Goal: Task Accomplishment & Management: Use online tool/utility

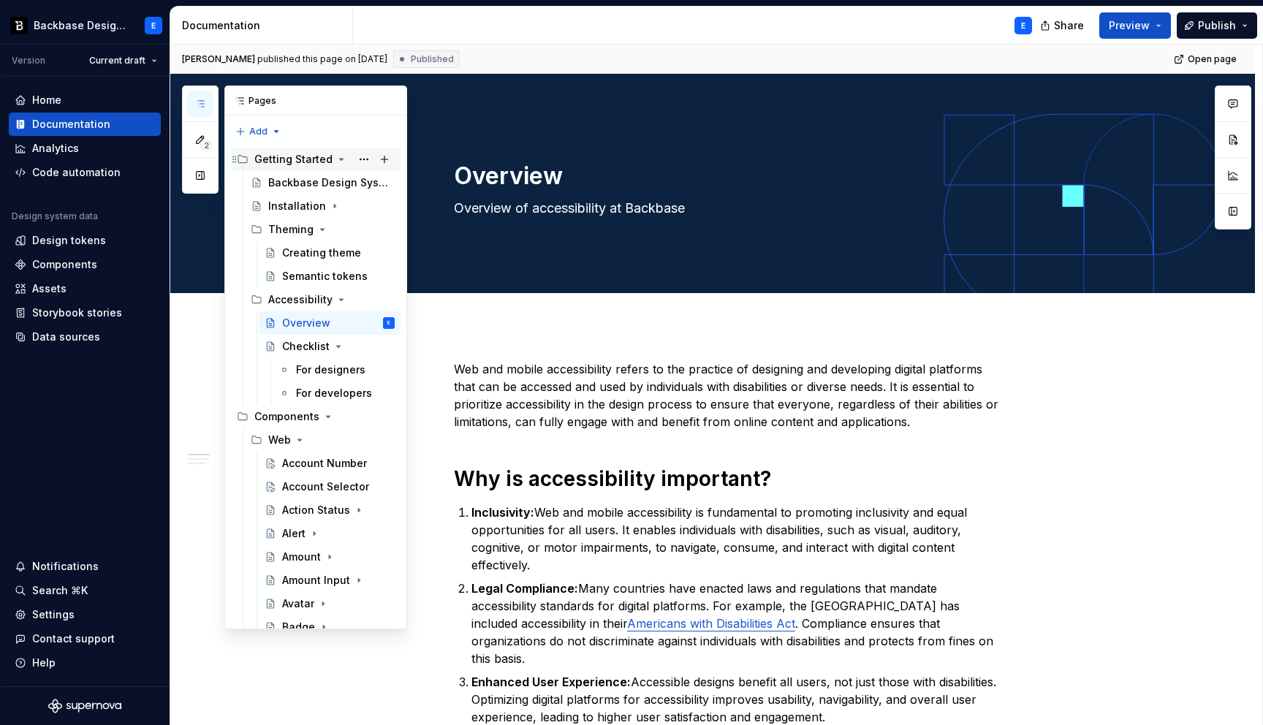
click at [337, 158] on icon "Page tree" at bounding box center [341, 159] width 12 height 12
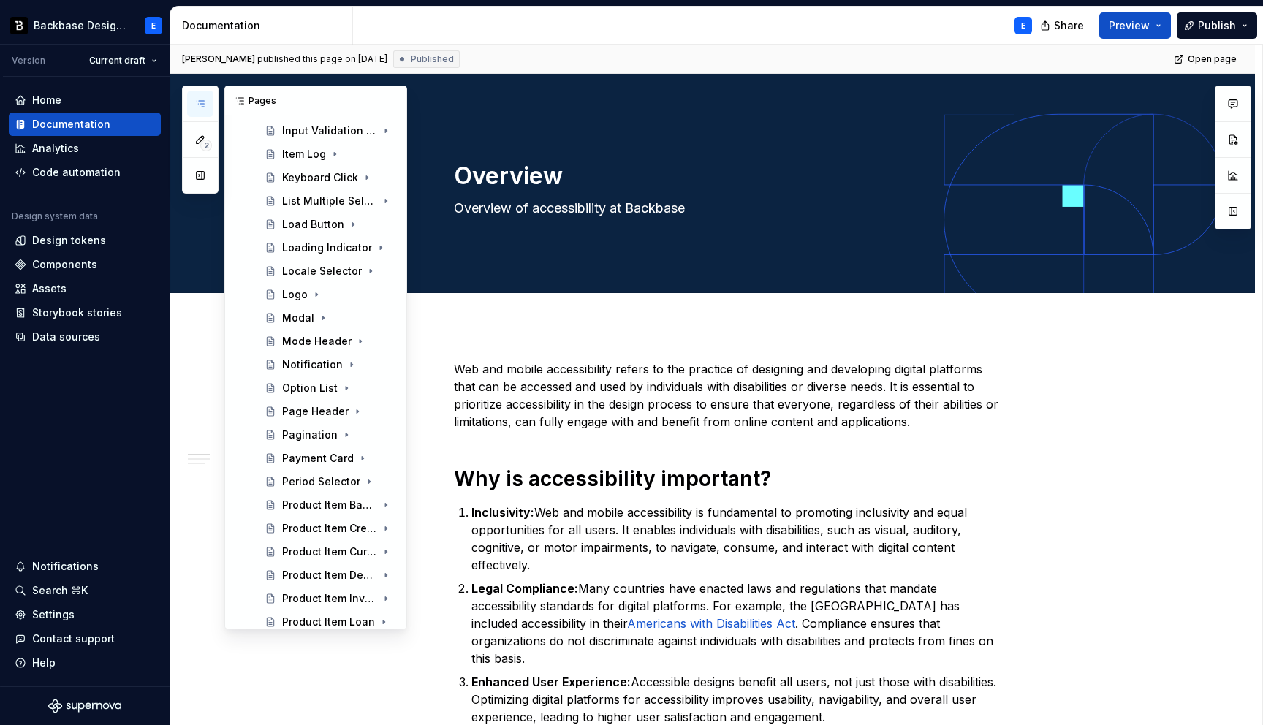
scroll to position [1416, 0]
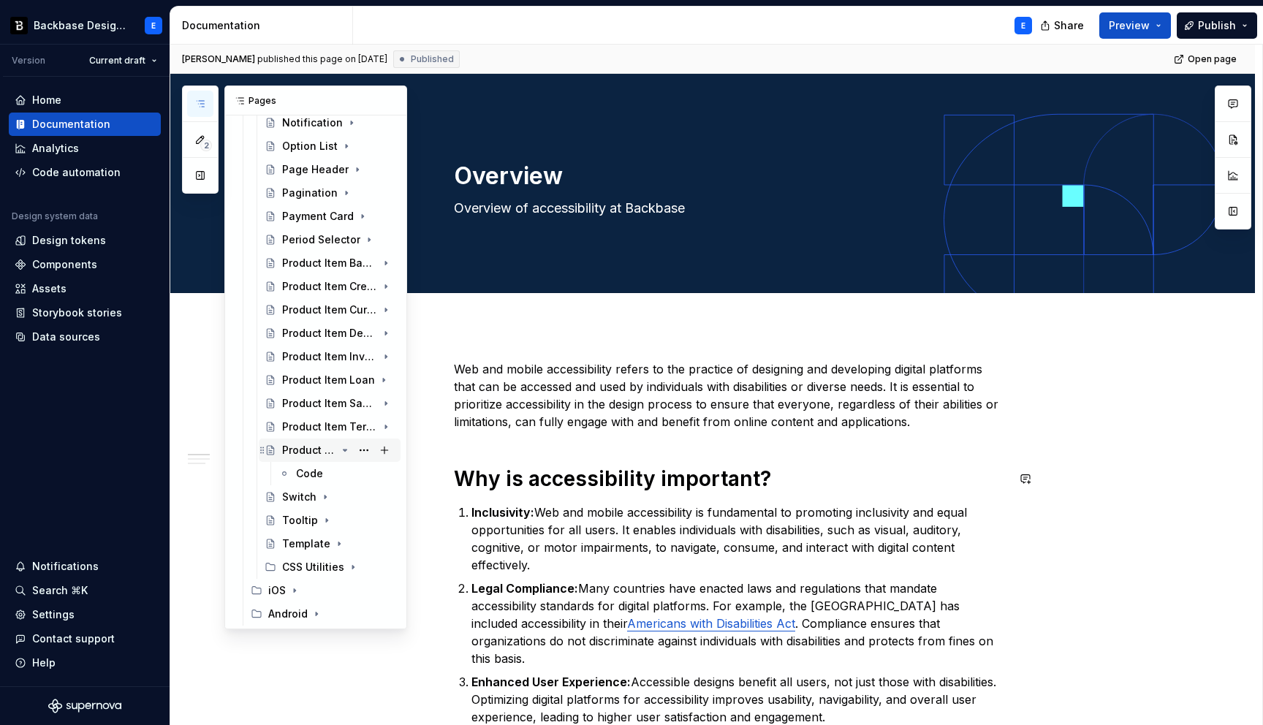
click at [343, 450] on icon "Page tree" at bounding box center [345, 449] width 4 height 1
click at [344, 568] on icon "Page tree" at bounding box center [344, 568] width 1 height 4
click at [327, 588] on div "BB Block" at bounding box center [318, 590] width 44 height 15
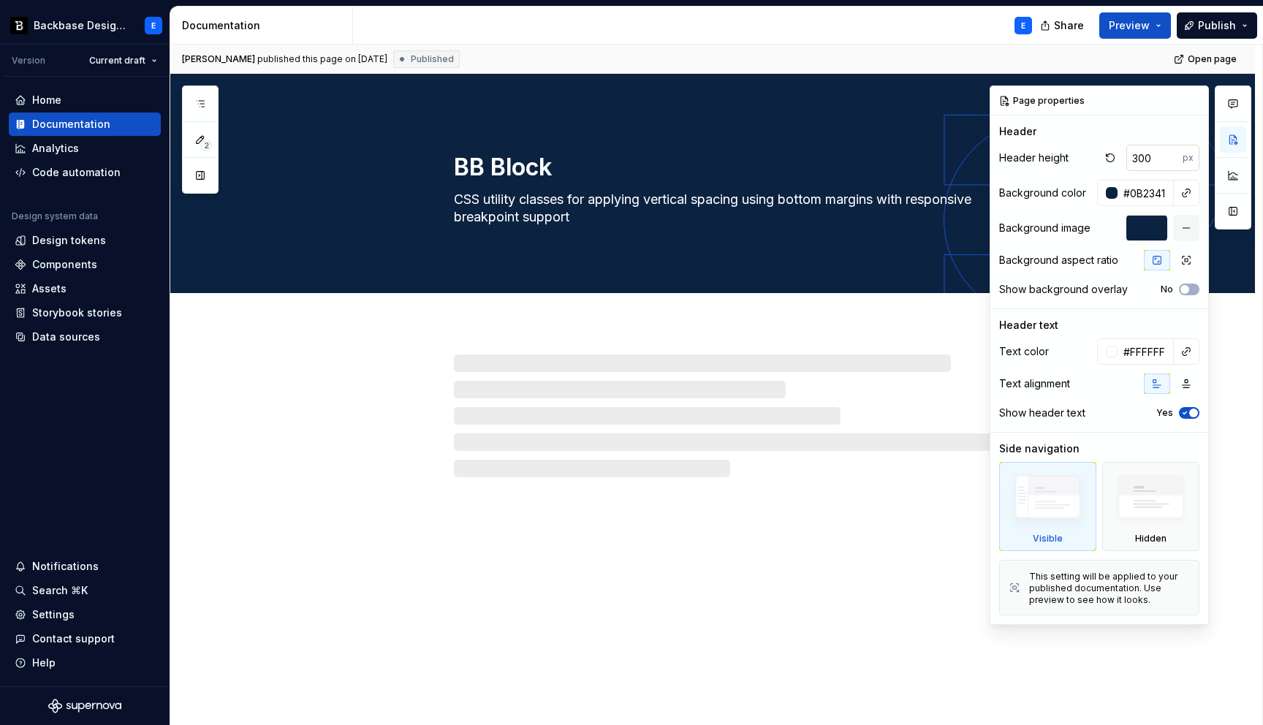
click at [1163, 159] on input "300" at bounding box center [1154, 158] width 56 height 26
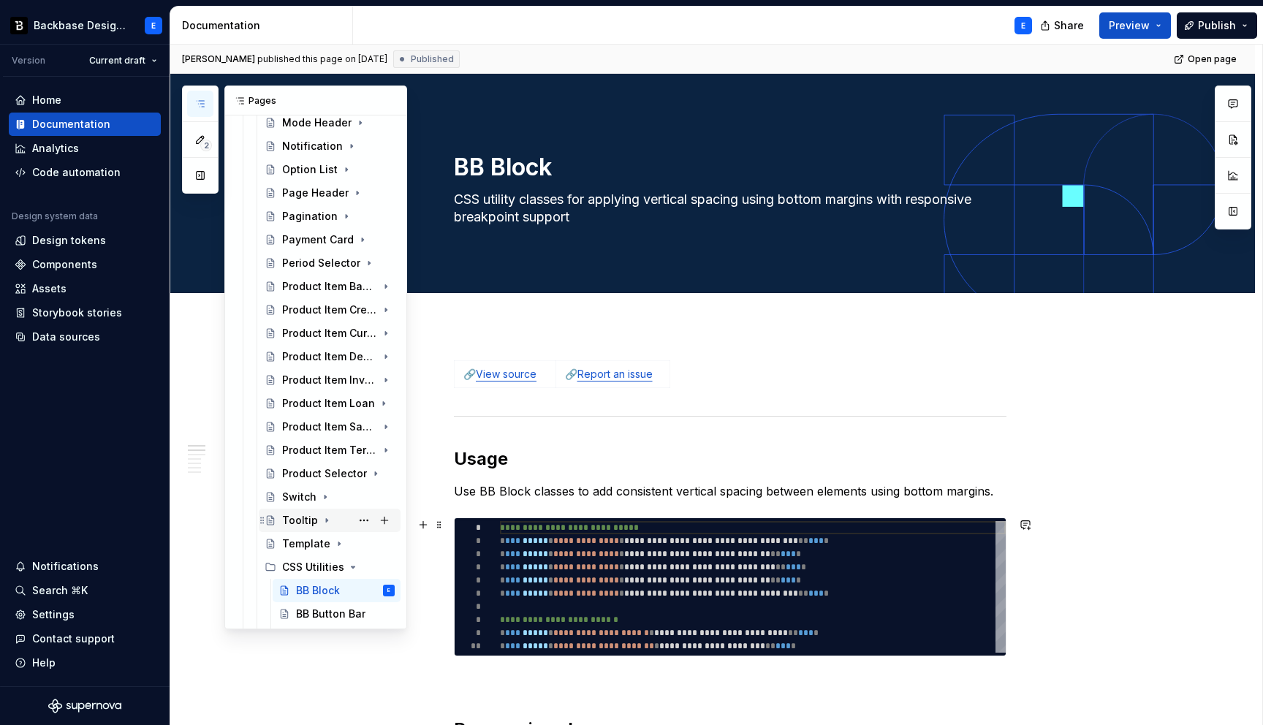
click at [305, 518] on div "Tooltip" at bounding box center [300, 520] width 36 height 15
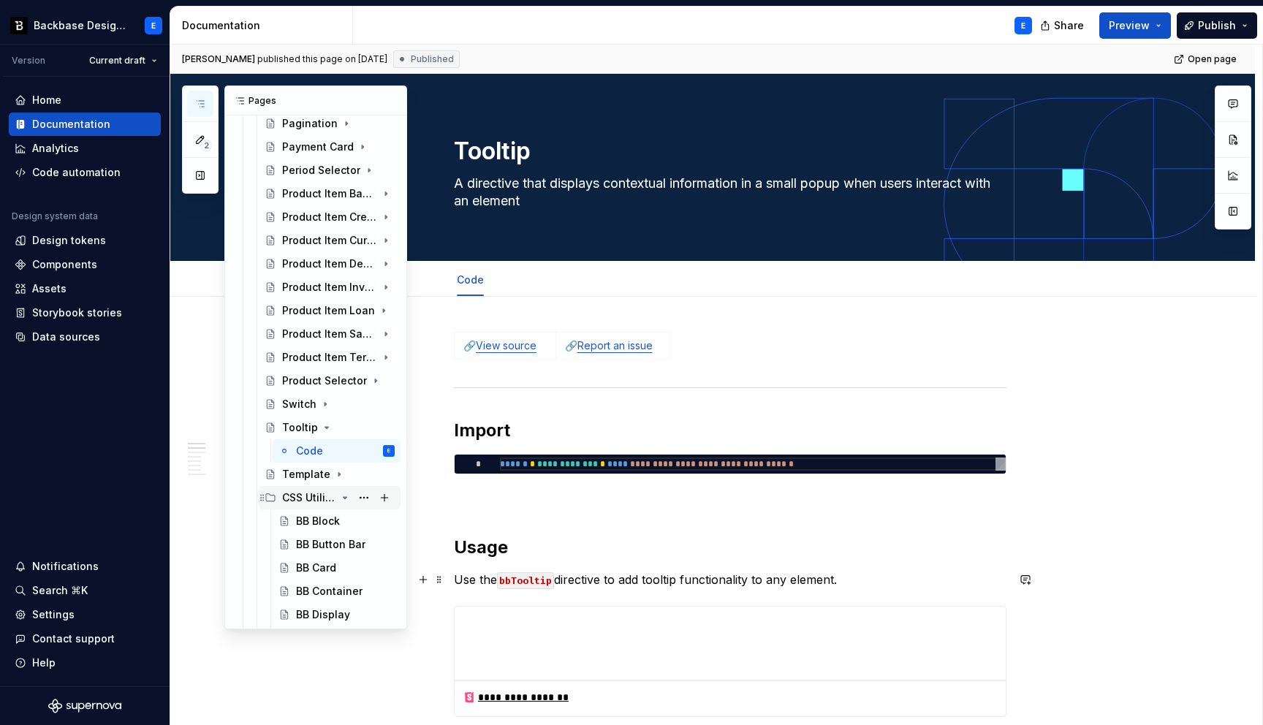
scroll to position [1524, 0]
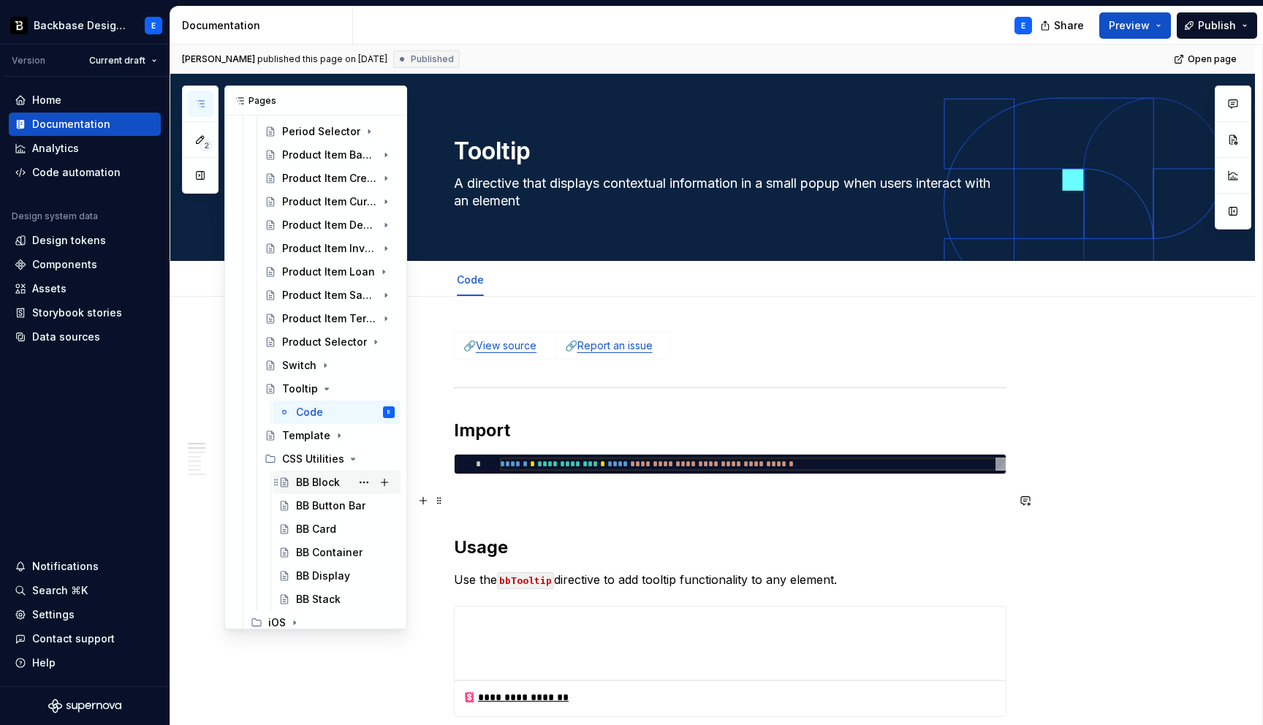
click at [305, 479] on div "BB Block" at bounding box center [318, 482] width 44 height 15
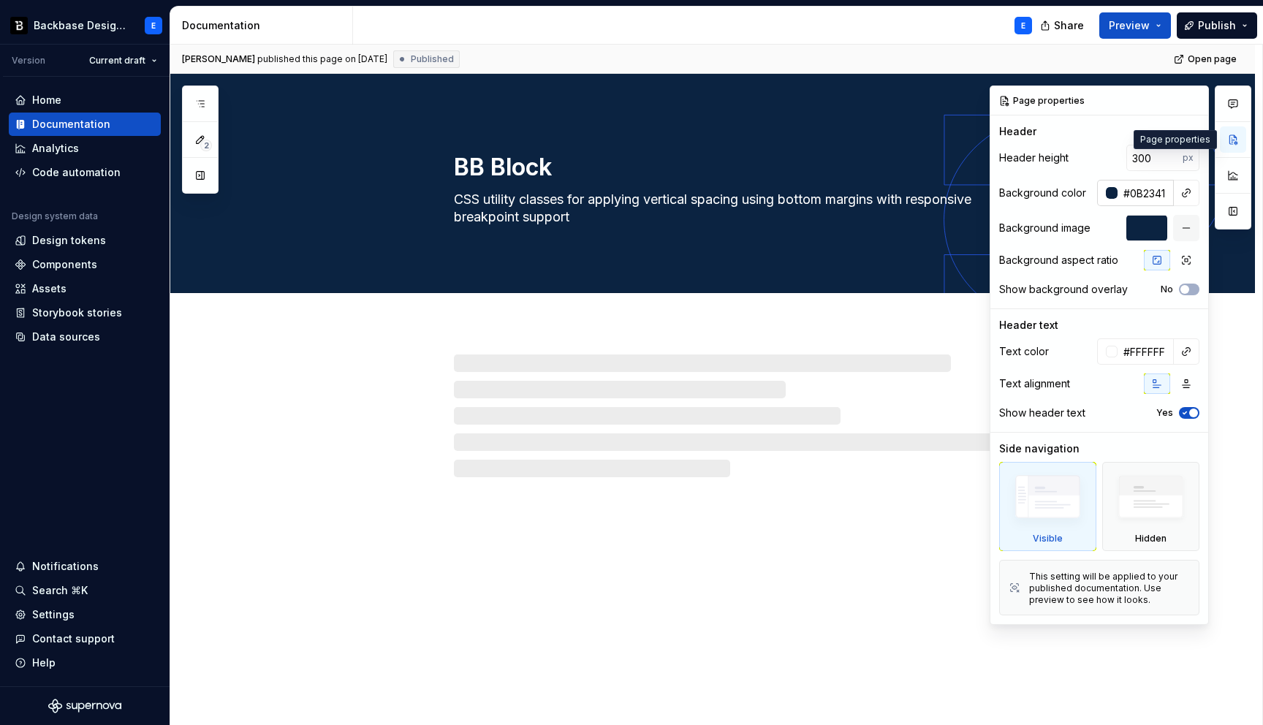
type textarea "*"
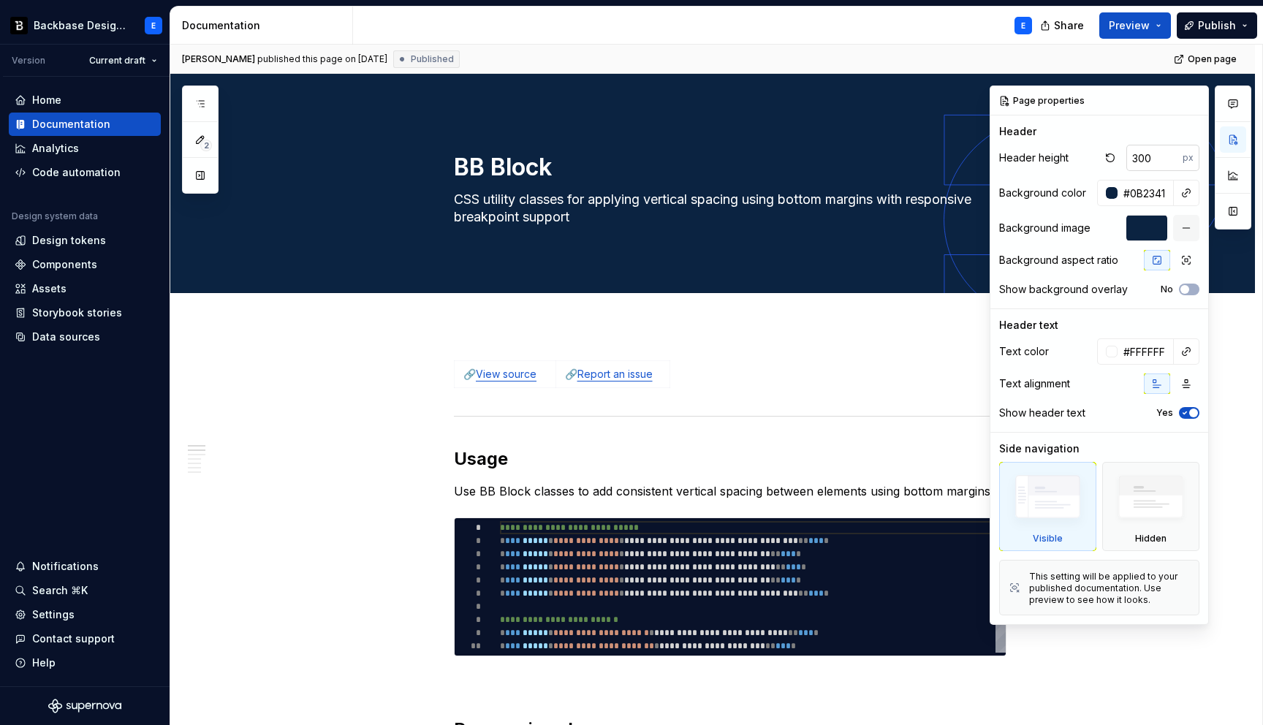
click at [1147, 159] on input "300" at bounding box center [1154, 158] width 56 height 26
type input "256"
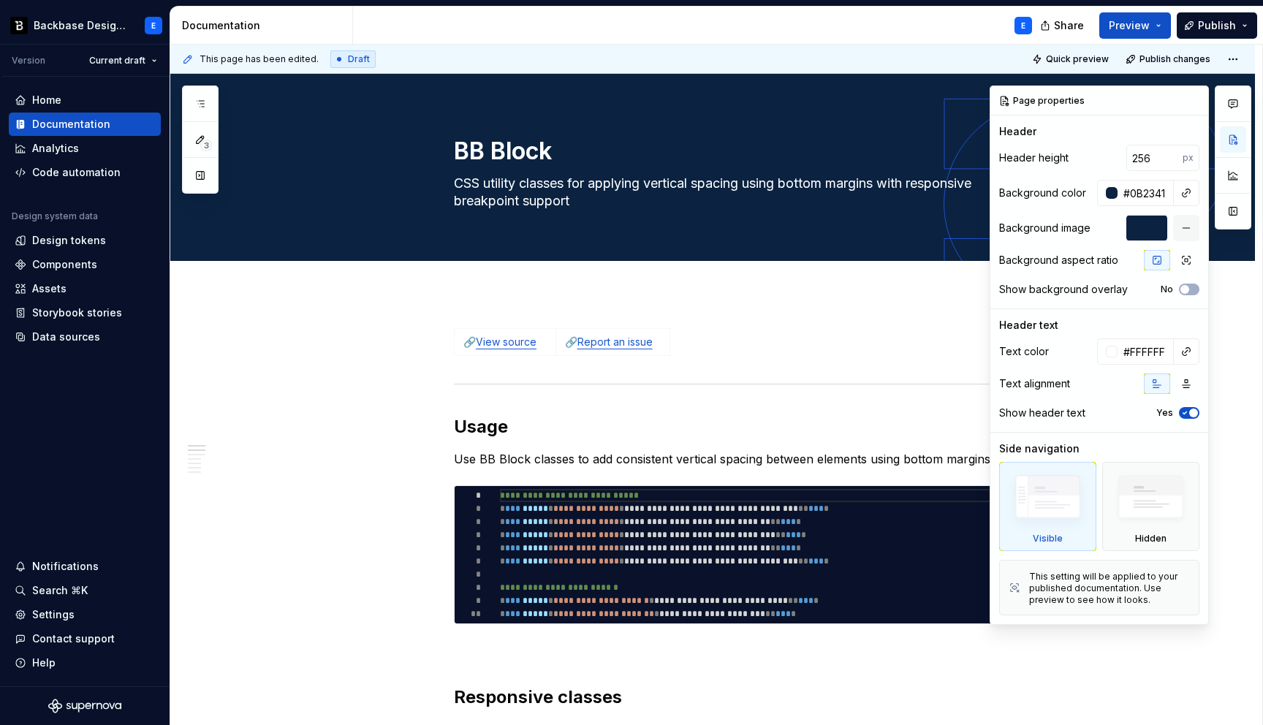
click at [1149, 126] on div "Header" at bounding box center [1099, 131] width 200 height 15
click at [1112, 158] on button "button" at bounding box center [1110, 158] width 20 height 20
type textarea "*"
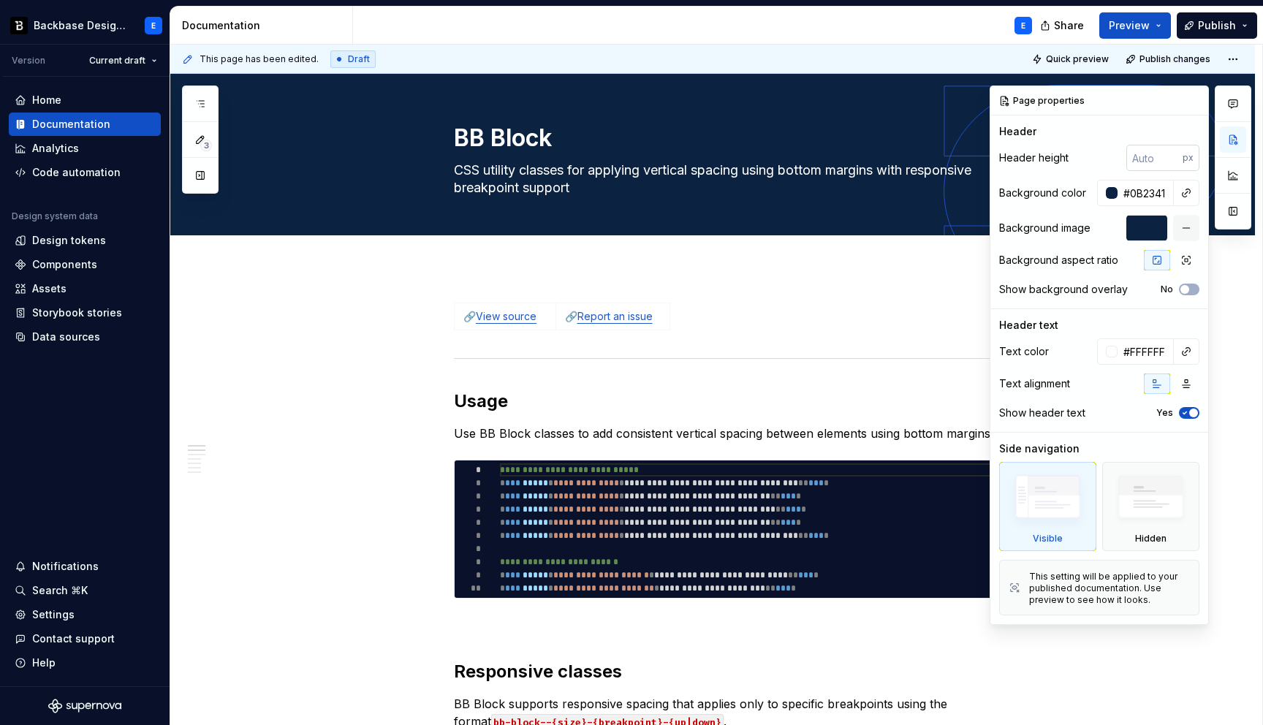
click at [1144, 154] on input "number" at bounding box center [1154, 158] width 56 height 26
type textarea "*"
type input "256"
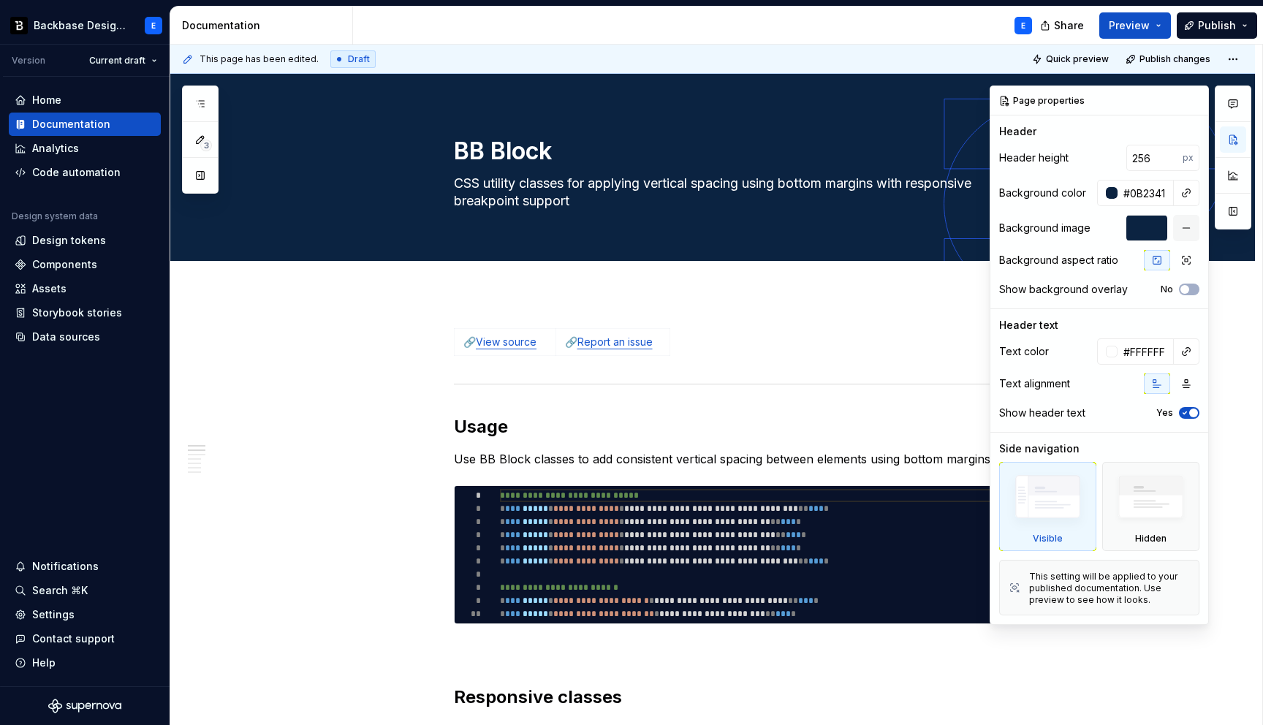
click at [1148, 119] on div "Page properties Header Header height 256 px Background color #0B2341 Background…" at bounding box center [1099, 355] width 218 height 538
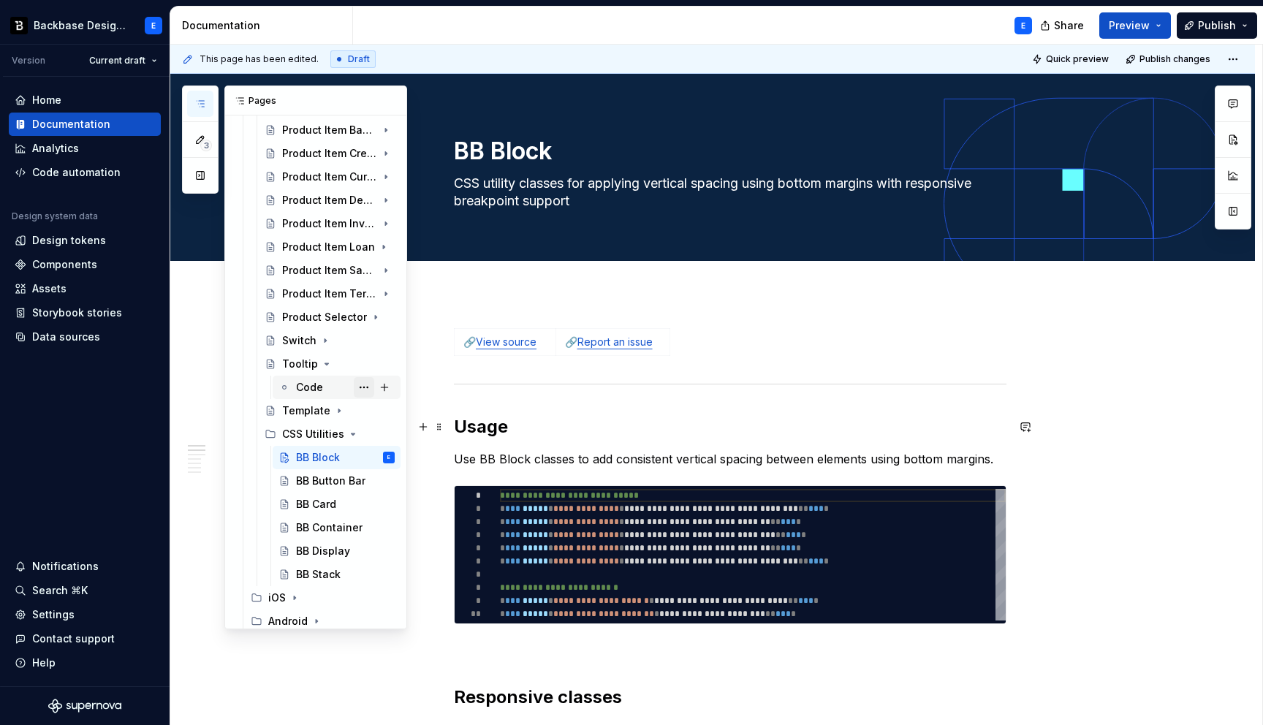
scroll to position [1557, 0]
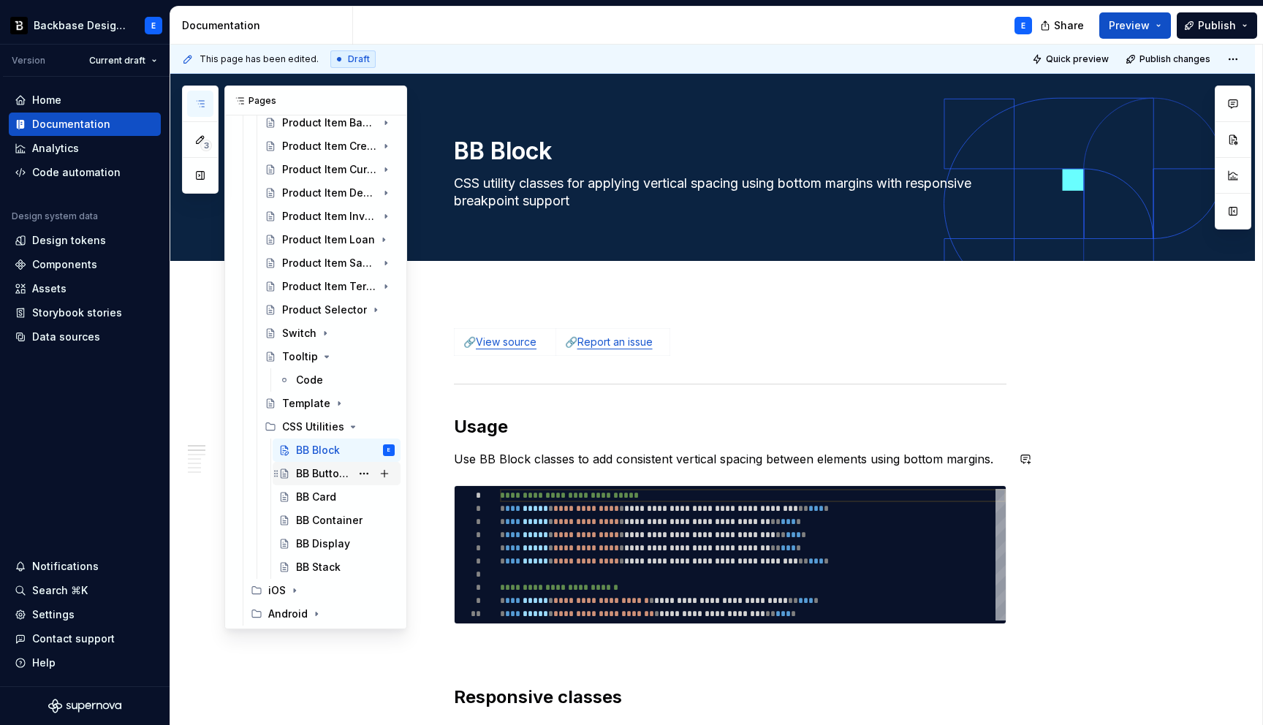
click at [321, 475] on div "BB Button Bar" at bounding box center [323, 473] width 55 height 15
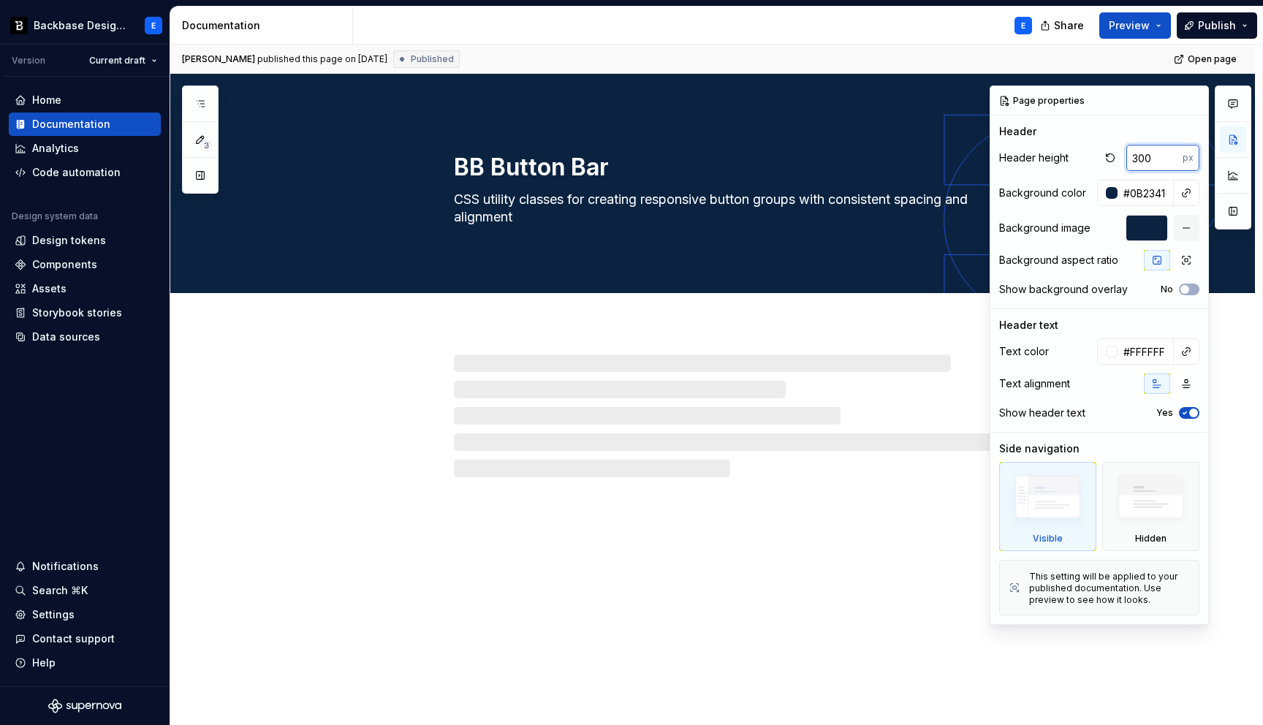
click at [1146, 160] on input "300" at bounding box center [1154, 158] width 56 height 26
type textarea "*"
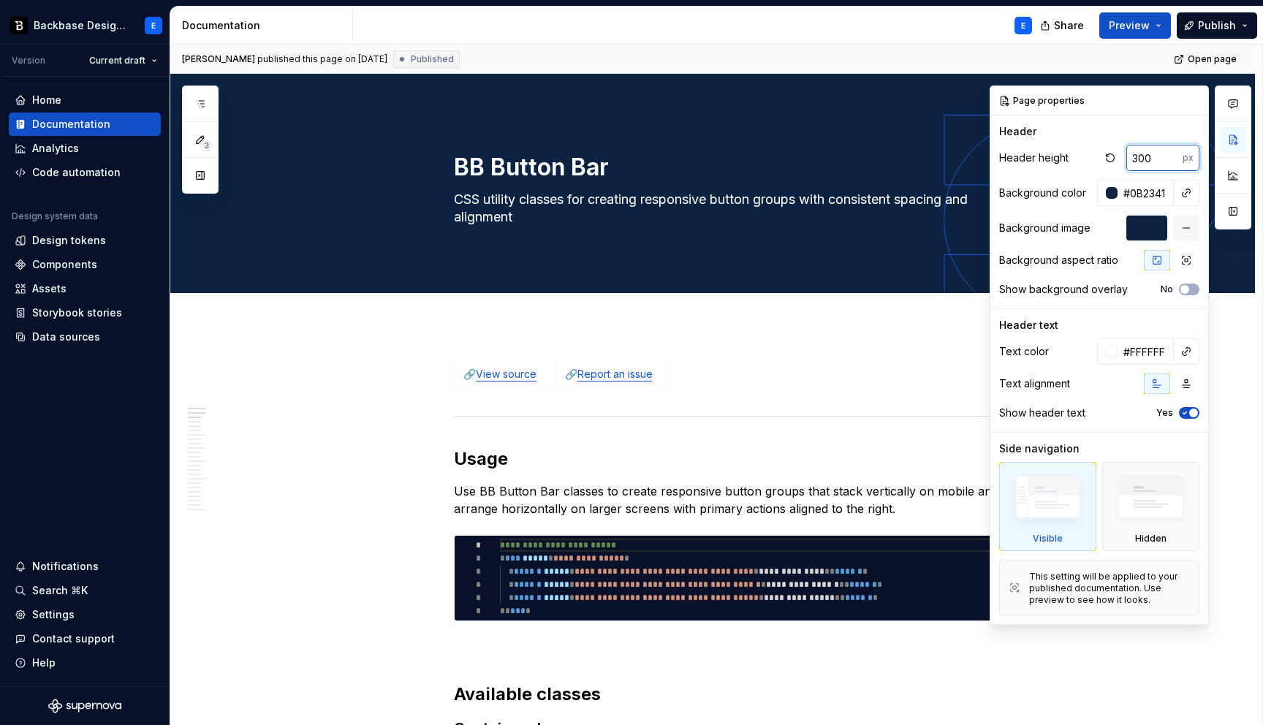
paste input "256"
type input "256"
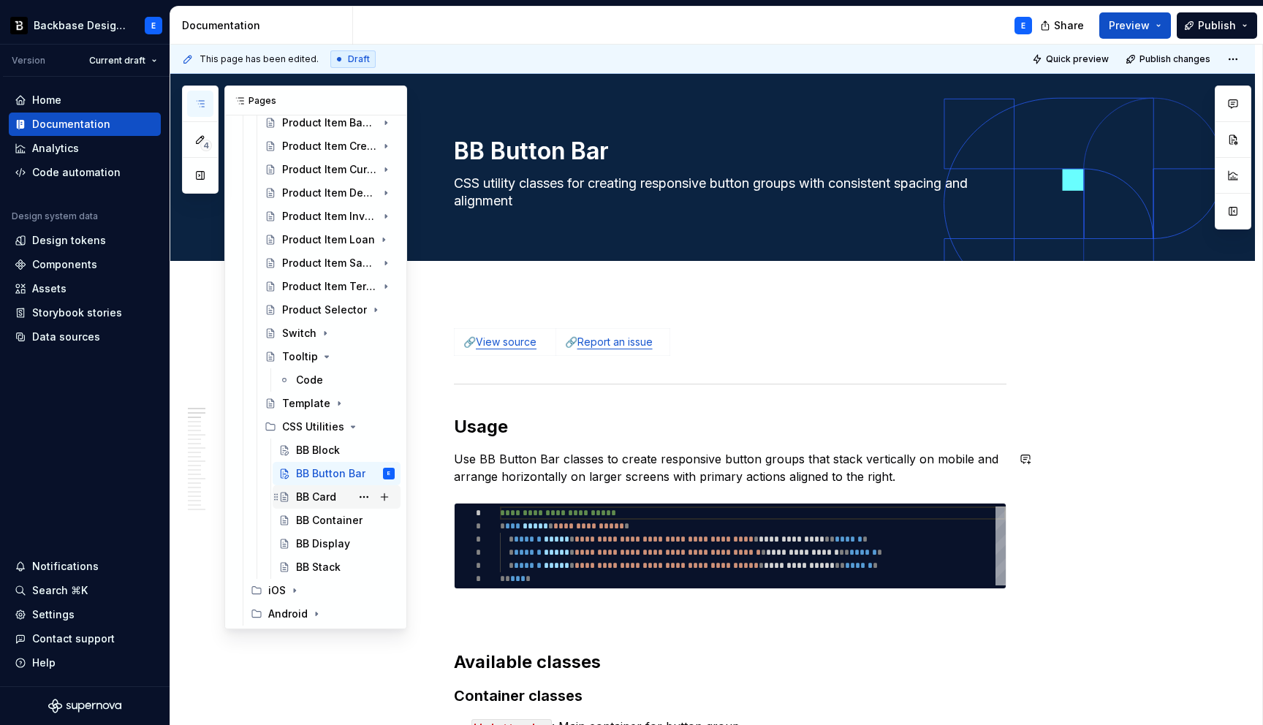
click at [324, 503] on div "BB Card" at bounding box center [316, 497] width 40 height 15
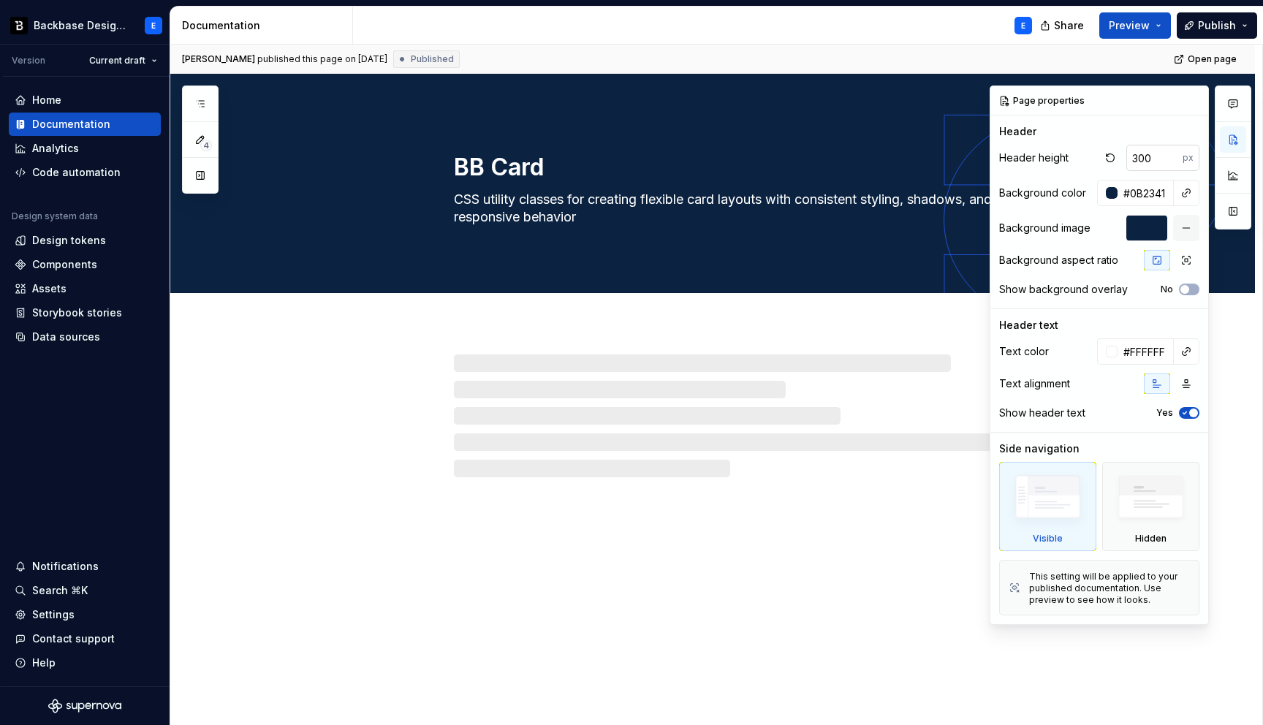
type textarea "*"
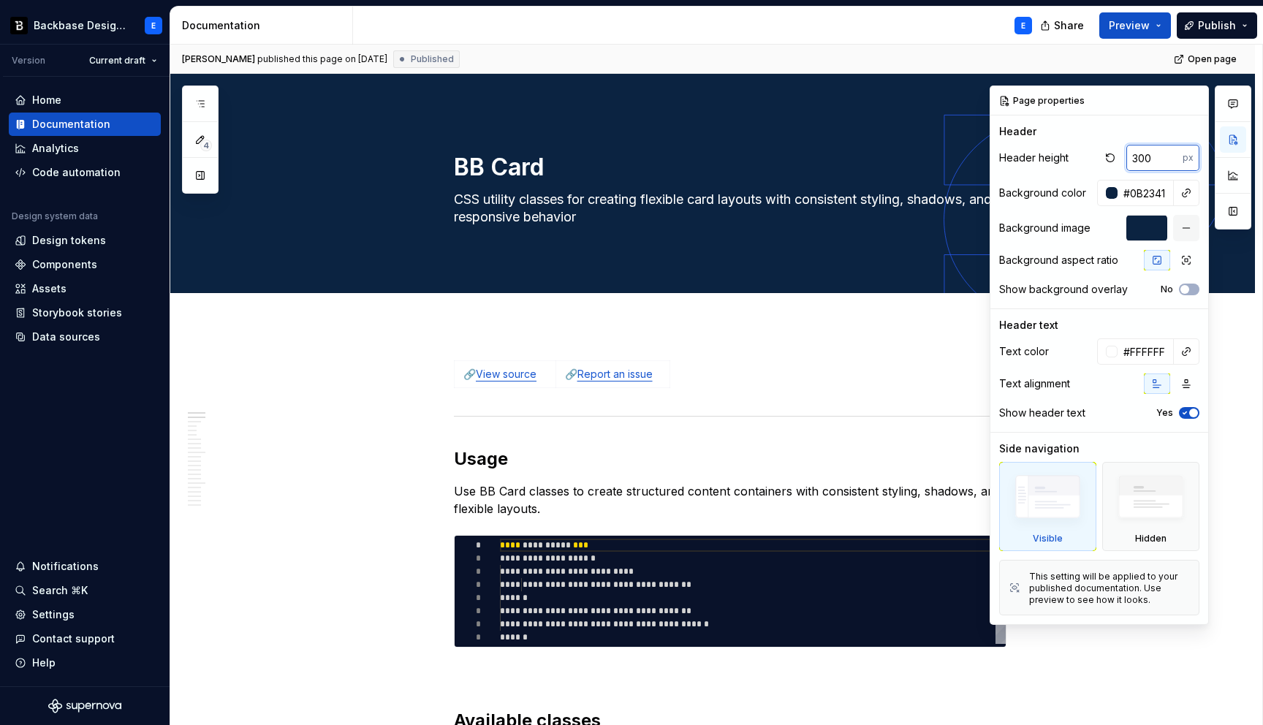
click at [1156, 158] on input "300" at bounding box center [1154, 158] width 56 height 26
paste input "256"
type input "256"
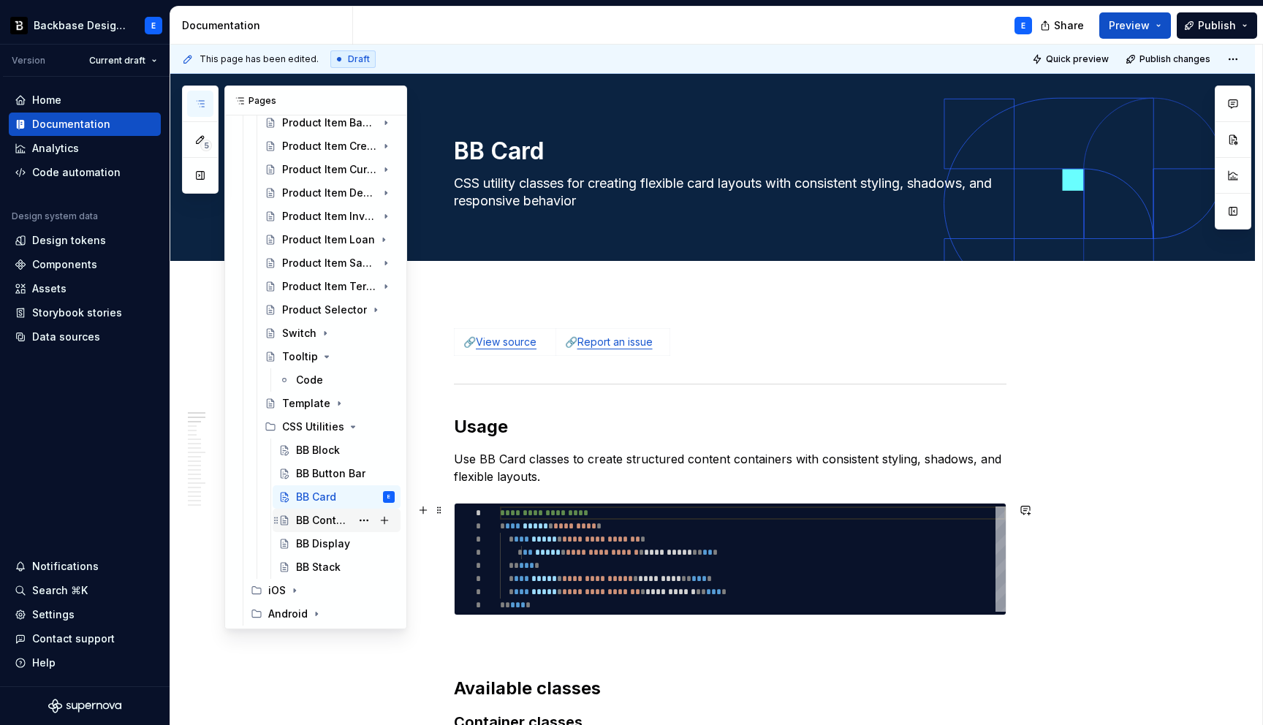
click at [326, 526] on div "BB Container" at bounding box center [323, 520] width 55 height 15
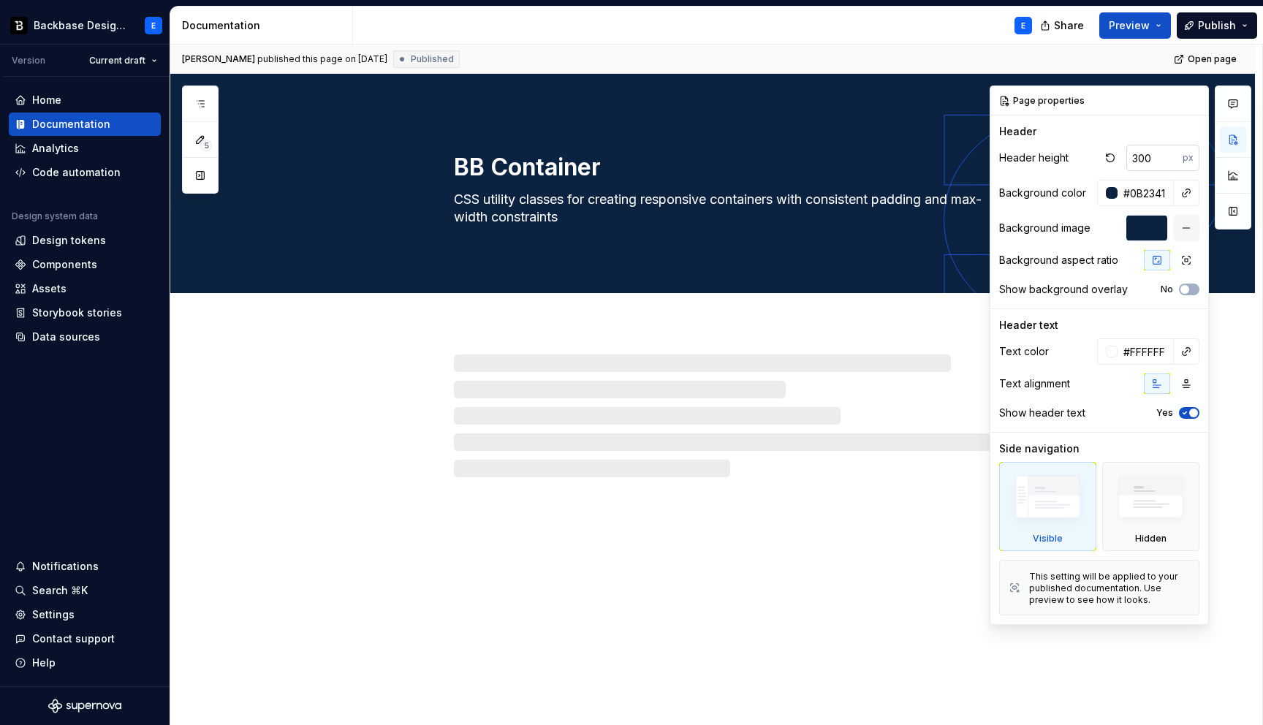
click at [1143, 159] on input "300" at bounding box center [1154, 158] width 56 height 26
type textarea "*"
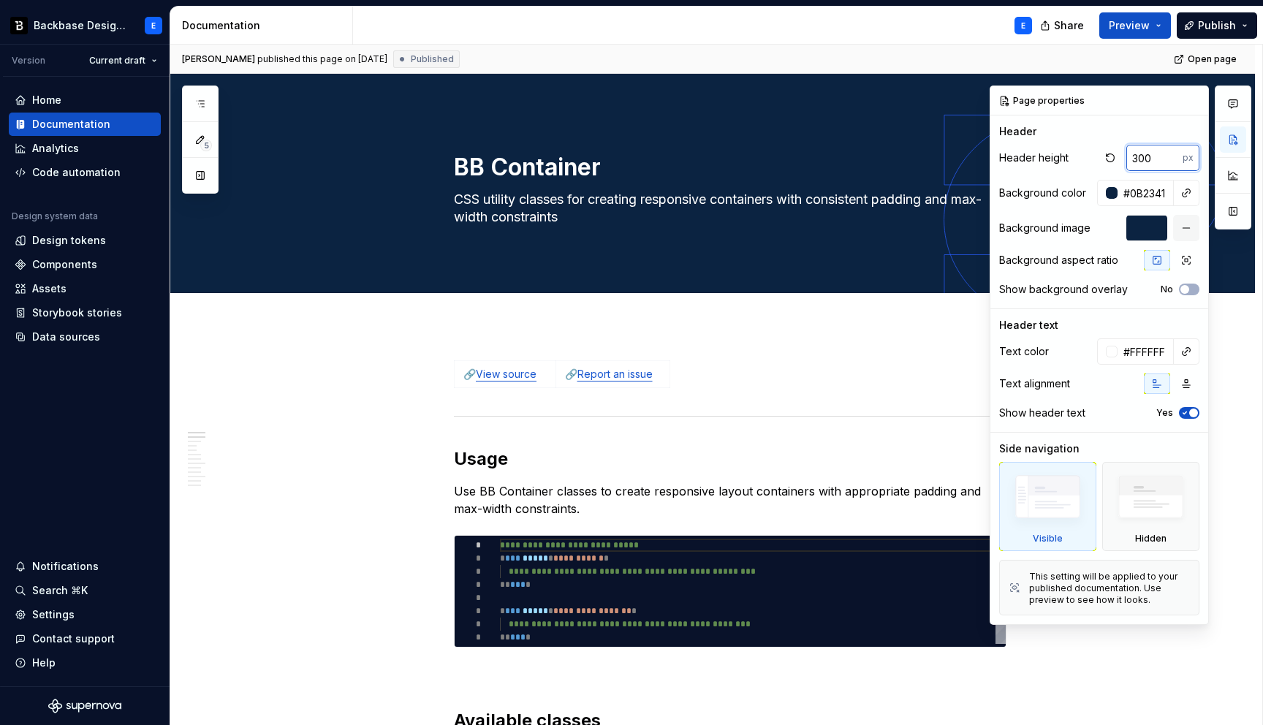
paste input "256"
type input "256"
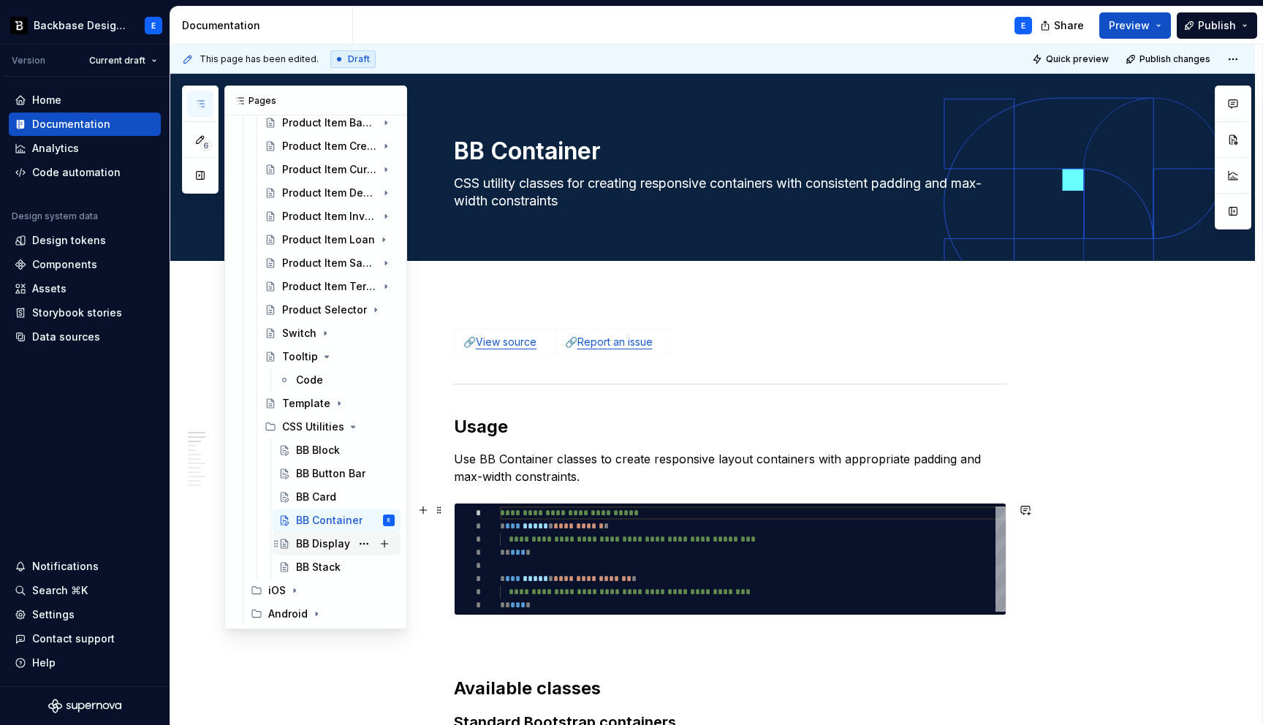
click at [326, 542] on div "BB Display" at bounding box center [323, 543] width 54 height 15
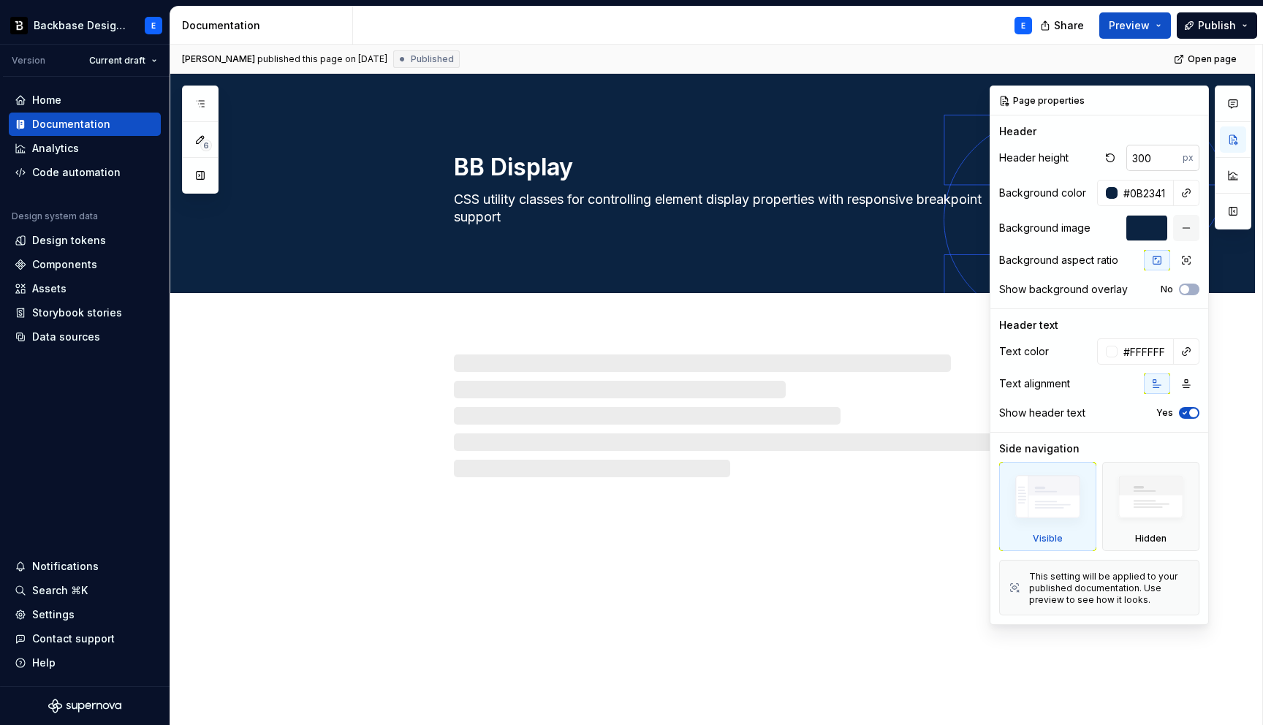
type textarea "*"
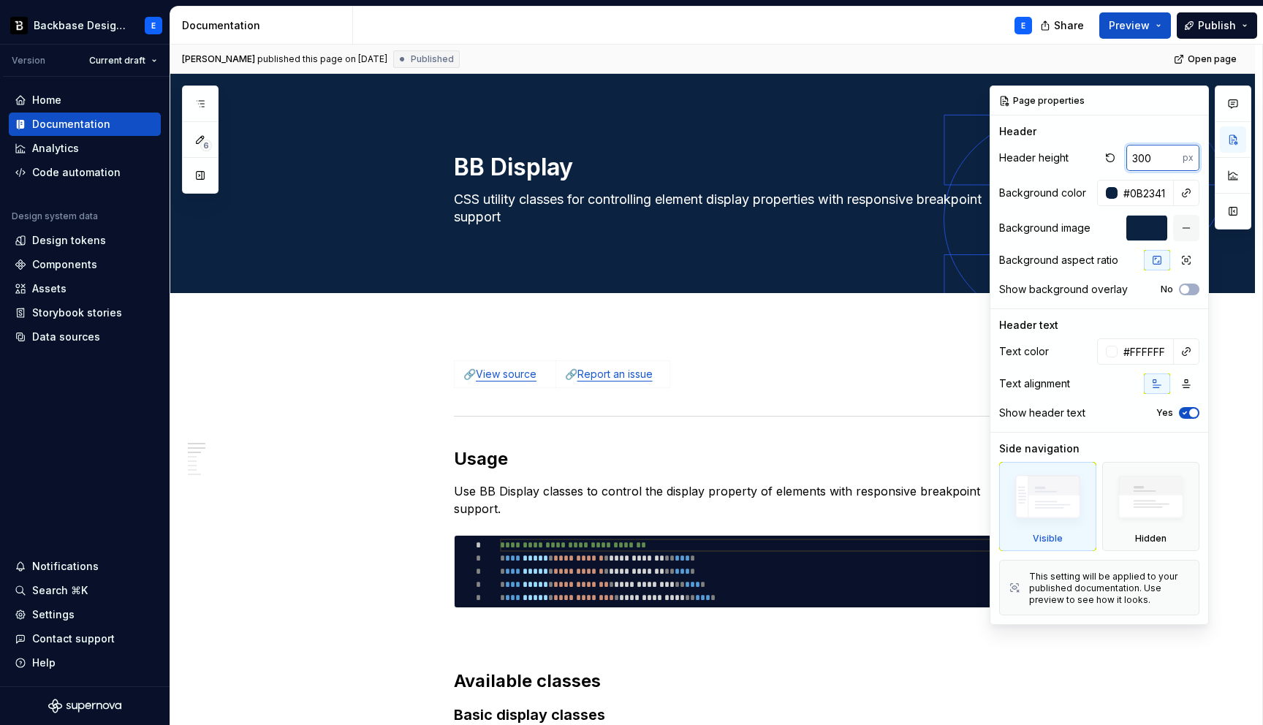
click at [1150, 167] on input "300" at bounding box center [1154, 158] width 56 height 26
paste input "256"
type input "256"
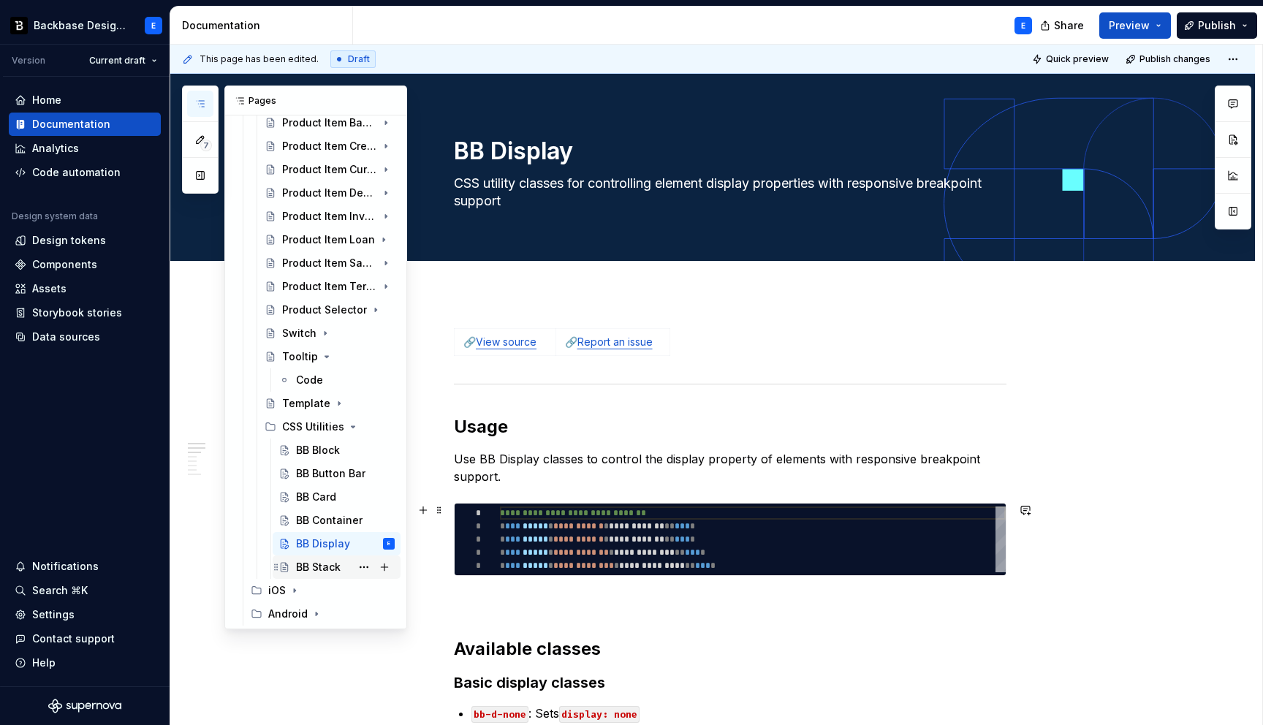
click at [319, 567] on div "BB Stack" at bounding box center [318, 567] width 45 height 15
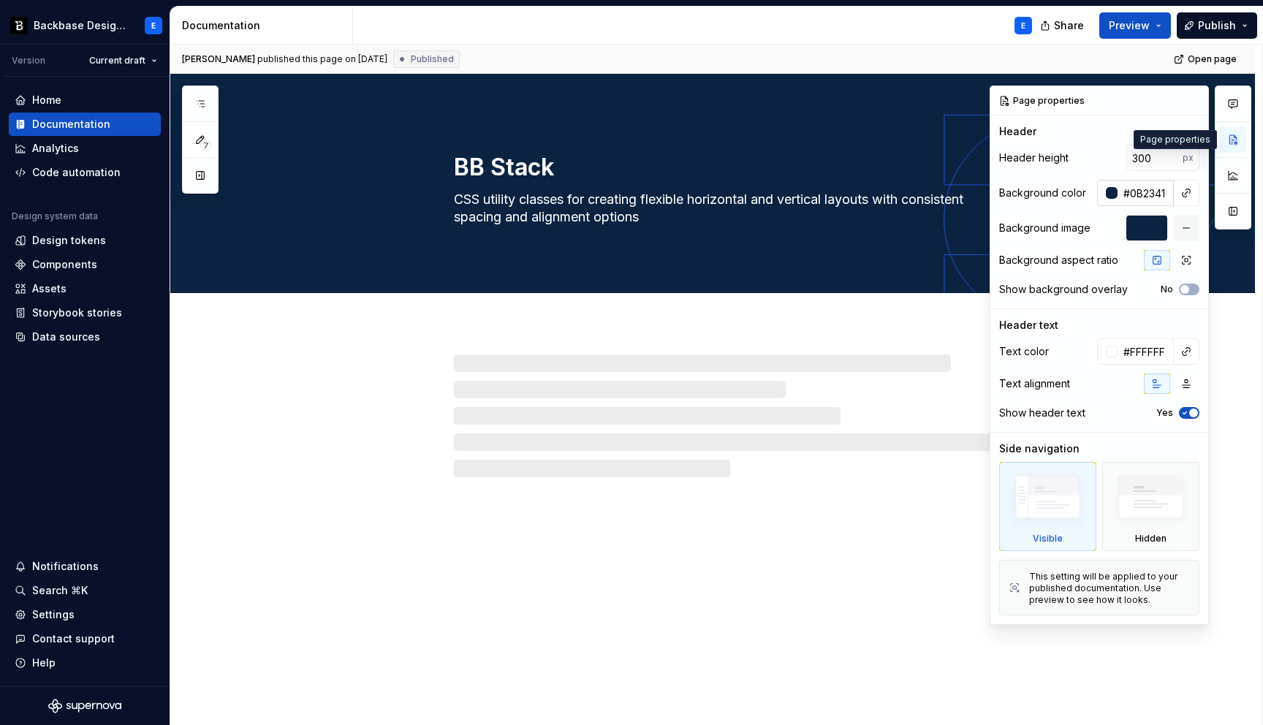
type textarea "*"
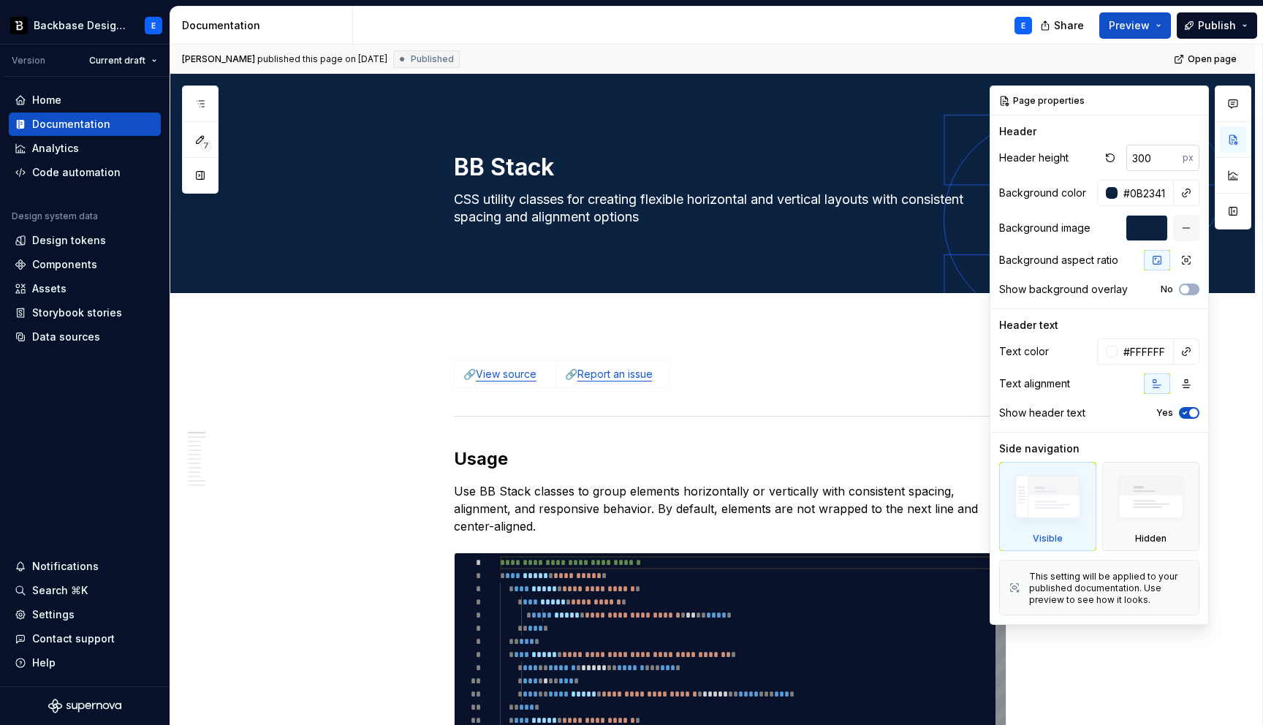
click at [1146, 156] on input "300" at bounding box center [1154, 158] width 56 height 26
paste input "256"
type input "256"
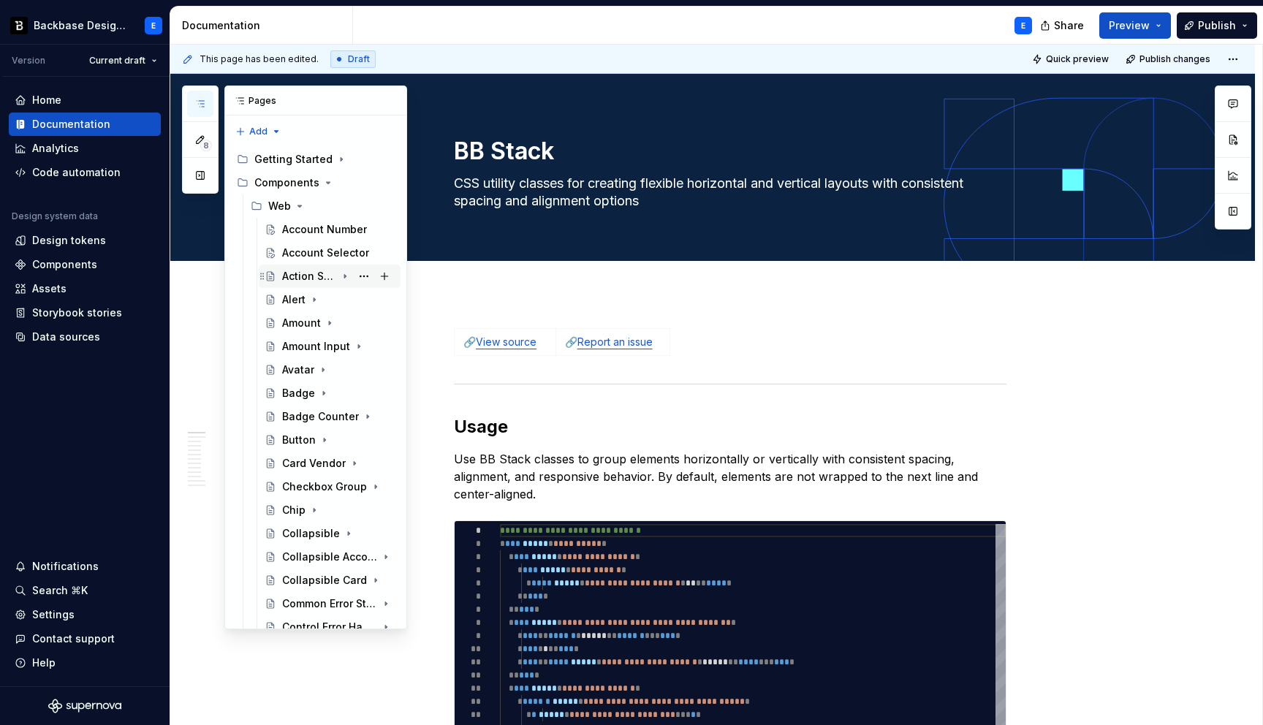
click at [344, 275] on icon "Page tree" at bounding box center [344, 277] width 1 height 4
click at [364, 301] on button "Page tree" at bounding box center [364, 299] width 20 height 20
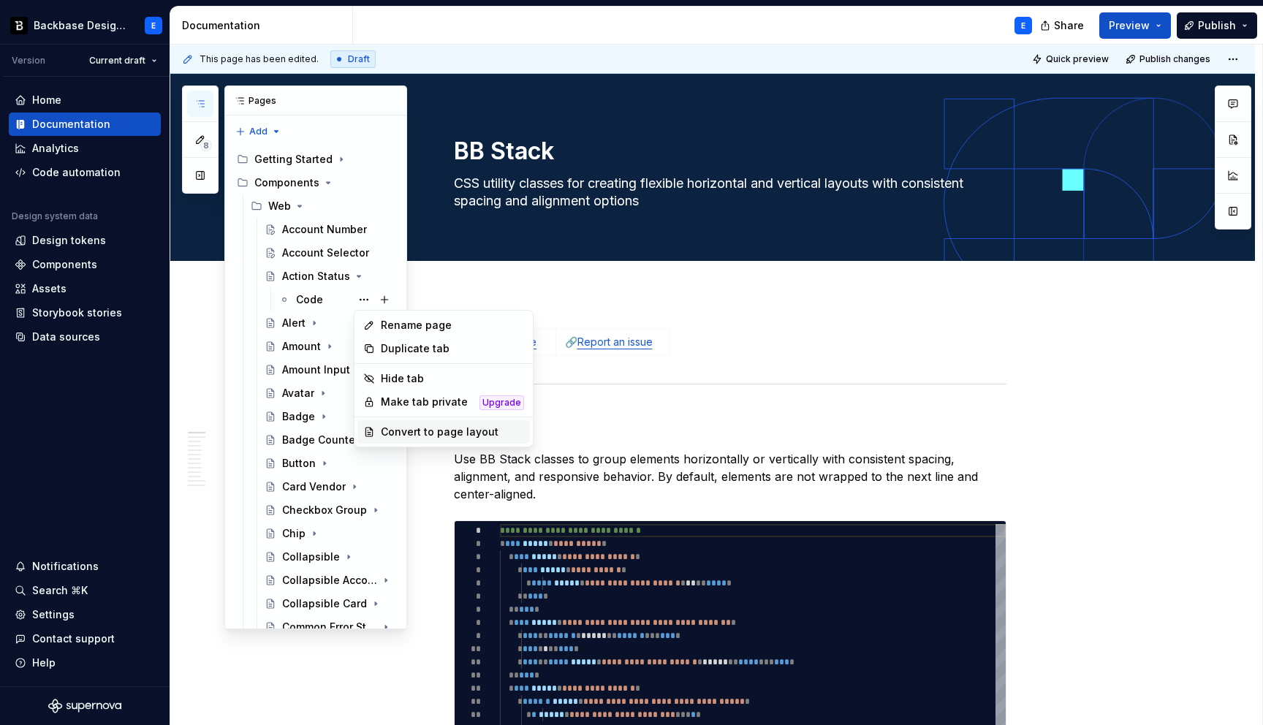
click at [390, 429] on div "Convert to page layout" at bounding box center [452, 432] width 143 height 15
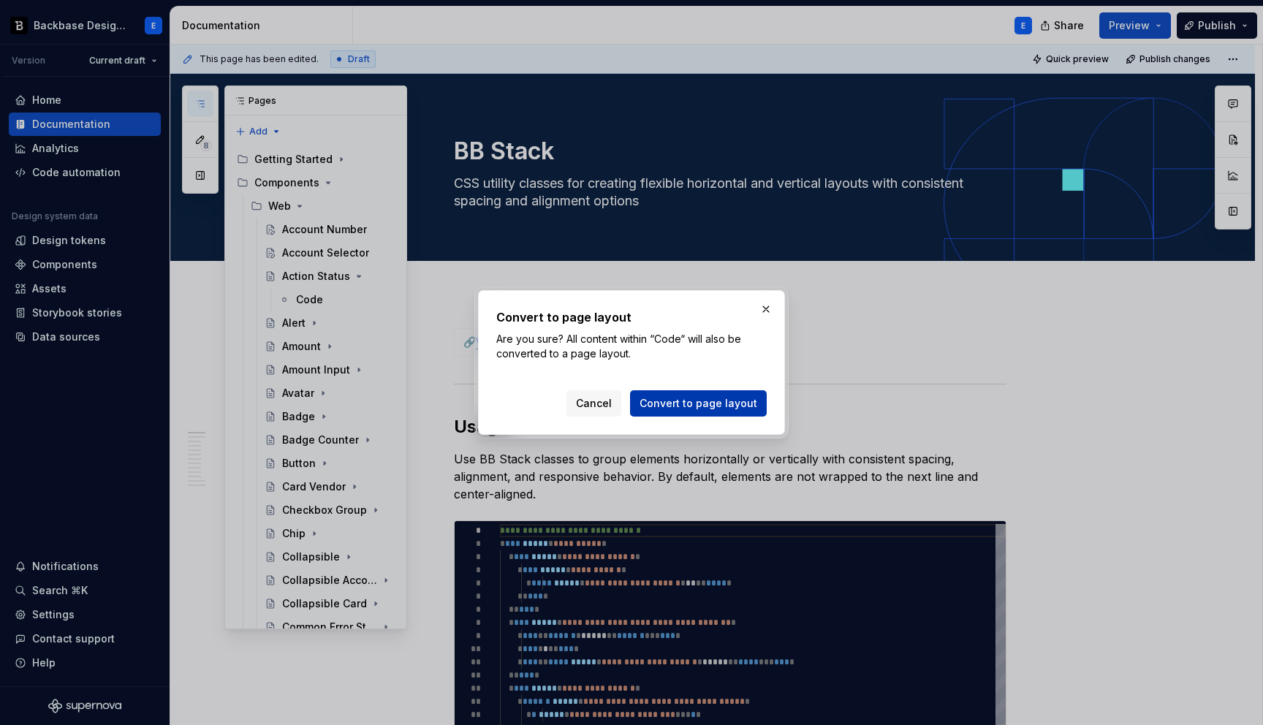
click at [691, 402] on span "Convert to page layout" at bounding box center [698, 403] width 118 height 15
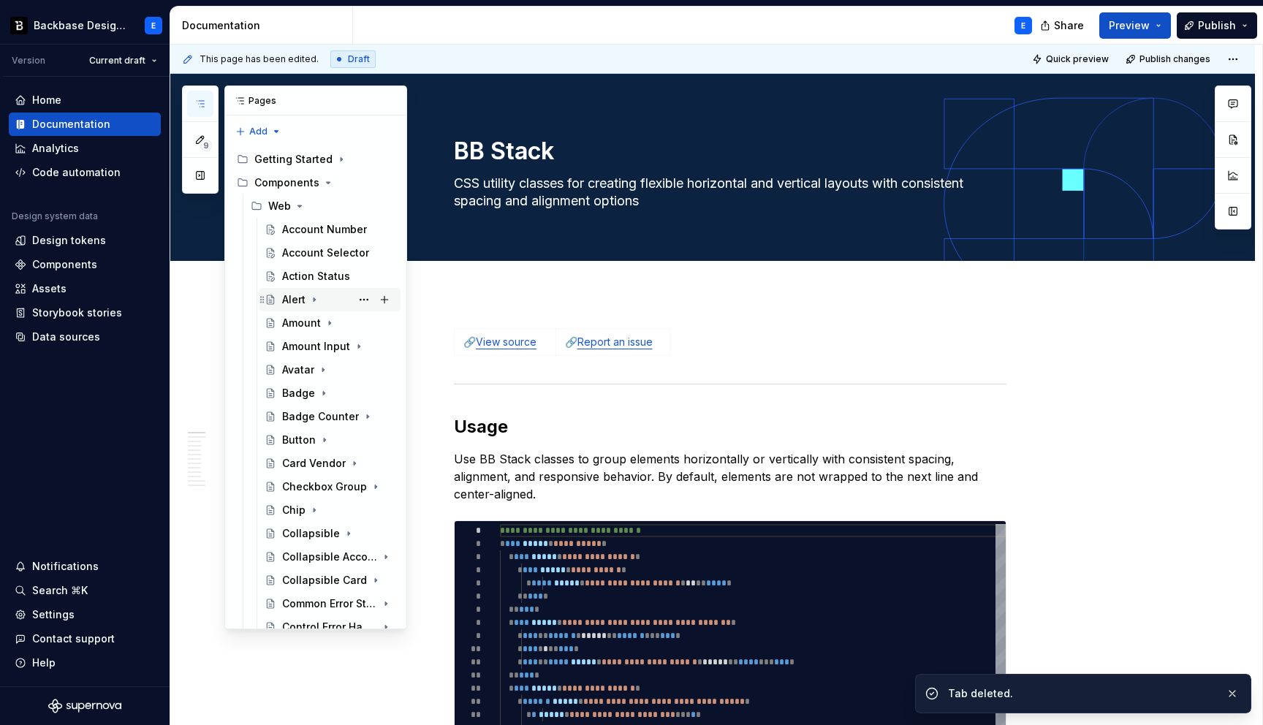
click at [314, 300] on icon "Page tree" at bounding box center [314, 300] width 1 height 4
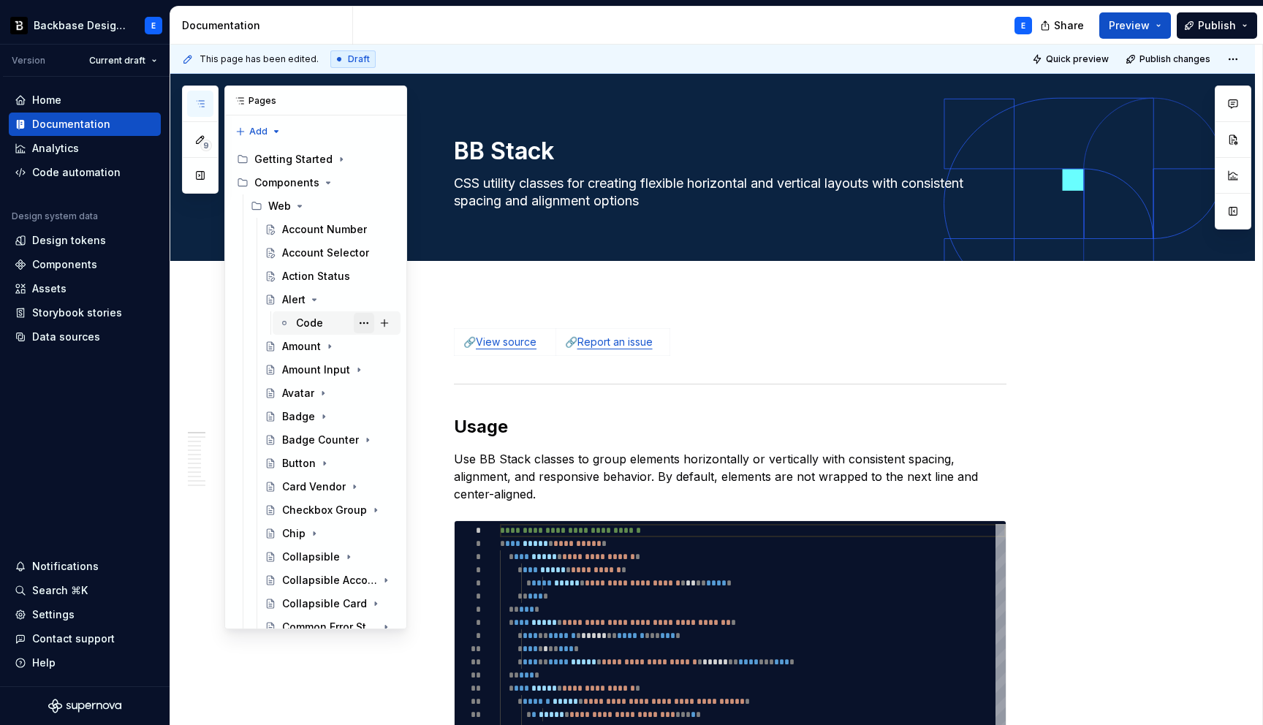
click at [364, 324] on button "Page tree" at bounding box center [364, 323] width 20 height 20
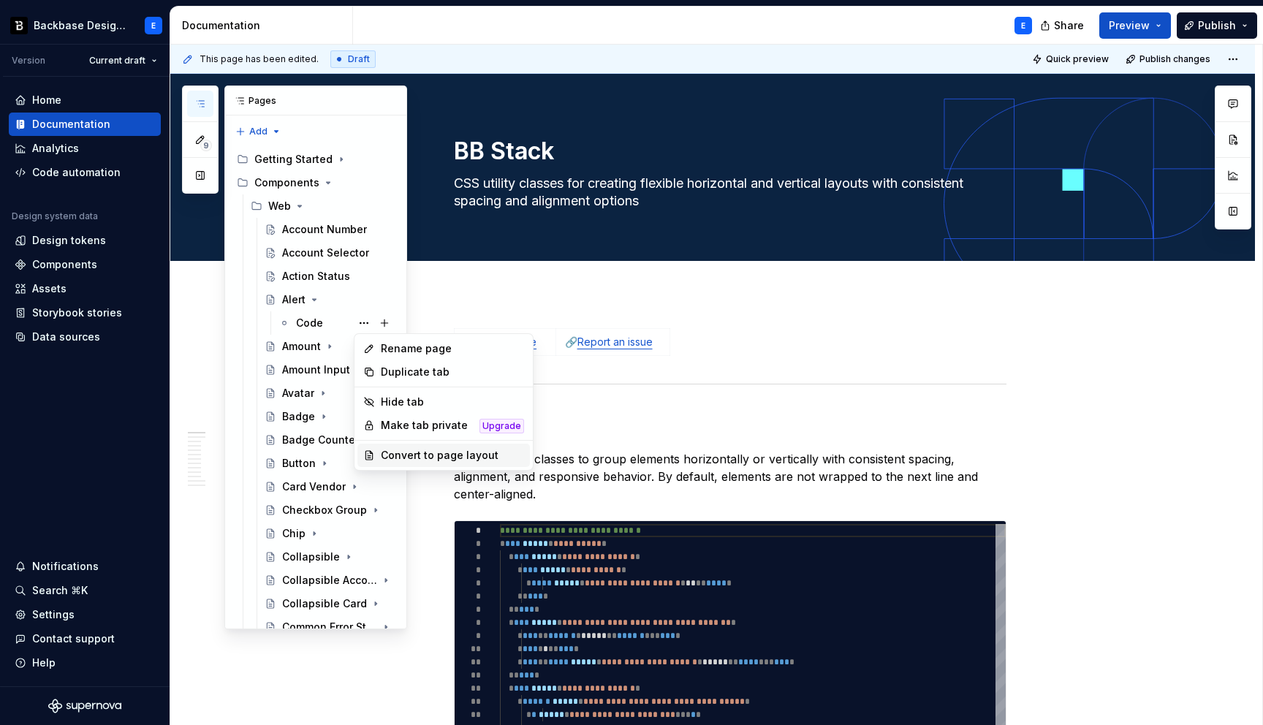
click at [410, 457] on div "Convert to page layout" at bounding box center [452, 455] width 143 height 15
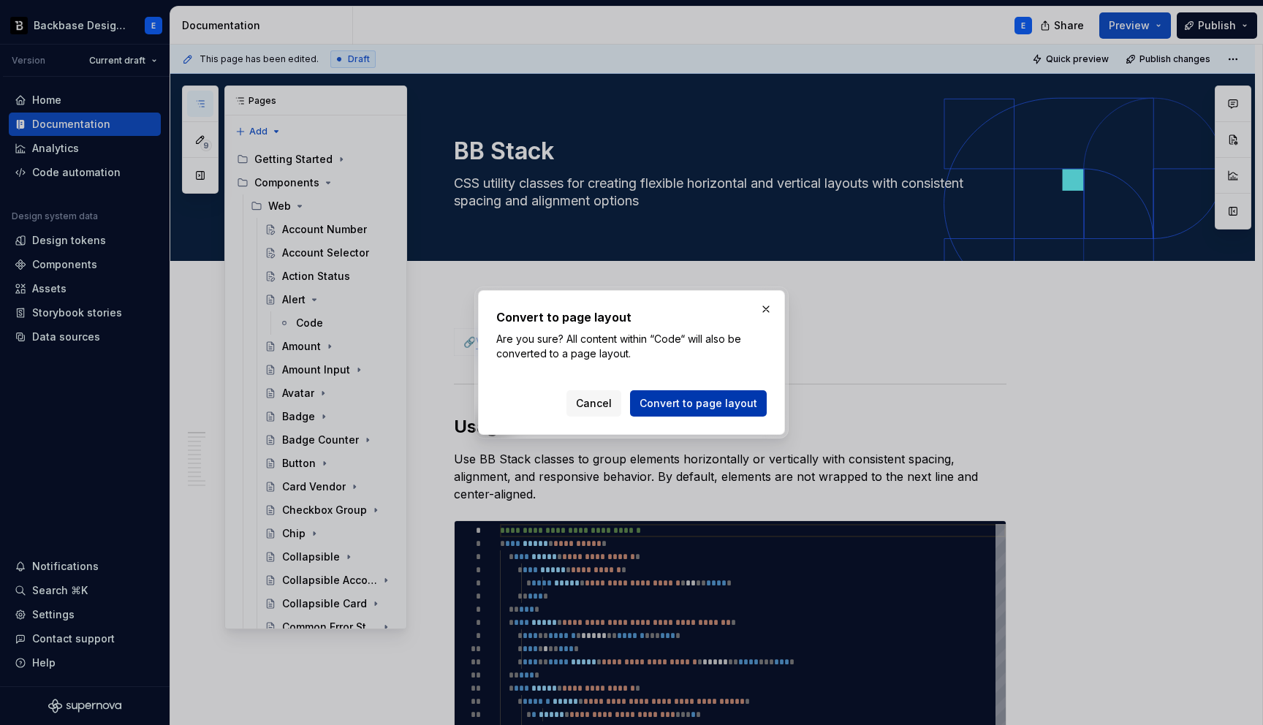
click at [662, 405] on span "Convert to page layout" at bounding box center [698, 403] width 118 height 15
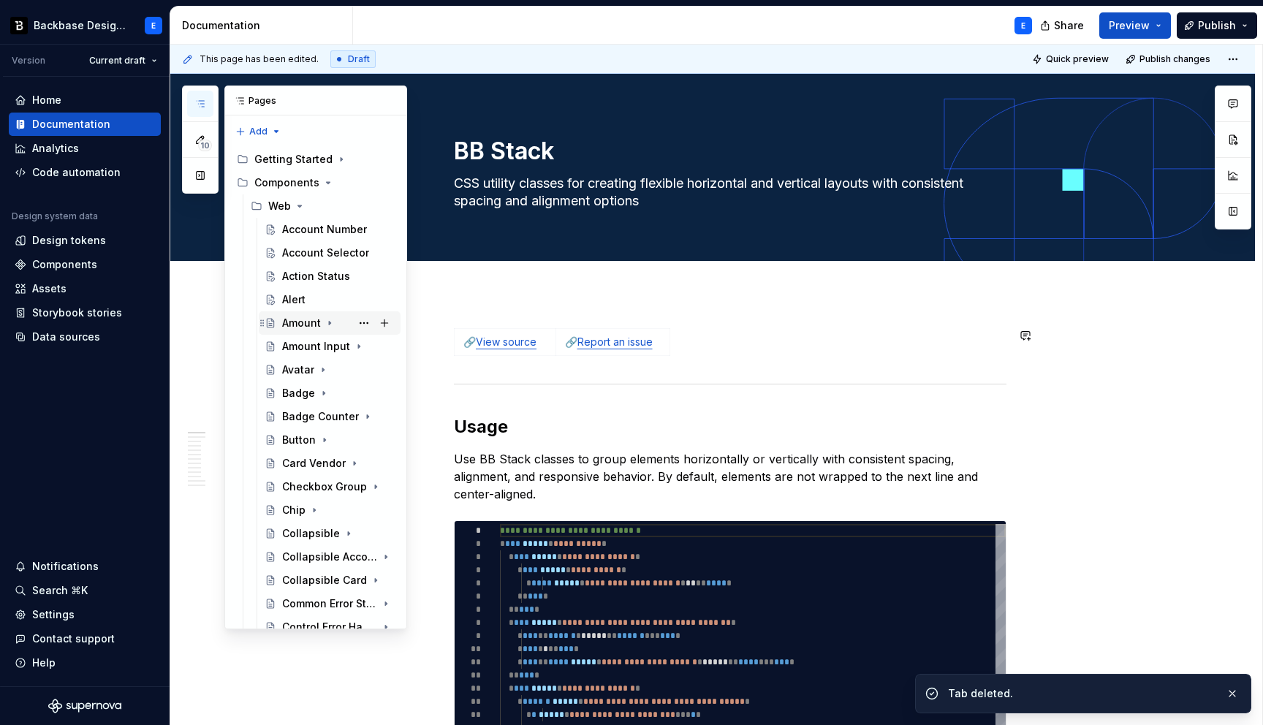
click at [330, 325] on icon "Page tree" at bounding box center [330, 323] width 12 height 12
click at [365, 345] on button "Page tree" at bounding box center [364, 346] width 20 height 20
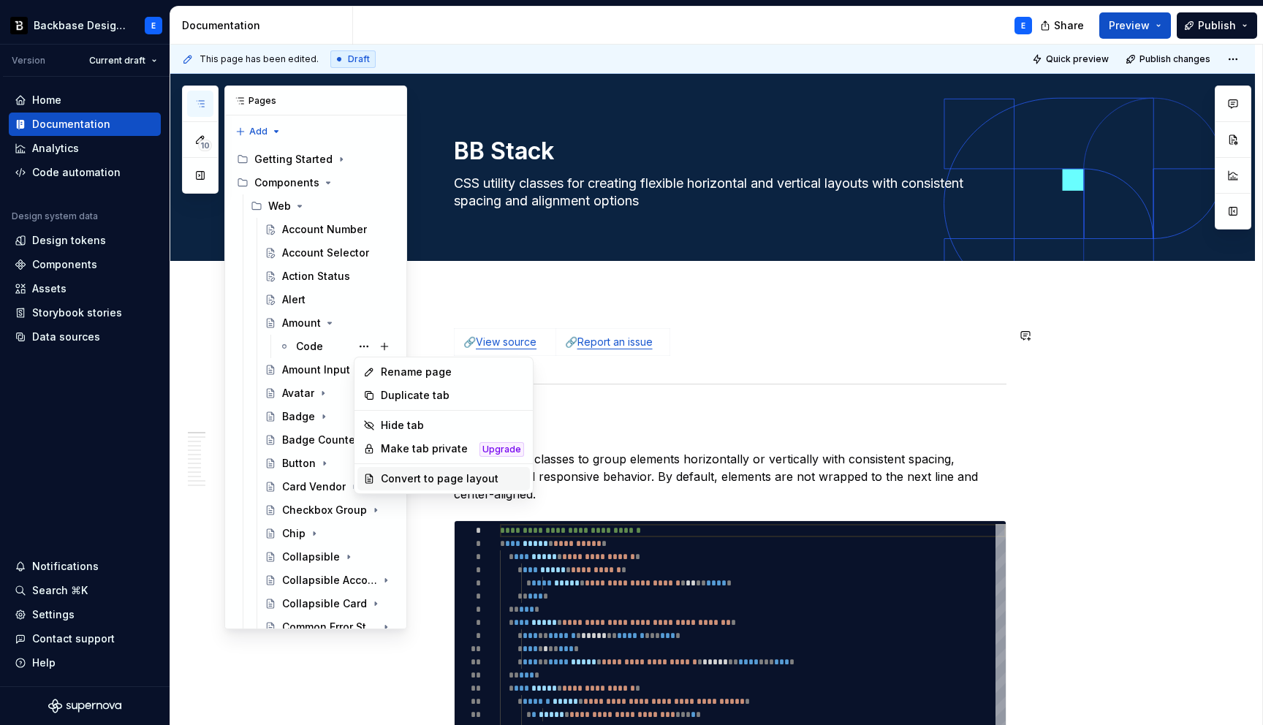
click at [399, 478] on div "Convert to page layout" at bounding box center [452, 478] width 143 height 15
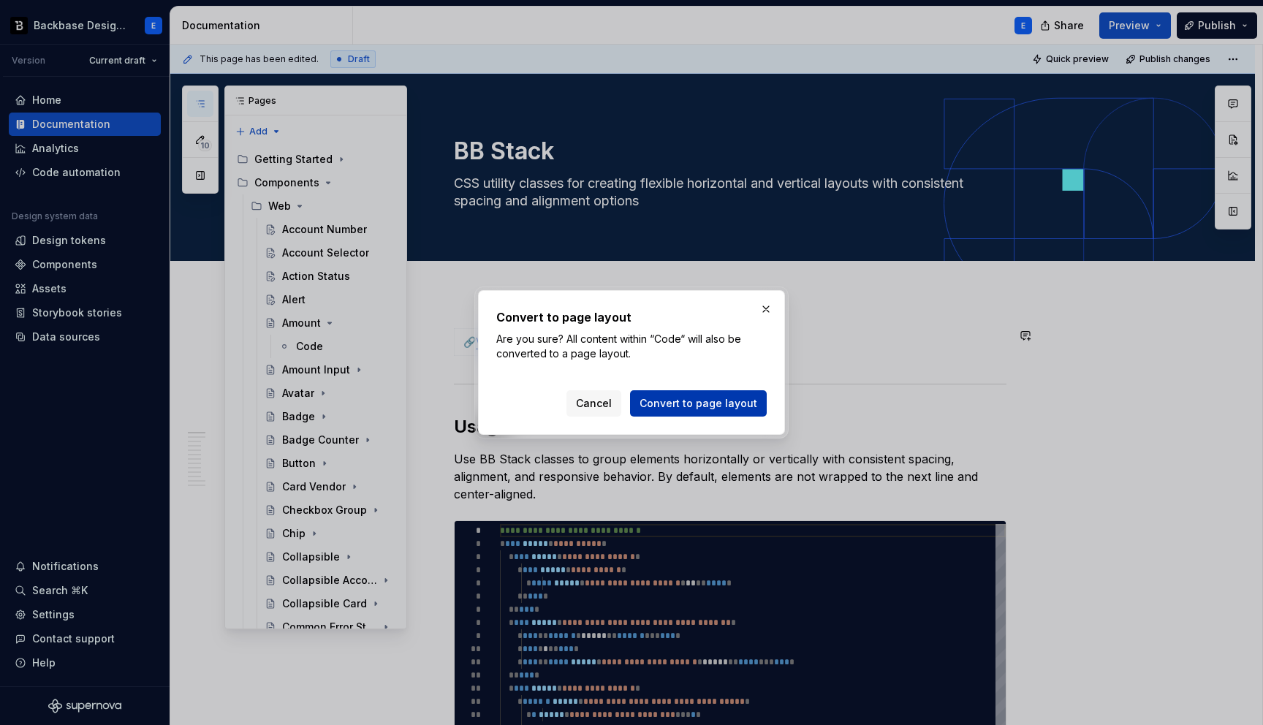
click at [665, 408] on span "Convert to page layout" at bounding box center [698, 403] width 118 height 15
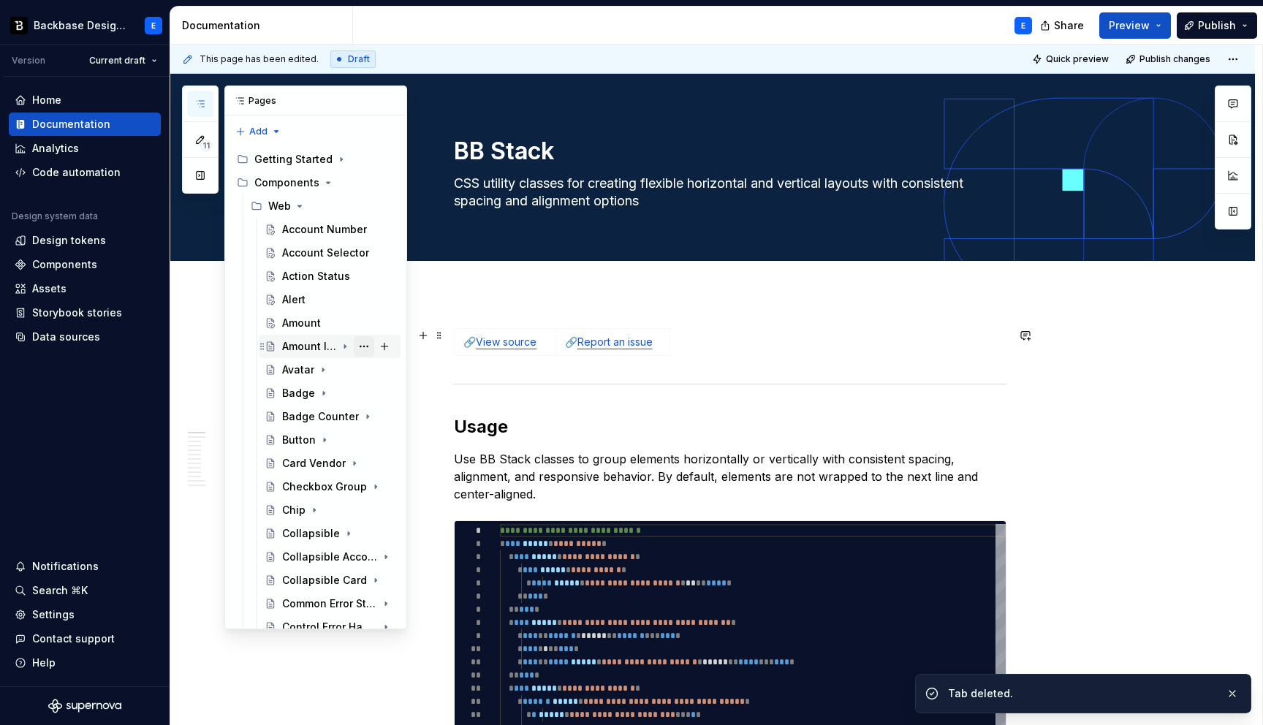
click at [362, 345] on button "Page tree" at bounding box center [364, 346] width 20 height 20
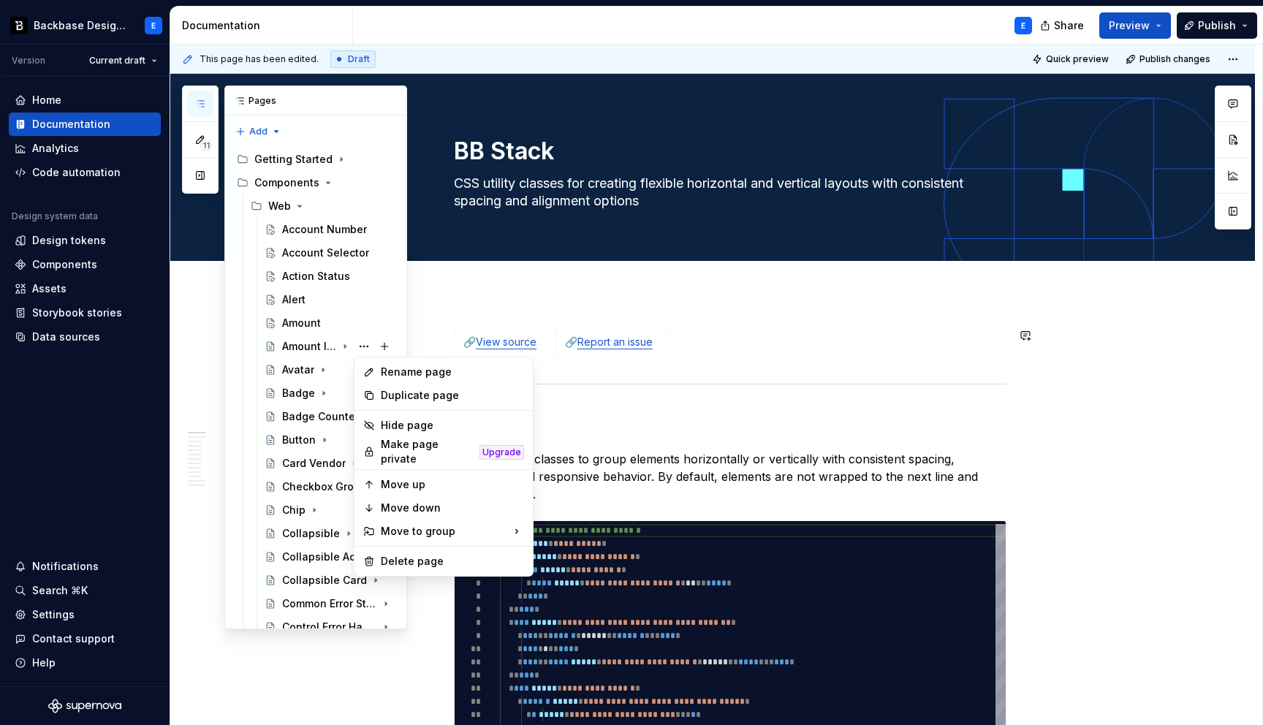
click at [343, 346] on div "11 Pages Add Accessibility guide for tree Page tree. Navigate the tree with the…" at bounding box center [294, 358] width 225 height 544
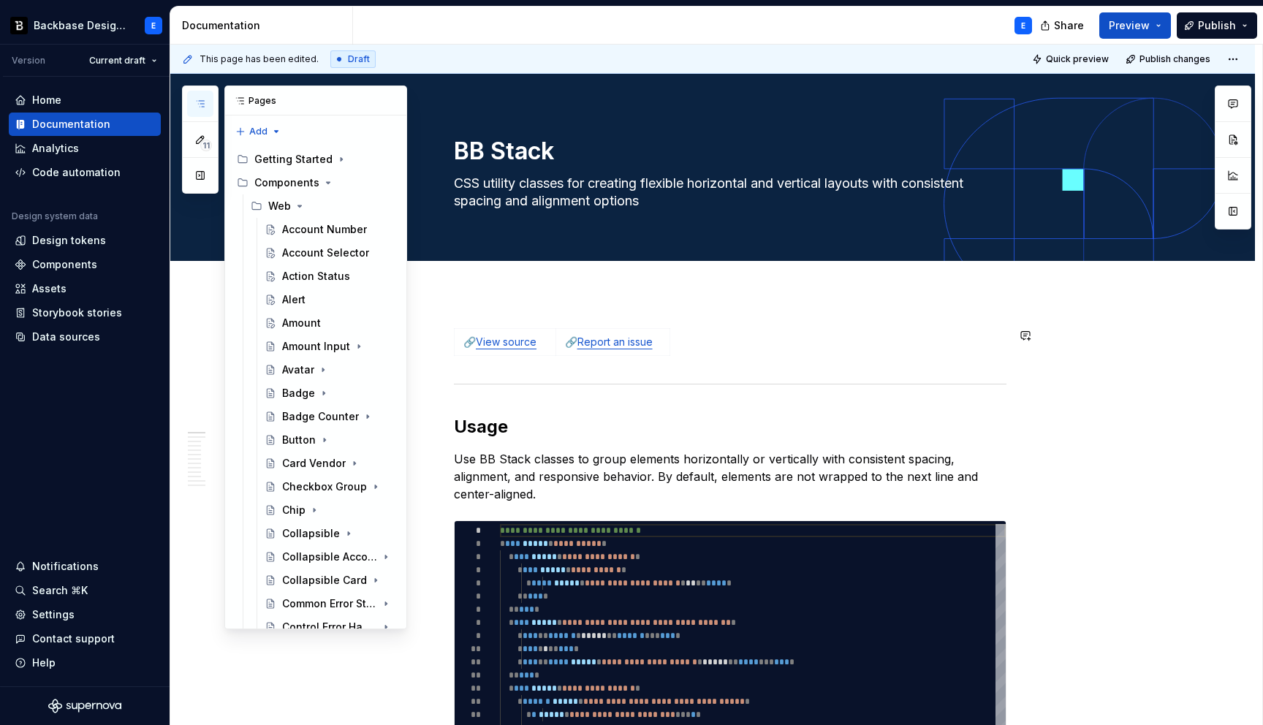
click at [353, 346] on icon "Page tree" at bounding box center [359, 347] width 12 height 12
click at [364, 371] on button "Page tree" at bounding box center [364, 370] width 20 height 20
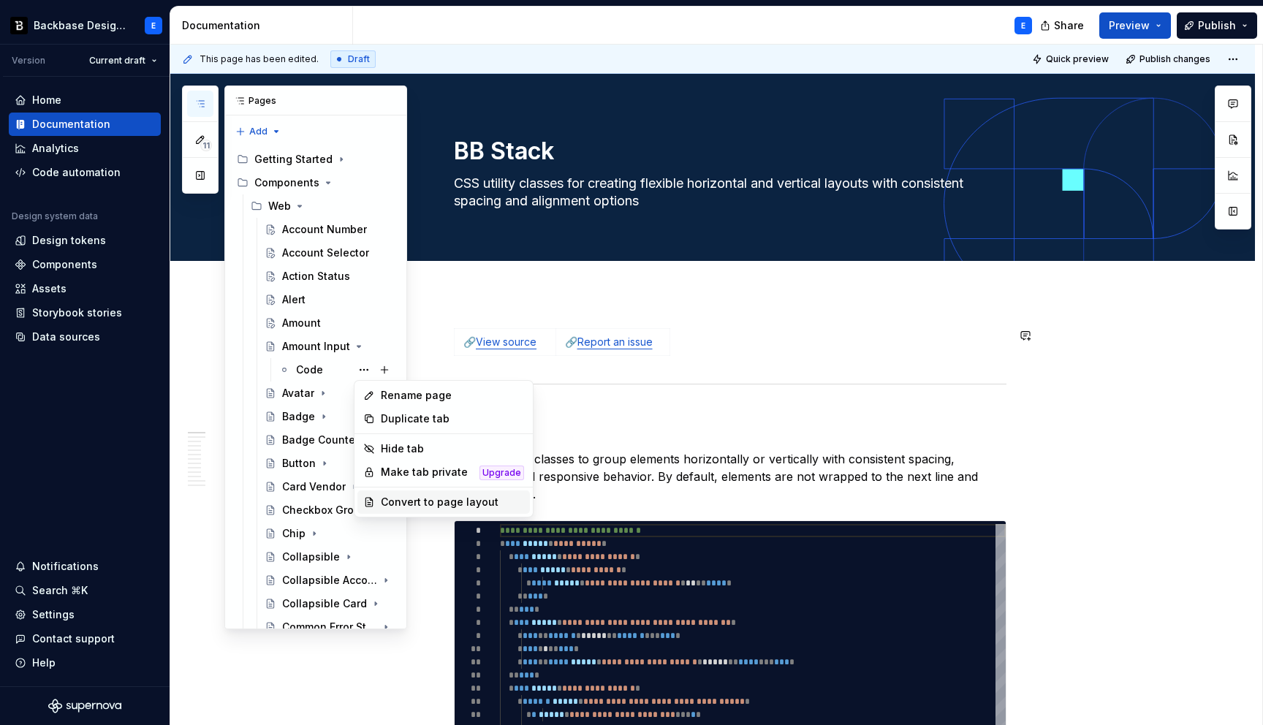
click at [398, 503] on div "Convert to page layout" at bounding box center [452, 502] width 143 height 15
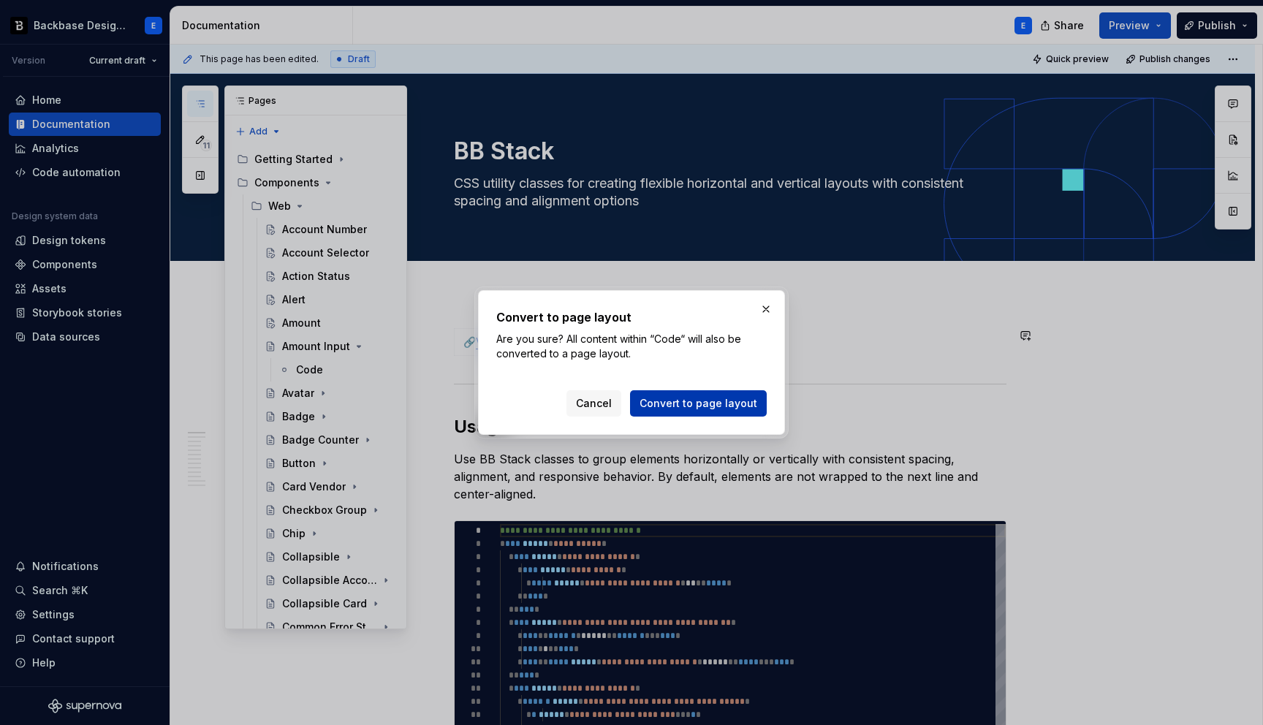
click at [677, 408] on span "Convert to page layout" at bounding box center [698, 403] width 118 height 15
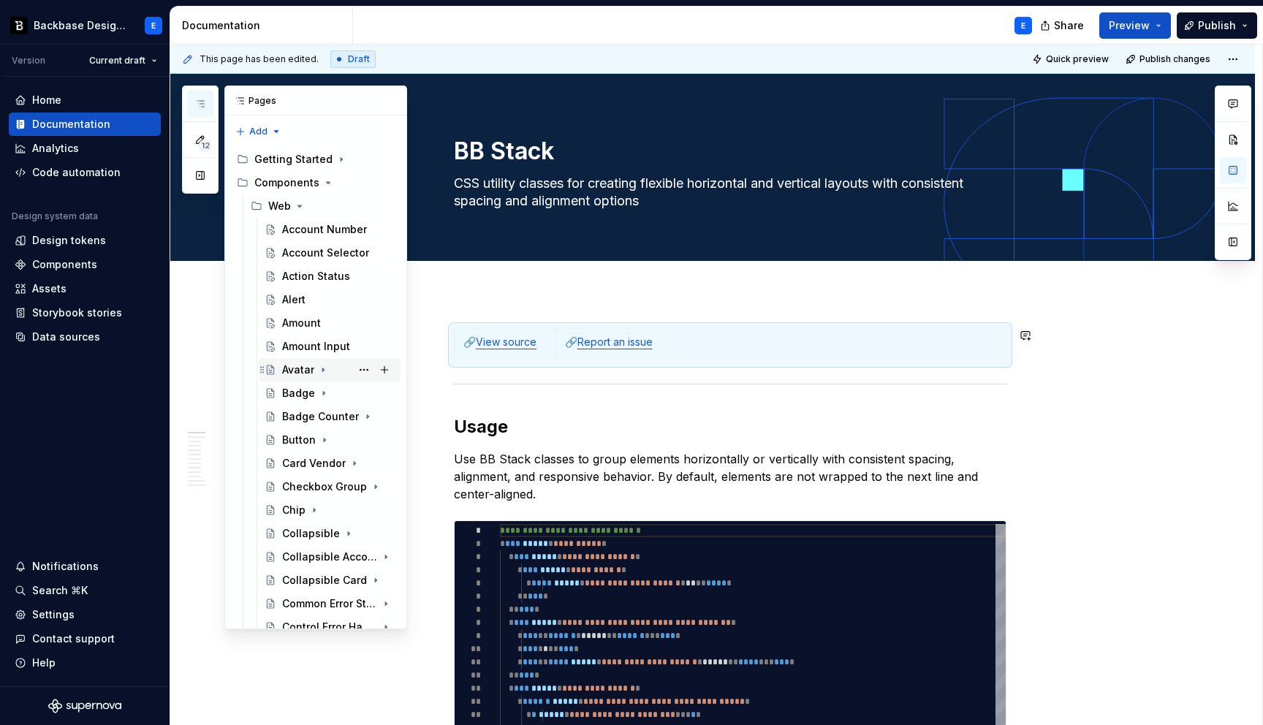
click at [323, 370] on icon "Page tree" at bounding box center [322, 370] width 1 height 4
click at [365, 396] on button "Page tree" at bounding box center [364, 393] width 20 height 20
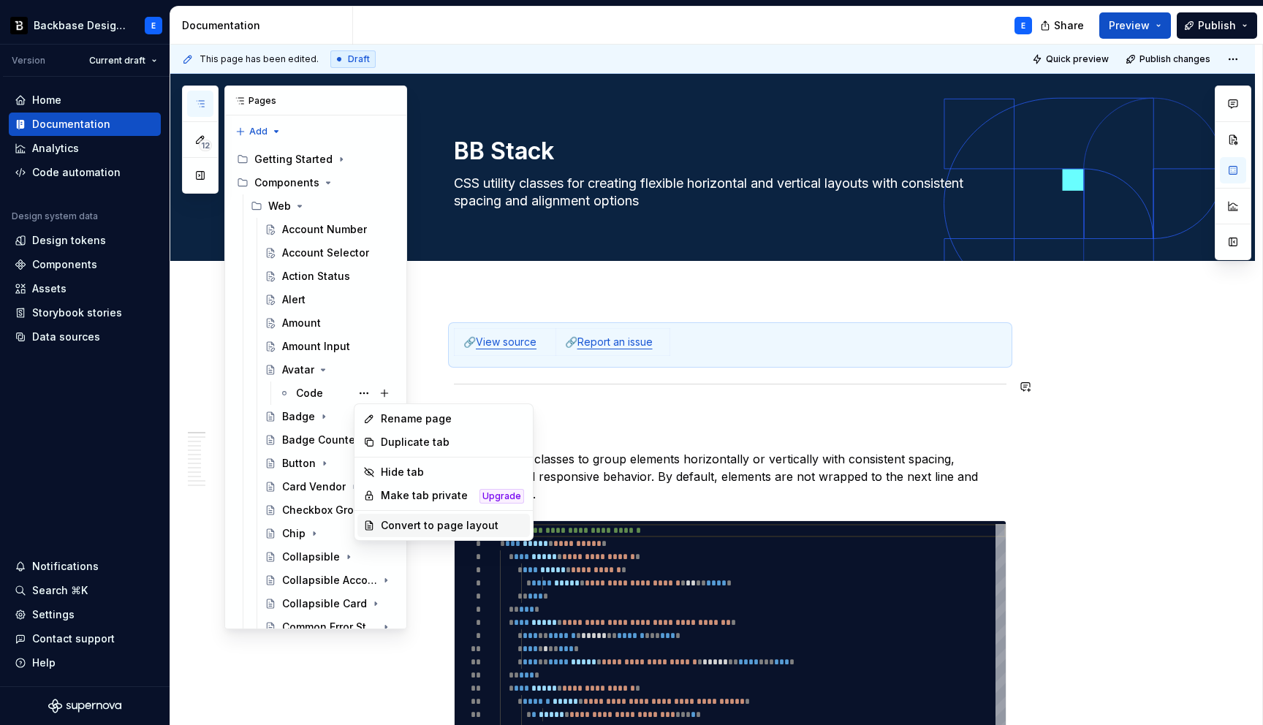
click at [389, 523] on div "Convert to page layout" at bounding box center [452, 525] width 143 height 15
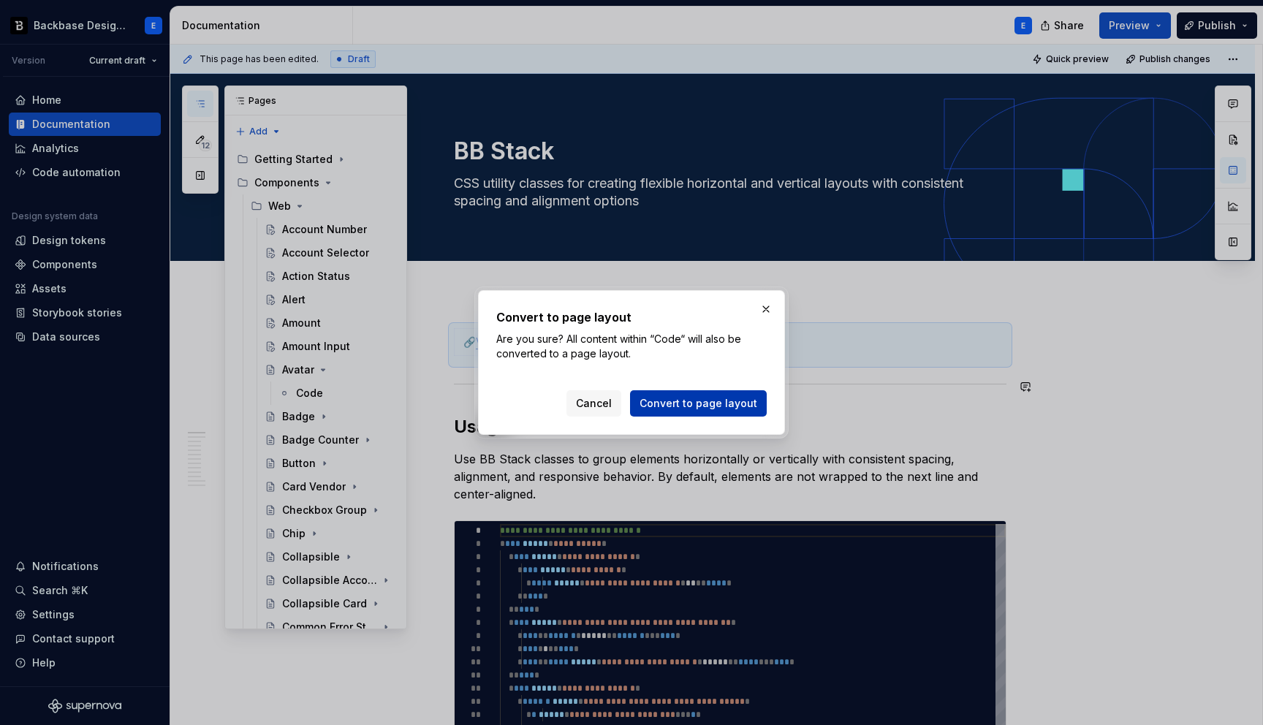
click at [668, 409] on span "Convert to page layout" at bounding box center [698, 403] width 118 height 15
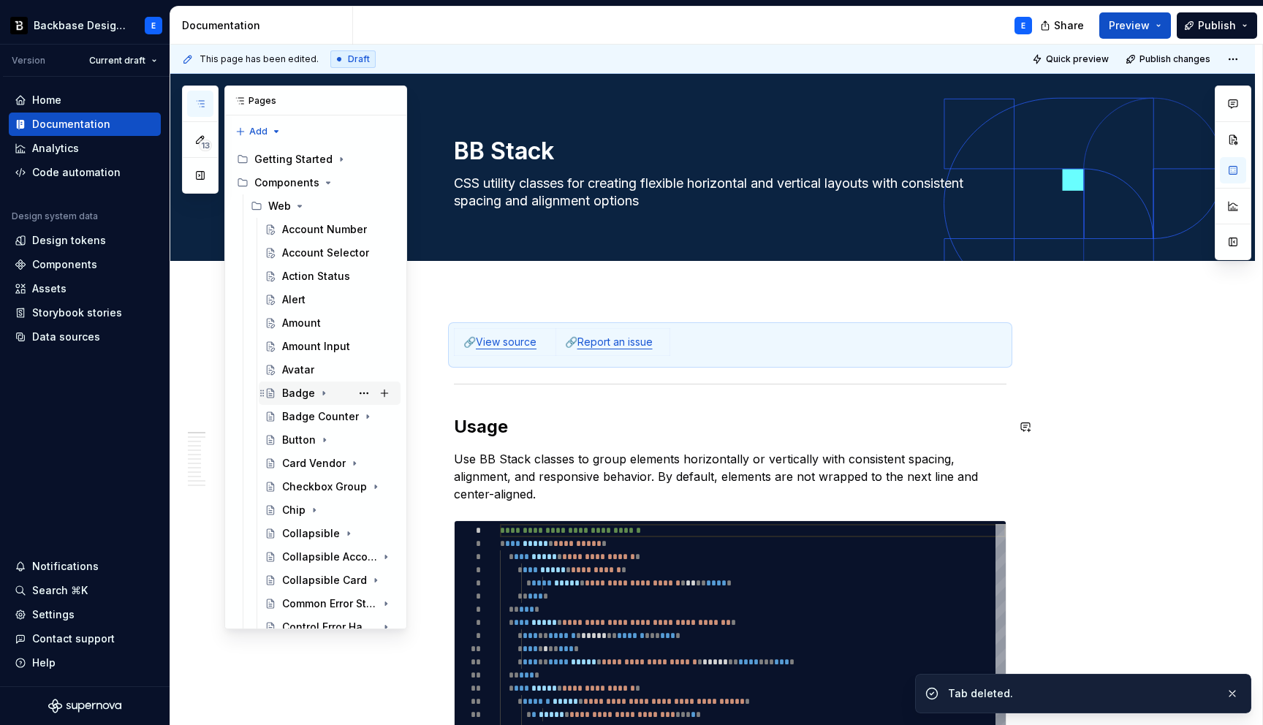
click at [321, 390] on icon "Page tree" at bounding box center [324, 393] width 12 height 12
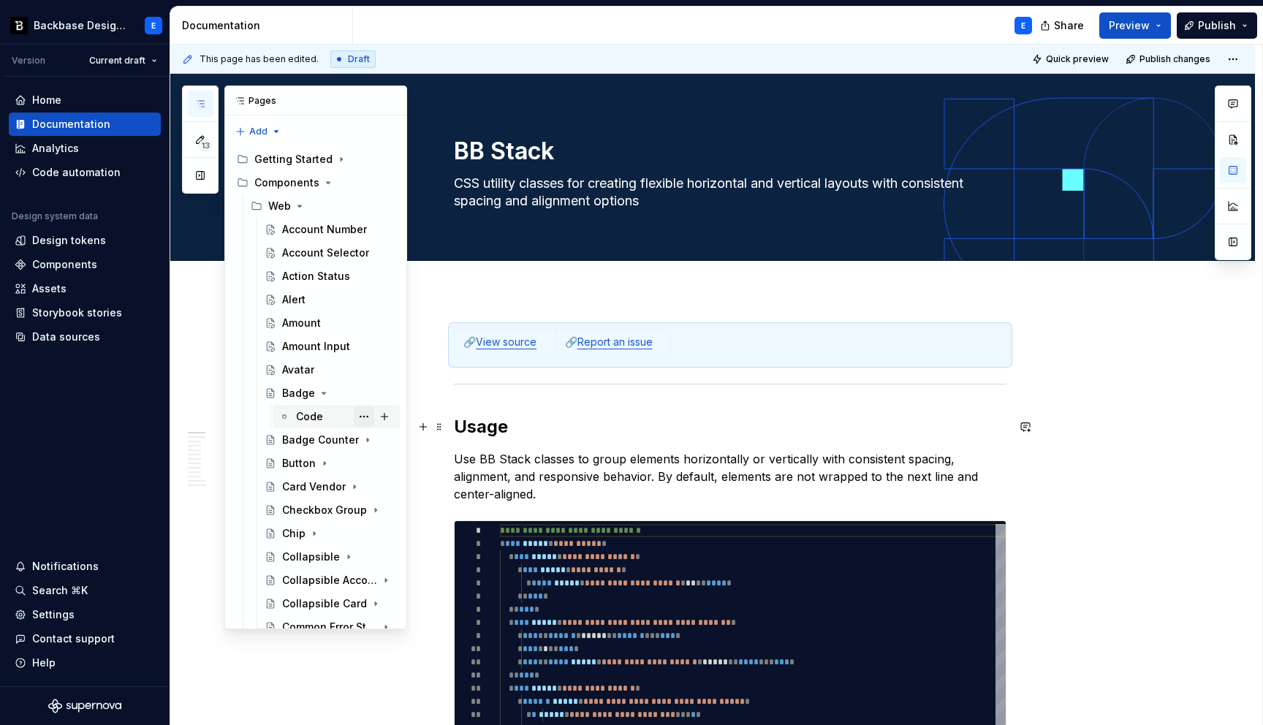
click at [360, 415] on button "Page tree" at bounding box center [364, 416] width 20 height 20
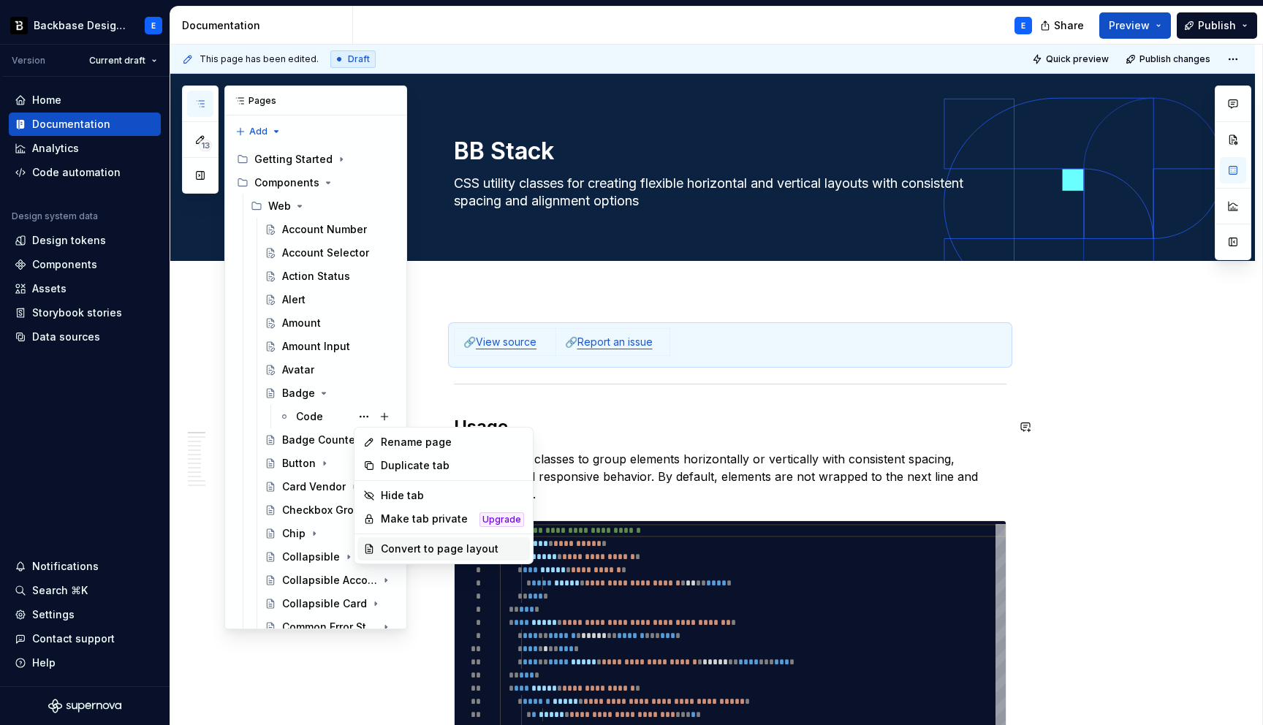
click at [400, 552] on div "Convert to page layout" at bounding box center [452, 549] width 143 height 15
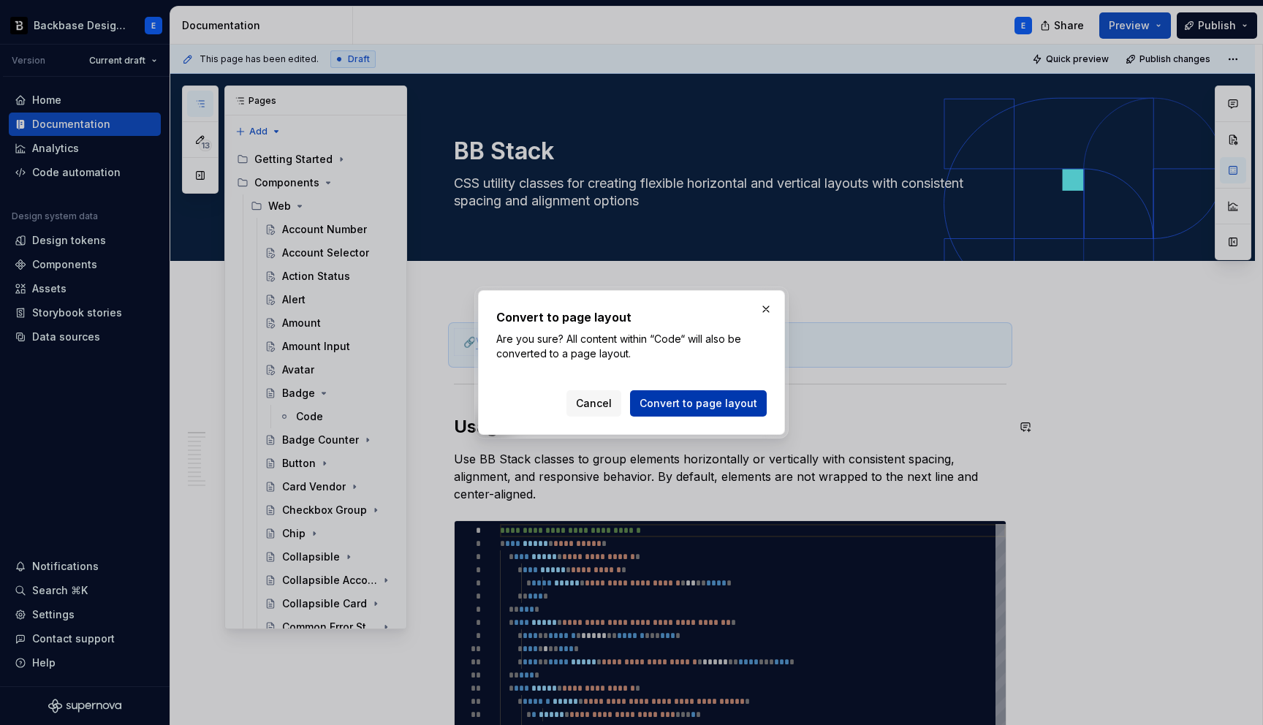
click at [693, 398] on span "Convert to page layout" at bounding box center [698, 403] width 118 height 15
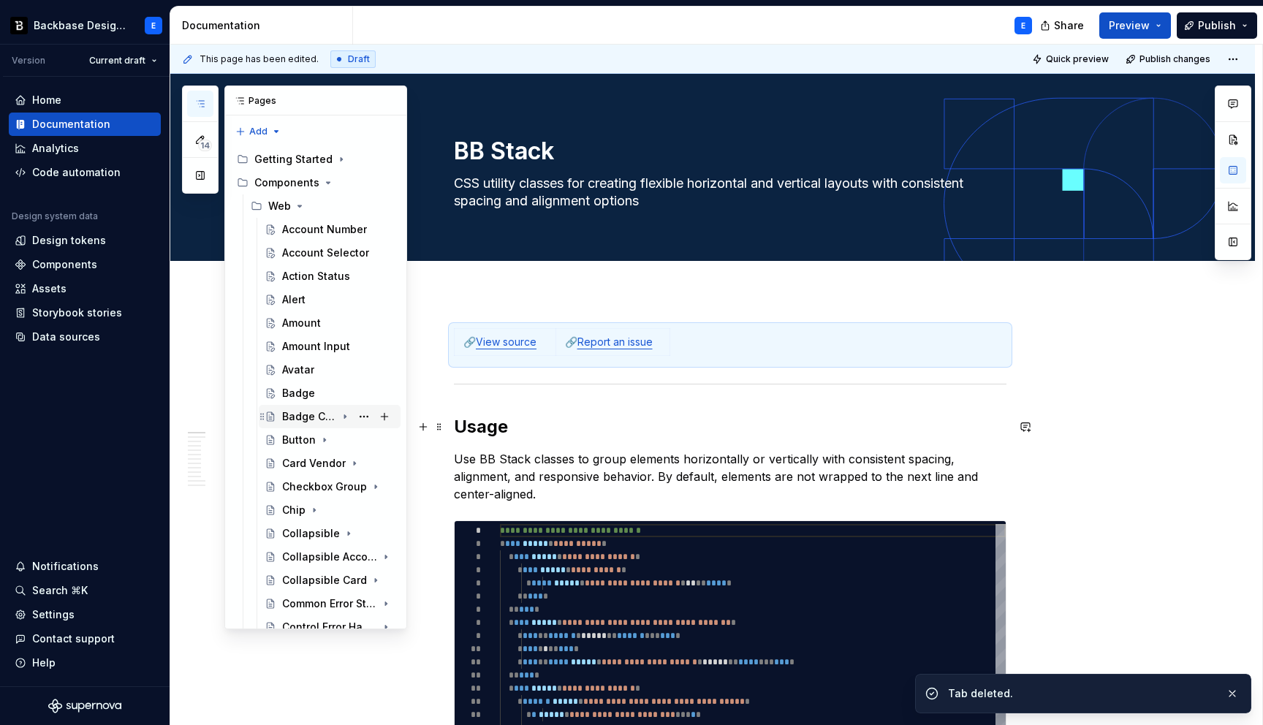
click at [346, 416] on icon "Page tree" at bounding box center [344, 417] width 1 height 4
click at [367, 441] on button "Page tree" at bounding box center [364, 440] width 20 height 20
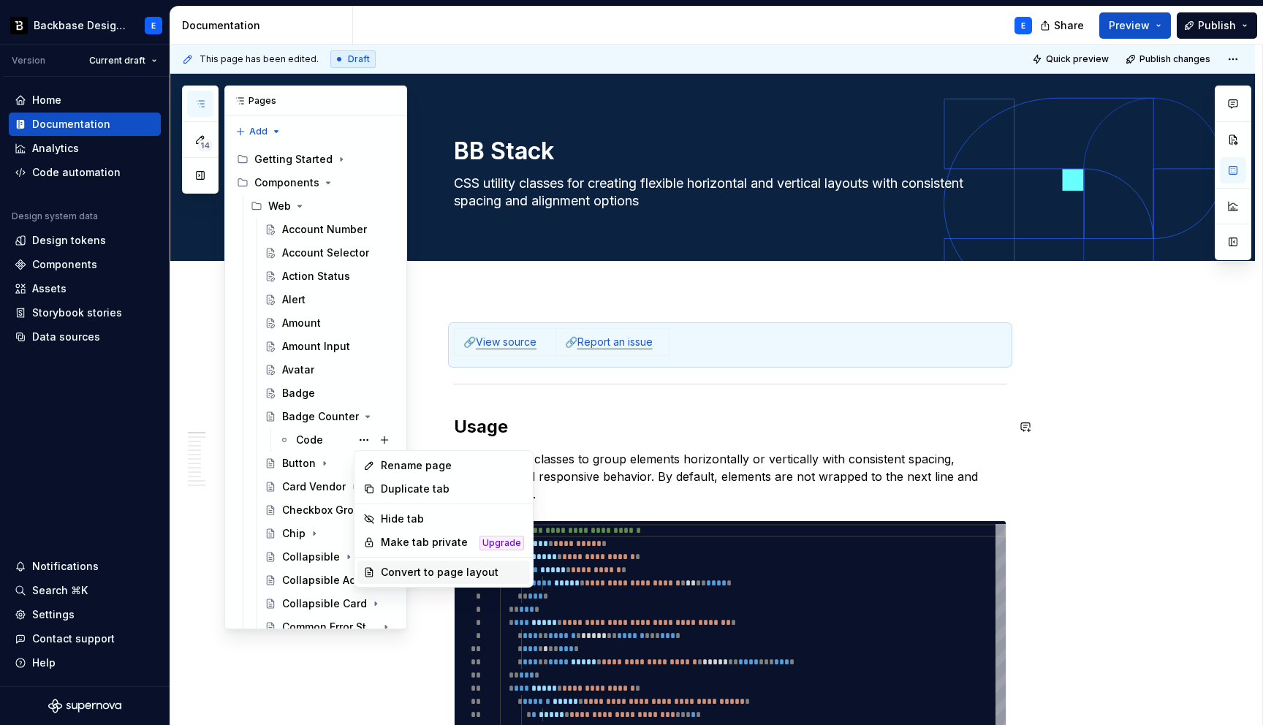
click at [411, 574] on div "Convert to page layout" at bounding box center [452, 572] width 143 height 15
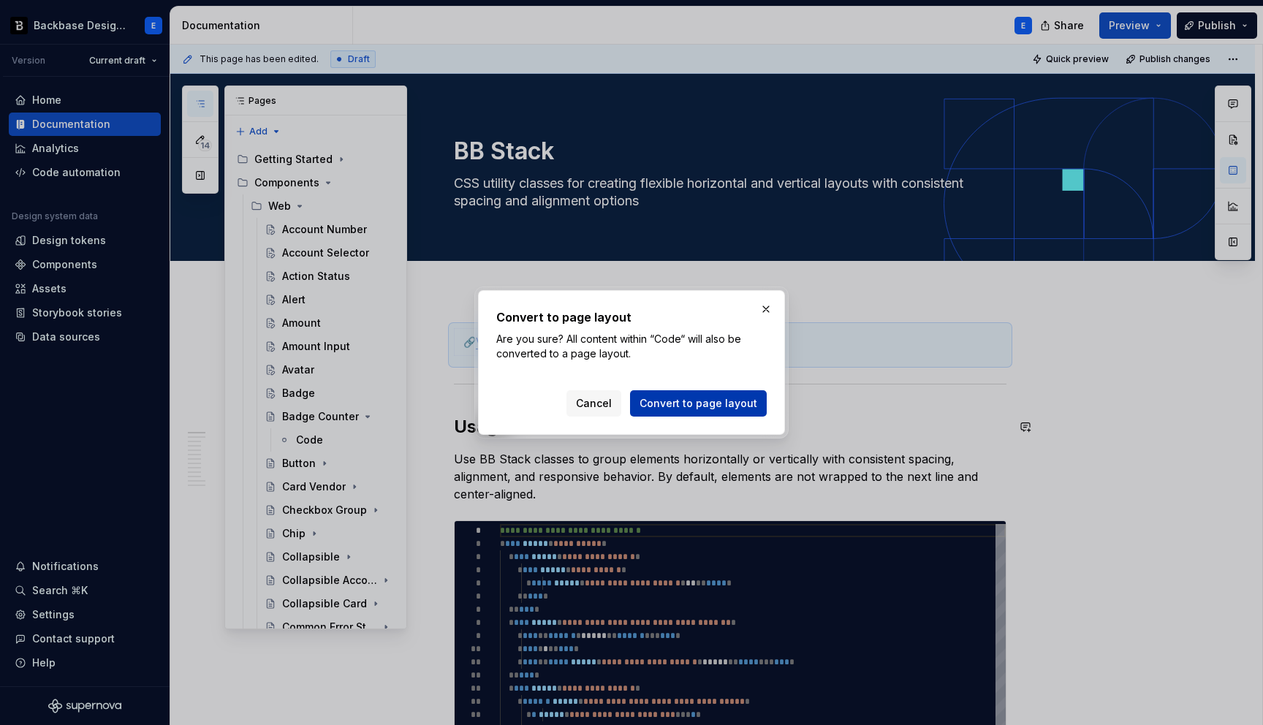
click at [661, 403] on span "Convert to page layout" at bounding box center [698, 403] width 118 height 15
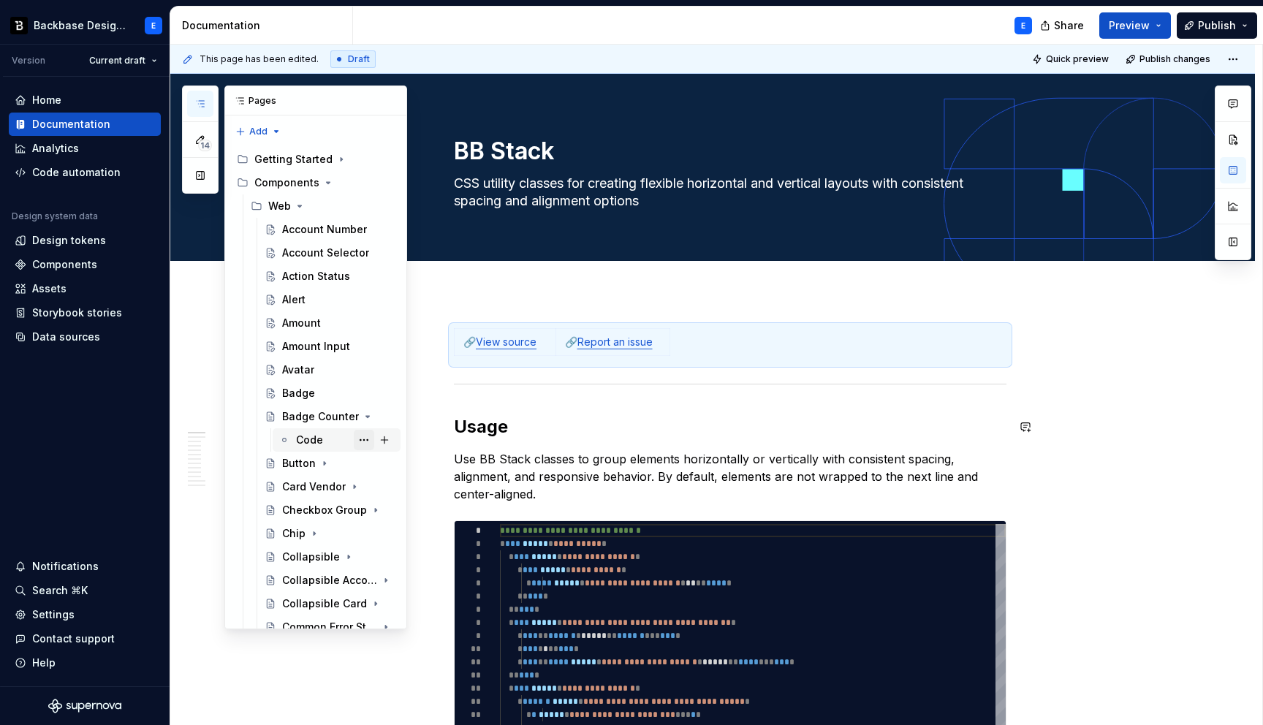
click at [363, 438] on button "Page tree" at bounding box center [364, 440] width 20 height 20
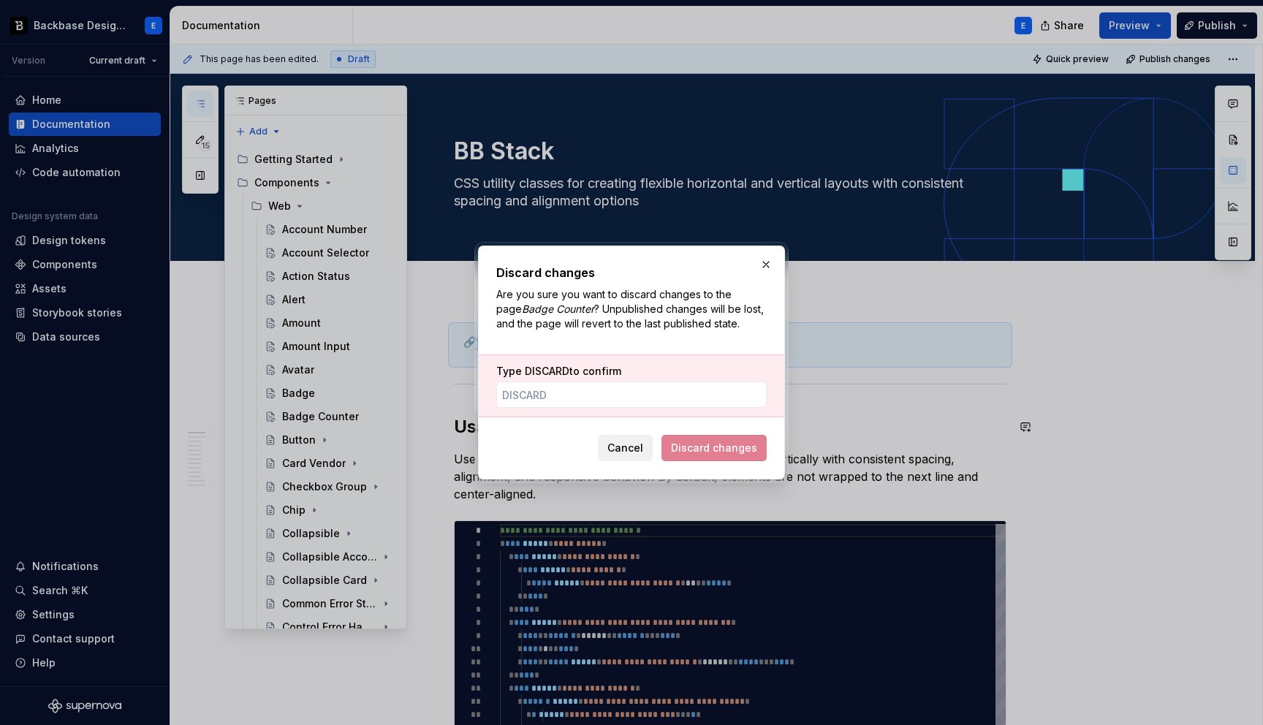
click at [637, 452] on span "Cancel" at bounding box center [625, 448] width 36 height 15
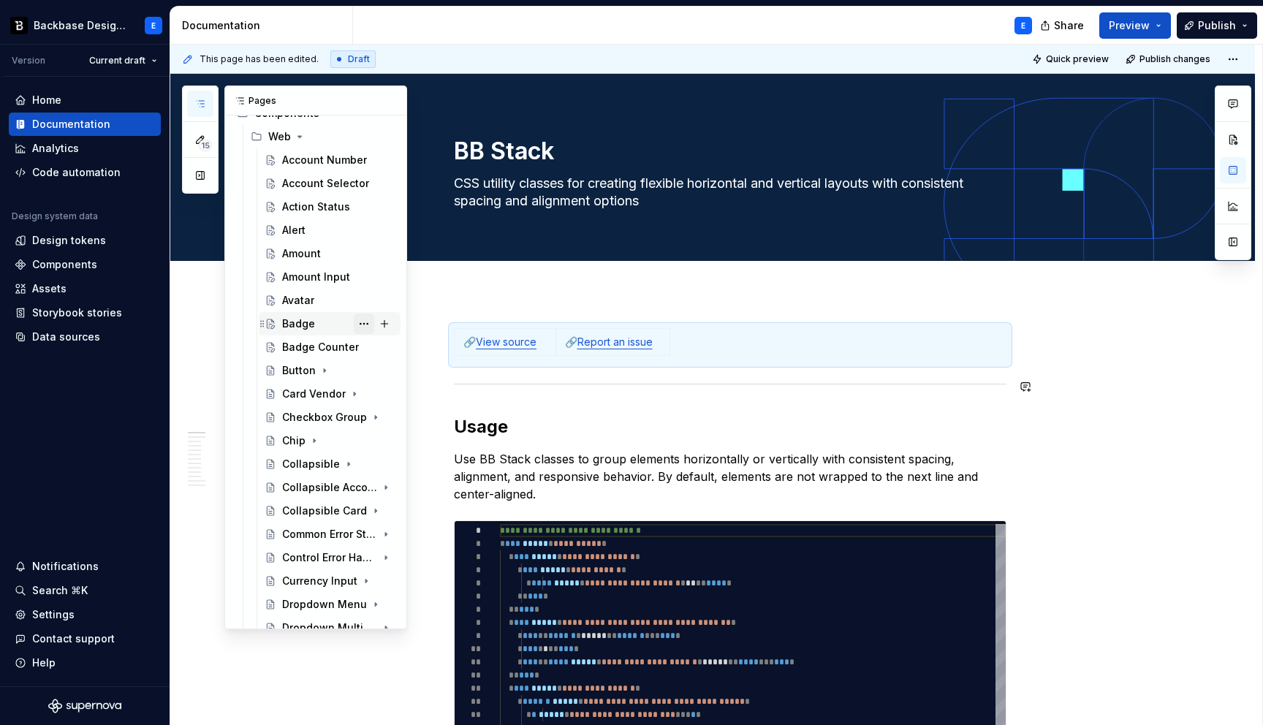
scroll to position [102, 0]
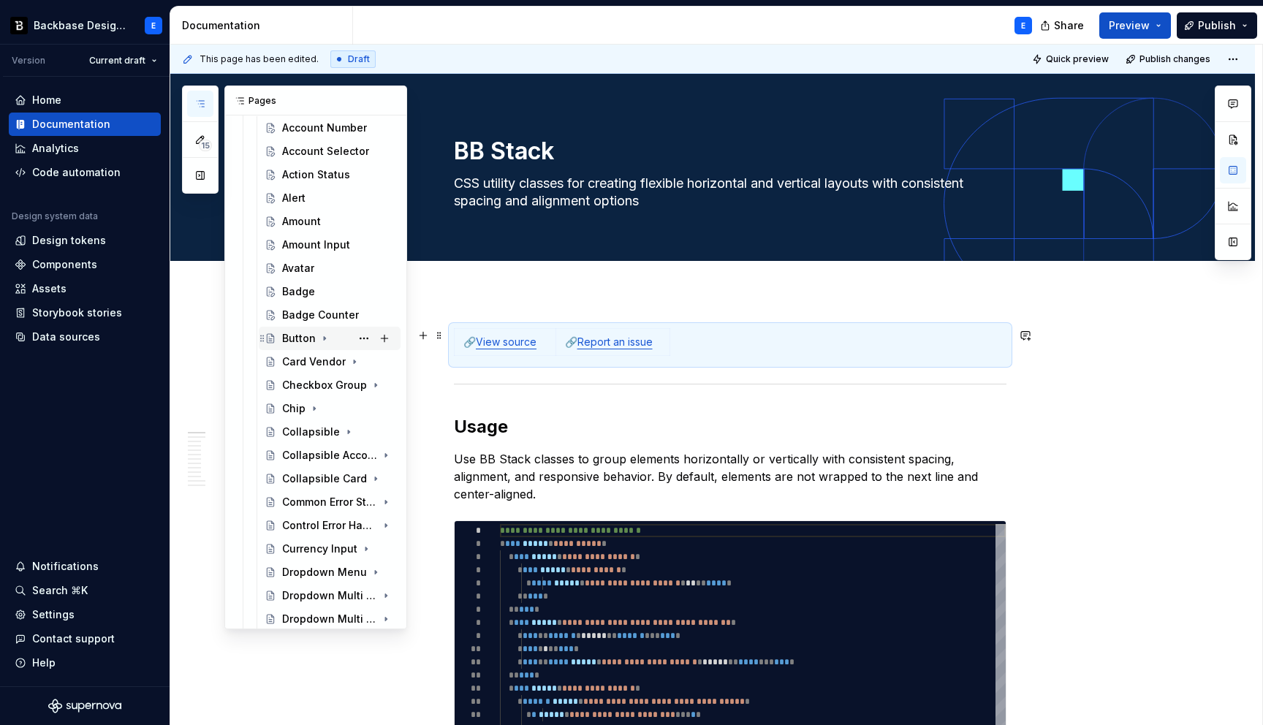
click at [323, 335] on icon "Page tree" at bounding box center [325, 339] width 12 height 12
click at [365, 387] on button "Page tree" at bounding box center [364, 385] width 20 height 20
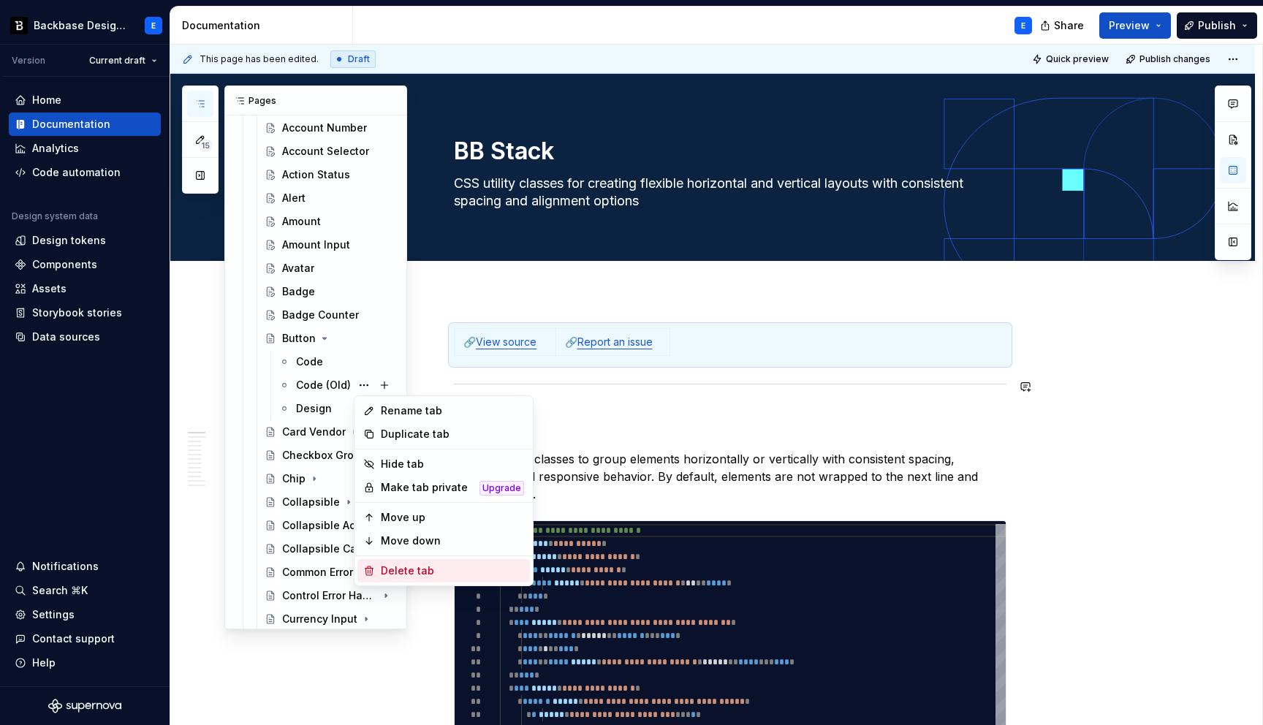
click at [414, 566] on div "Delete tab" at bounding box center [452, 570] width 143 height 15
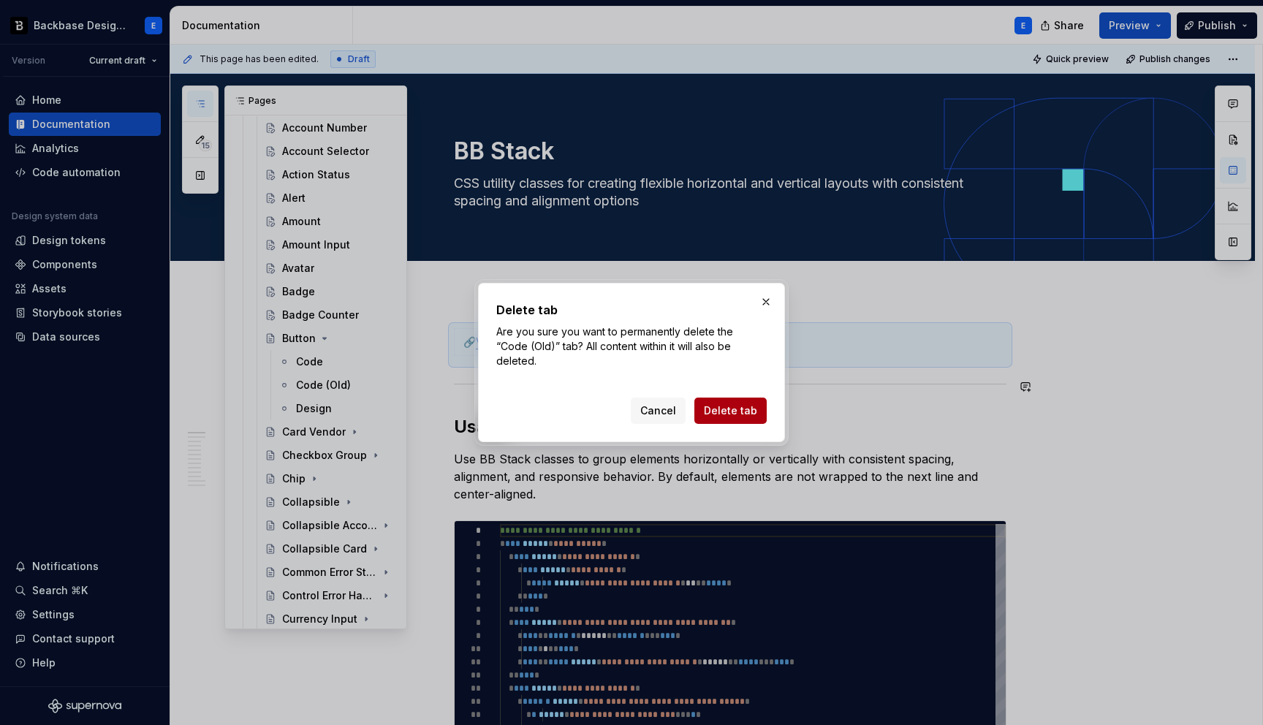
click at [745, 406] on span "Delete tab" at bounding box center [730, 410] width 53 height 15
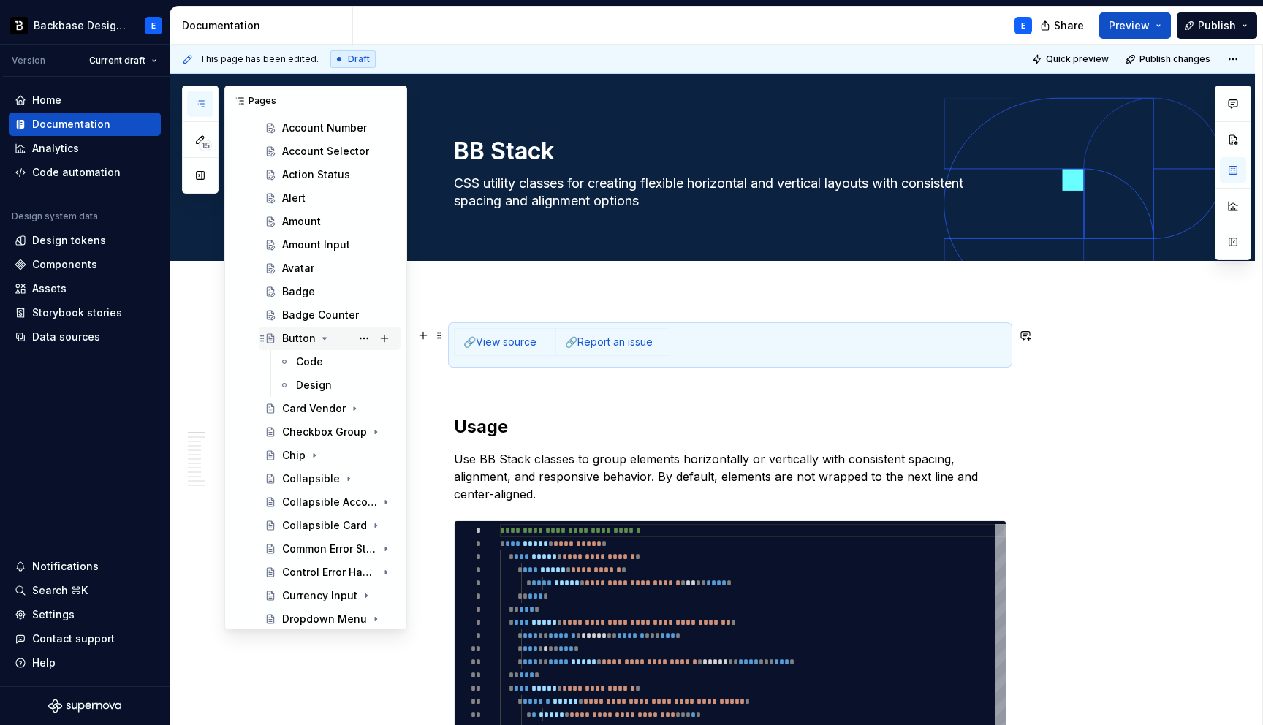
click at [319, 336] on icon "Page tree" at bounding box center [325, 339] width 12 height 12
click at [346, 361] on icon "Page tree" at bounding box center [344, 362] width 1 height 4
click at [362, 384] on button "Page tree" at bounding box center [364, 385] width 20 height 20
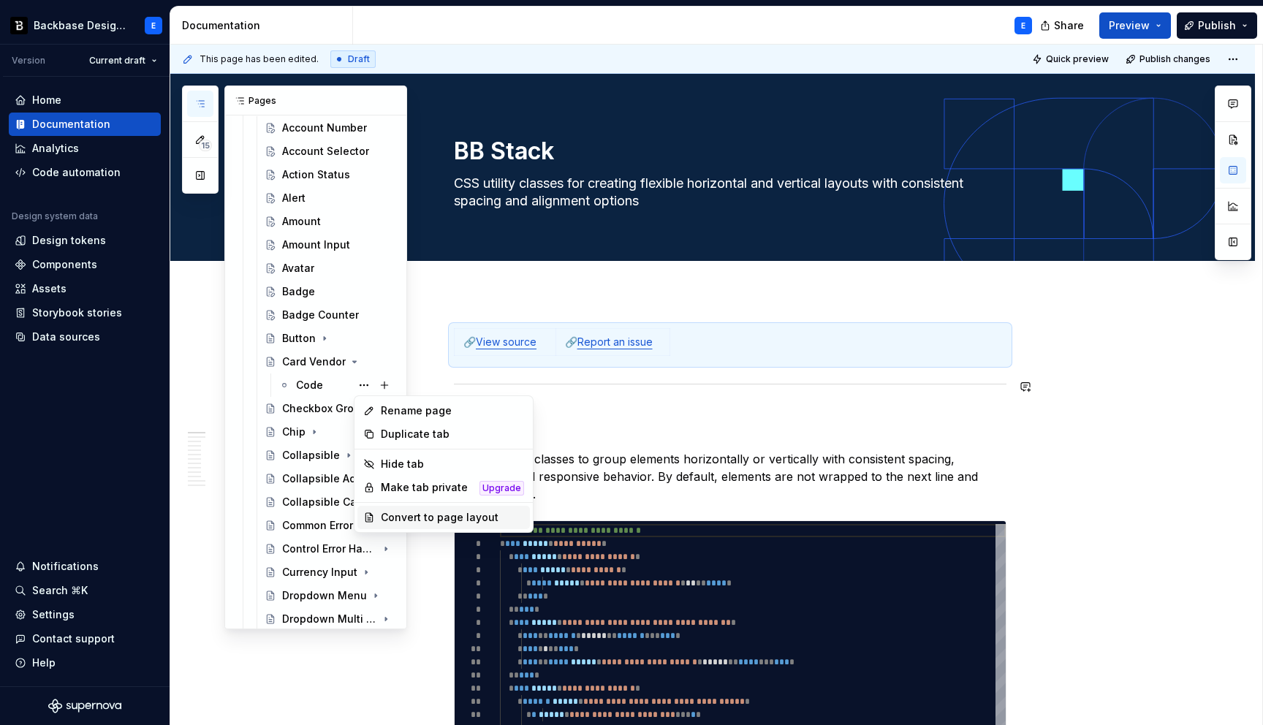
click at [419, 516] on div "Convert to page layout" at bounding box center [452, 517] width 143 height 15
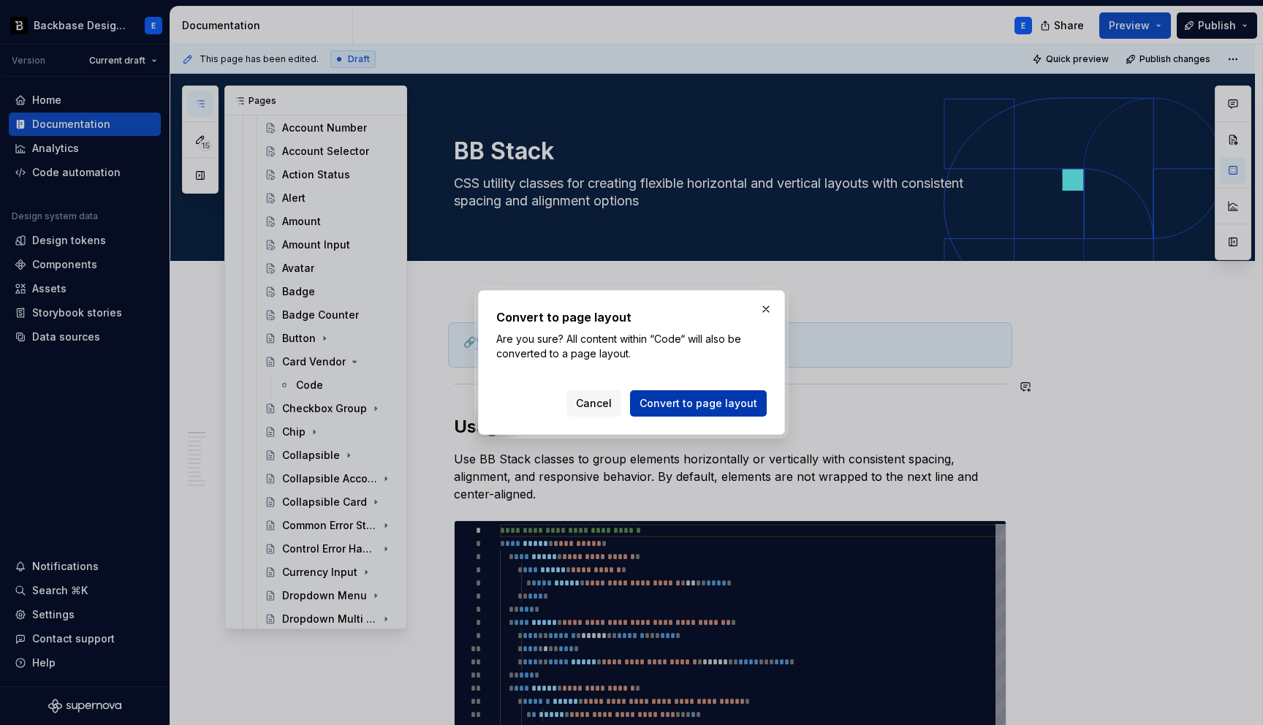
click at [672, 400] on span "Convert to page layout" at bounding box center [698, 403] width 118 height 15
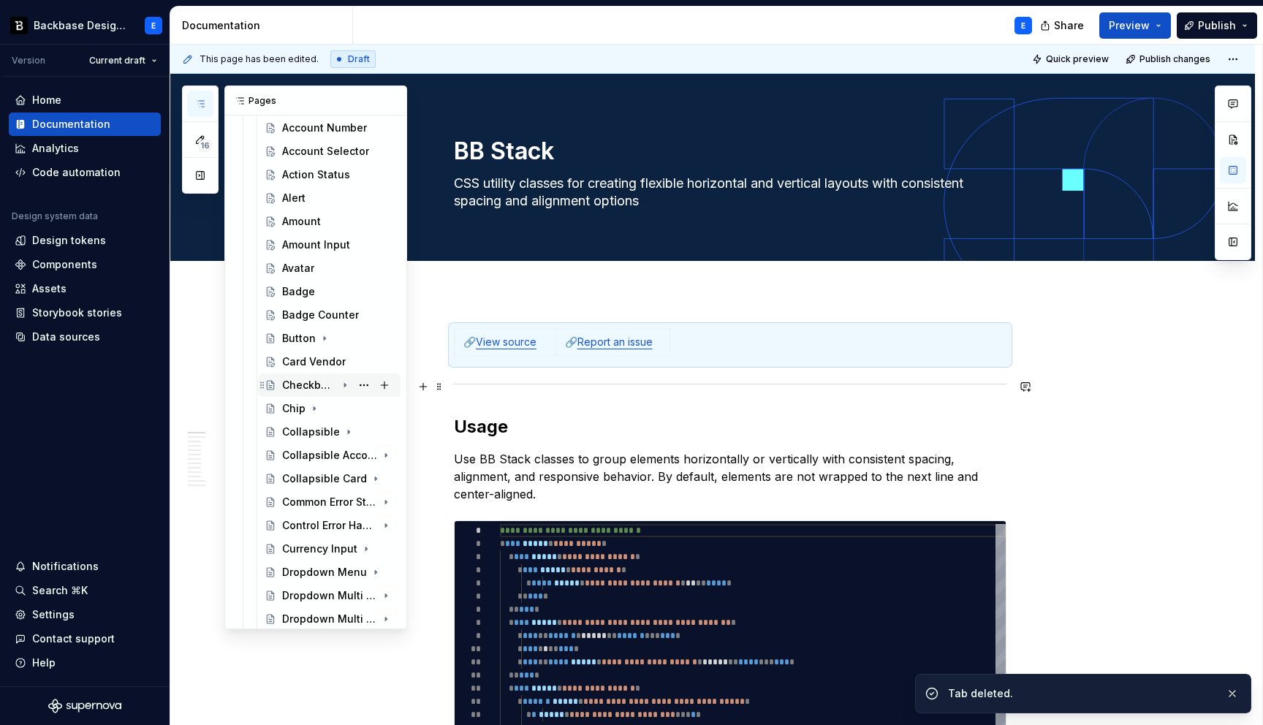
click at [346, 384] on icon "Page tree" at bounding box center [345, 385] width 12 height 12
click at [368, 407] on button "Page tree" at bounding box center [364, 408] width 20 height 20
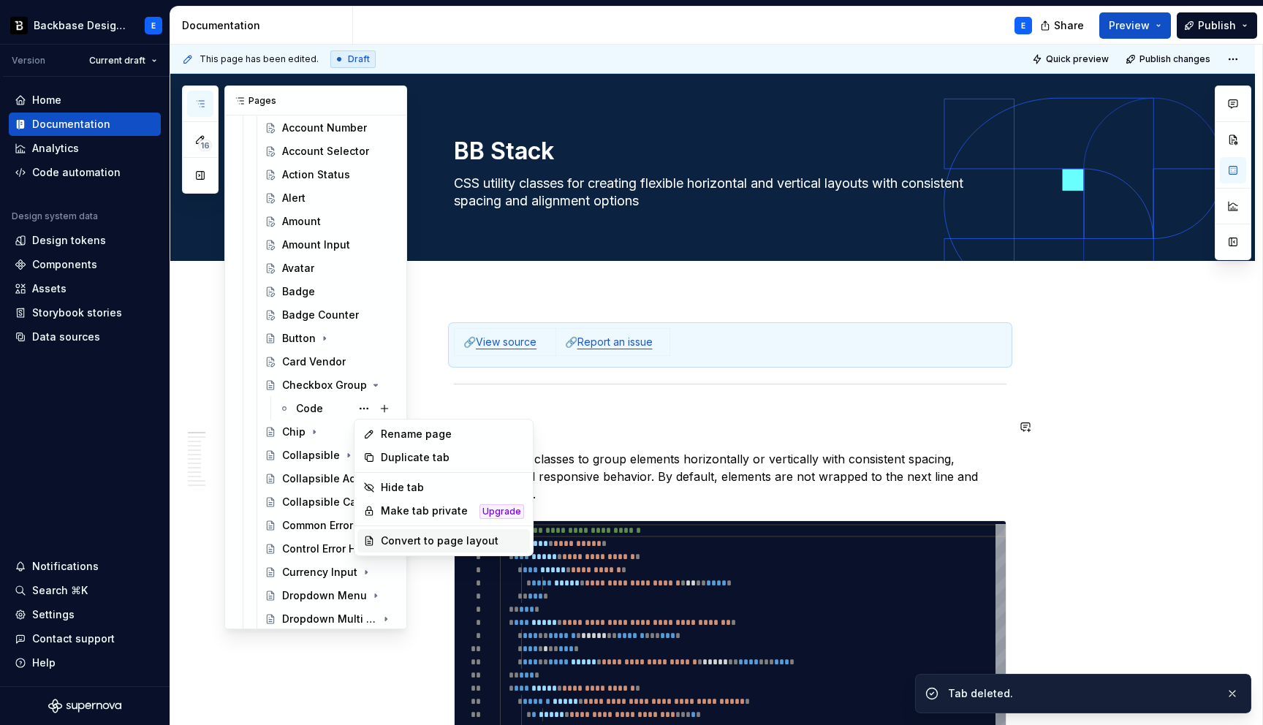
click at [436, 542] on div "Convert to page layout" at bounding box center [452, 540] width 143 height 15
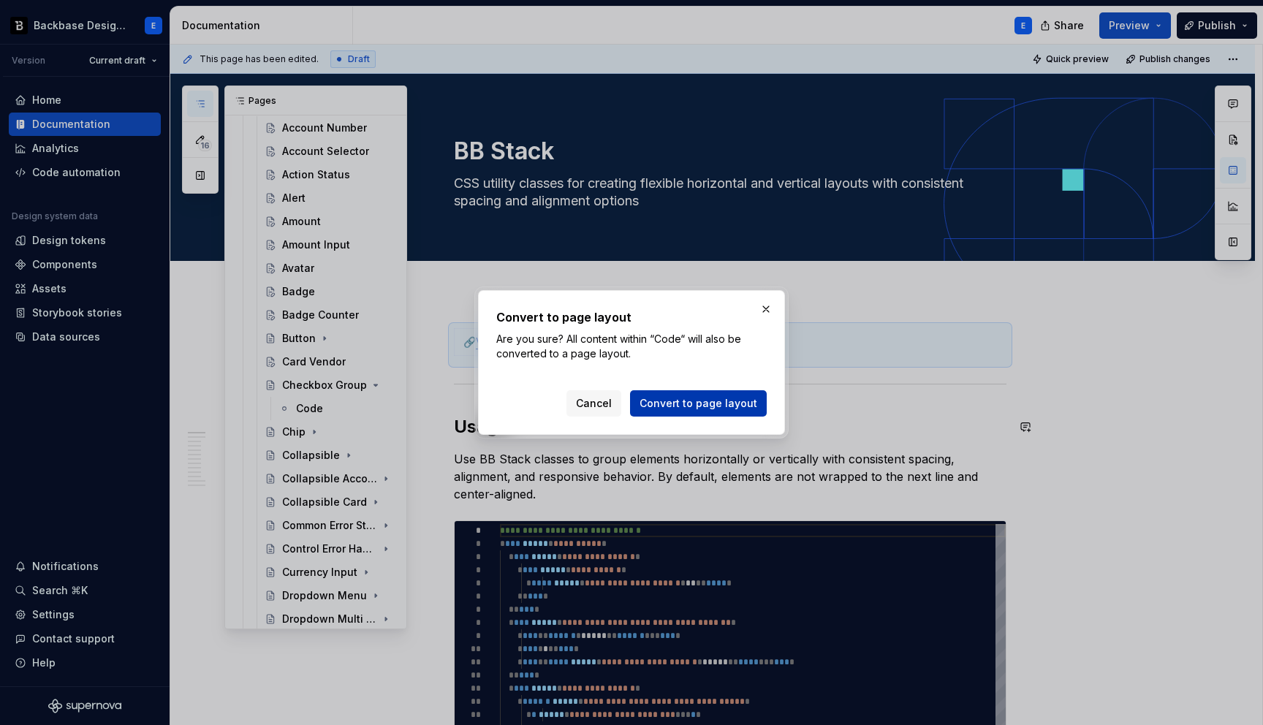
click at [670, 400] on span "Convert to page layout" at bounding box center [698, 403] width 118 height 15
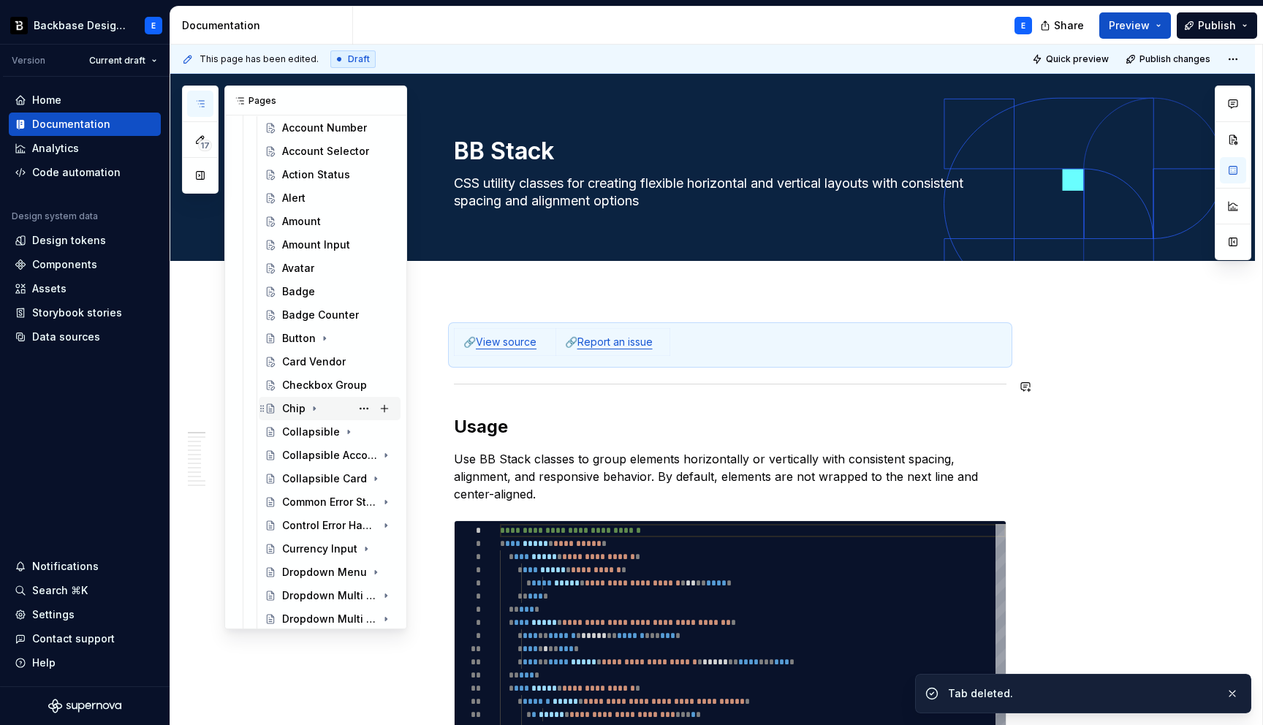
click at [316, 409] on icon "Page tree" at bounding box center [314, 409] width 12 height 12
click at [363, 433] on button "Page tree" at bounding box center [364, 432] width 20 height 20
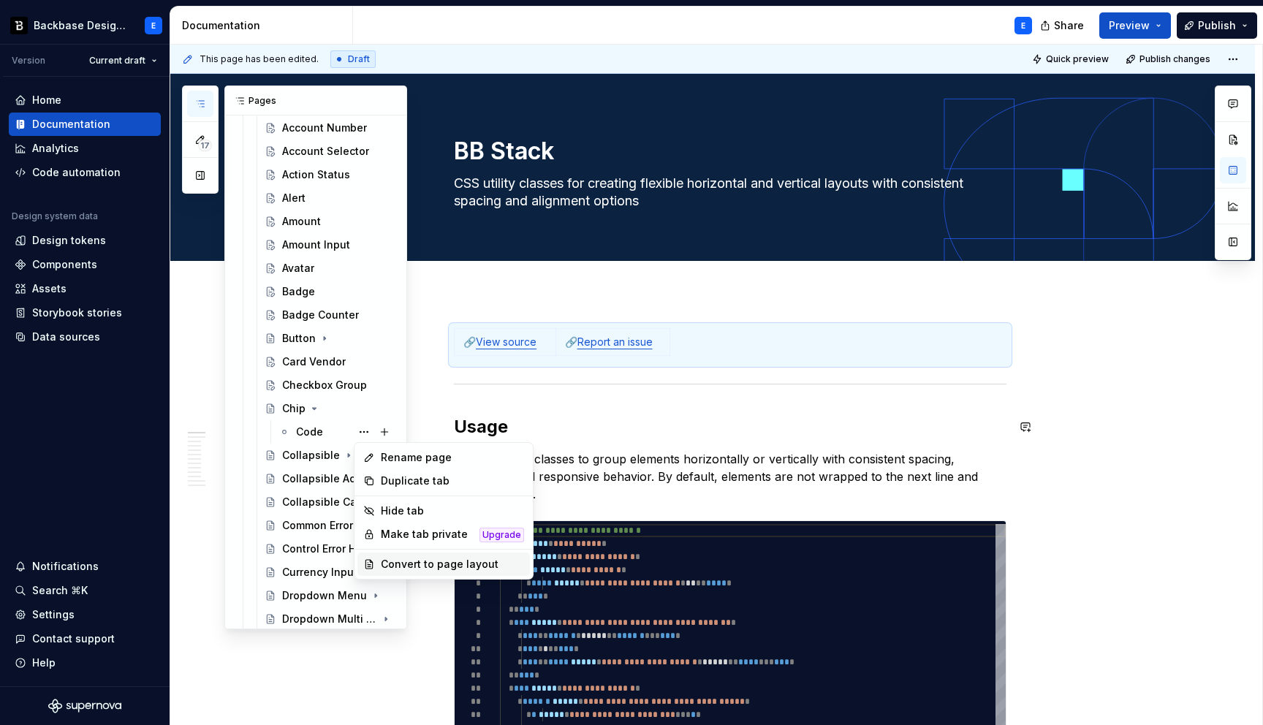
click at [411, 561] on div "Convert to page layout" at bounding box center [452, 564] width 143 height 15
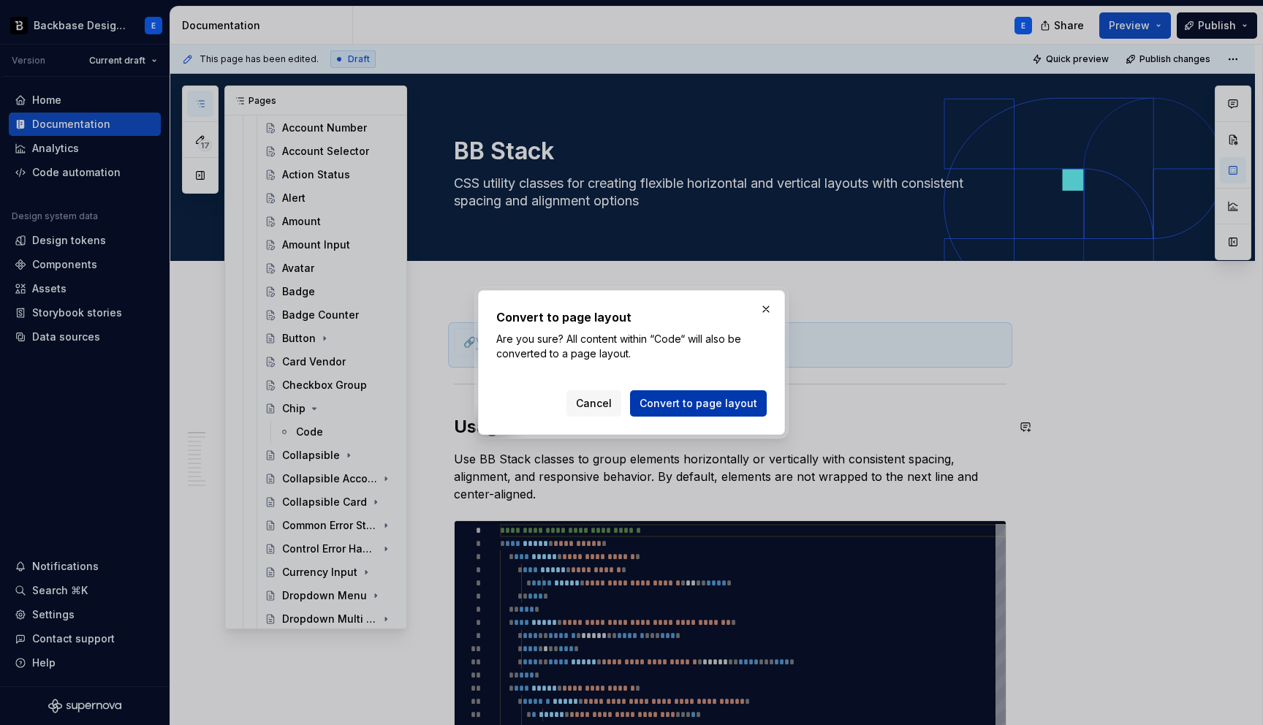
click at [684, 400] on span "Convert to page layout" at bounding box center [698, 403] width 118 height 15
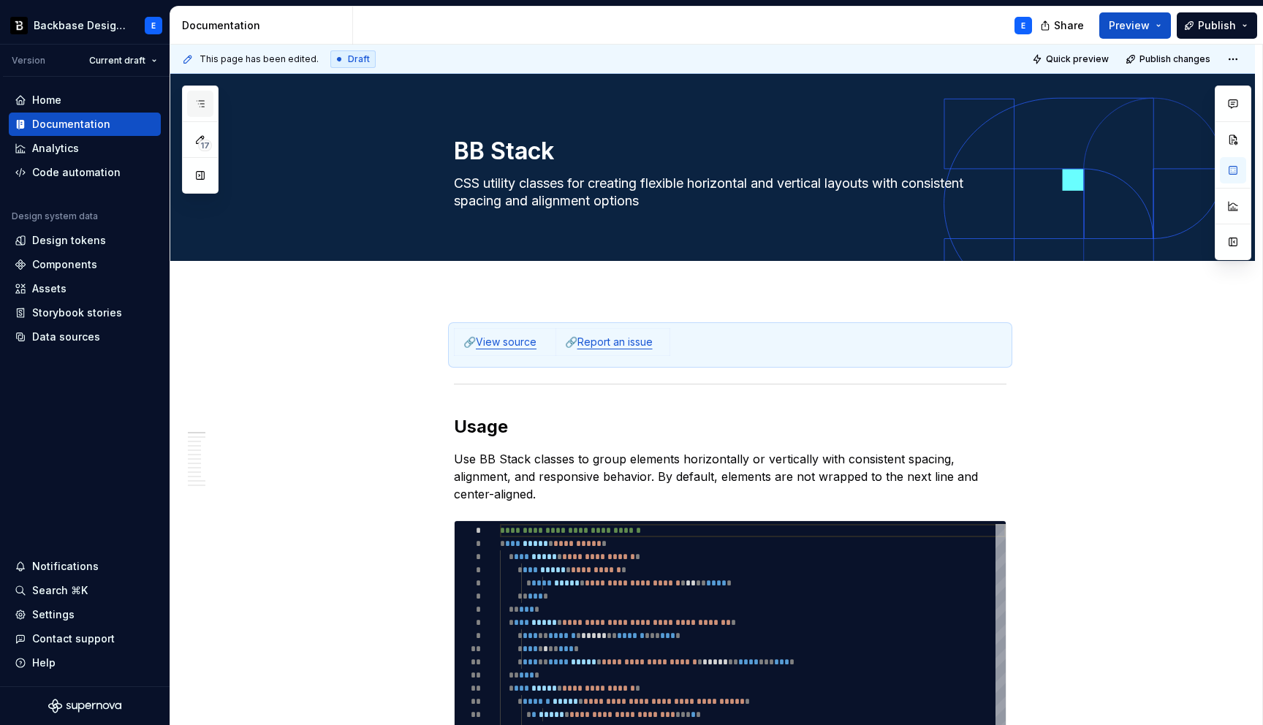
scroll to position [32, 0]
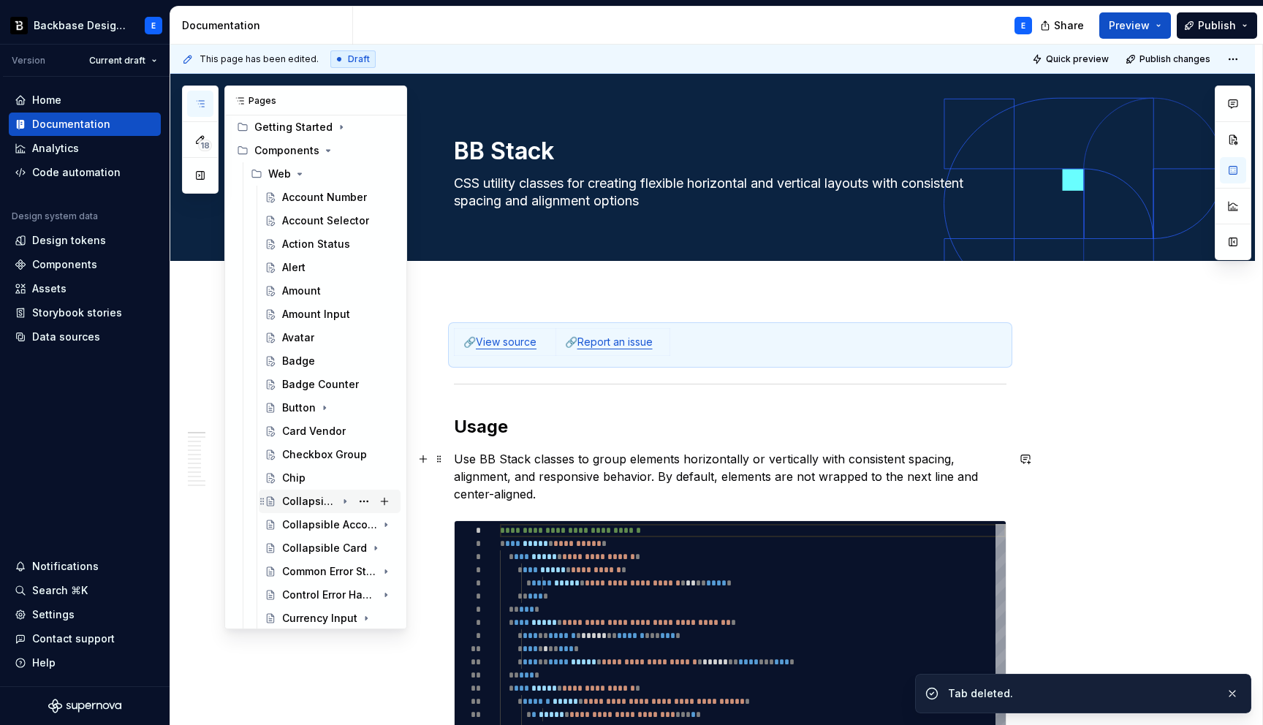
click at [346, 500] on icon "Page tree" at bounding box center [345, 501] width 12 height 12
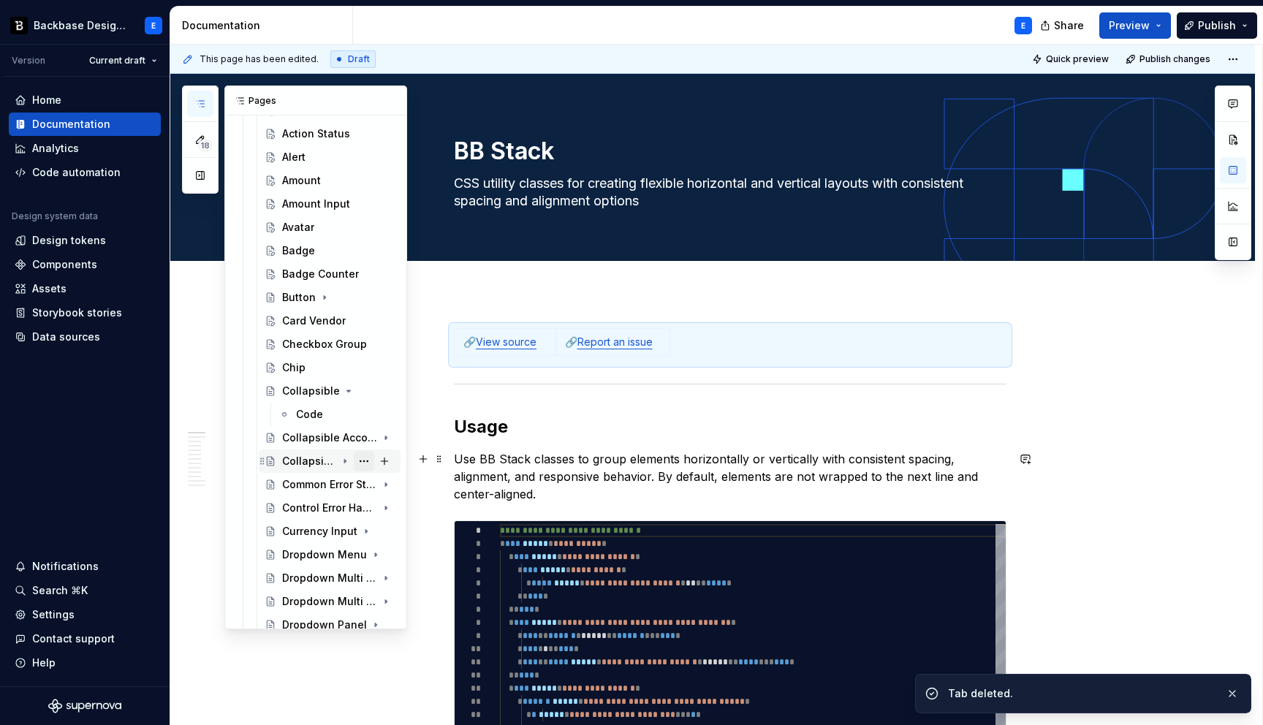
scroll to position [152, 0]
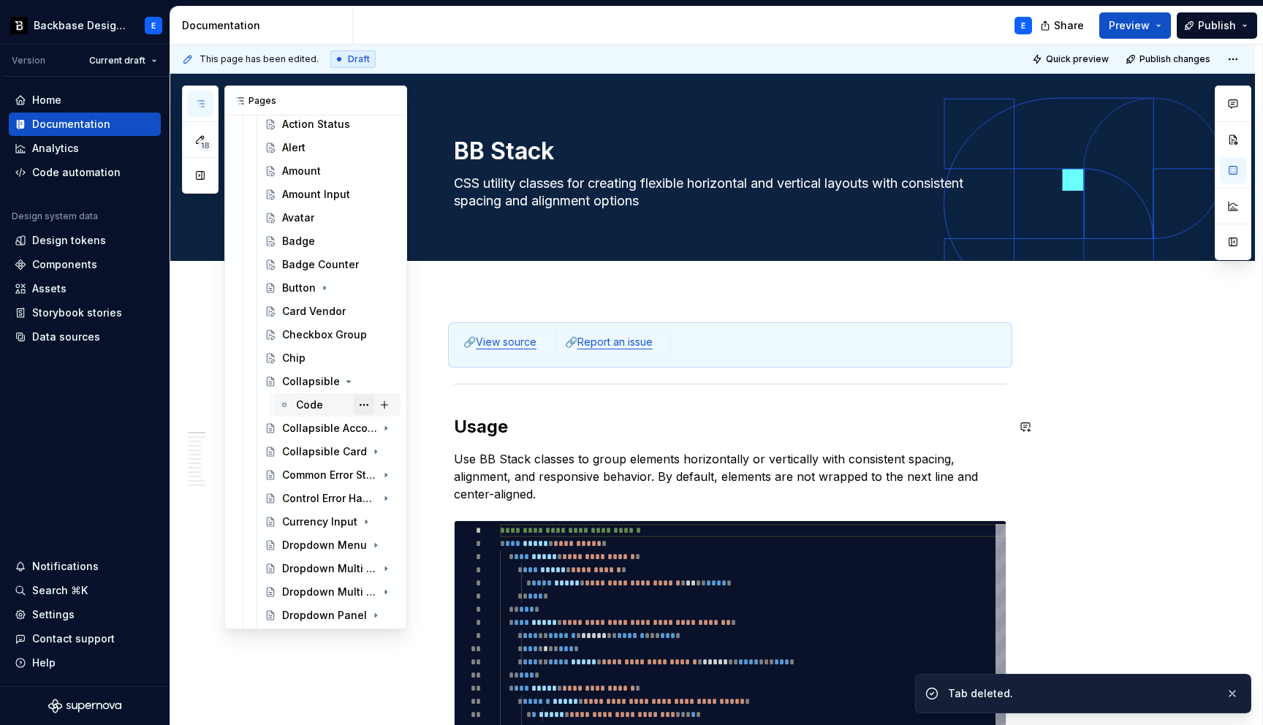
click at [365, 409] on button "Page tree" at bounding box center [364, 405] width 20 height 20
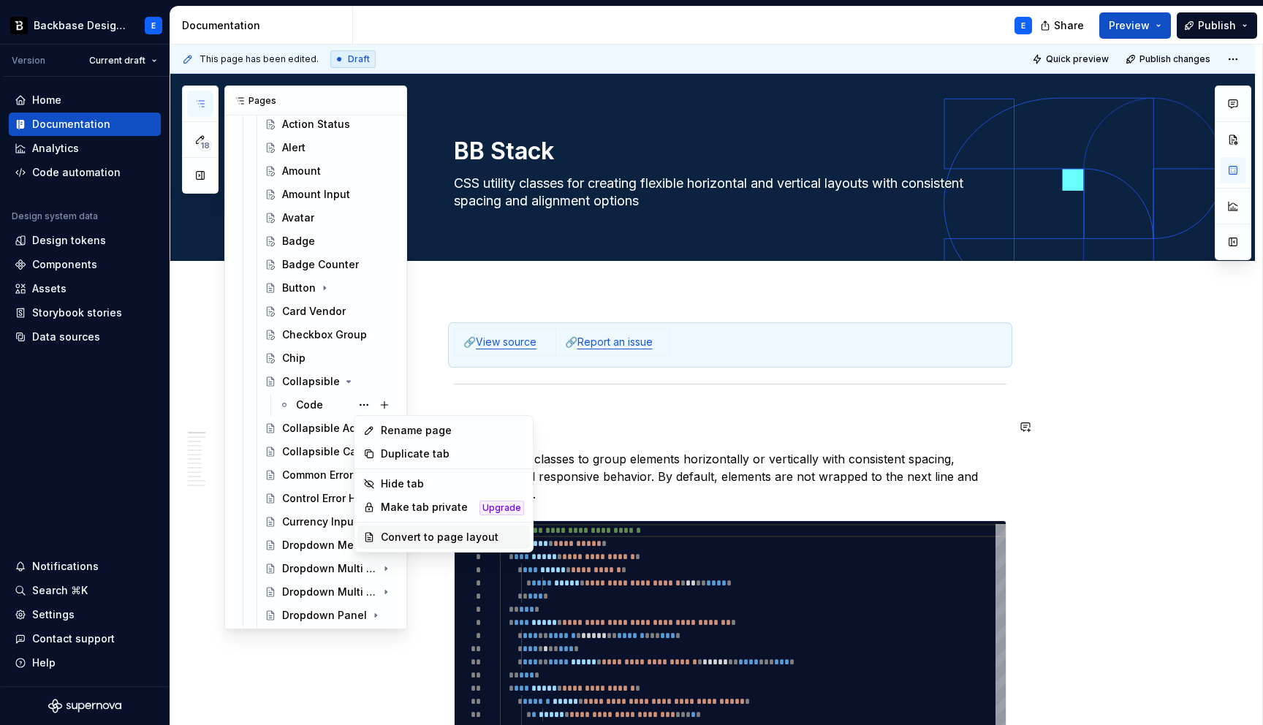
click at [412, 533] on div "Convert to page layout" at bounding box center [452, 537] width 143 height 15
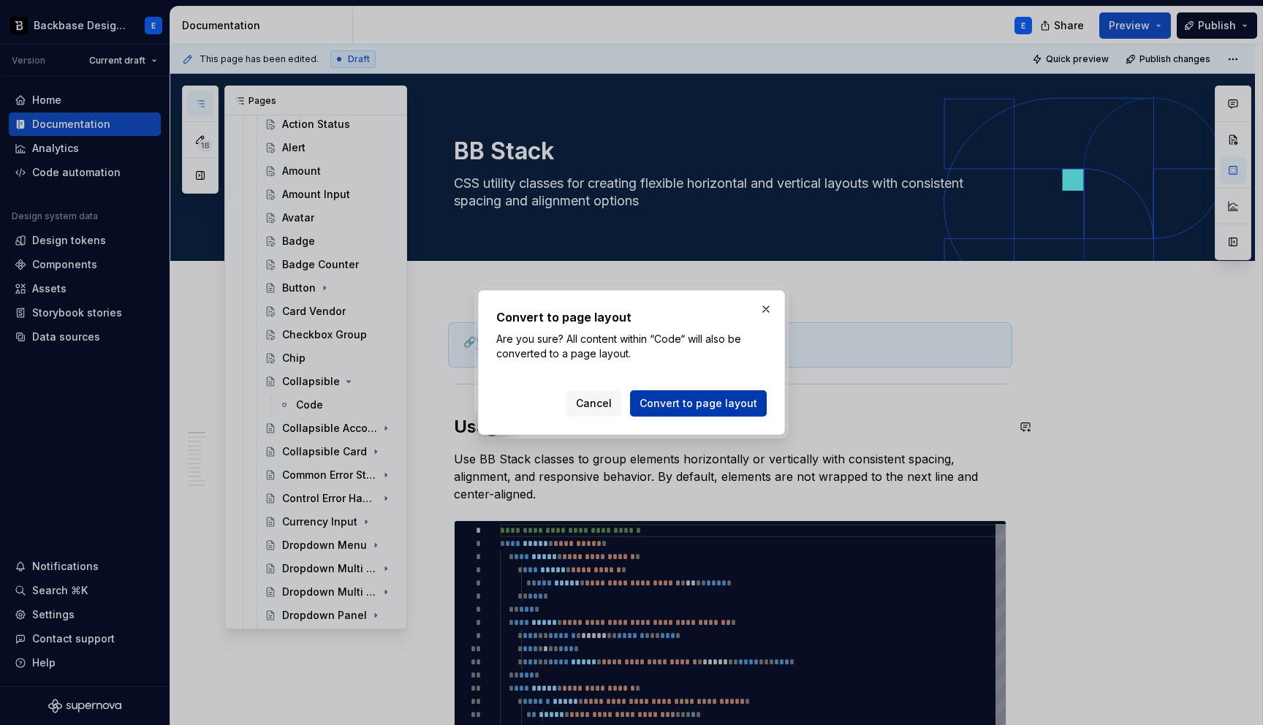
click at [674, 400] on span "Convert to page layout" at bounding box center [698, 403] width 118 height 15
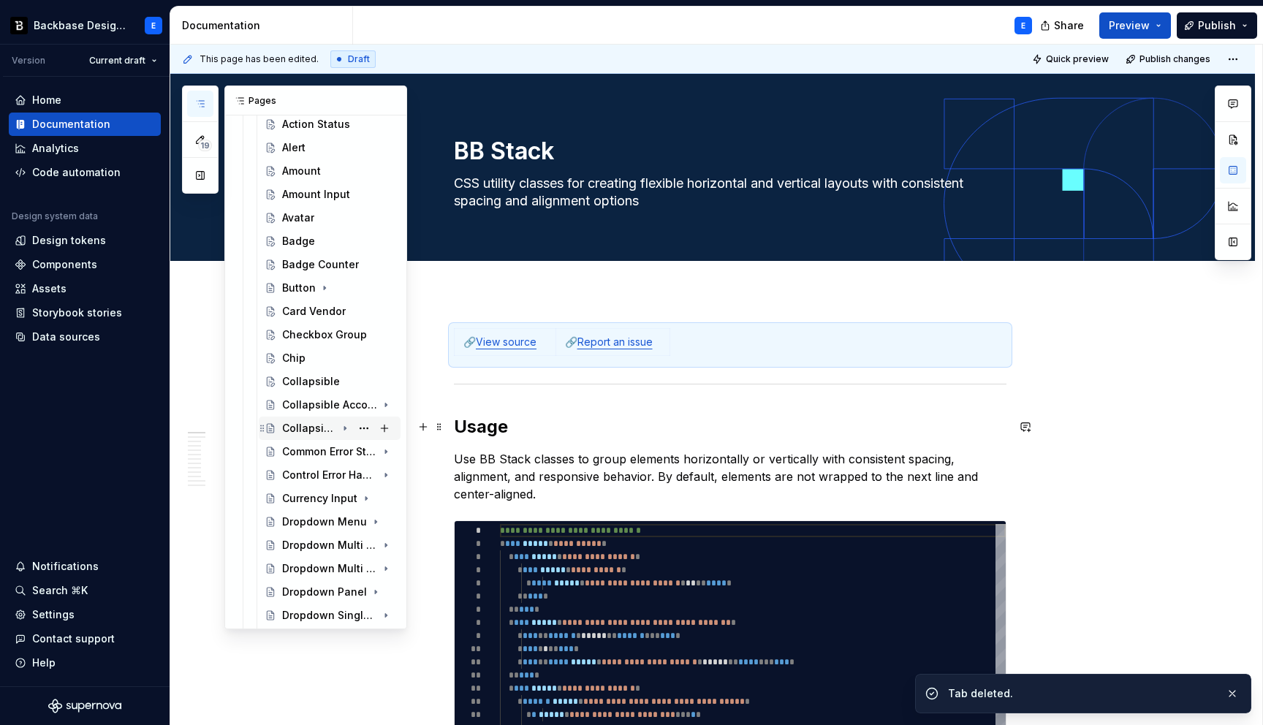
scroll to position [213, 0]
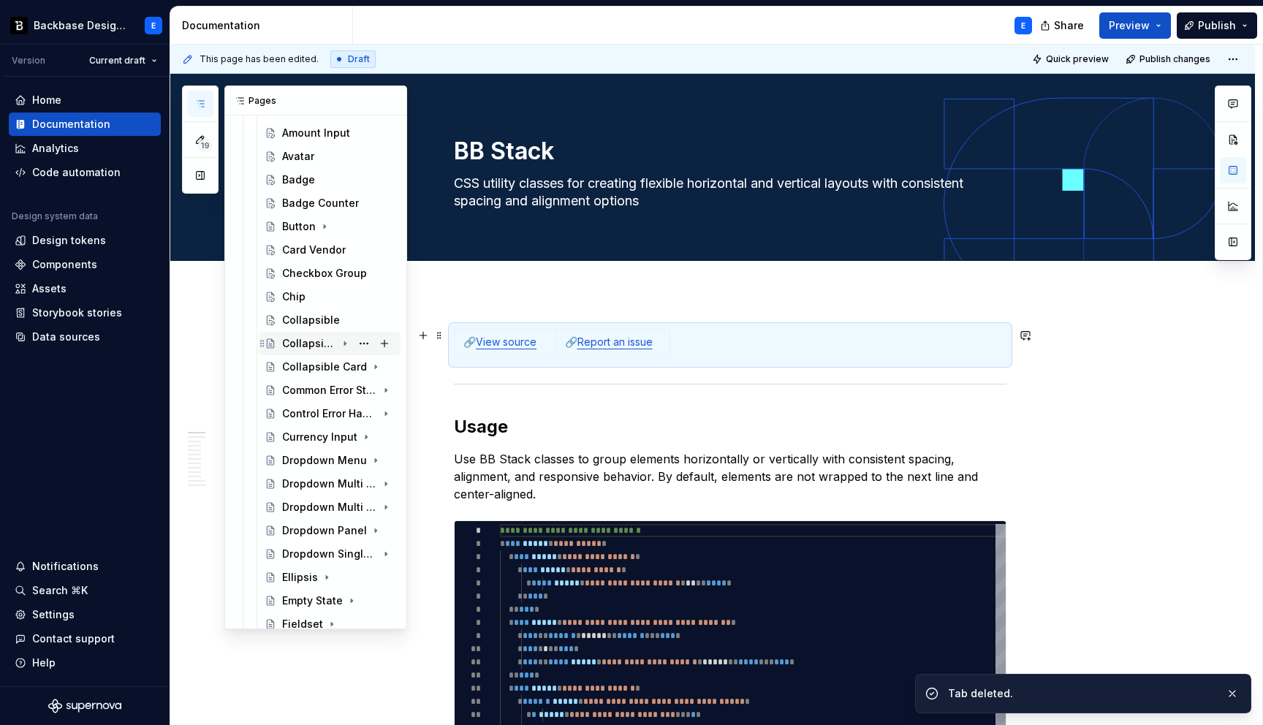
click at [346, 343] on icon "Page tree" at bounding box center [344, 344] width 1 height 4
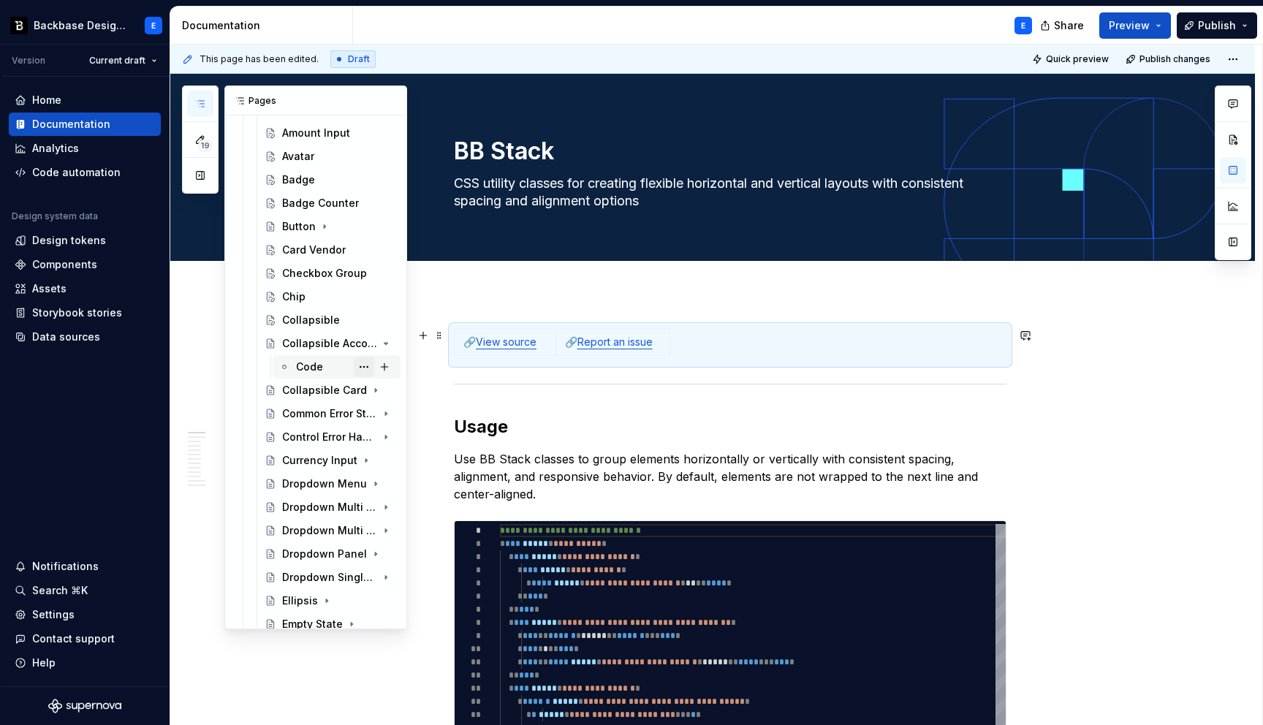
click at [365, 368] on button "Page tree" at bounding box center [364, 367] width 20 height 20
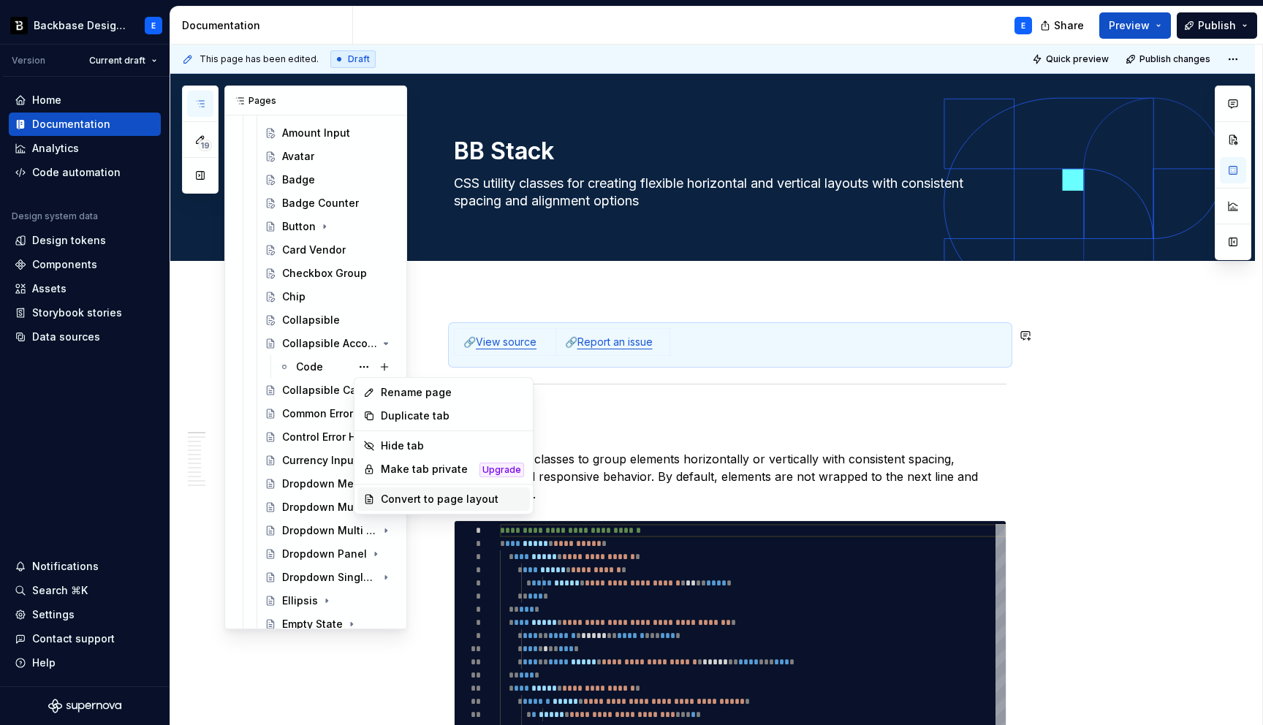
click at [406, 499] on div "Convert to page layout" at bounding box center [452, 499] width 143 height 15
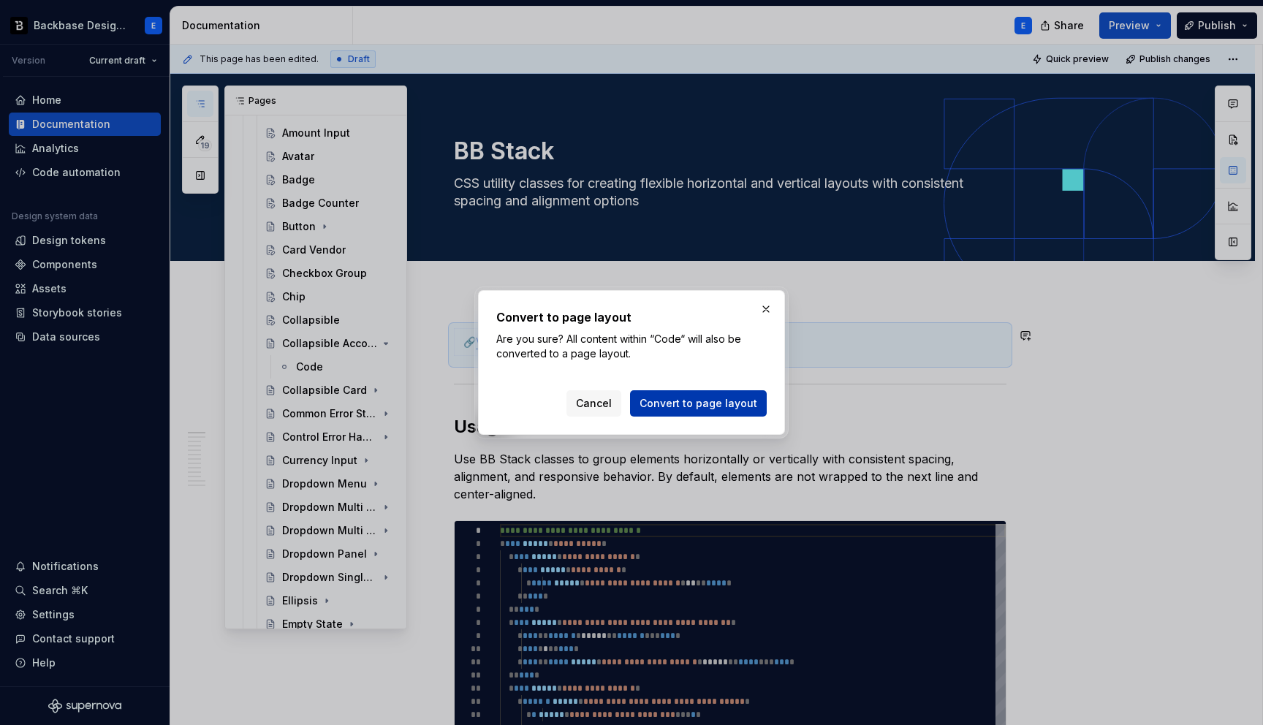
click at [684, 399] on span "Convert to page layout" at bounding box center [698, 403] width 118 height 15
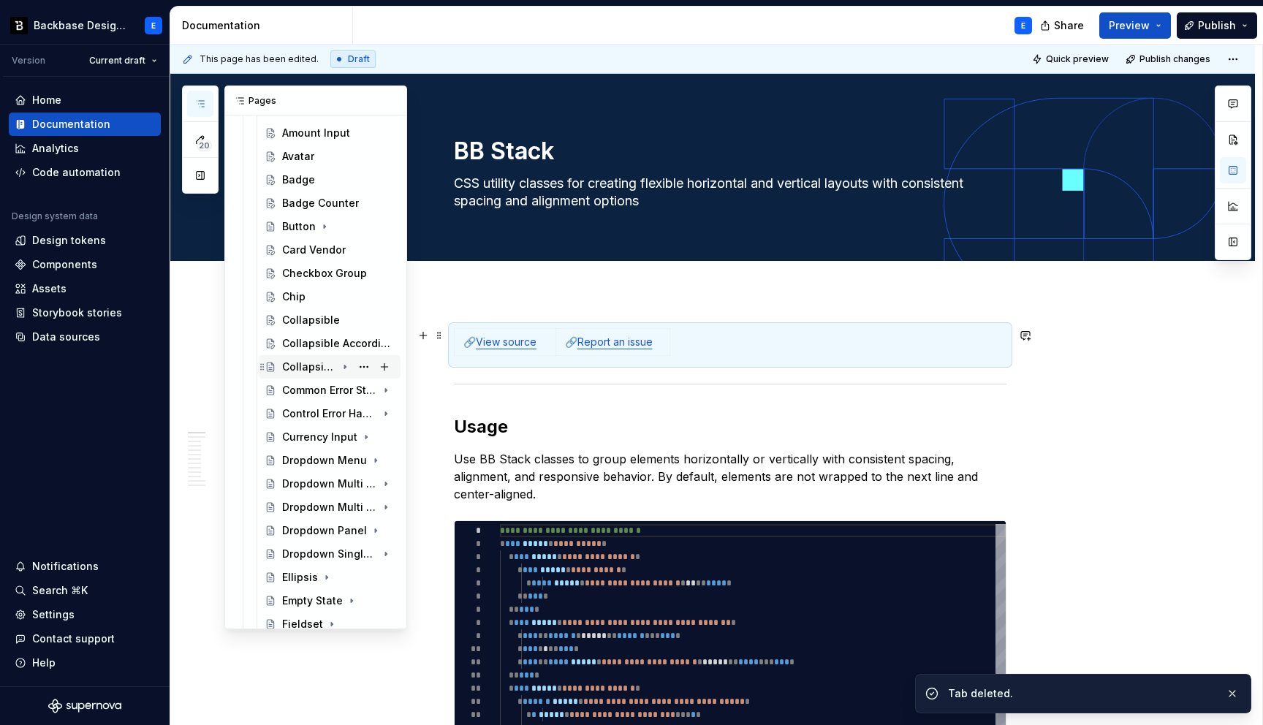
click at [343, 366] on icon "Page tree" at bounding box center [345, 367] width 12 height 12
click at [362, 392] on button "Page tree" at bounding box center [364, 390] width 20 height 20
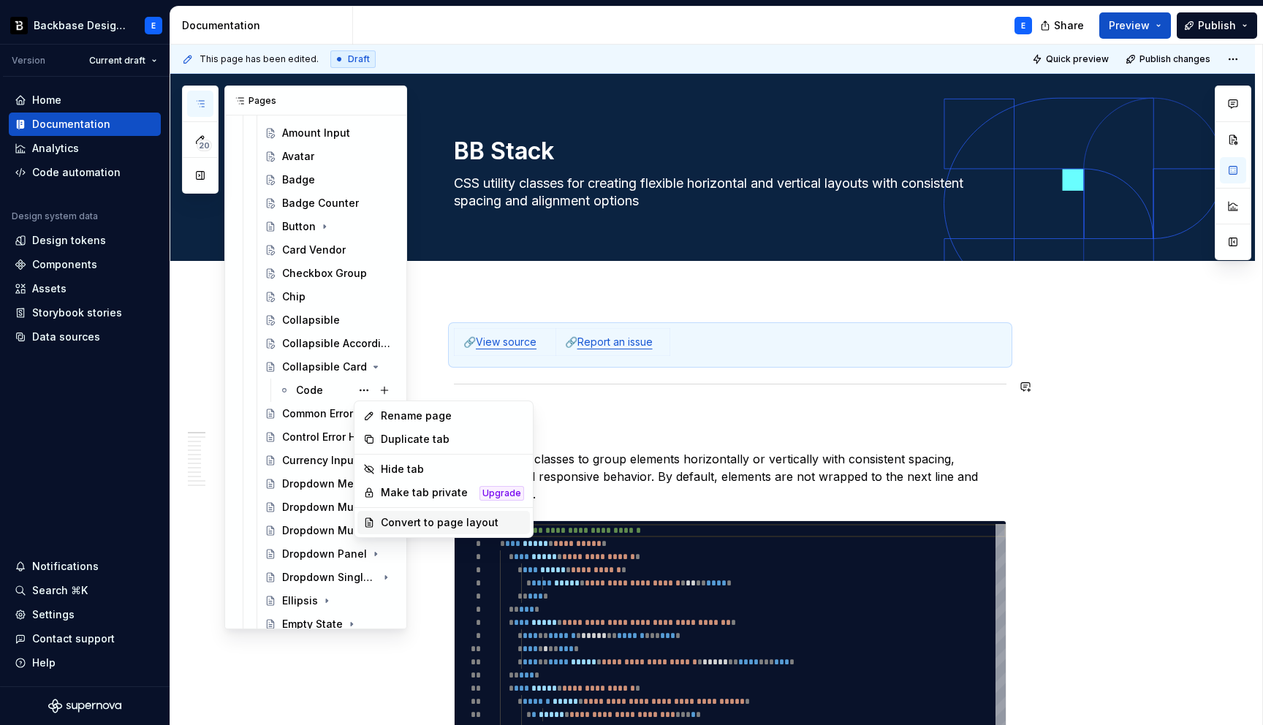
click at [401, 523] on div "Convert to page layout" at bounding box center [452, 522] width 143 height 15
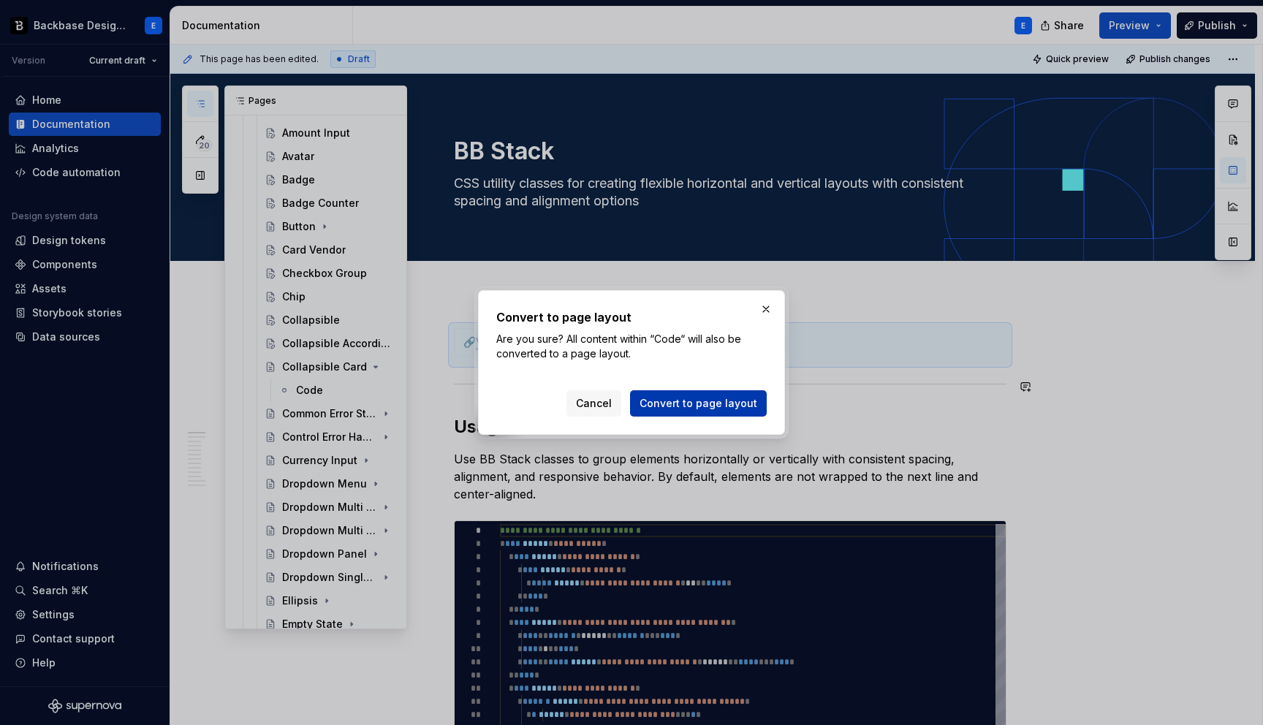
click at [683, 396] on span "Convert to page layout" at bounding box center [698, 403] width 118 height 15
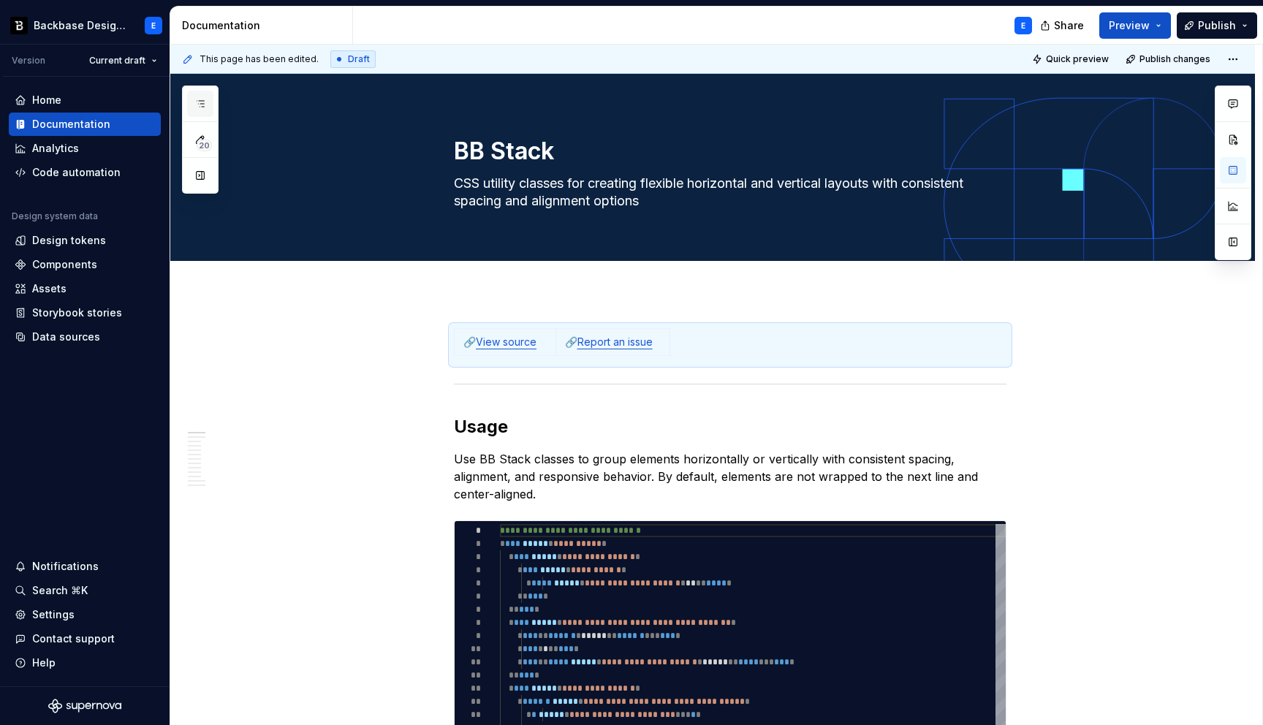
scroll to position [102, 0]
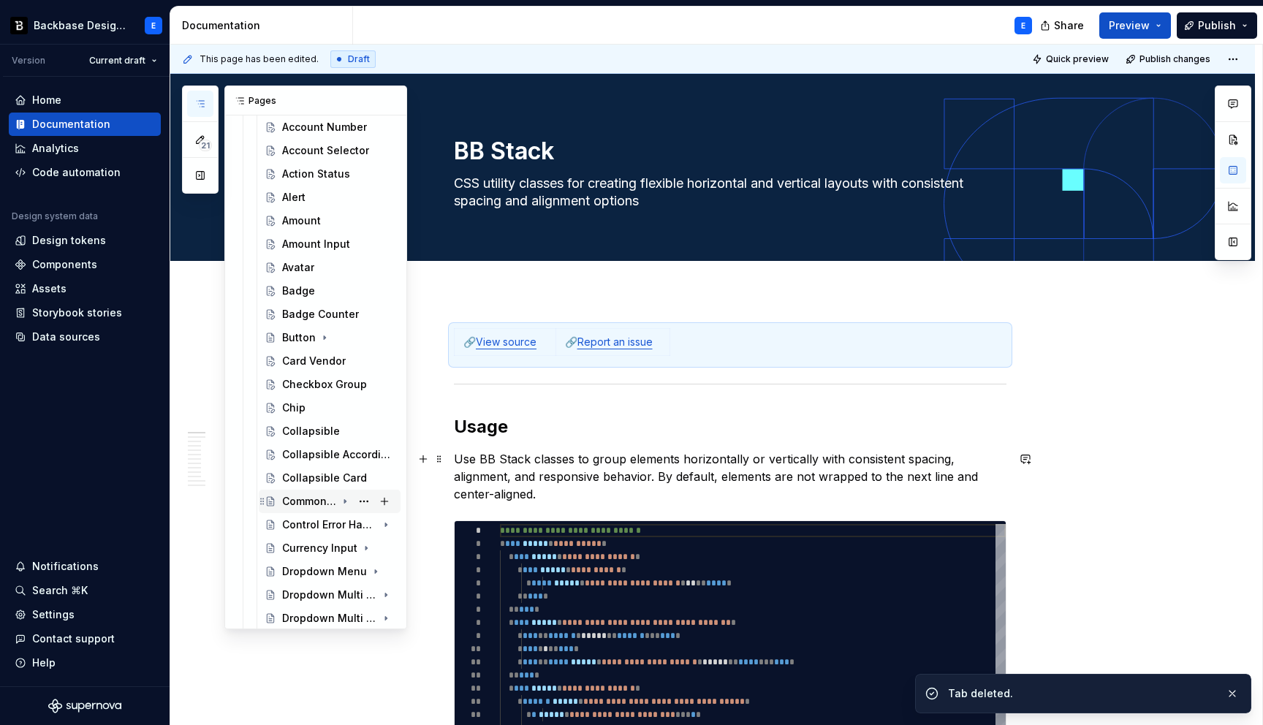
click at [346, 502] on icon "Page tree" at bounding box center [345, 501] width 12 height 12
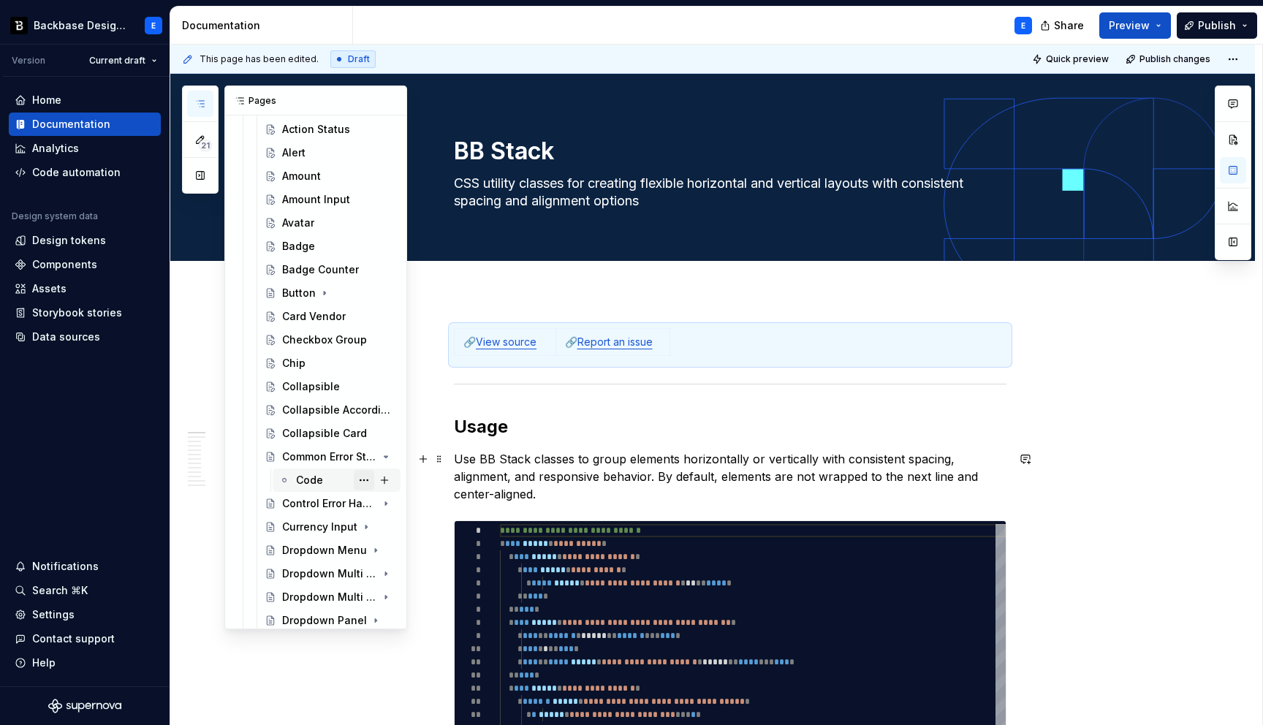
click at [361, 479] on button "Page tree" at bounding box center [364, 480] width 20 height 20
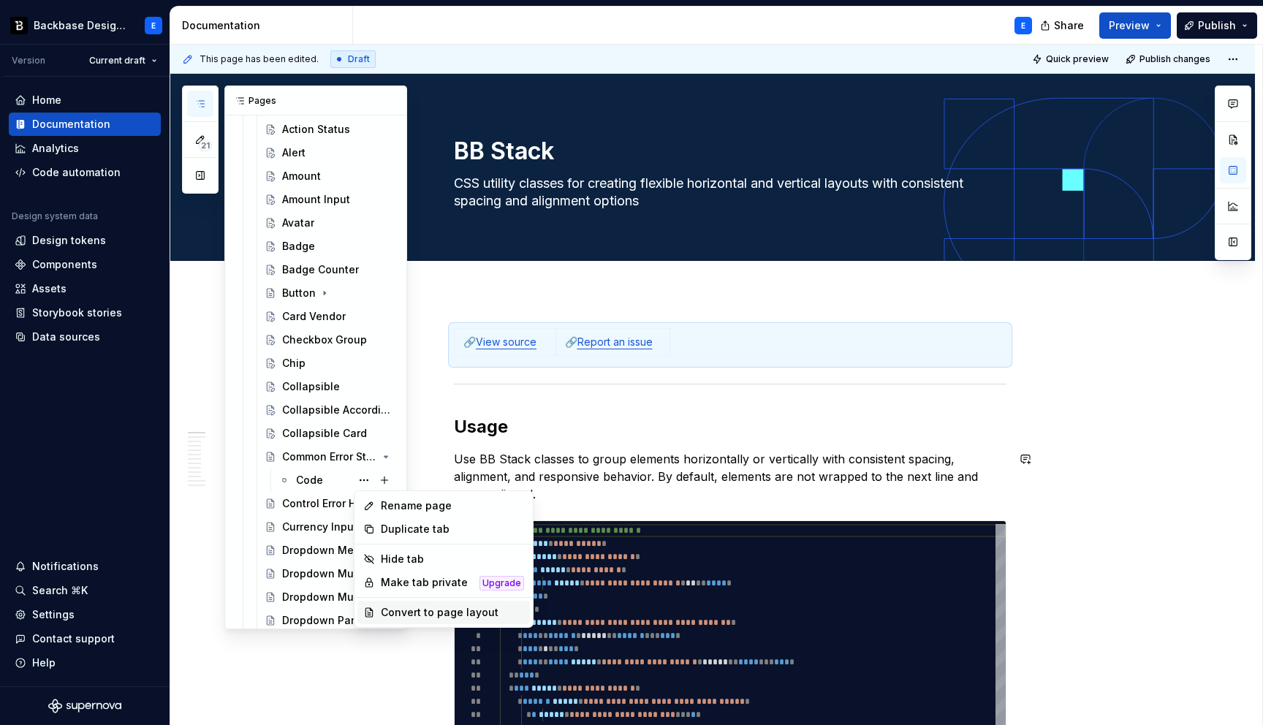
click at [411, 612] on div "Convert to page layout" at bounding box center [452, 612] width 143 height 15
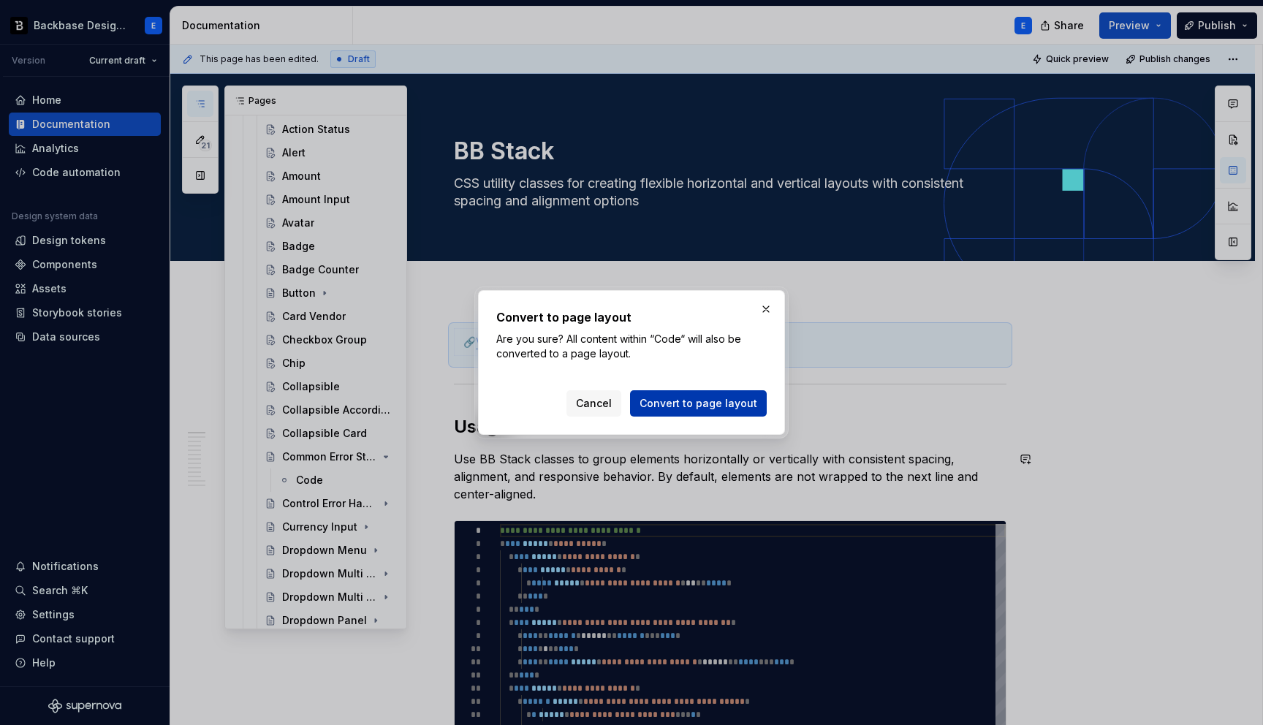
click at [665, 401] on span "Convert to page layout" at bounding box center [698, 403] width 118 height 15
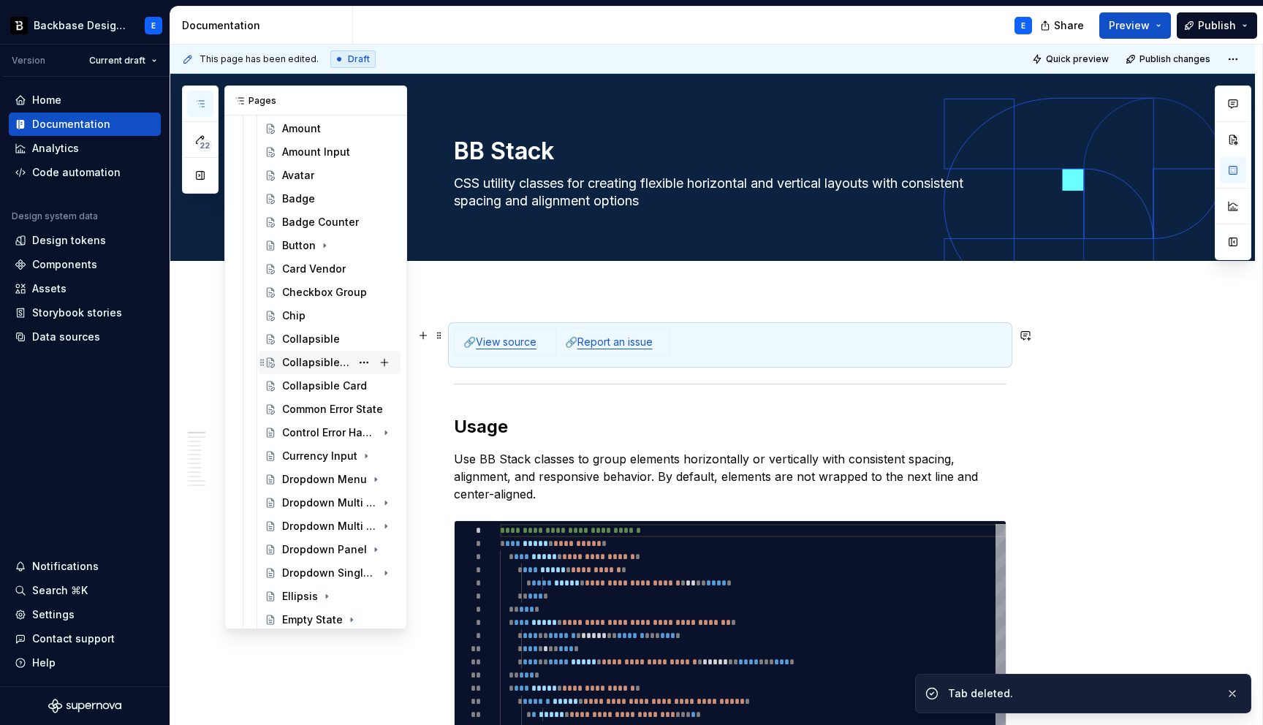
scroll to position [208, 0]
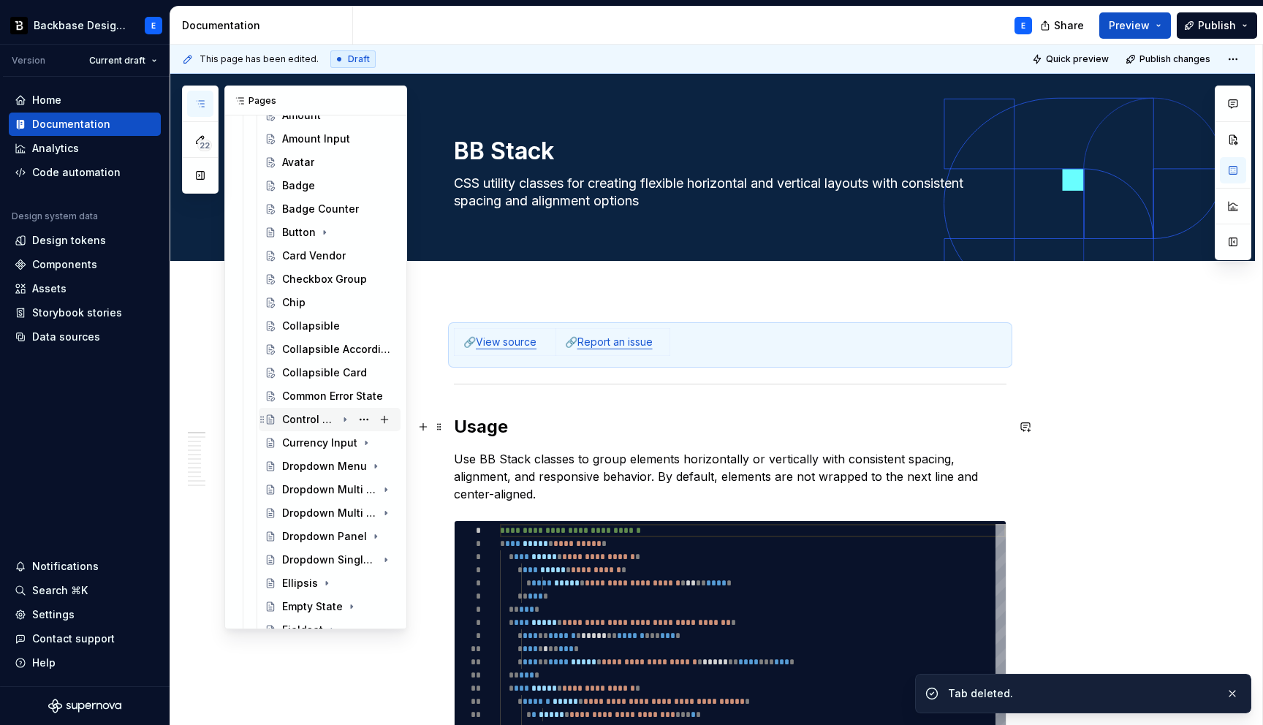
click at [346, 419] on icon "Page tree" at bounding box center [344, 420] width 1 height 4
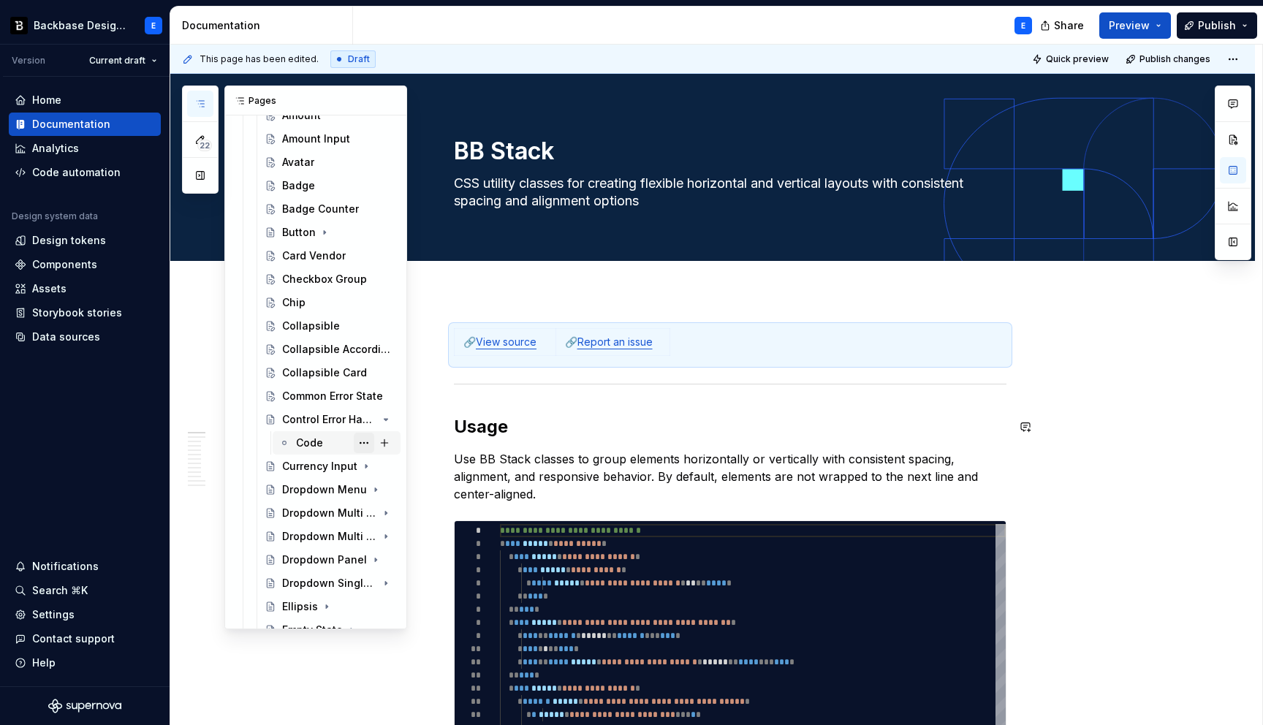
click at [362, 445] on button "Page tree" at bounding box center [364, 443] width 20 height 20
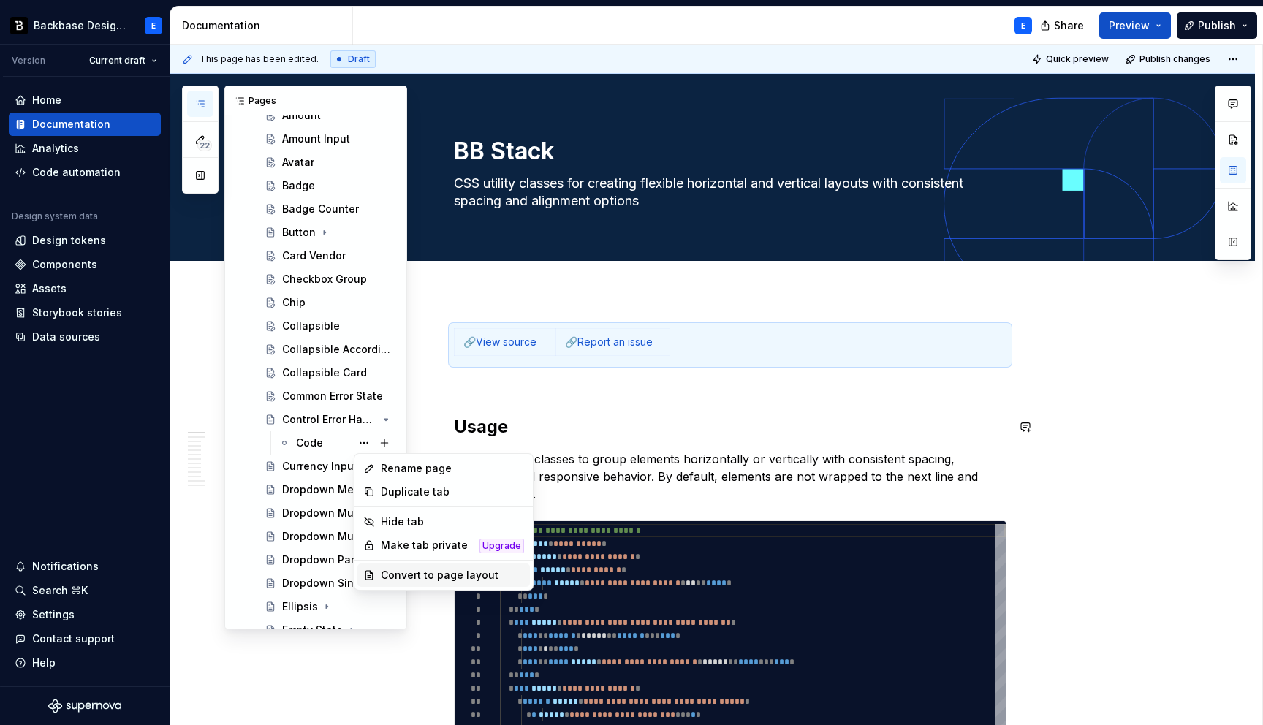
click at [402, 572] on div "Convert to page layout" at bounding box center [452, 575] width 143 height 15
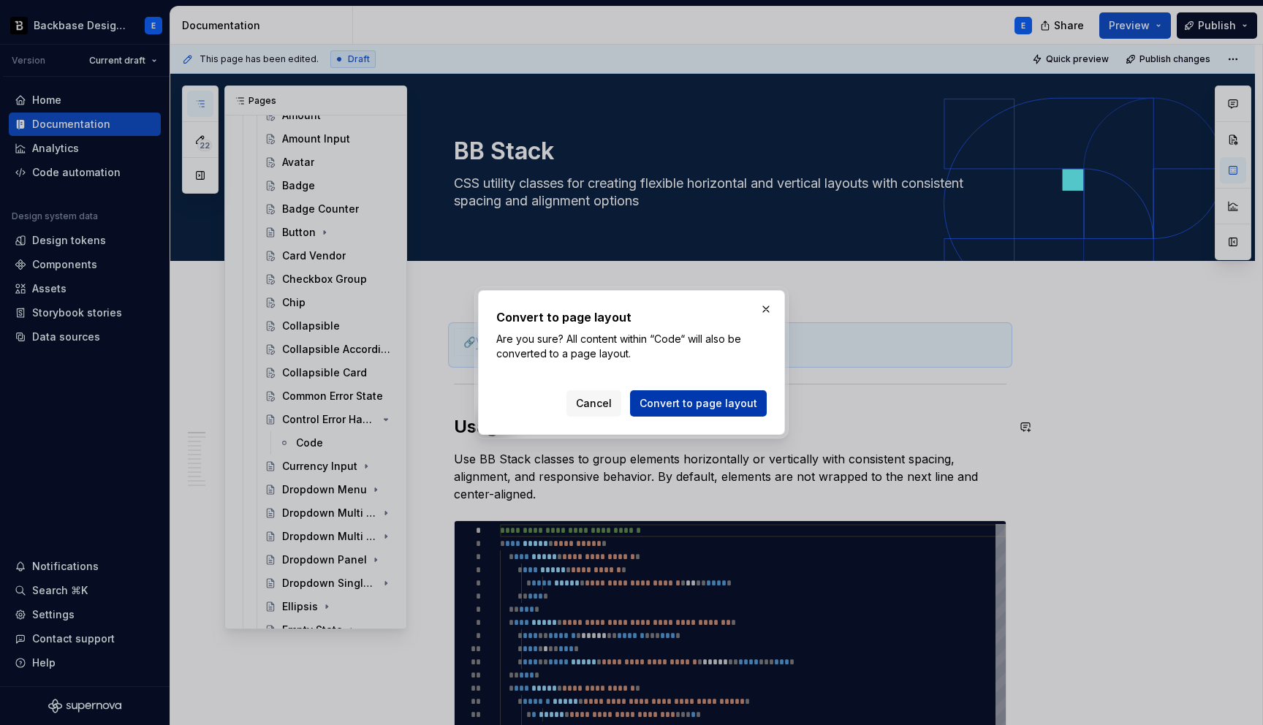
click at [702, 403] on span "Convert to page layout" at bounding box center [698, 403] width 118 height 15
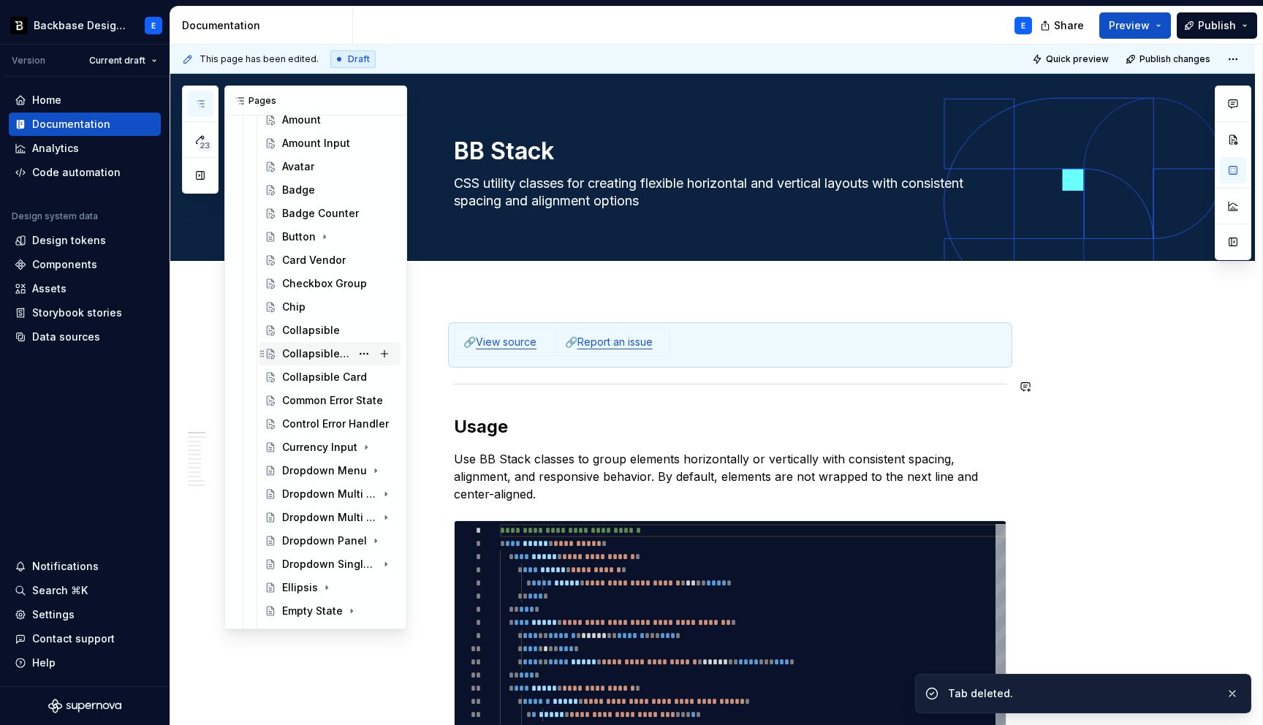
scroll to position [235, 0]
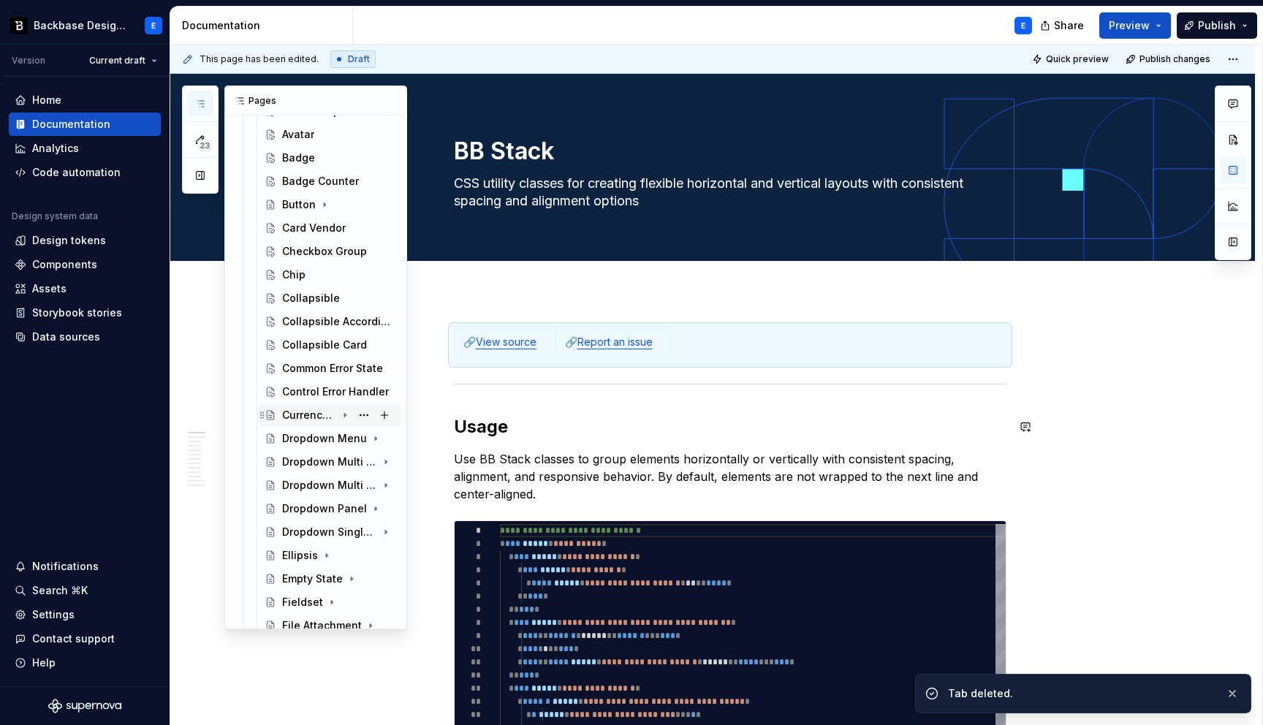
click at [346, 413] on icon "Page tree" at bounding box center [345, 415] width 12 height 12
click at [365, 436] on button "Page tree" at bounding box center [364, 438] width 20 height 20
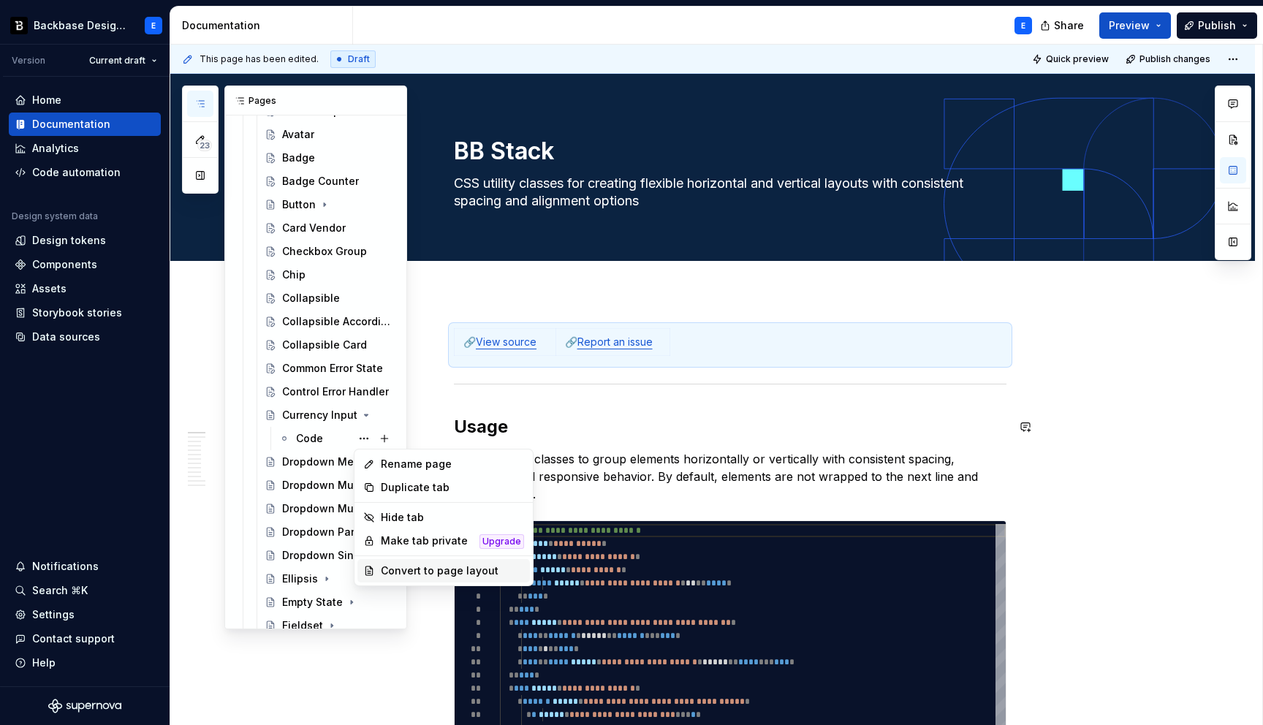
click at [400, 566] on div "Convert to page layout" at bounding box center [452, 570] width 143 height 15
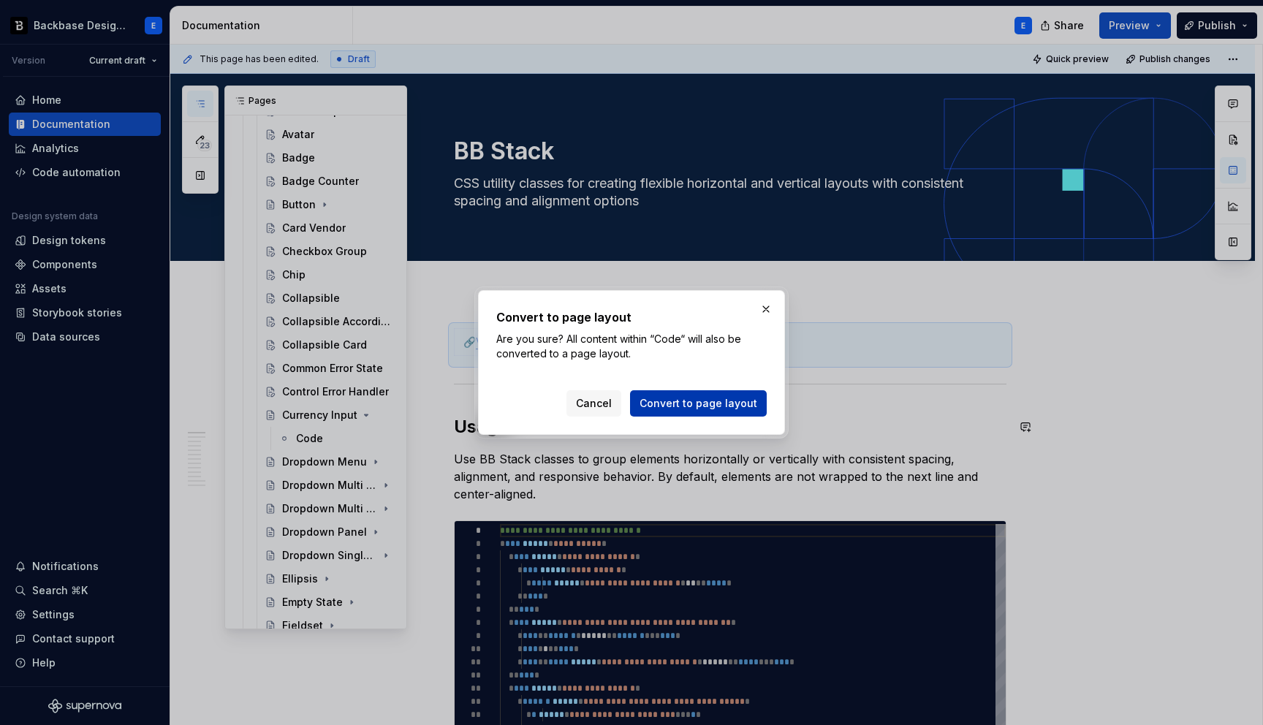
click at [661, 398] on span "Convert to page layout" at bounding box center [698, 403] width 118 height 15
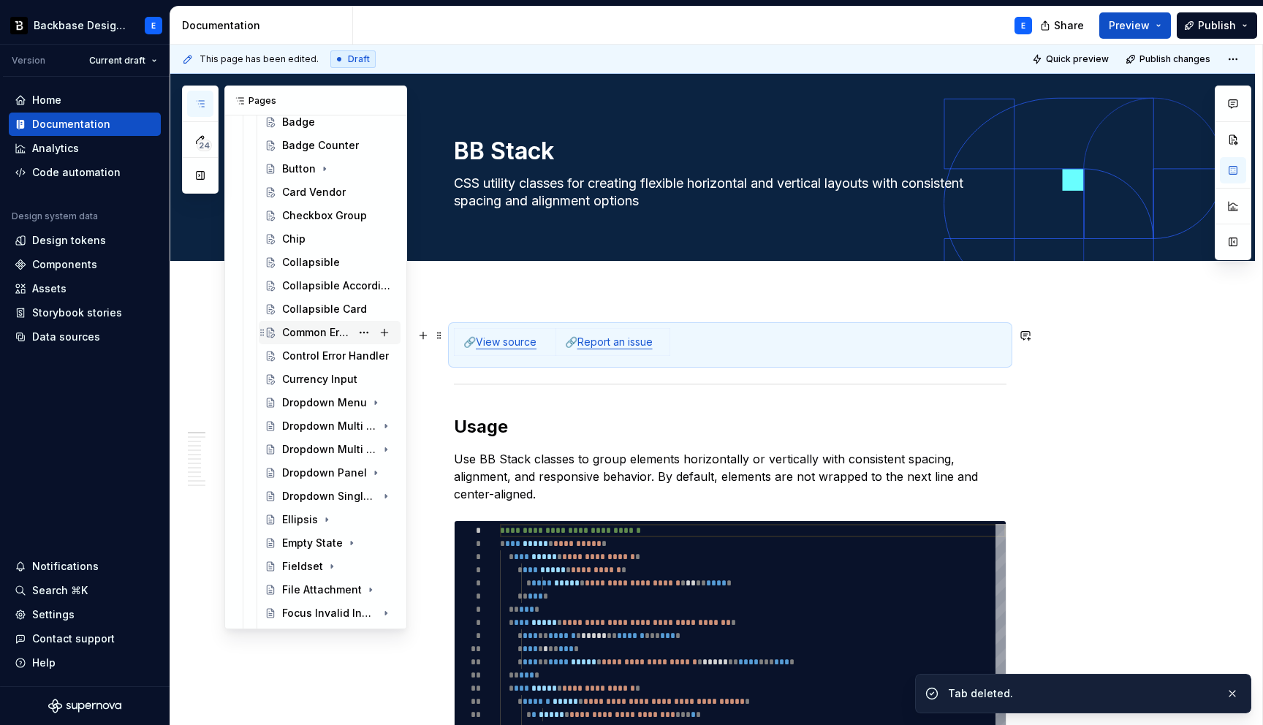
scroll to position [283, 0]
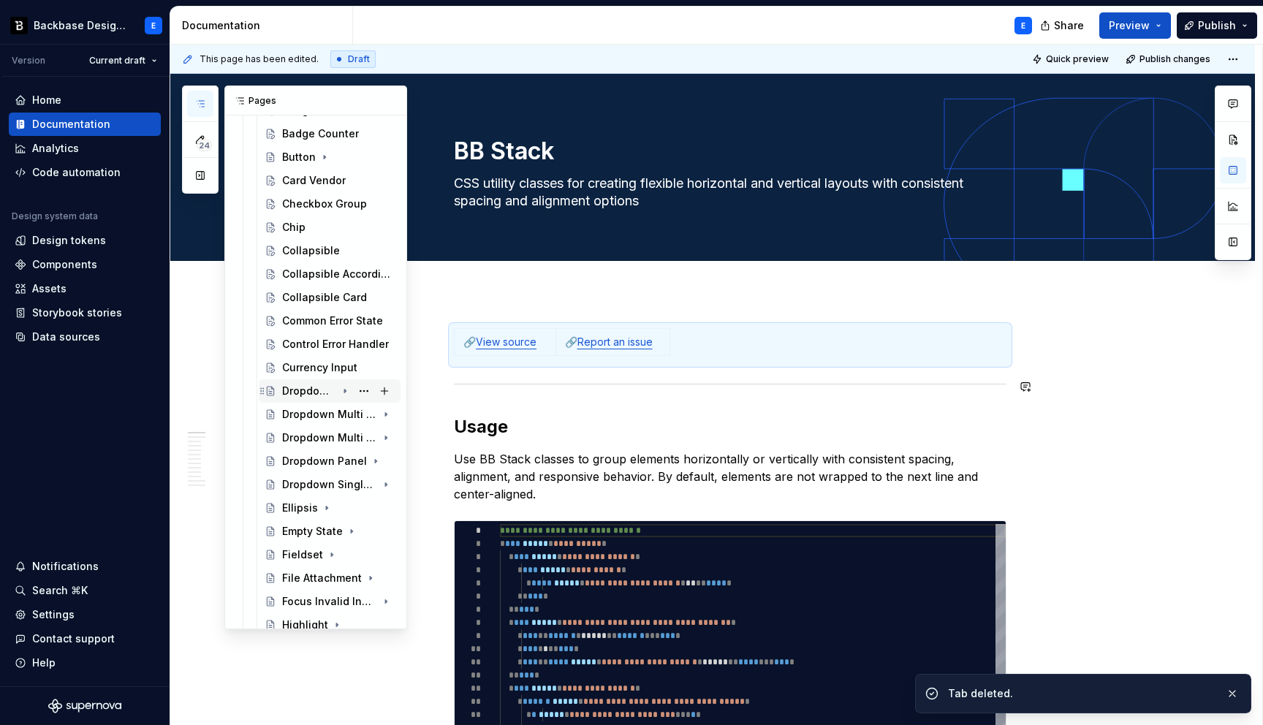
click at [345, 390] on icon "Page tree" at bounding box center [344, 392] width 1 height 4
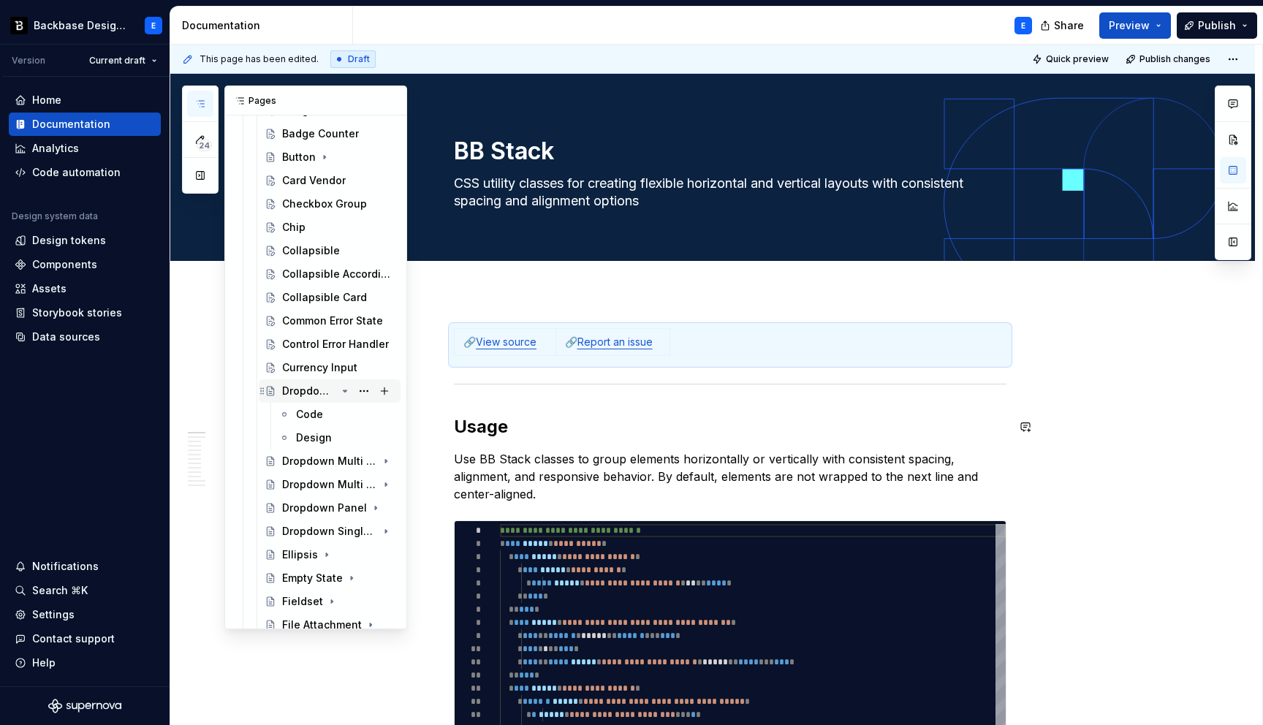
click at [344, 389] on icon "Page tree" at bounding box center [345, 391] width 12 height 12
click at [344, 414] on icon "Page tree" at bounding box center [344, 415] width 1 height 4
click at [344, 414] on icon "Page tree" at bounding box center [345, 414] width 4 height 1
click at [346, 437] on icon "Page tree" at bounding box center [344, 438] width 1 height 4
click at [362, 462] on button "Page tree" at bounding box center [364, 461] width 20 height 20
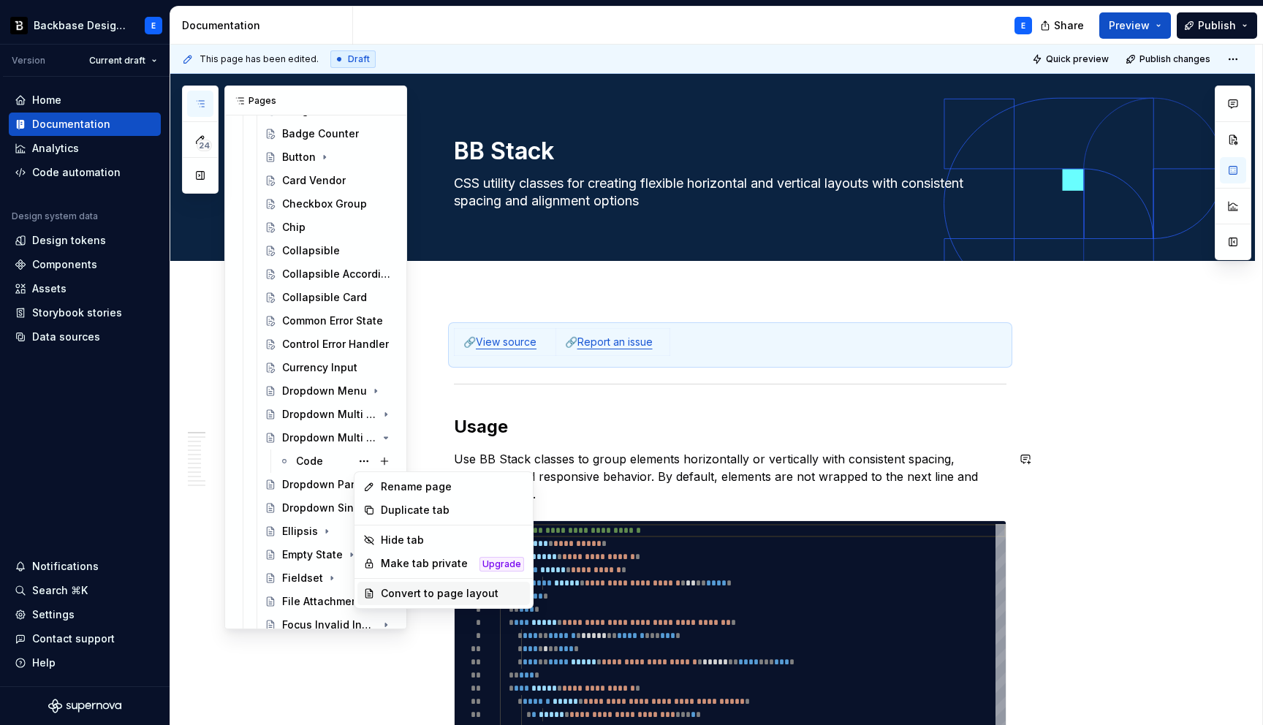
click at [414, 590] on div "Convert to page layout" at bounding box center [452, 593] width 143 height 15
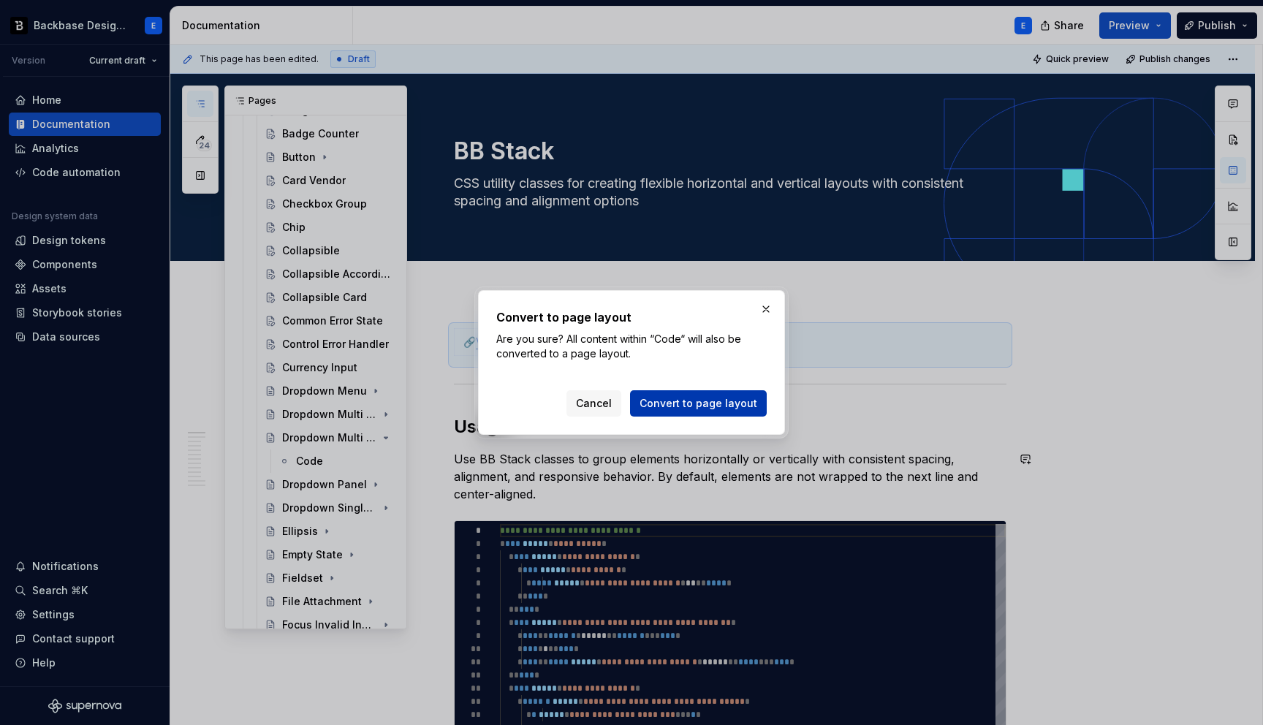
click at [694, 401] on span "Convert to page layout" at bounding box center [698, 403] width 118 height 15
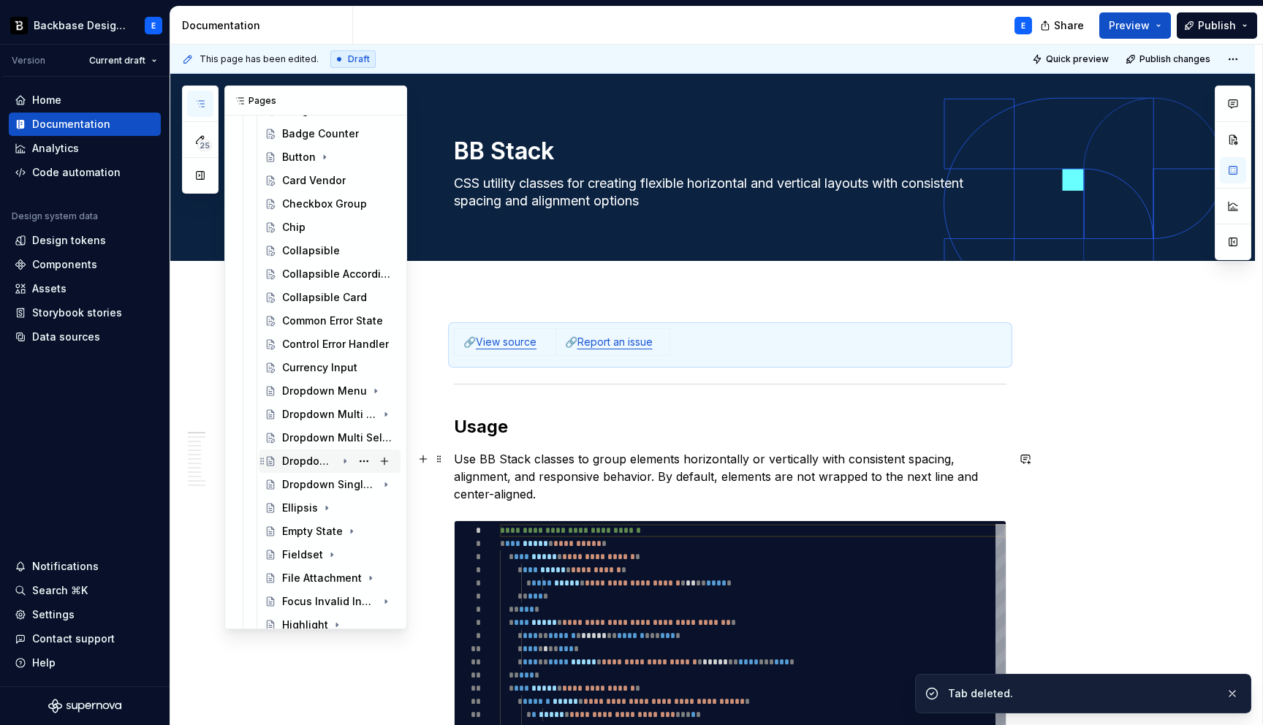
click at [346, 458] on icon "Page tree" at bounding box center [345, 461] width 12 height 12
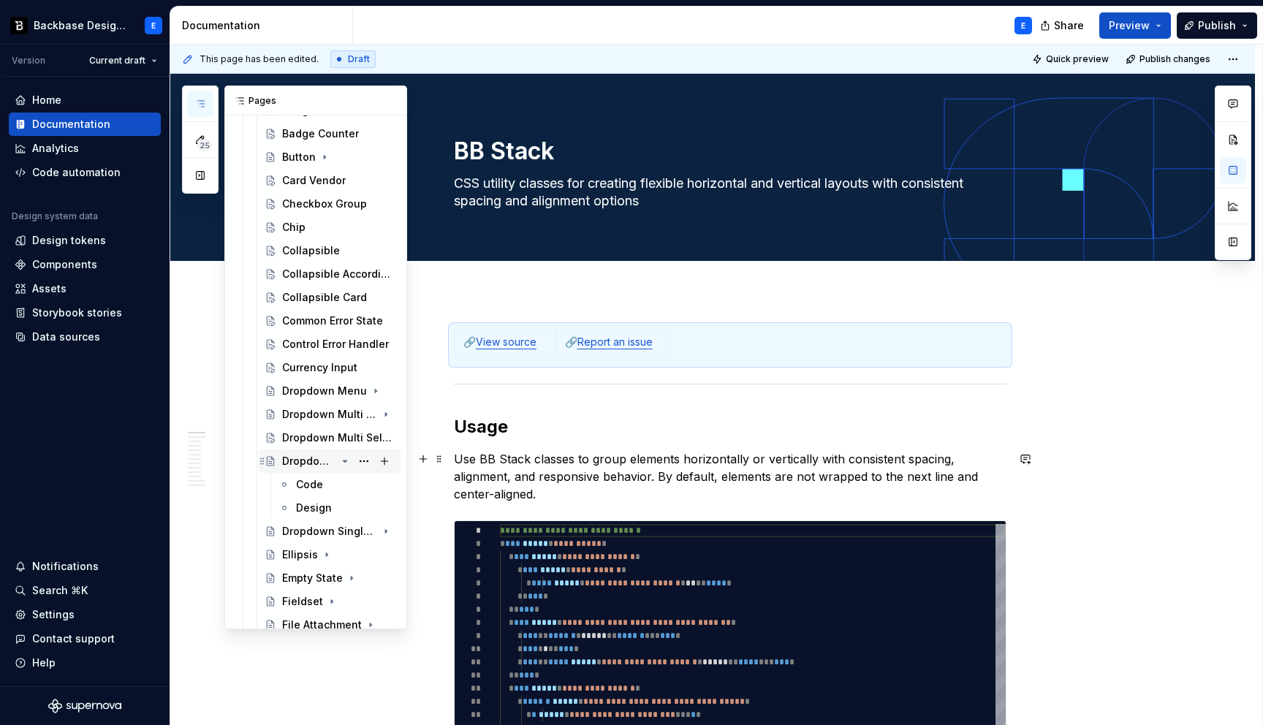
click at [345, 460] on icon "Page tree" at bounding box center [345, 460] width 4 height 1
click at [343, 417] on icon "Page tree" at bounding box center [345, 415] width 12 height 12
click at [344, 415] on icon "Page tree" at bounding box center [345, 414] width 4 height 1
click at [344, 481] on icon "Page tree" at bounding box center [345, 485] width 12 height 12
click at [366, 509] on button "Page tree" at bounding box center [364, 508] width 20 height 20
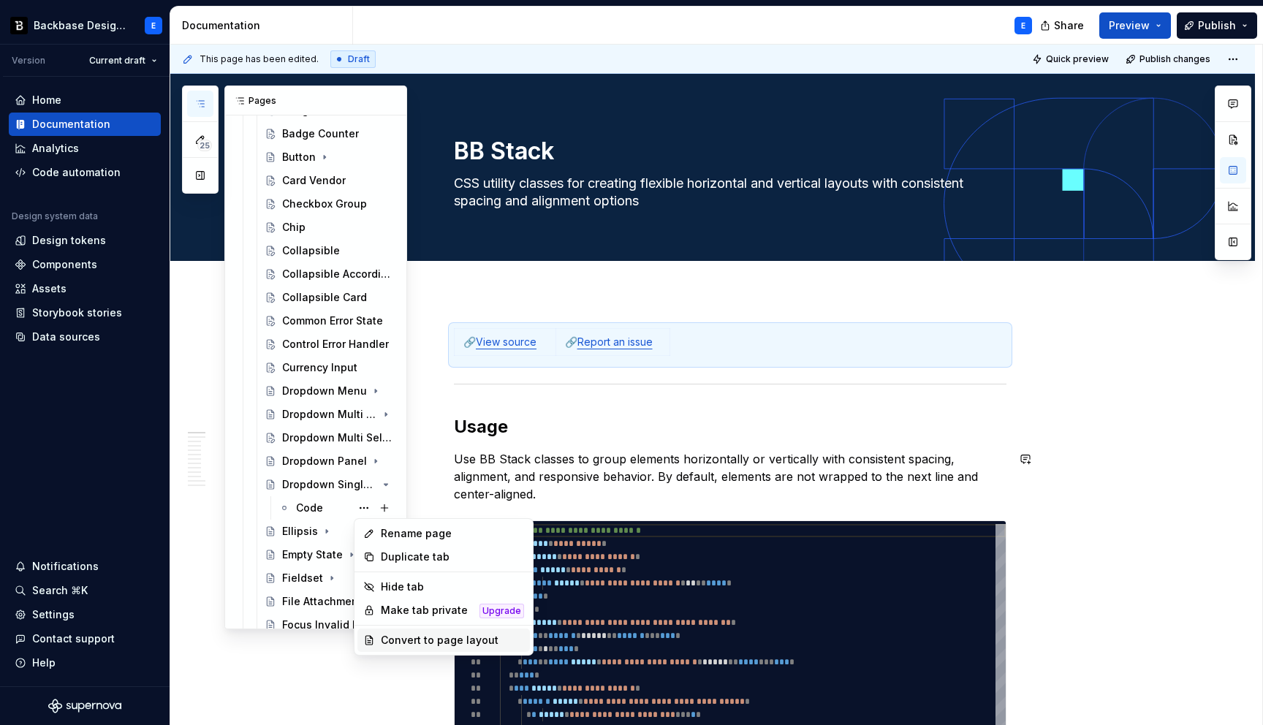
click at [423, 645] on div "Convert to page layout" at bounding box center [452, 640] width 143 height 15
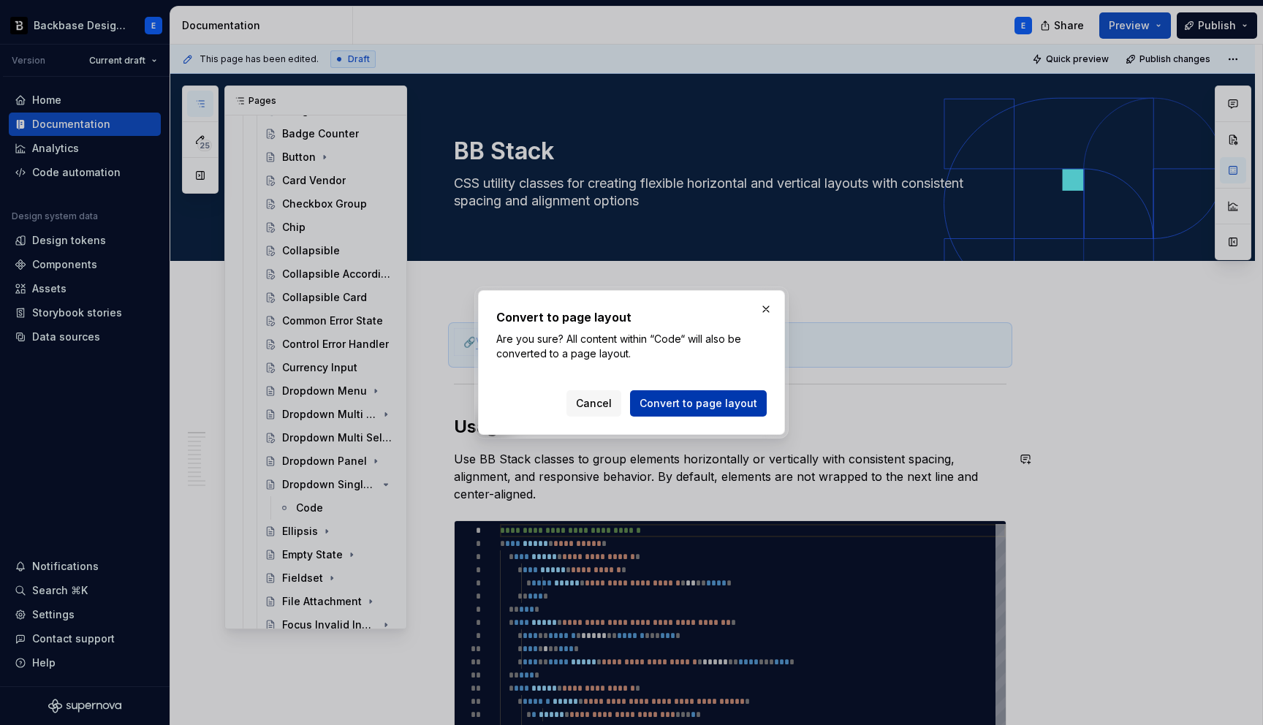
click at [689, 404] on span "Convert to page layout" at bounding box center [698, 403] width 118 height 15
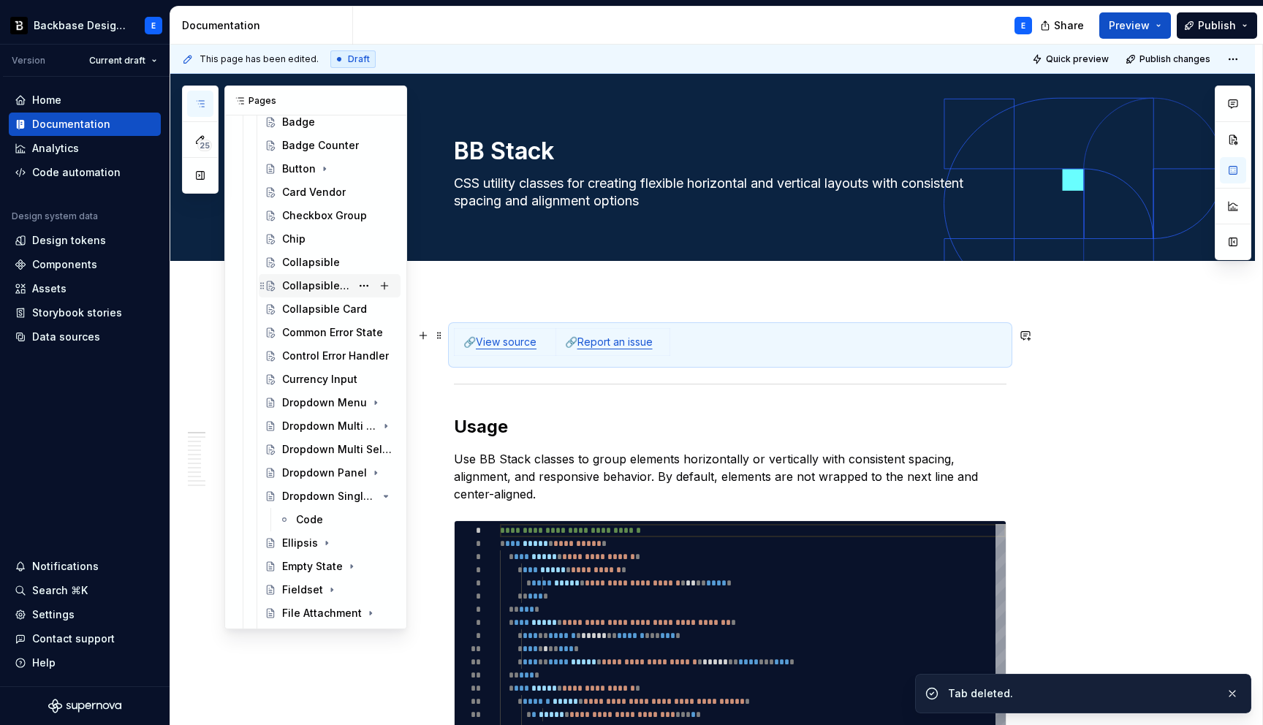
scroll to position [288, 0]
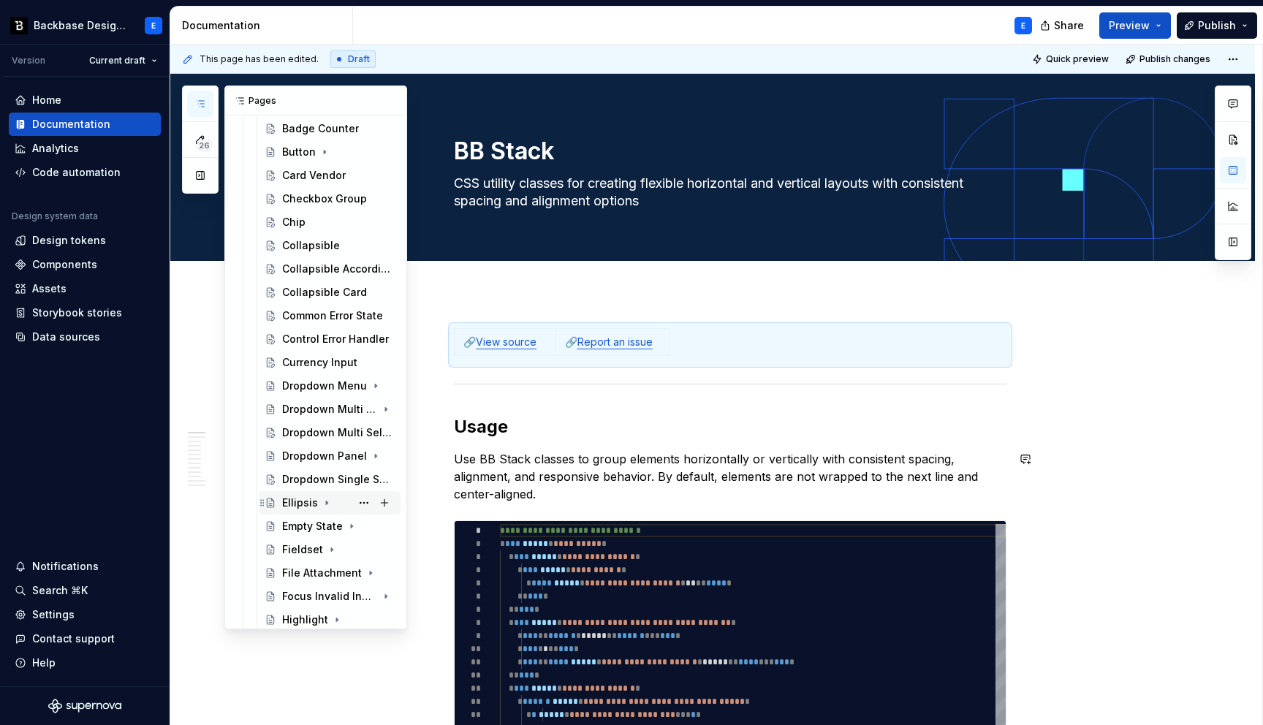
click at [326, 503] on icon "Page tree" at bounding box center [326, 503] width 1 height 4
click at [365, 525] on button "Page tree" at bounding box center [364, 526] width 20 height 20
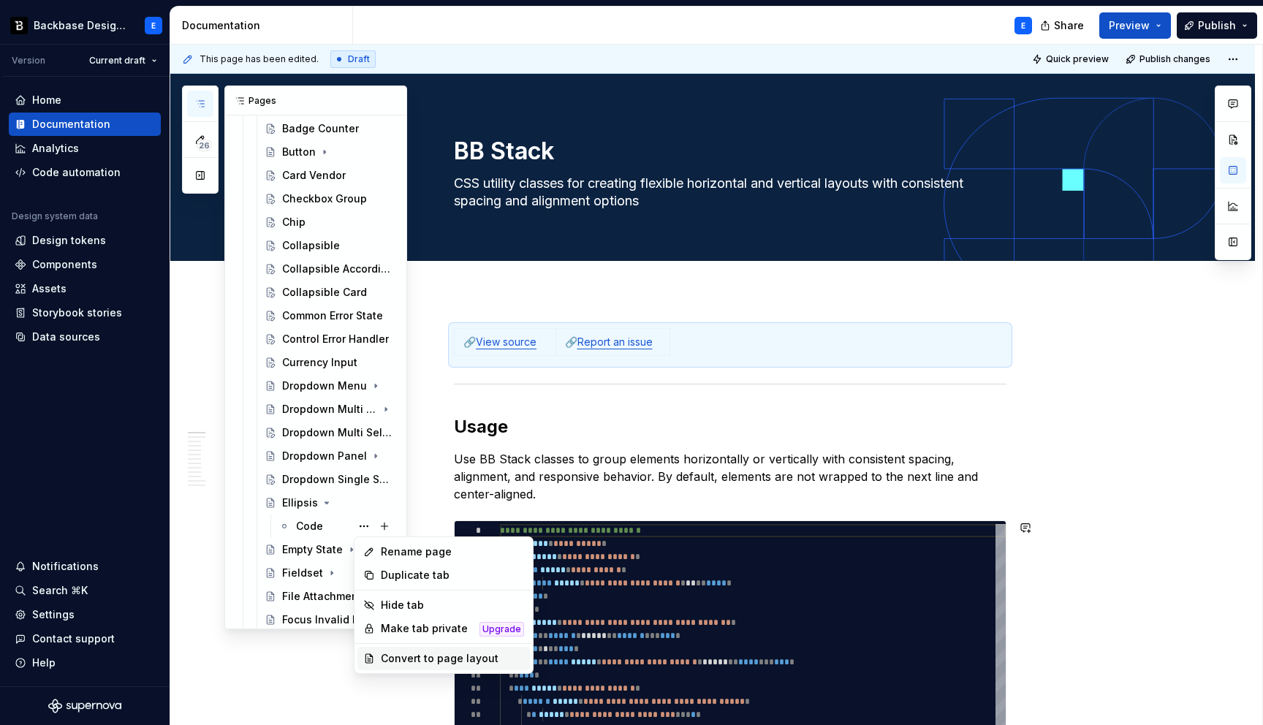
click at [444, 656] on div "Convert to page layout" at bounding box center [452, 658] width 143 height 15
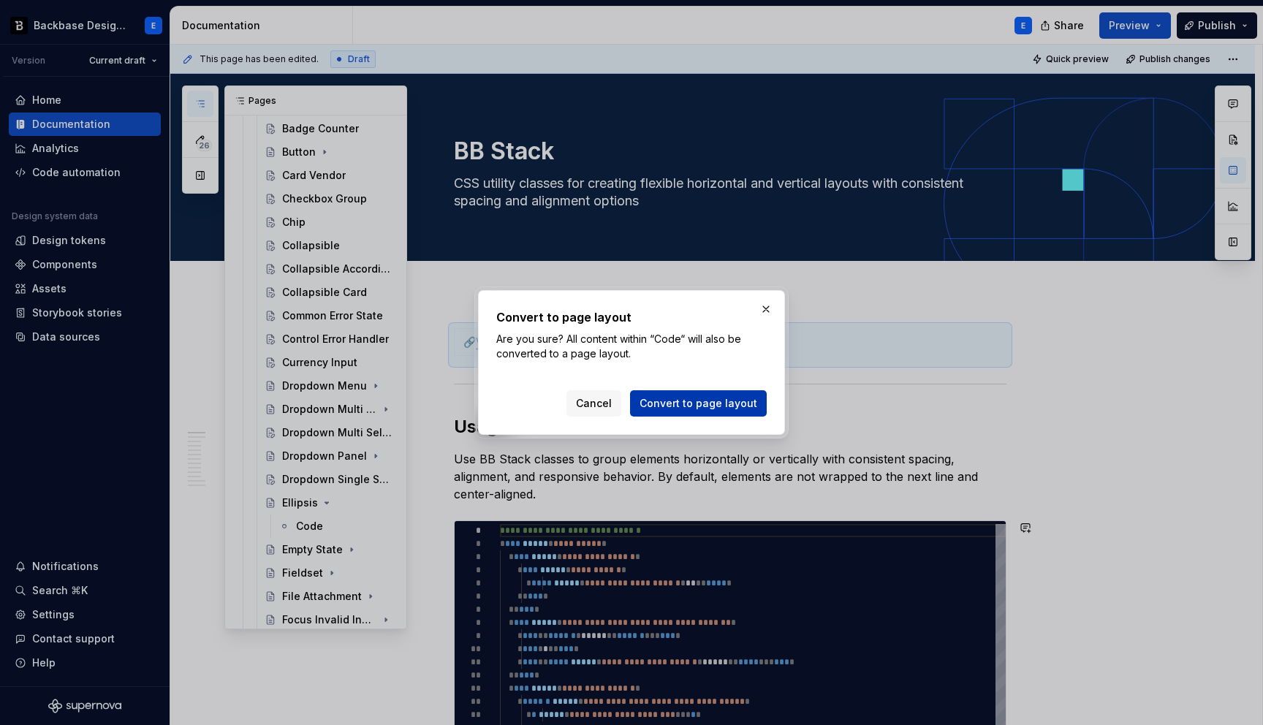
click at [692, 403] on span "Convert to page layout" at bounding box center [698, 403] width 118 height 15
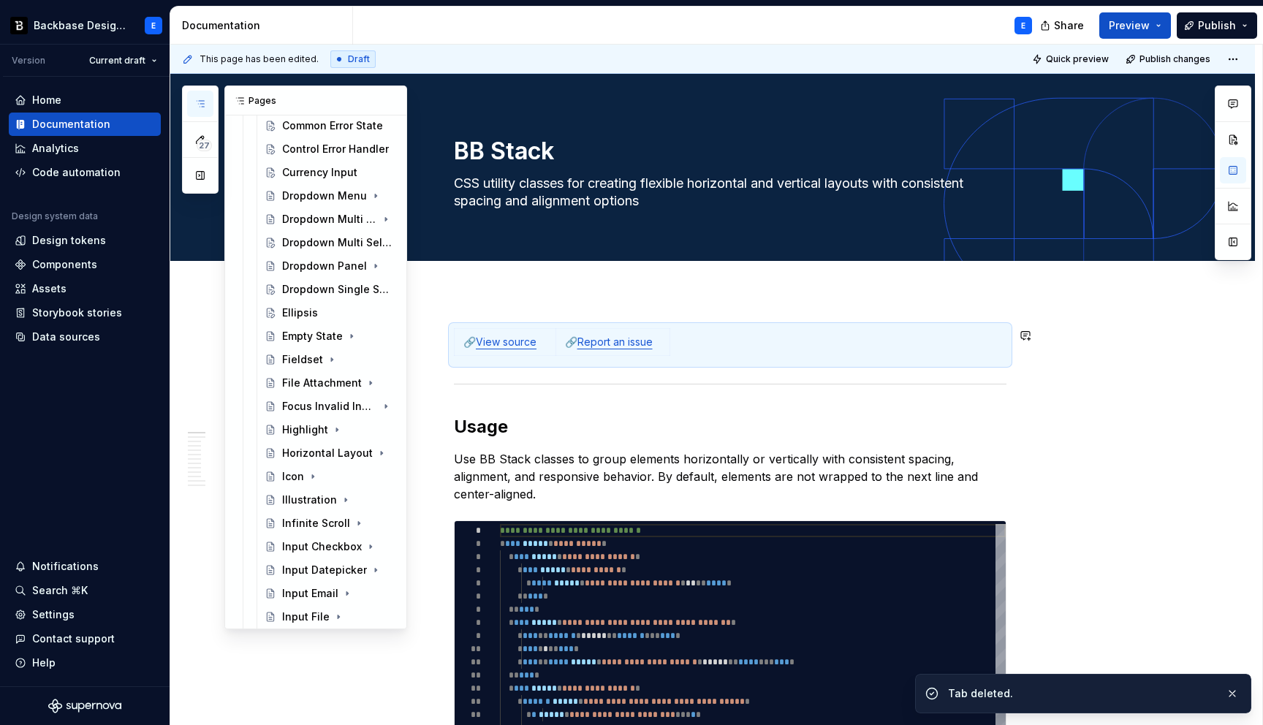
scroll to position [523, 0]
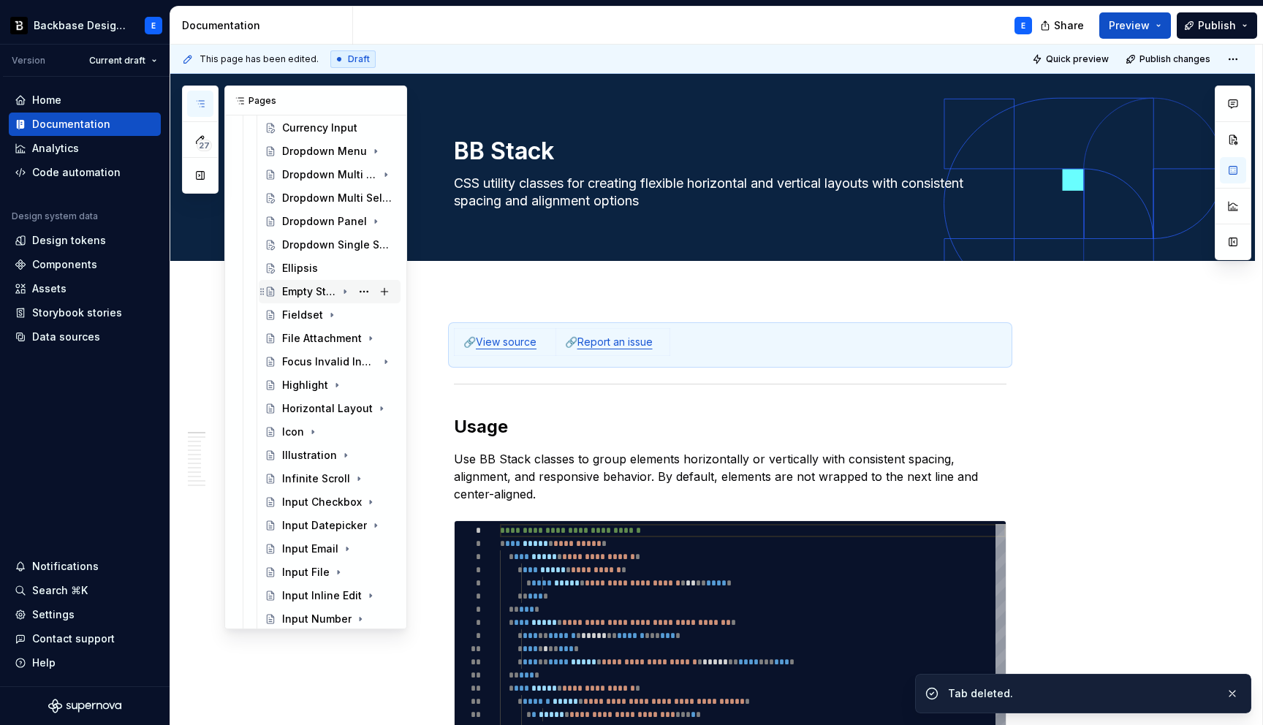
click at [346, 292] on icon "Page tree" at bounding box center [345, 292] width 12 height 12
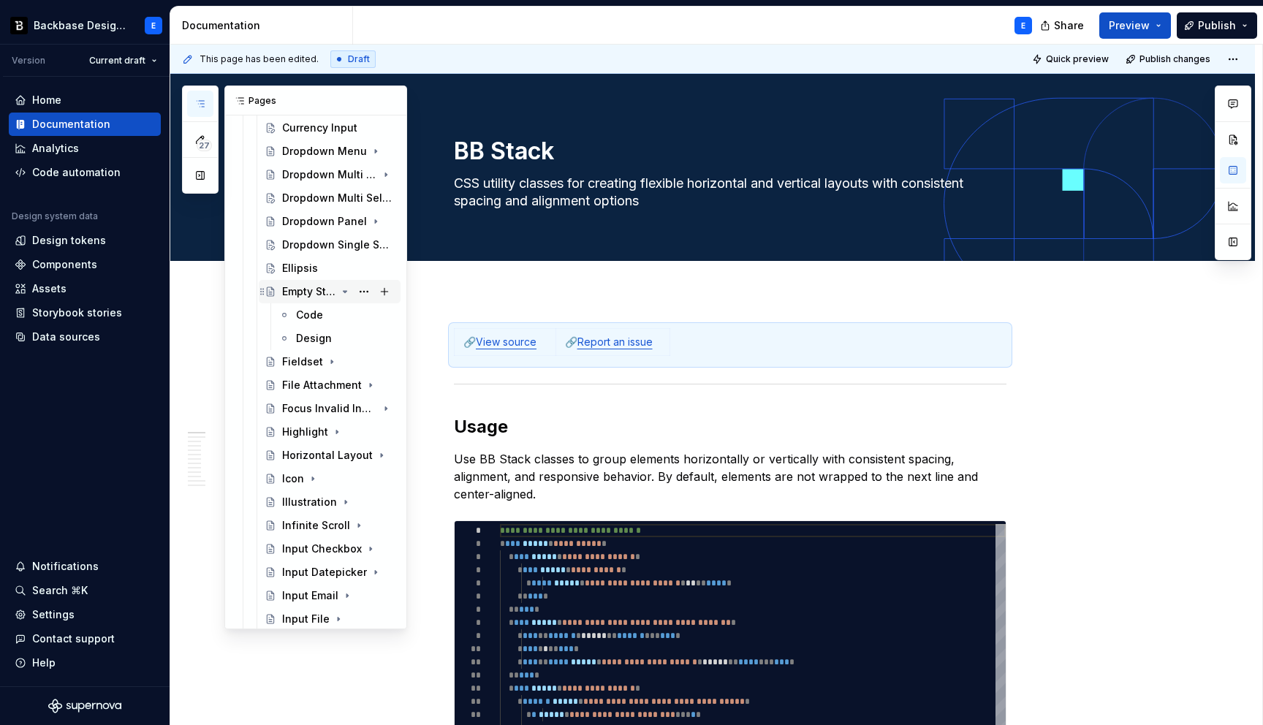
click at [346, 291] on icon "Page tree" at bounding box center [345, 291] width 4 height 1
click at [327, 315] on icon "Page tree" at bounding box center [332, 315] width 12 height 12
click at [364, 338] on button "Page tree" at bounding box center [364, 338] width 20 height 20
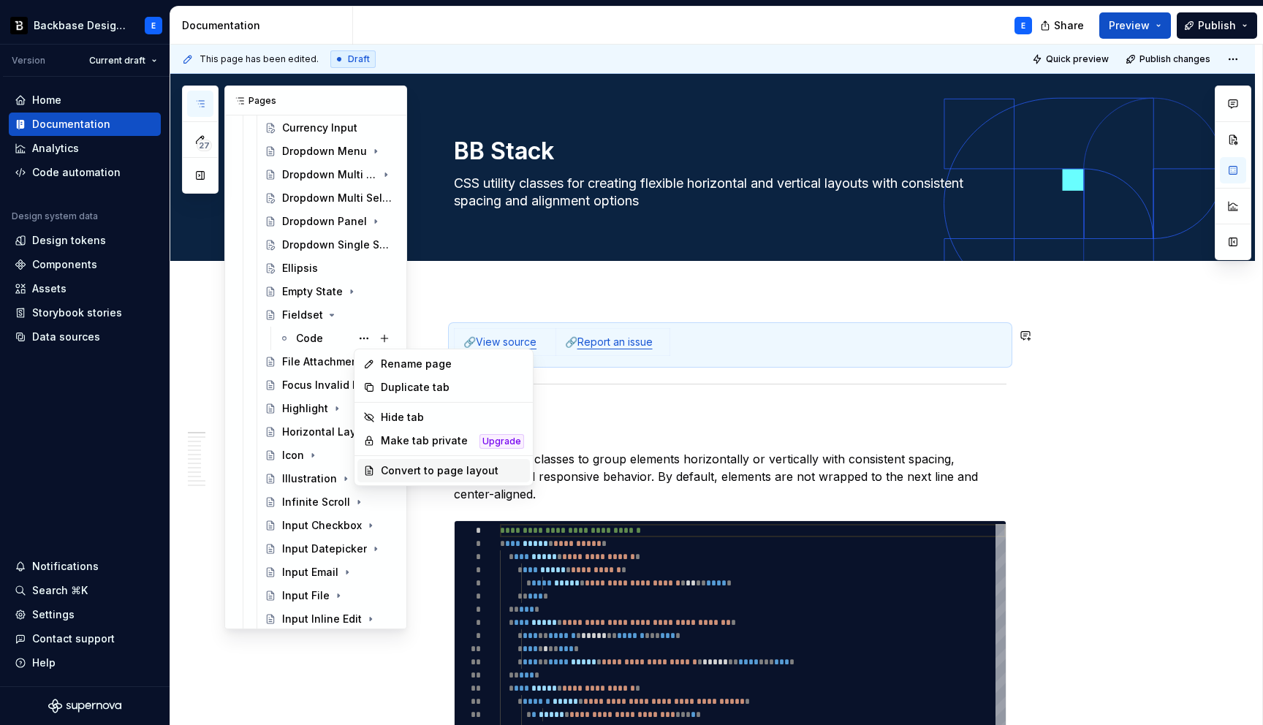
click at [404, 472] on div "Convert to page layout" at bounding box center [452, 470] width 143 height 15
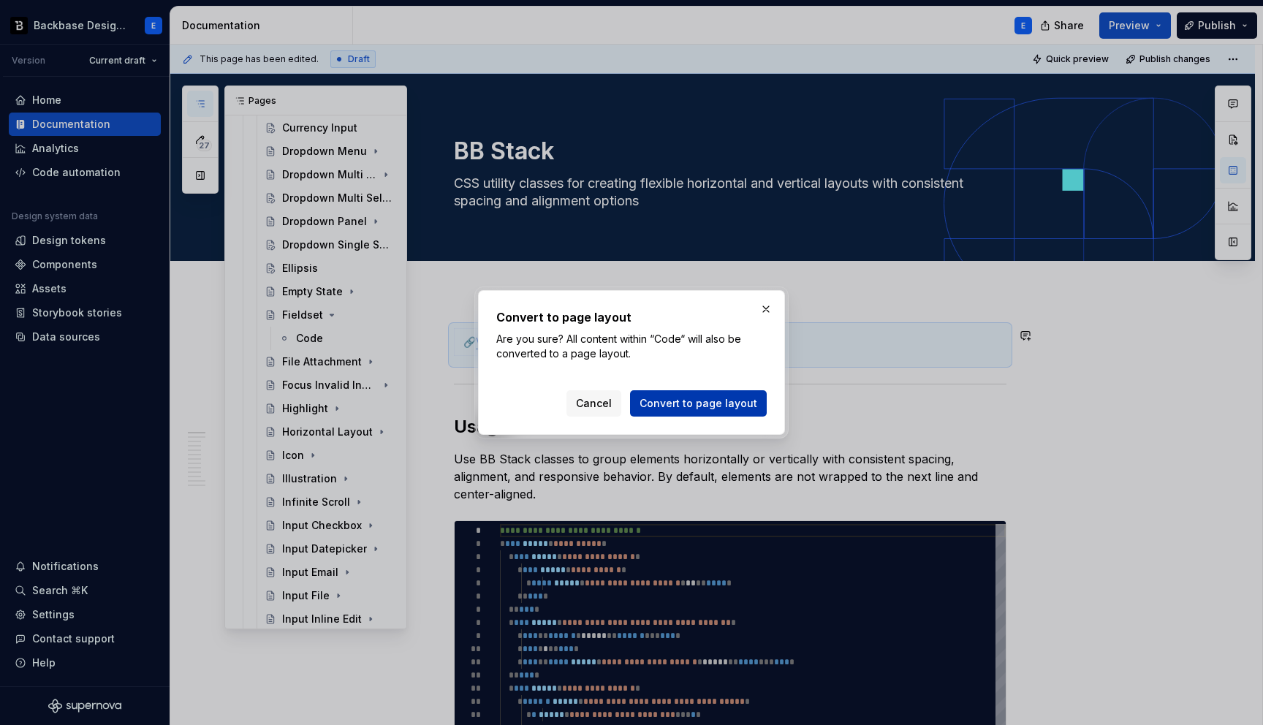
click at [664, 403] on span "Convert to page layout" at bounding box center [698, 403] width 118 height 15
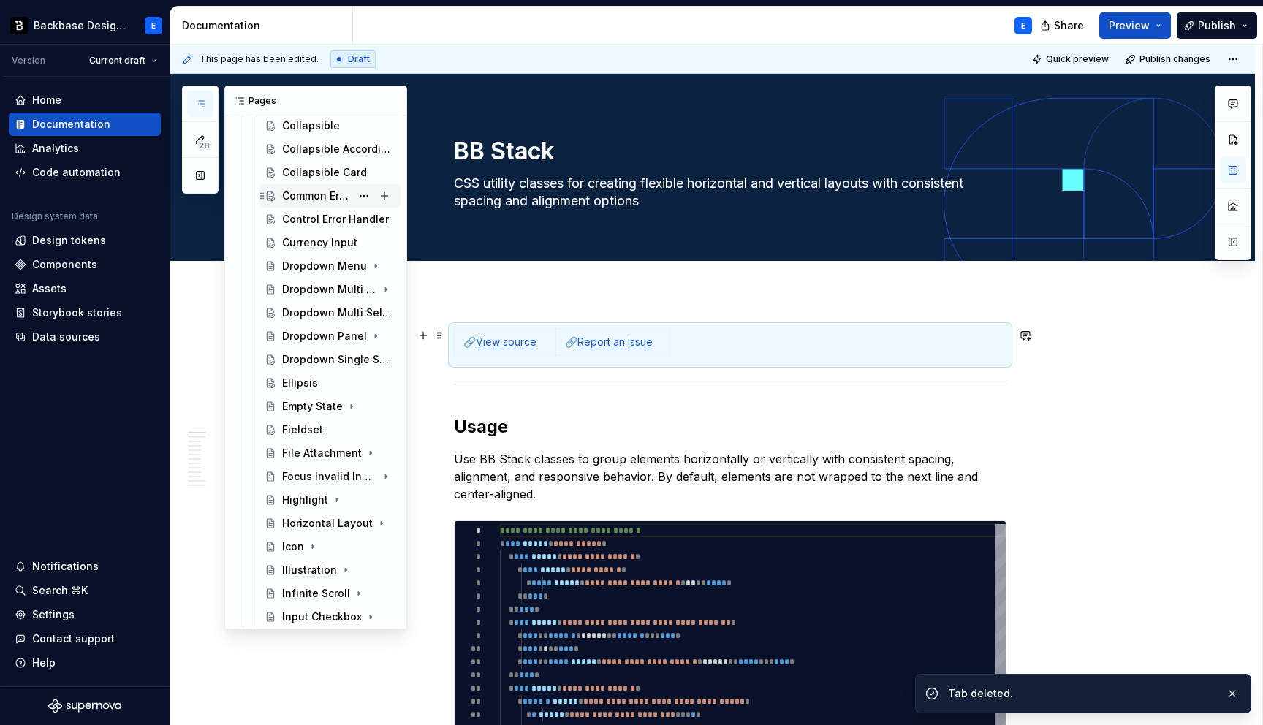
scroll to position [441, 0]
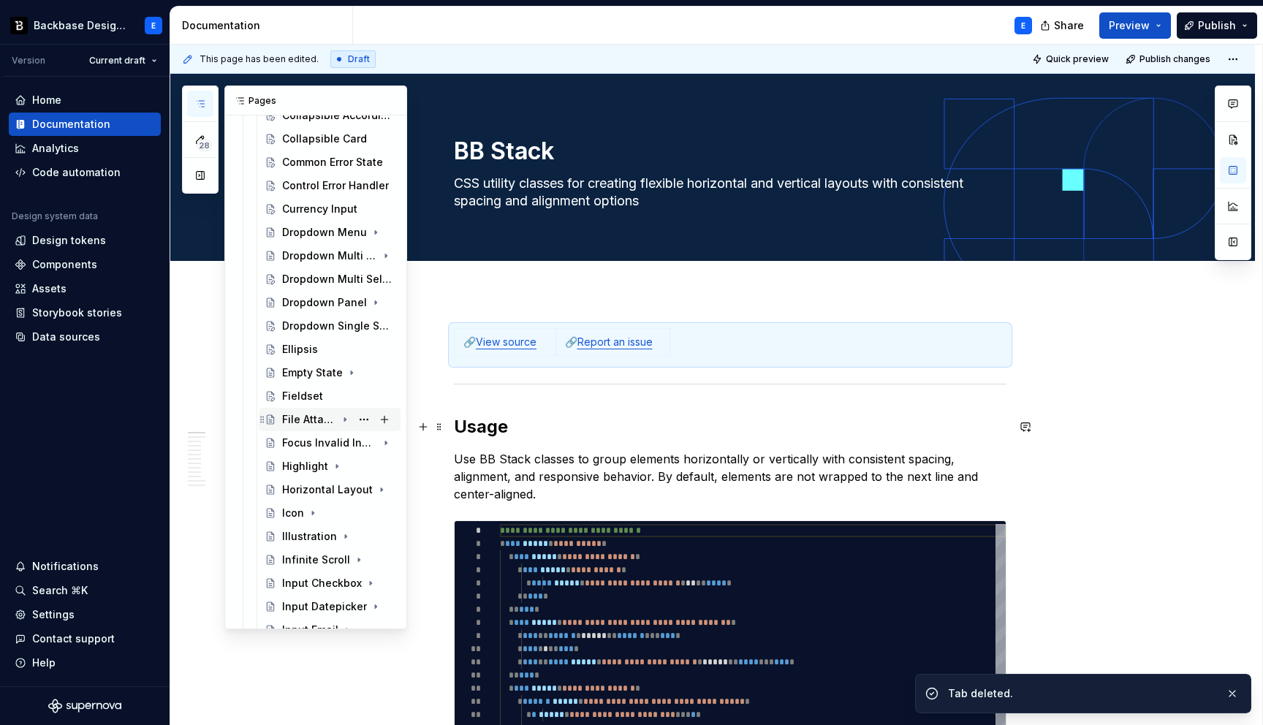
click at [346, 417] on icon "Page tree" at bounding box center [345, 420] width 12 height 12
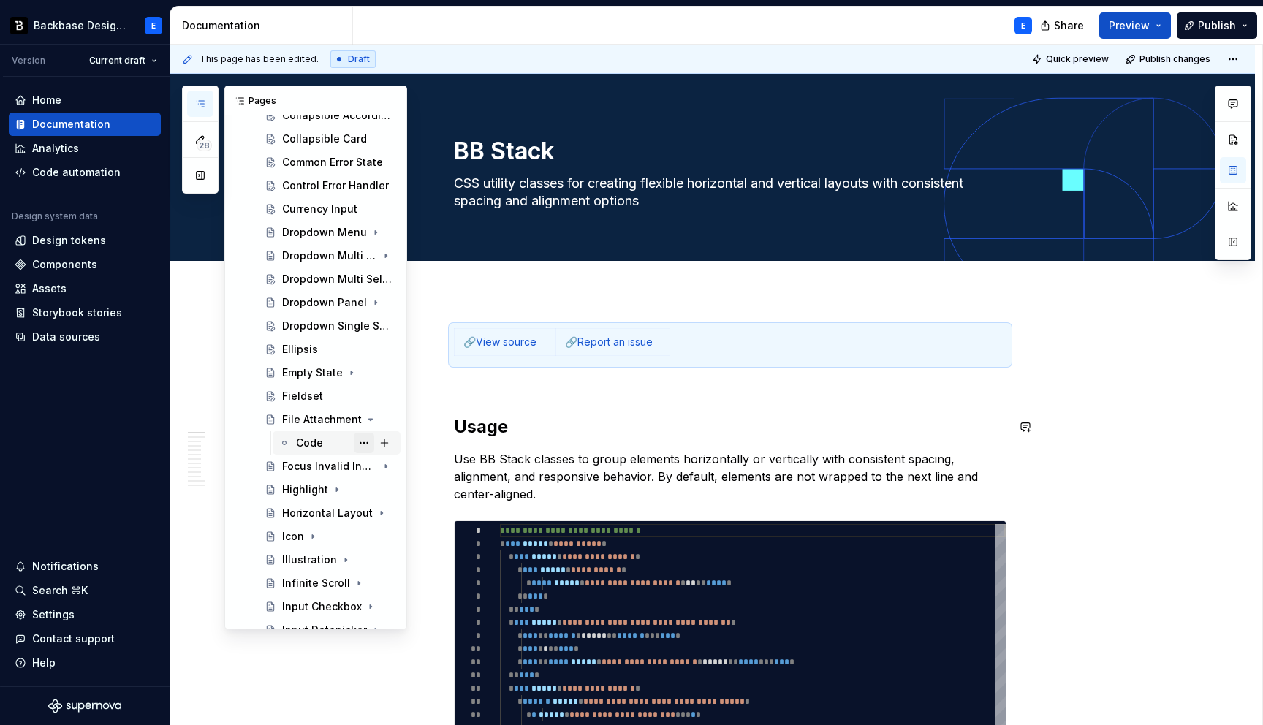
click at [366, 441] on button "Page tree" at bounding box center [364, 443] width 20 height 20
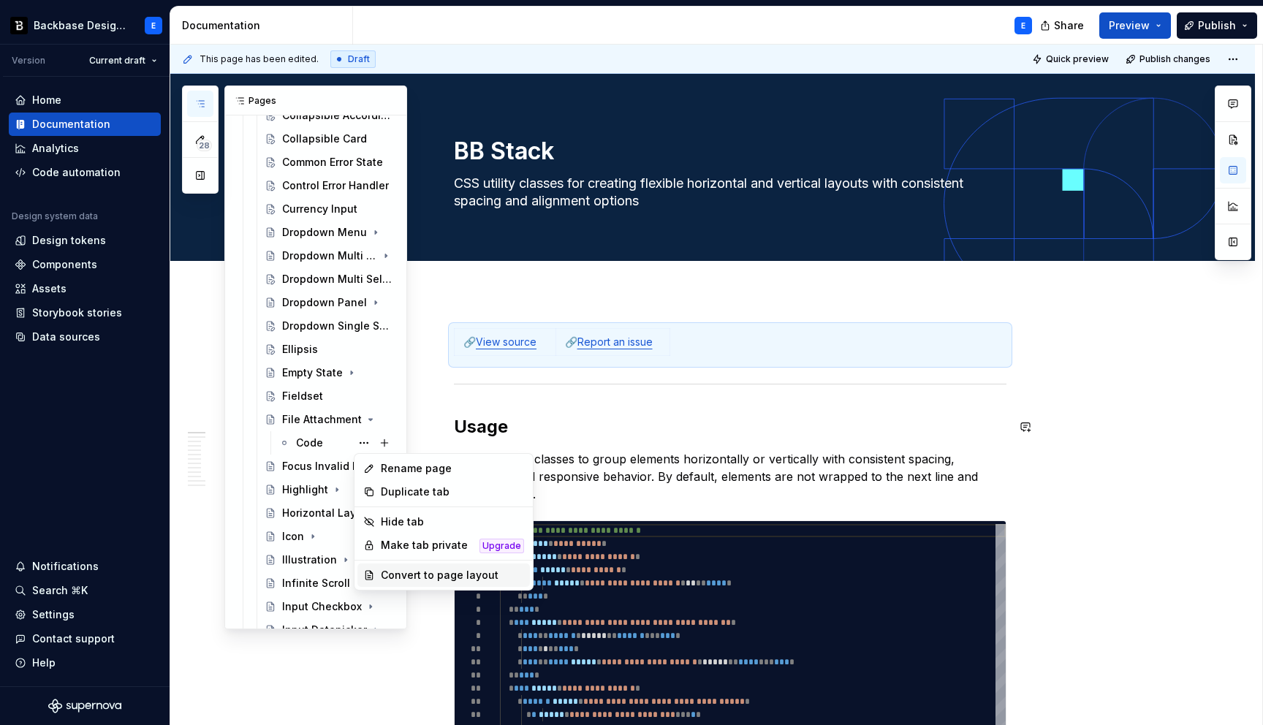
click at [446, 571] on div "Convert to page layout" at bounding box center [452, 575] width 143 height 15
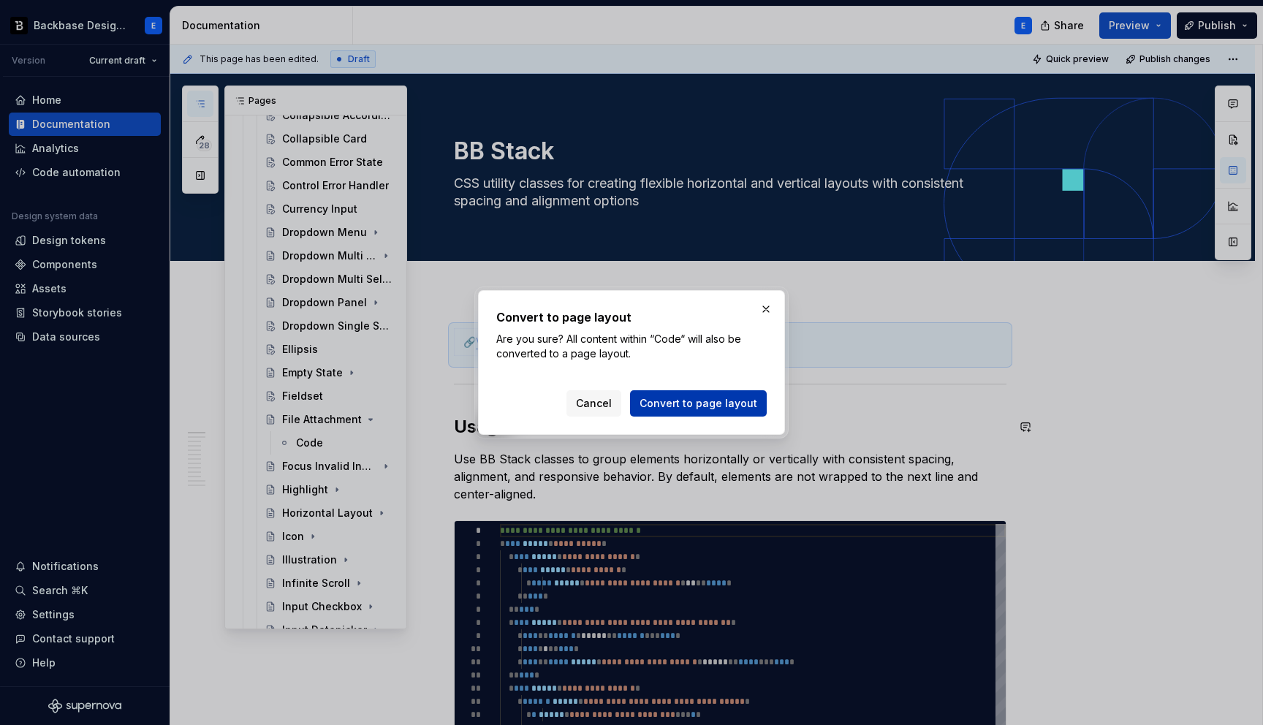
click at [665, 403] on span "Convert to page layout" at bounding box center [698, 403] width 118 height 15
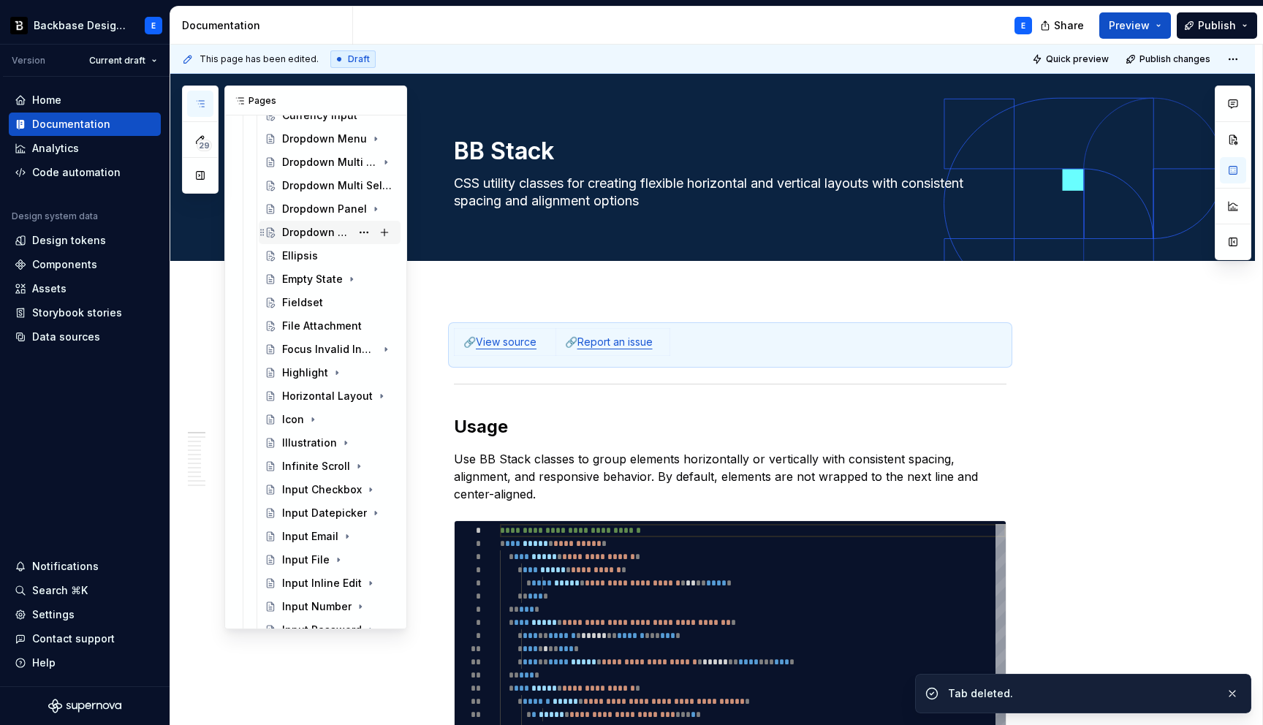
scroll to position [607, 0]
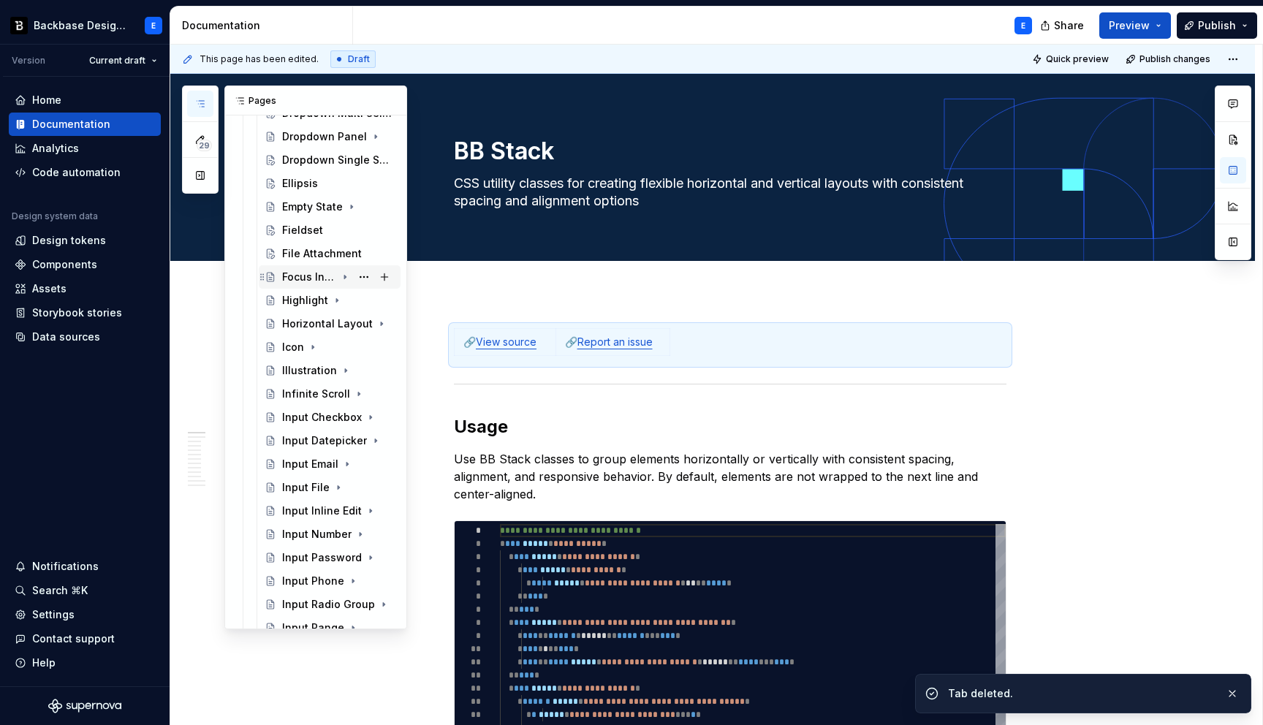
click at [346, 277] on icon "Page tree" at bounding box center [345, 277] width 12 height 12
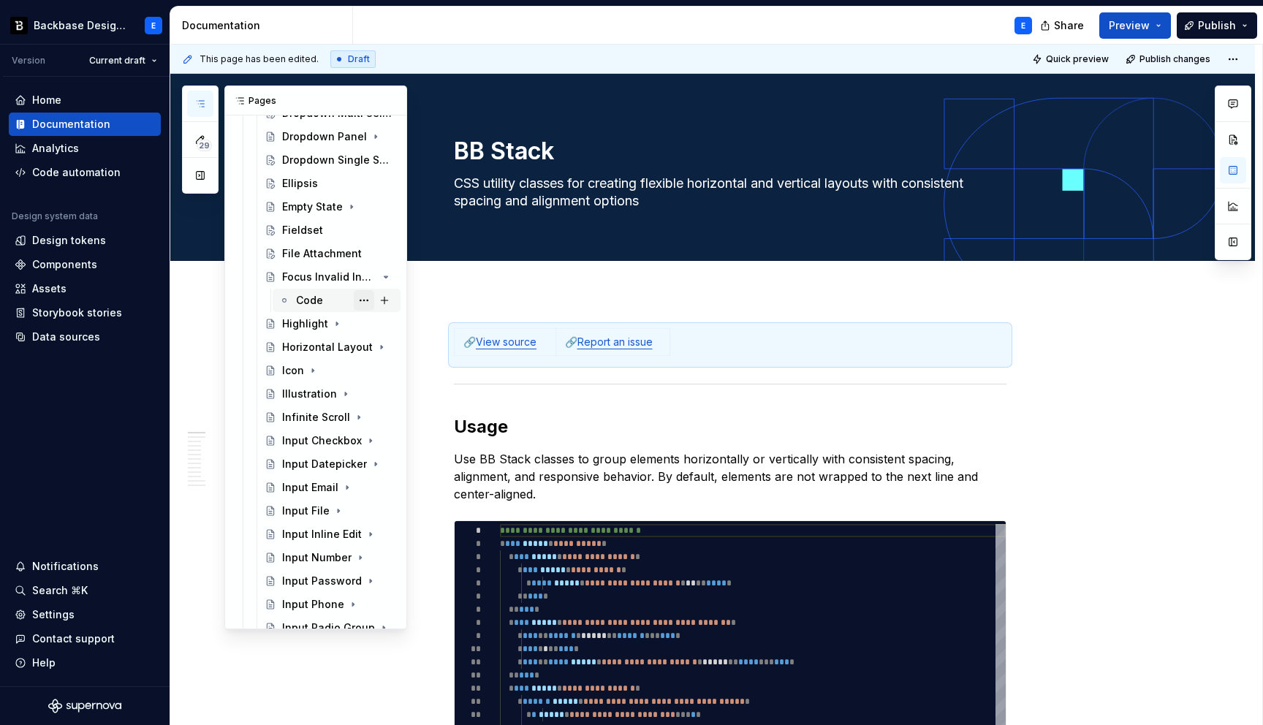
click at [366, 300] on button "Page tree" at bounding box center [364, 300] width 20 height 20
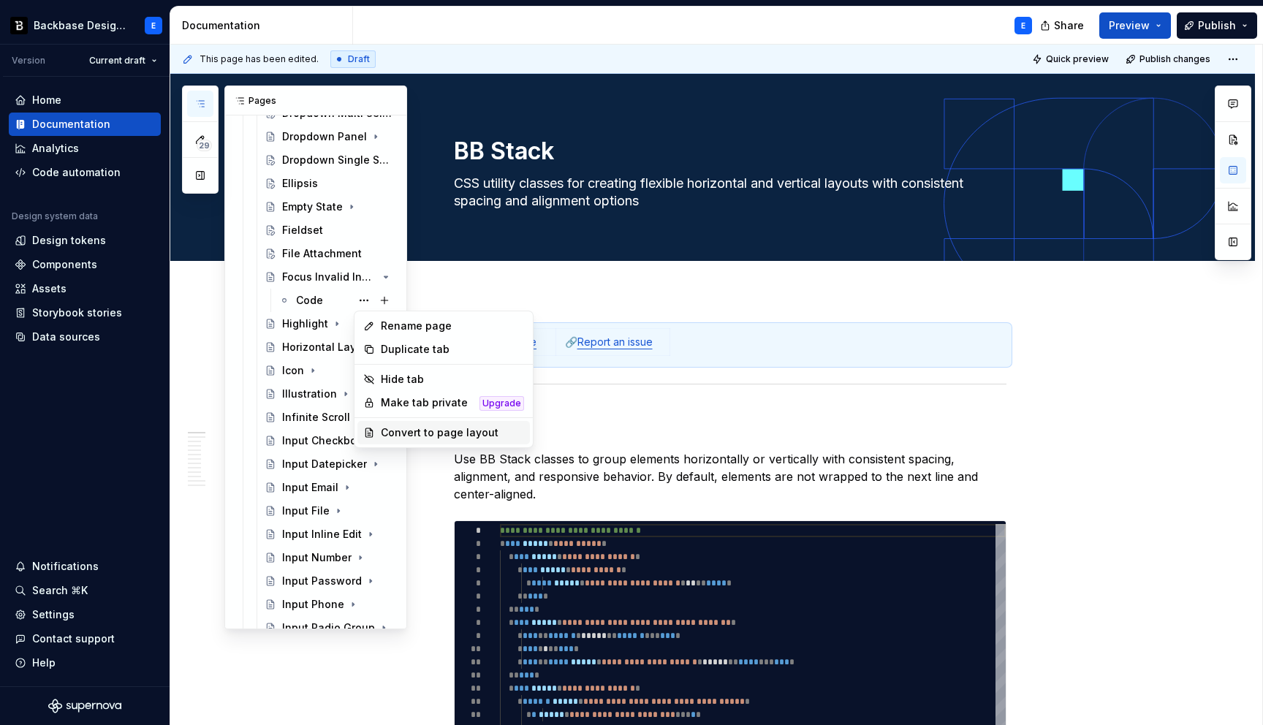
click at [426, 437] on div "Convert to page layout" at bounding box center [452, 432] width 143 height 15
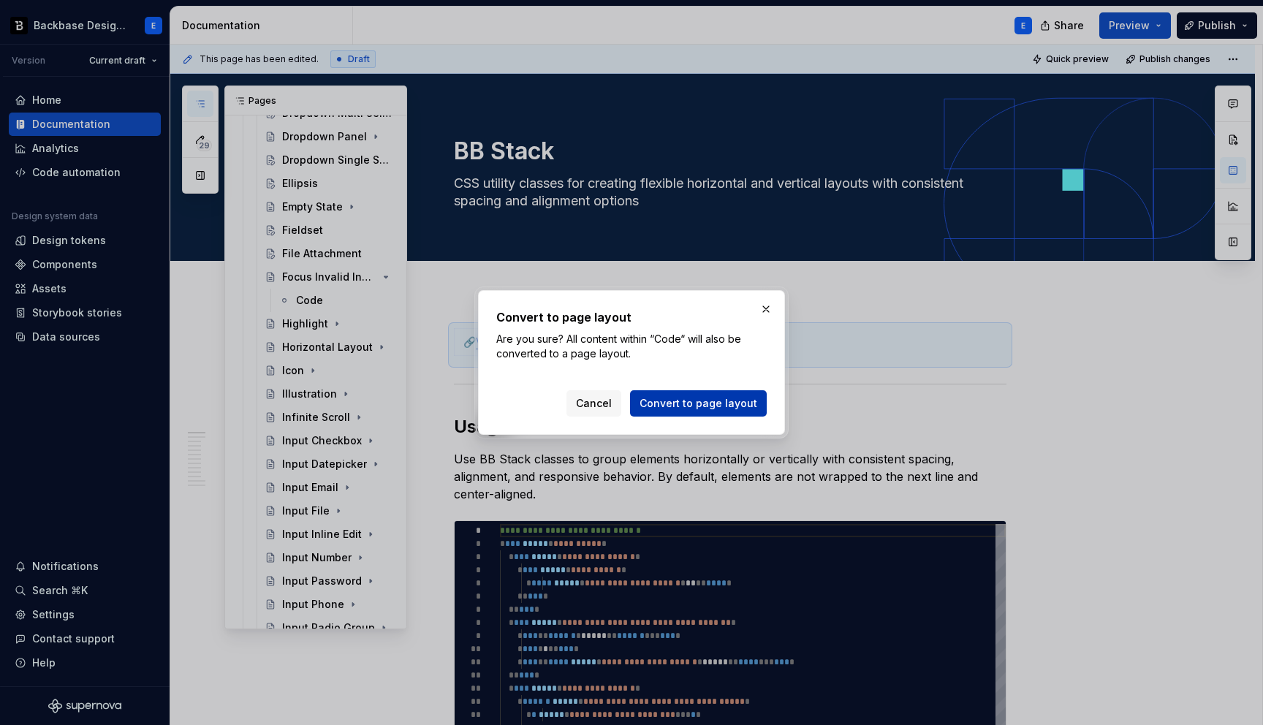
click at [669, 403] on span "Convert to page layout" at bounding box center [698, 403] width 118 height 15
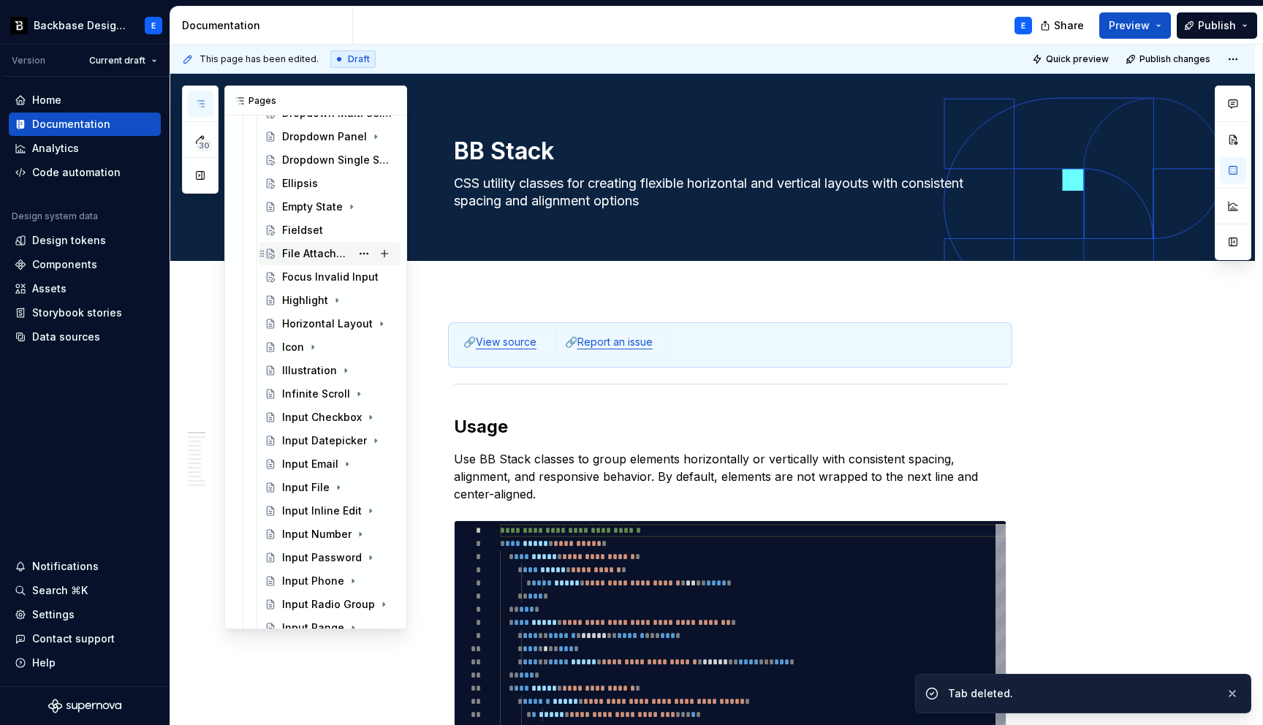
scroll to position [623, 0]
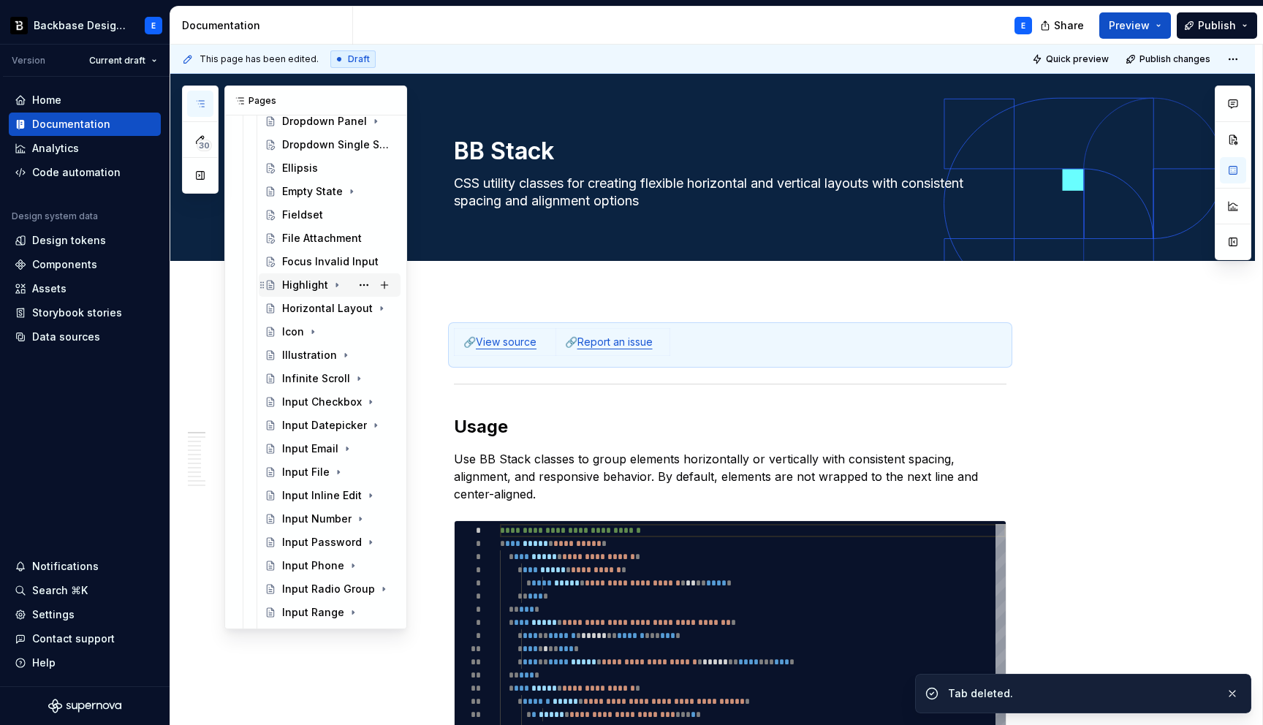
click at [337, 284] on icon "Page tree" at bounding box center [337, 285] width 12 height 12
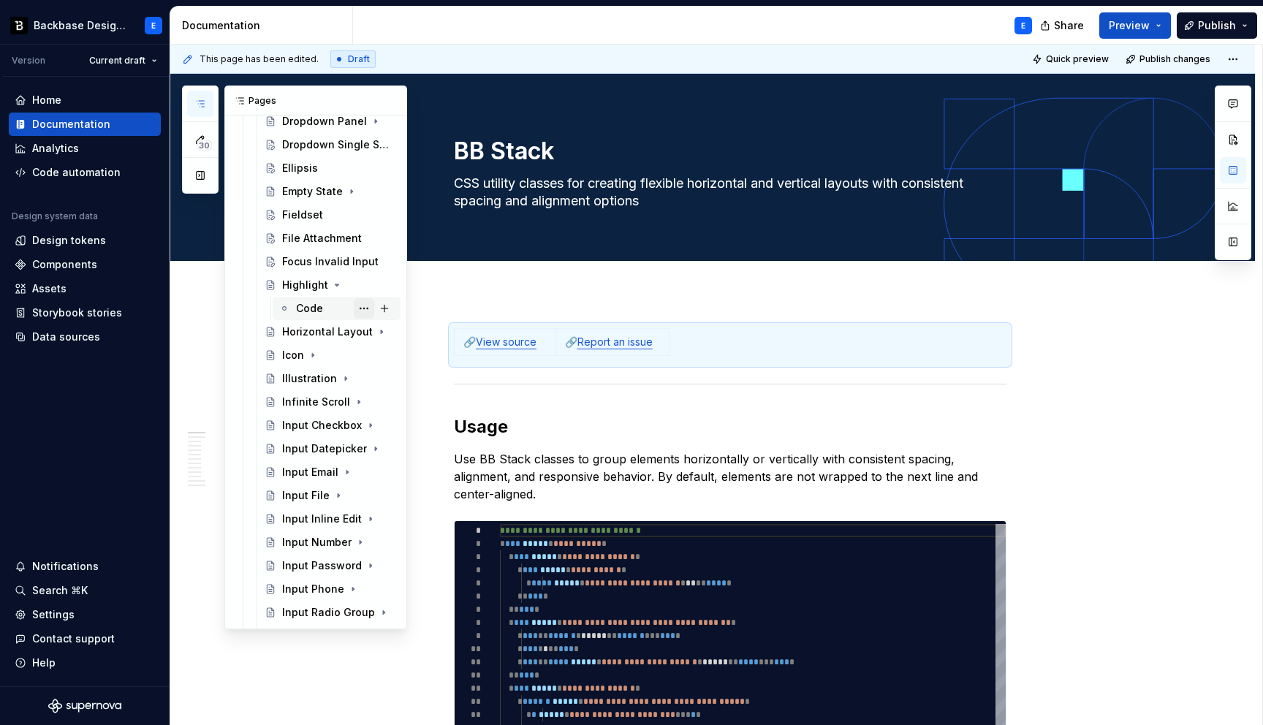
click at [362, 307] on button "Page tree" at bounding box center [364, 308] width 20 height 20
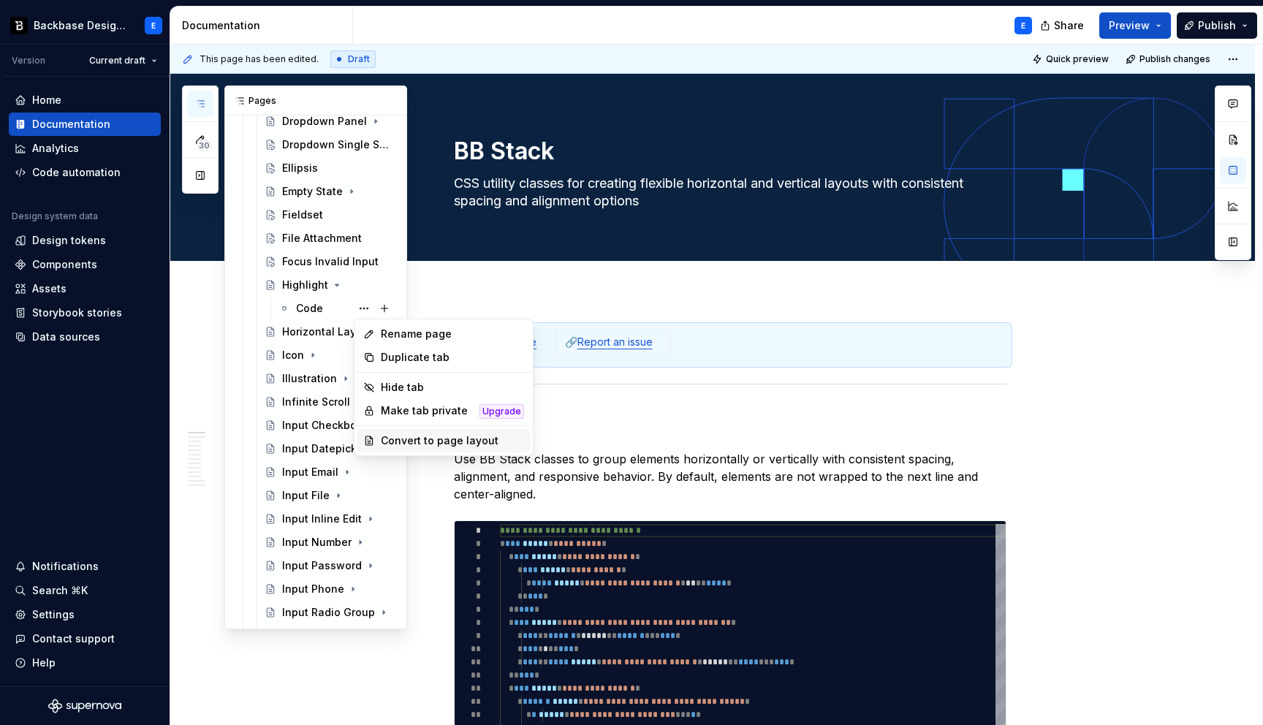
click at [428, 440] on div "Convert to page layout" at bounding box center [452, 440] width 143 height 15
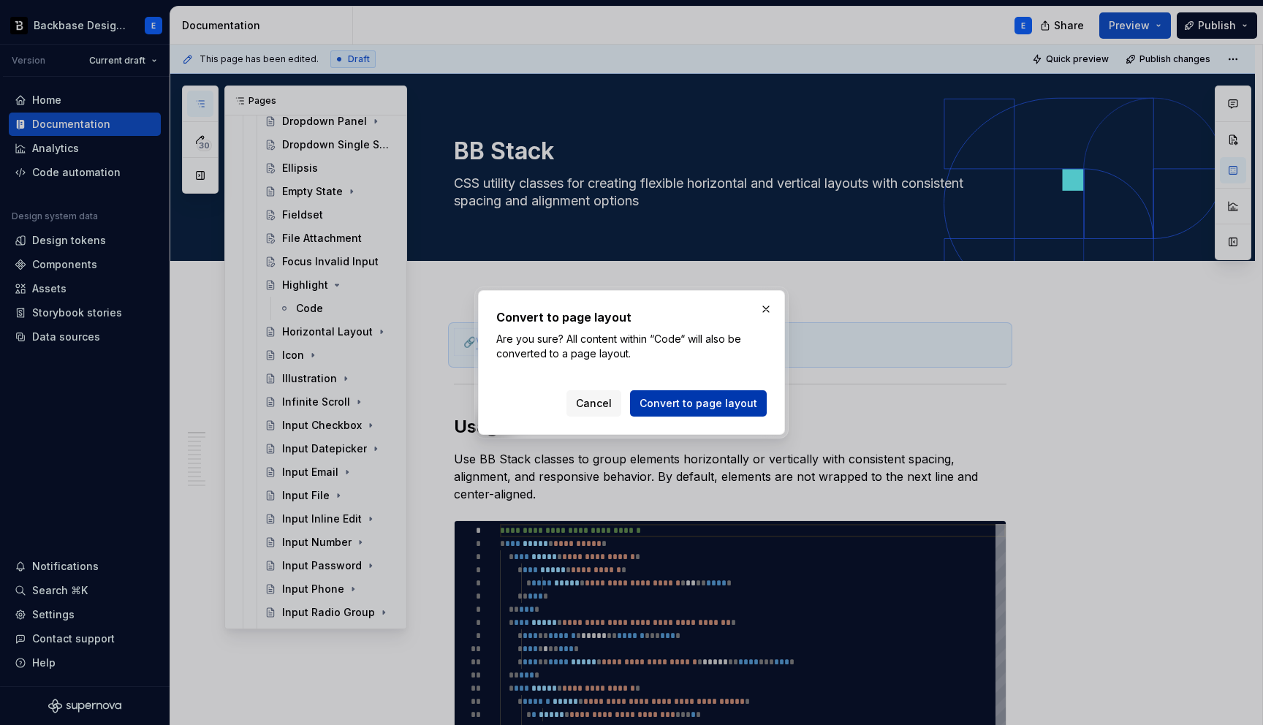
click at [664, 402] on span "Convert to page layout" at bounding box center [698, 403] width 118 height 15
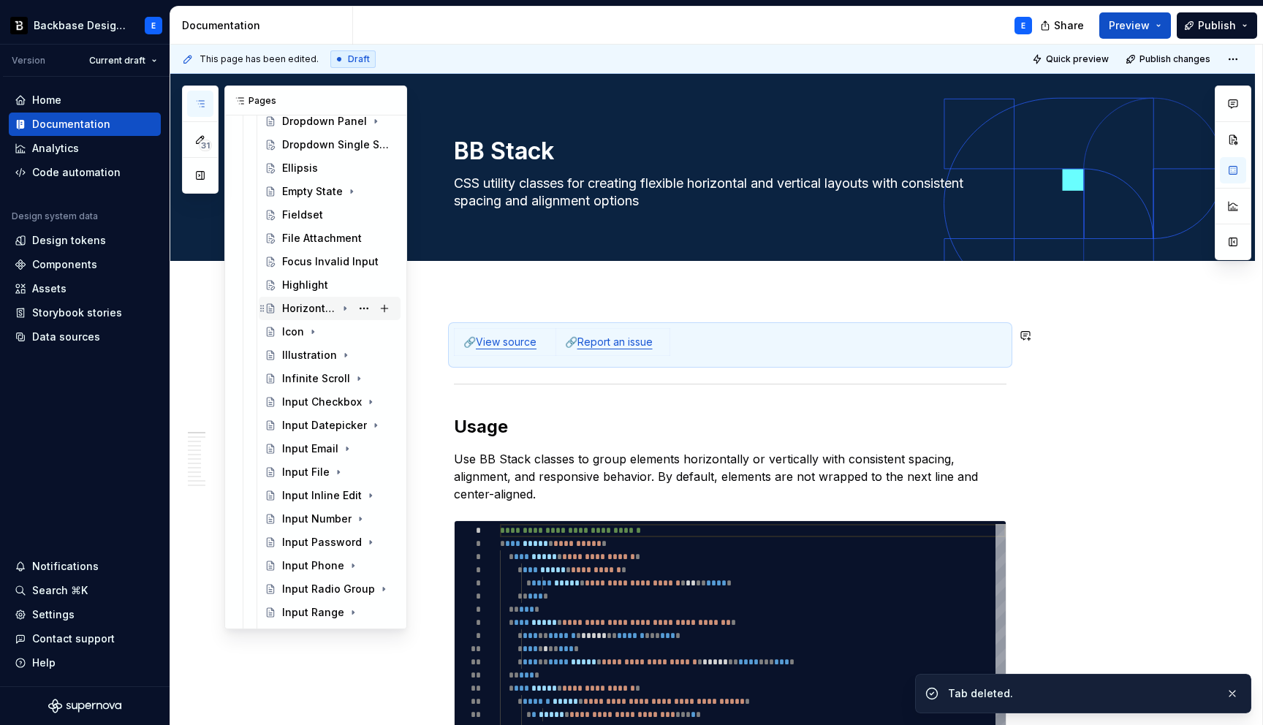
click at [345, 307] on icon "Page tree" at bounding box center [344, 309] width 1 height 4
click at [367, 331] on button "Page tree" at bounding box center [364, 332] width 20 height 20
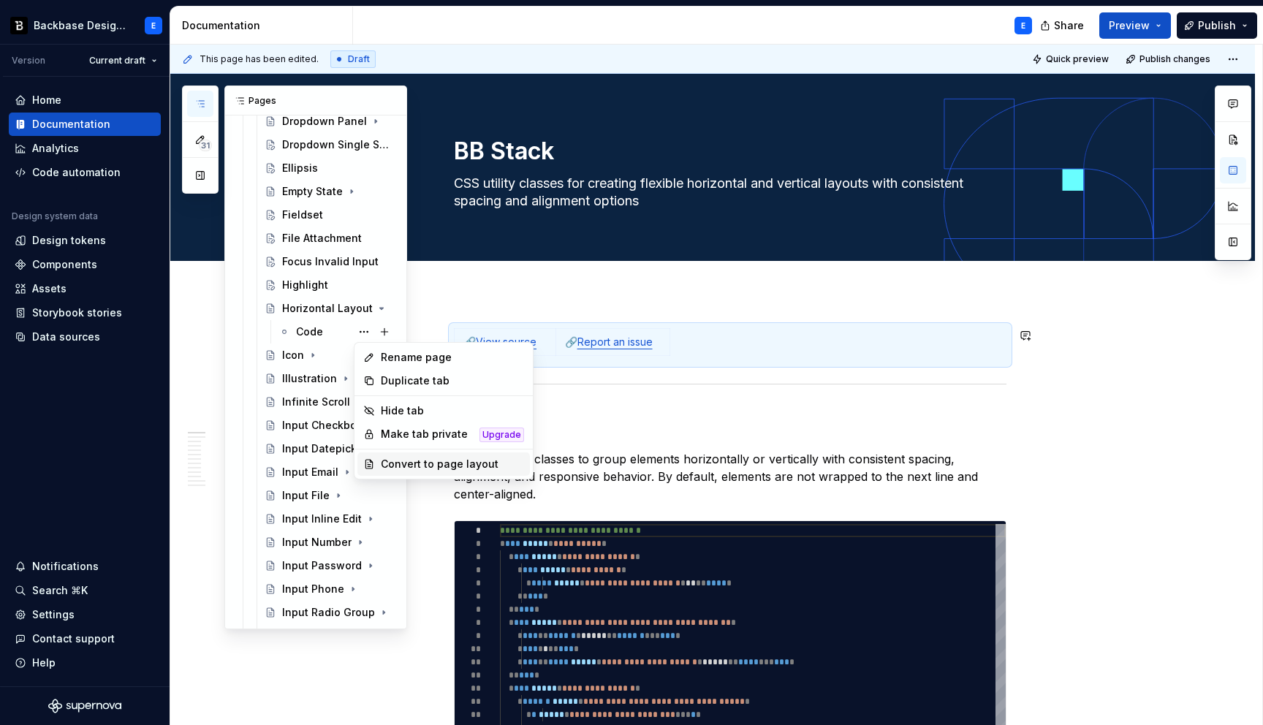
click at [395, 462] on div "Convert to page layout" at bounding box center [452, 464] width 143 height 15
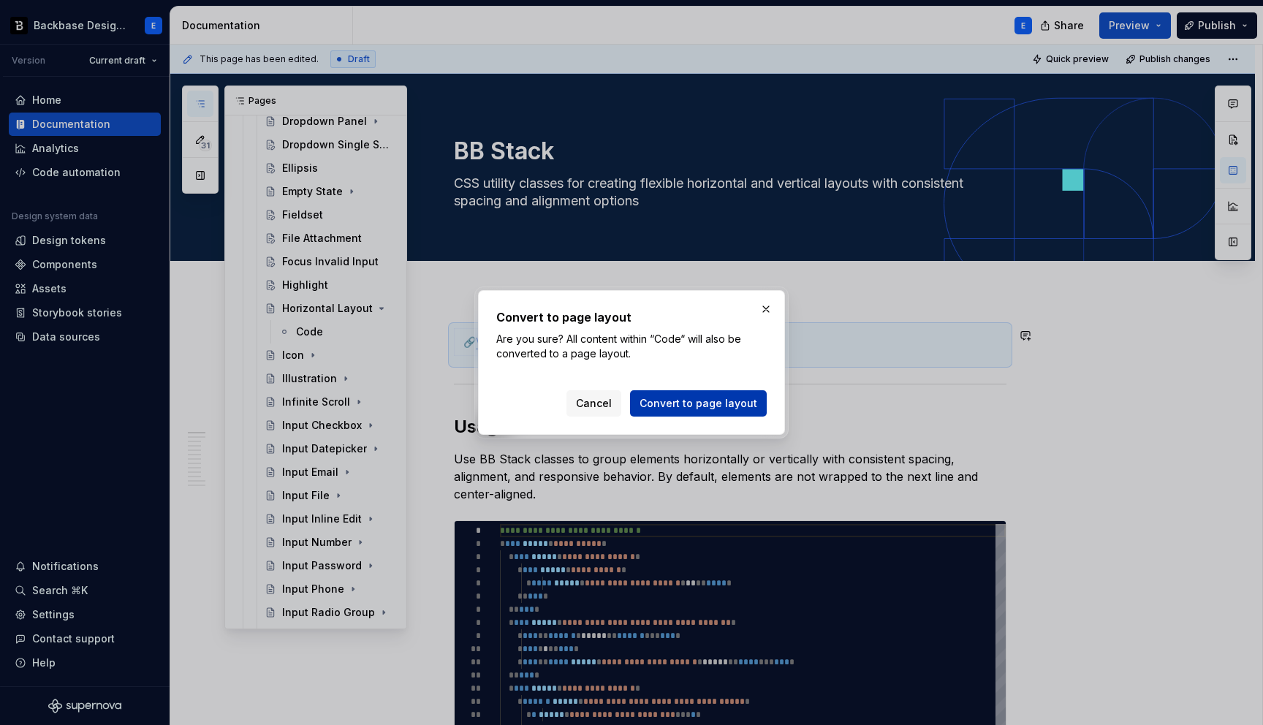
click at [677, 399] on span "Convert to page layout" at bounding box center [698, 403] width 118 height 15
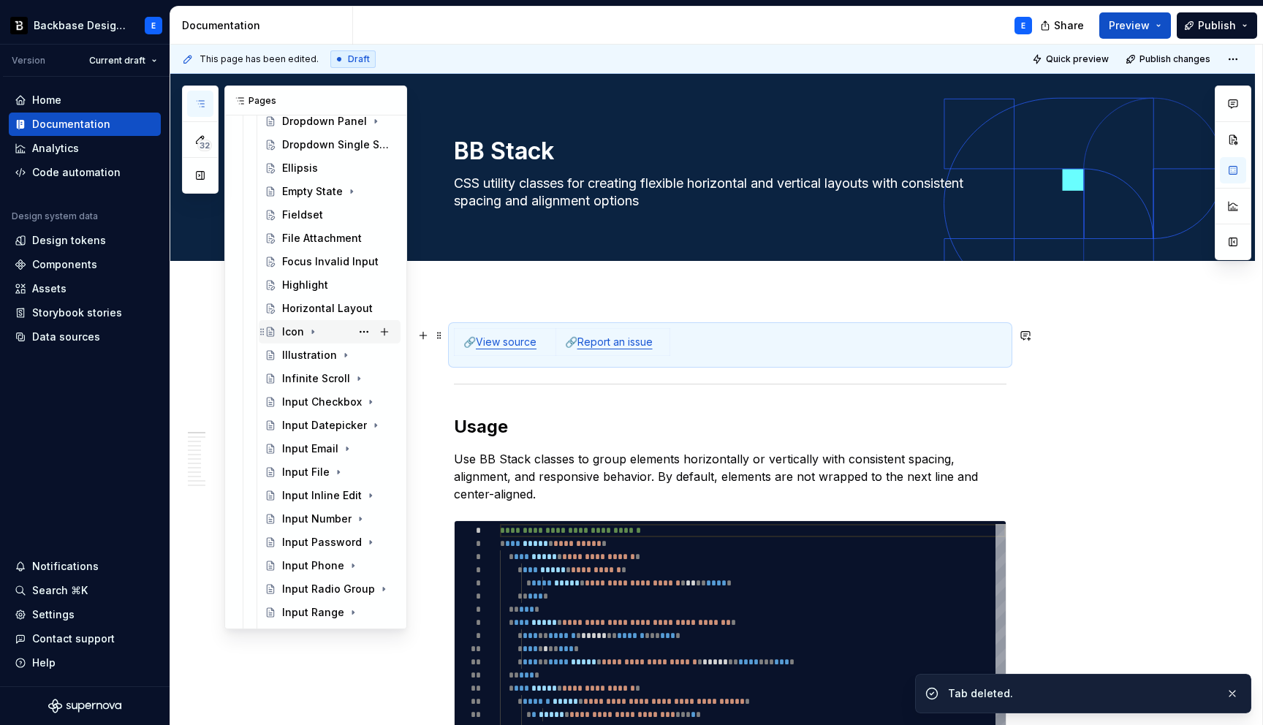
click at [312, 331] on icon "Page tree" at bounding box center [312, 332] width 1 height 4
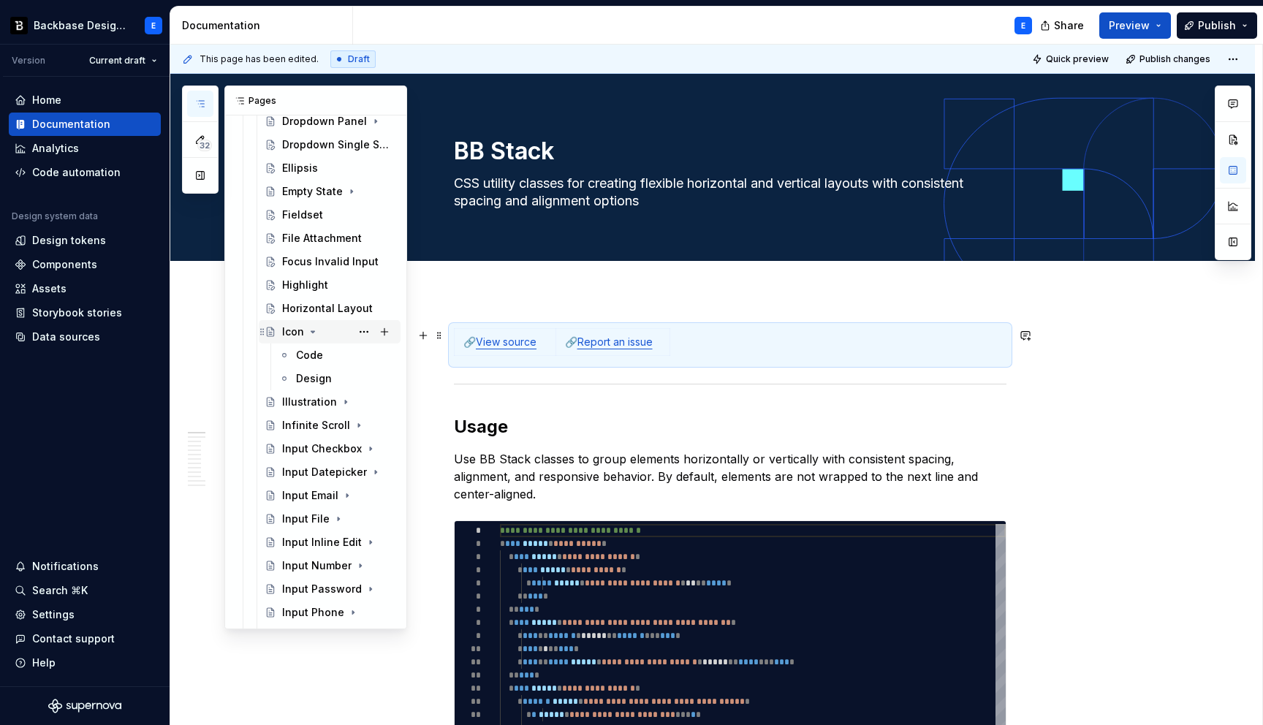
click at [312, 330] on icon "Page tree" at bounding box center [313, 332] width 12 height 12
click at [344, 354] on icon "Page tree" at bounding box center [344, 356] width 1 height 4
click at [360, 379] on button "Page tree" at bounding box center [364, 378] width 20 height 20
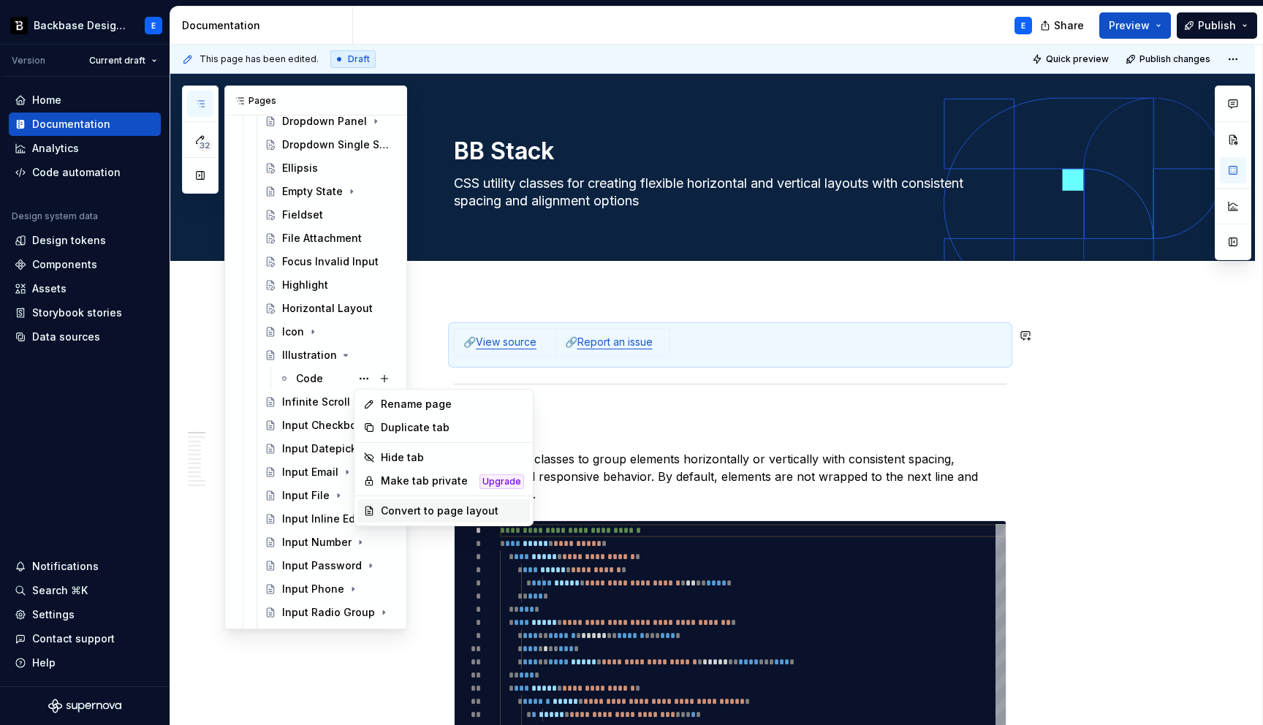
click at [422, 510] on div "Convert to page layout" at bounding box center [452, 511] width 143 height 15
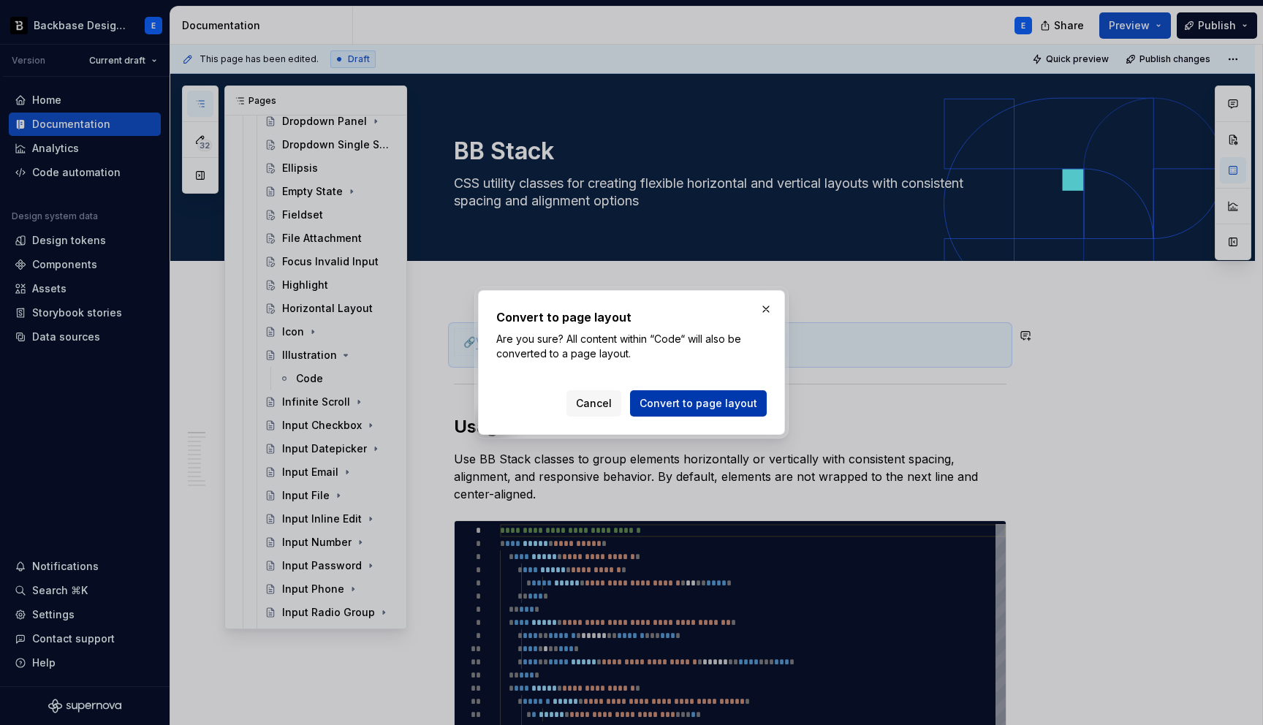
click at [655, 403] on span "Convert to page layout" at bounding box center [698, 403] width 118 height 15
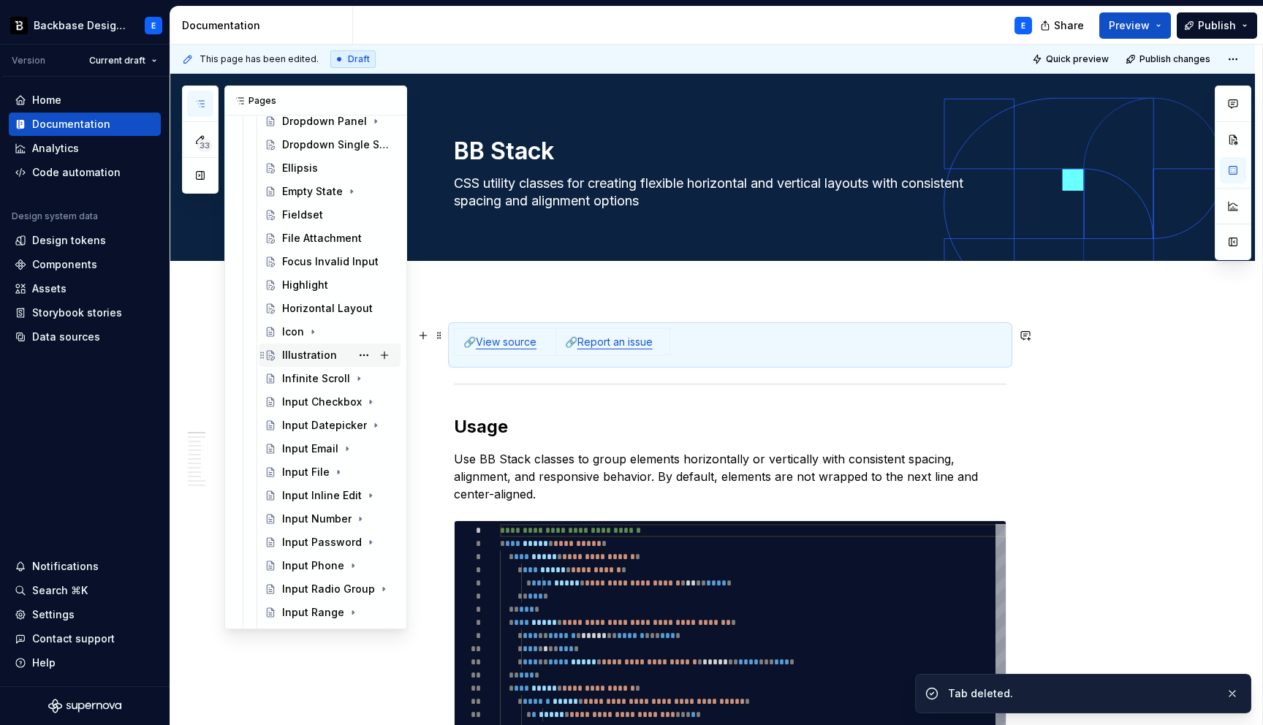
scroll to position [644, 0]
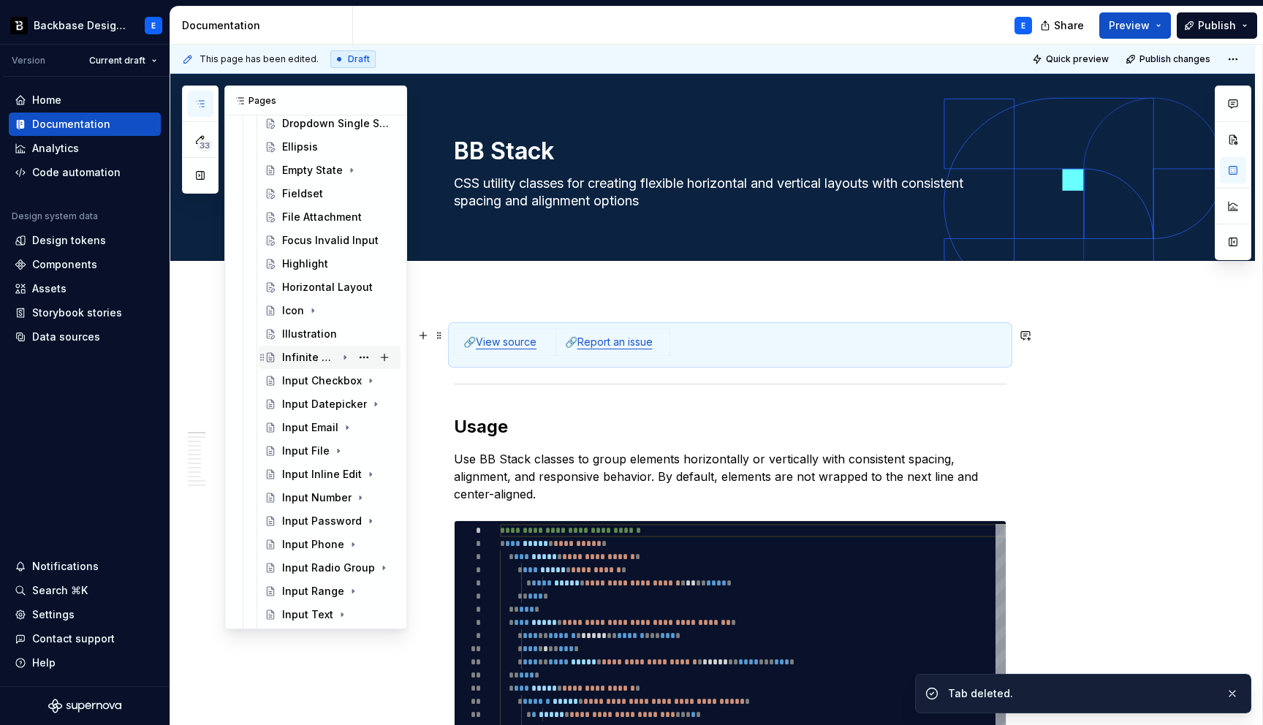
click at [344, 356] on icon "Page tree" at bounding box center [344, 358] width 1 height 4
click at [363, 380] on button "Page tree" at bounding box center [364, 381] width 20 height 20
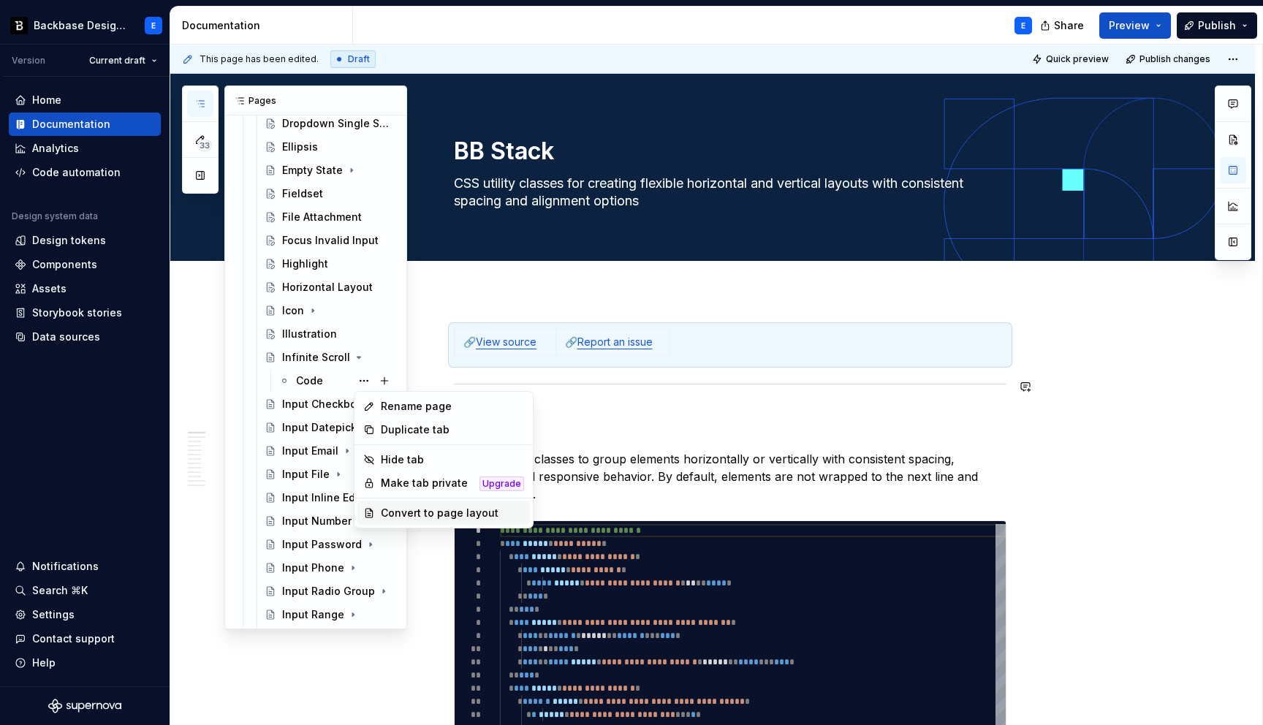
click at [428, 516] on div "Convert to page layout" at bounding box center [452, 513] width 143 height 15
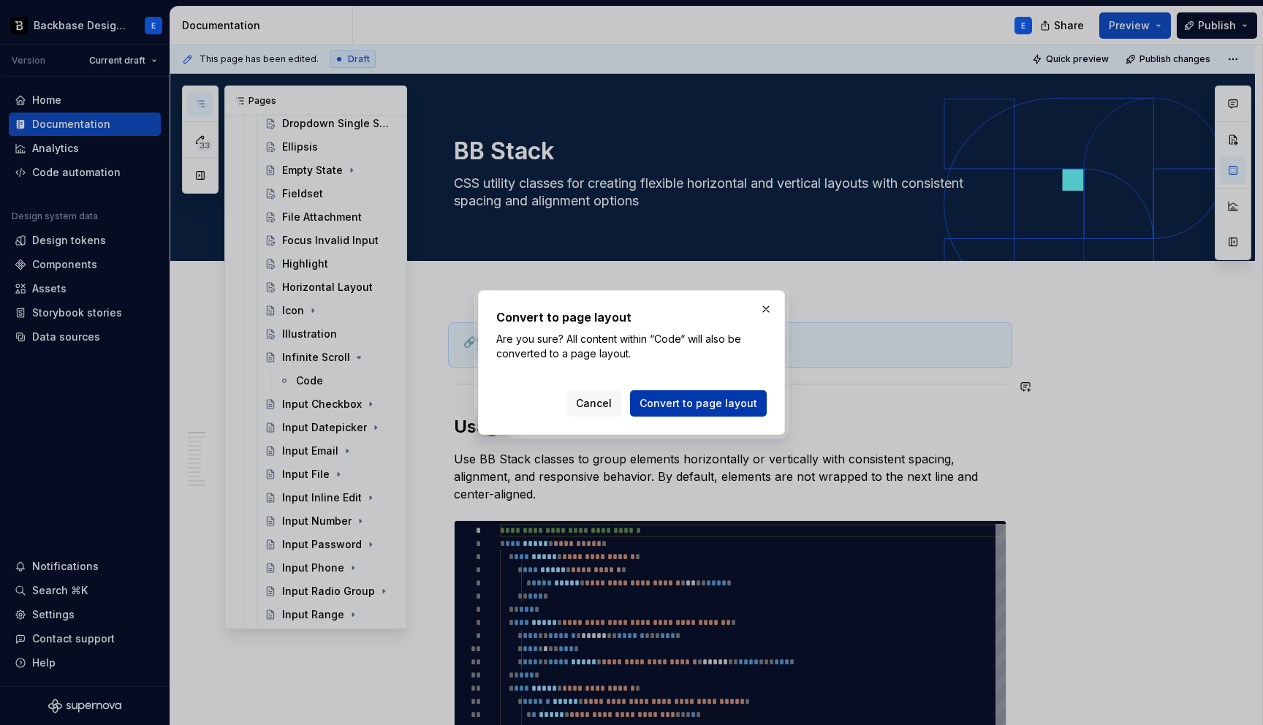
click at [666, 403] on span "Convert to page layout" at bounding box center [698, 403] width 118 height 15
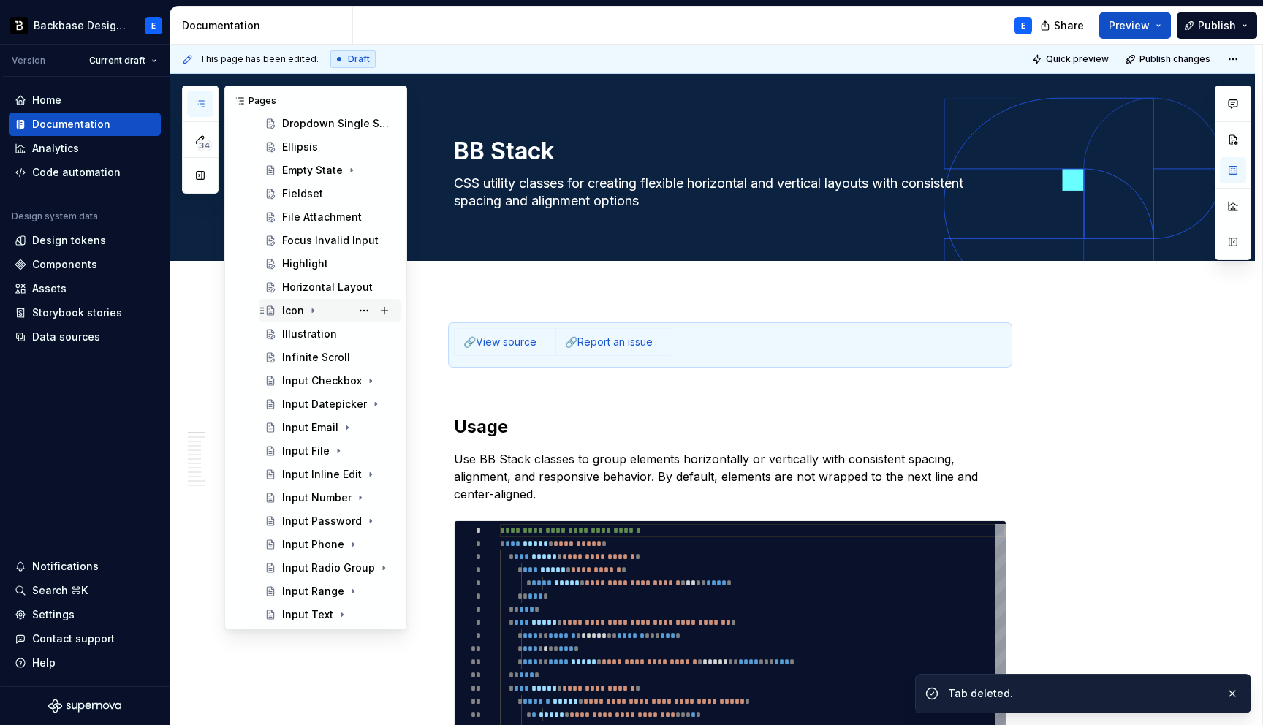
scroll to position [662, 0]
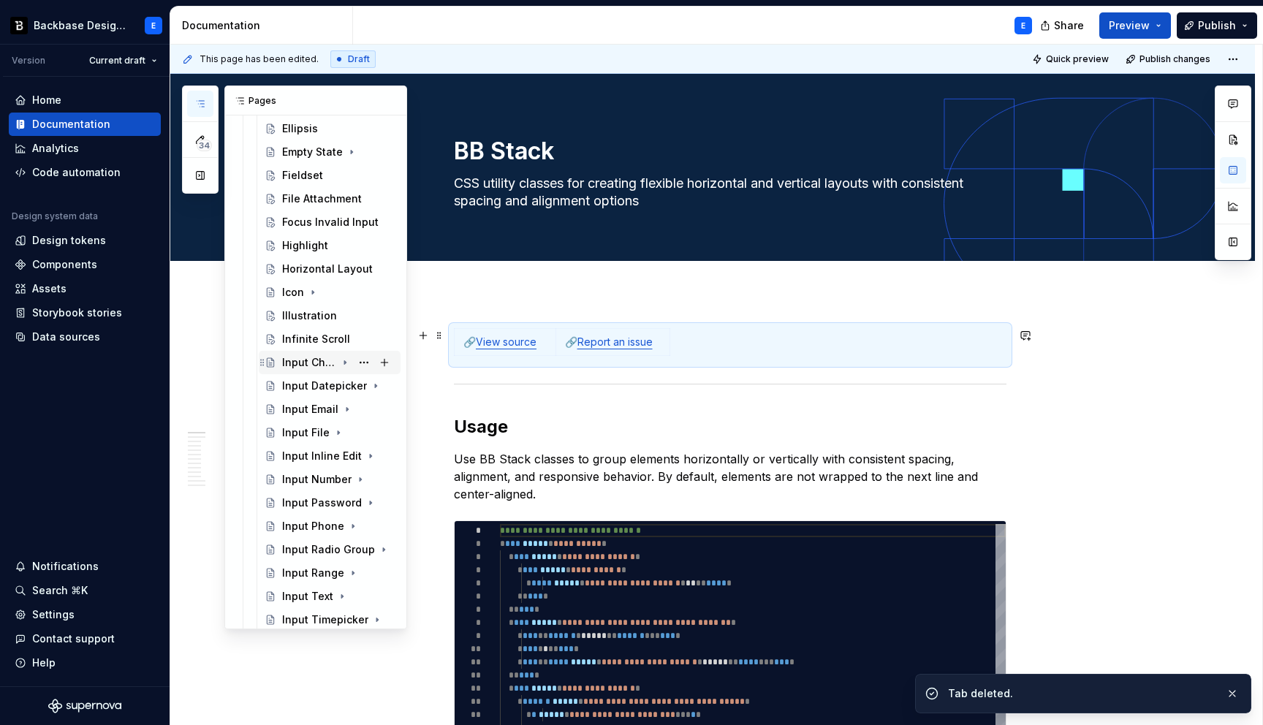
click at [345, 360] on icon "Page tree" at bounding box center [345, 363] width 12 height 12
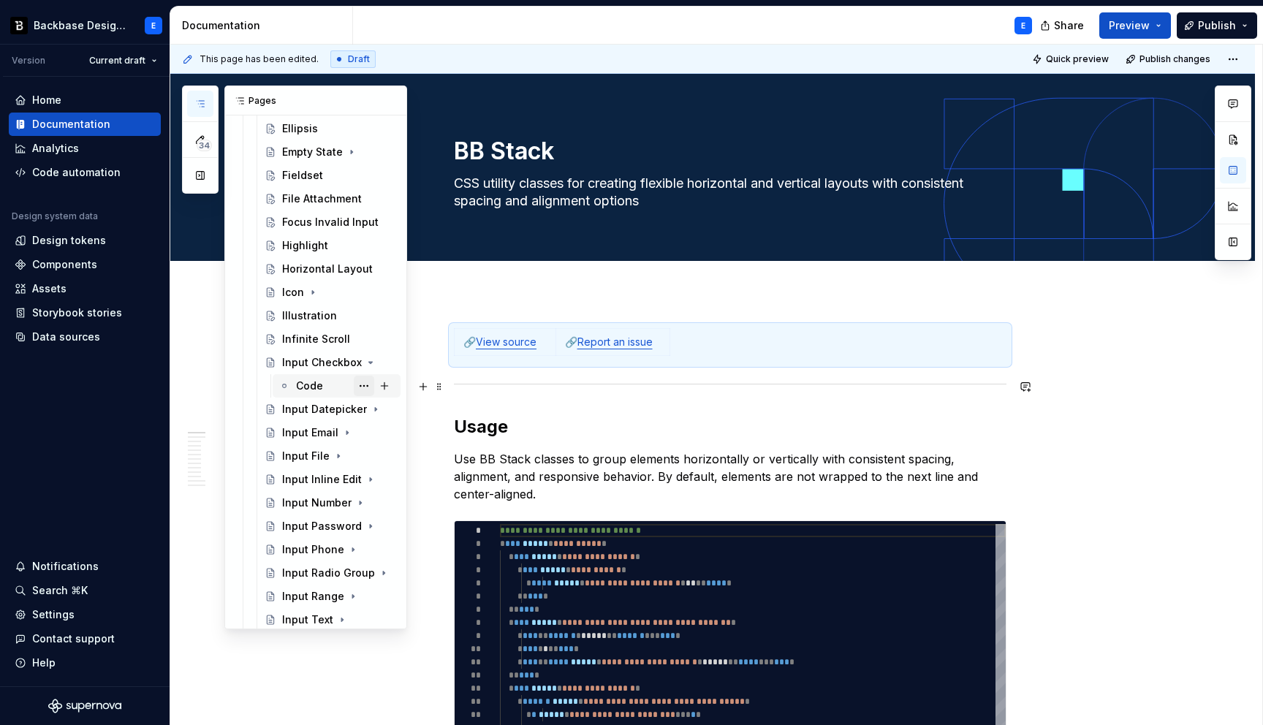
click at [362, 386] on button "Page tree" at bounding box center [364, 386] width 20 height 20
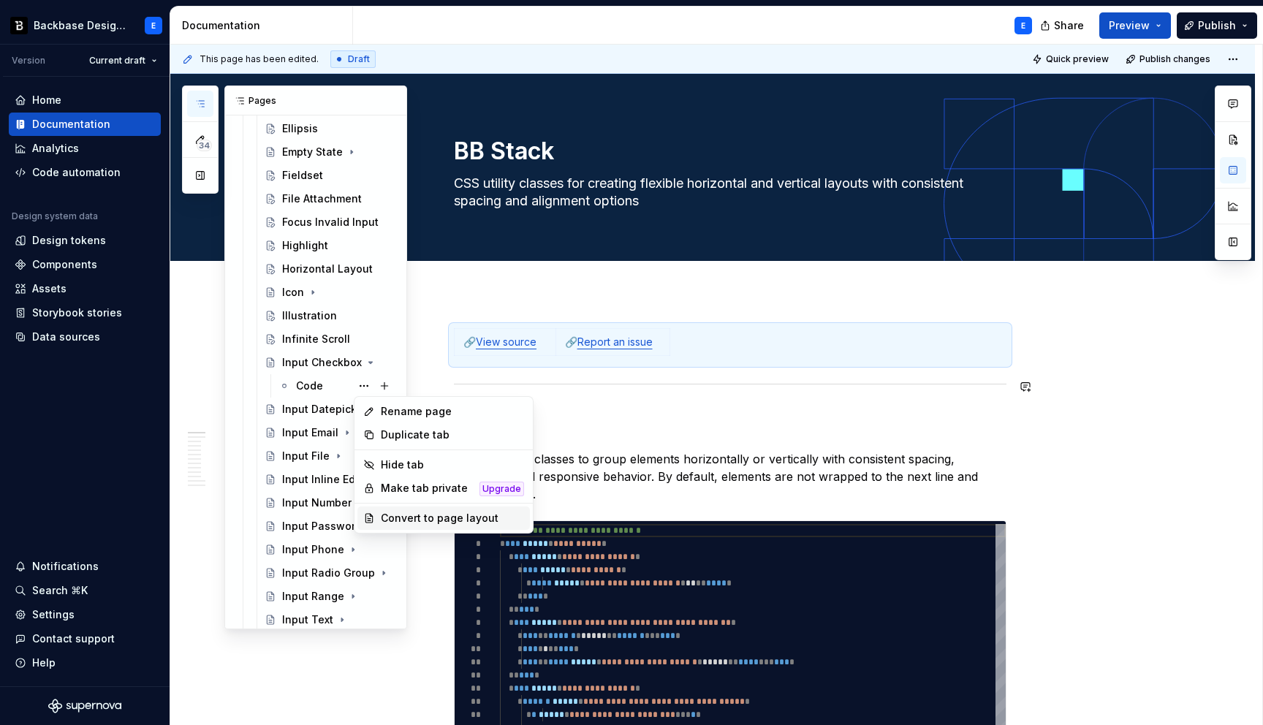
click at [436, 514] on div "Convert to page layout" at bounding box center [452, 518] width 143 height 15
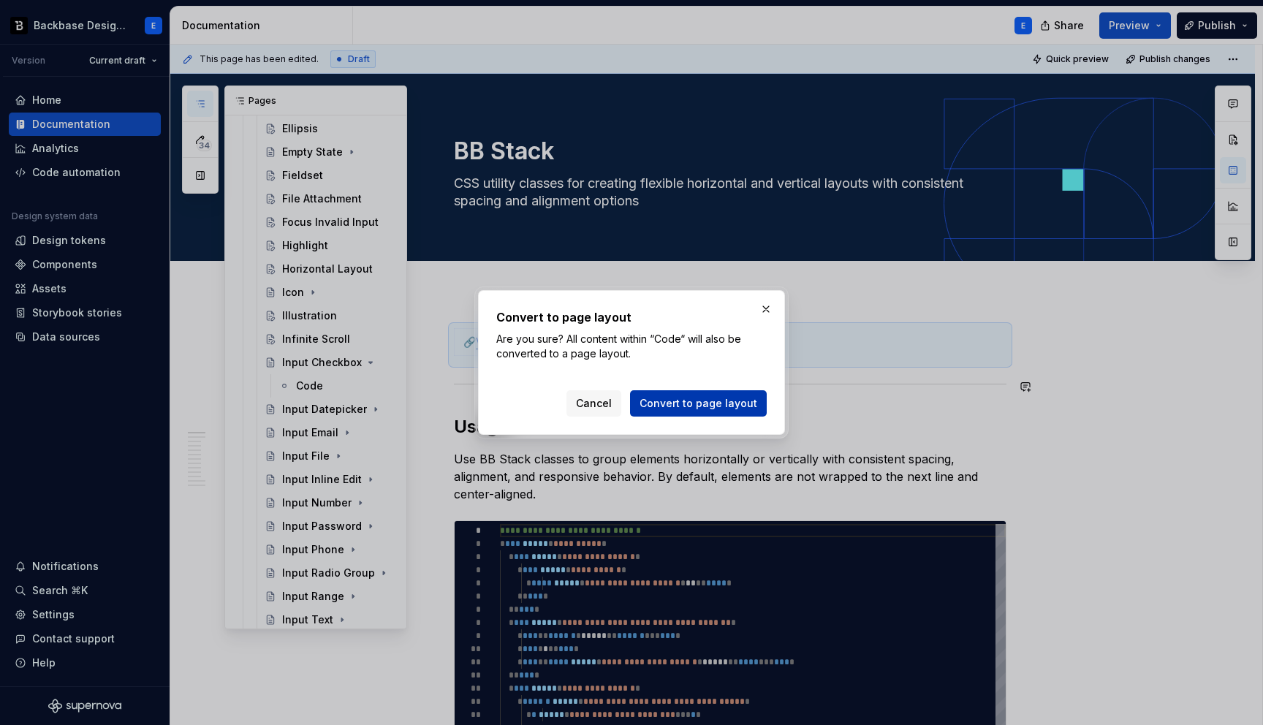
click at [656, 398] on span "Convert to page layout" at bounding box center [698, 403] width 118 height 15
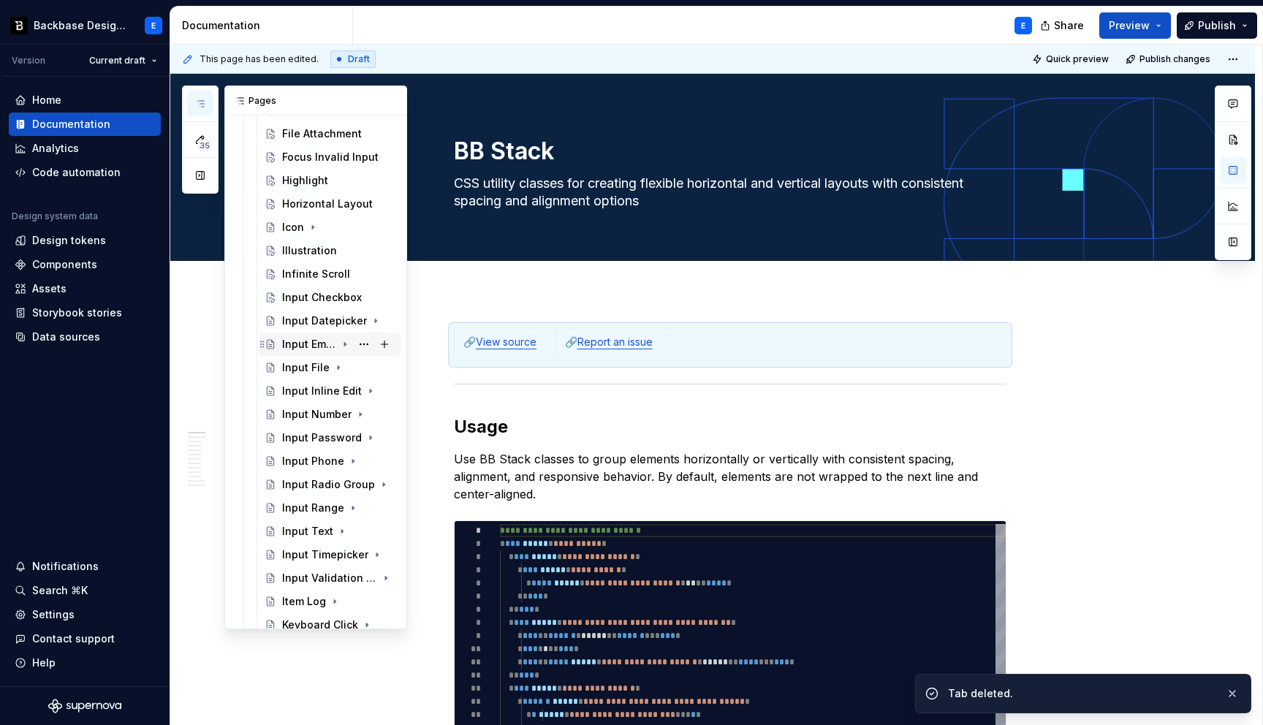
scroll to position [738, 0]
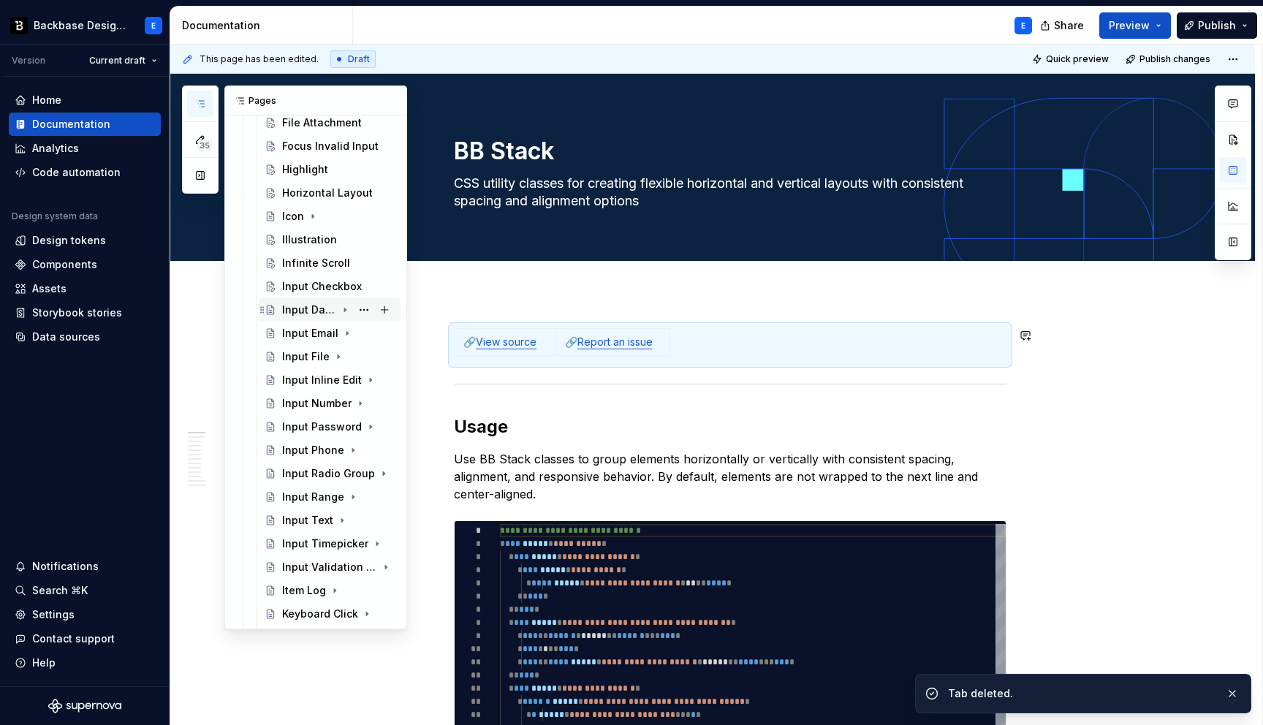
click at [343, 308] on icon "Page tree" at bounding box center [345, 310] width 12 height 12
click at [362, 332] on button "Page tree" at bounding box center [364, 333] width 20 height 20
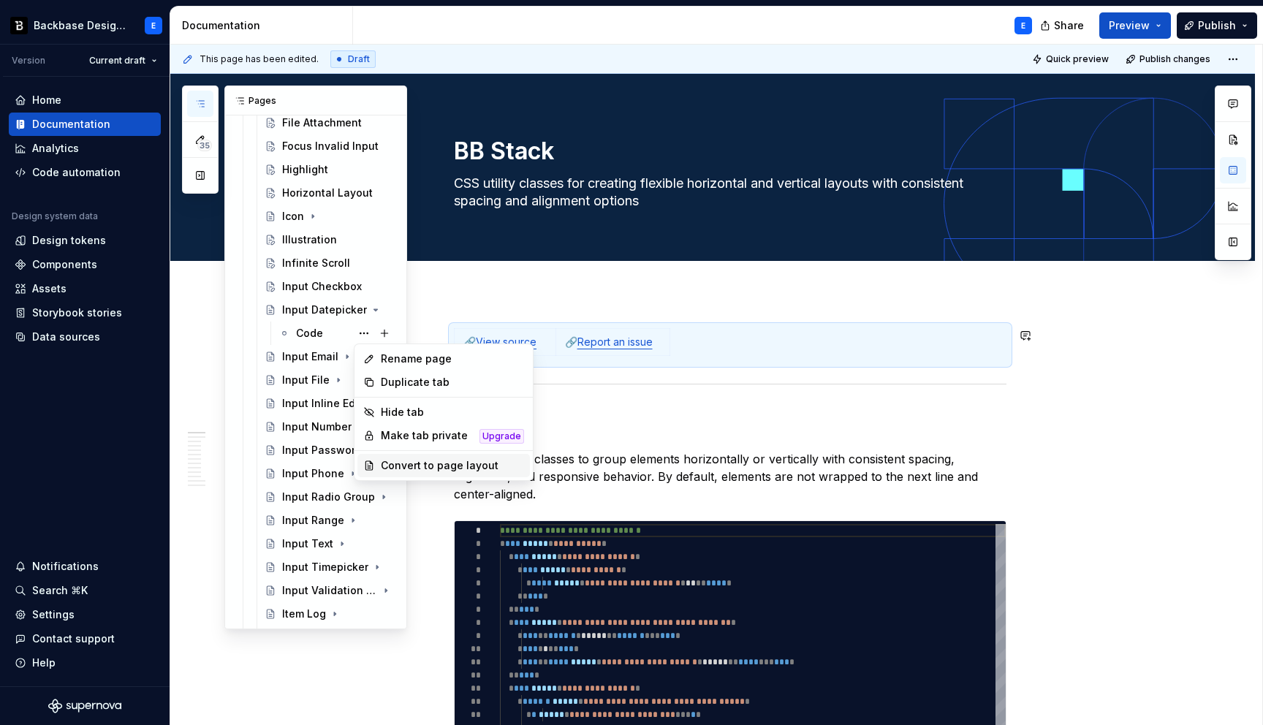
click at [412, 464] on div "Convert to page layout" at bounding box center [452, 465] width 143 height 15
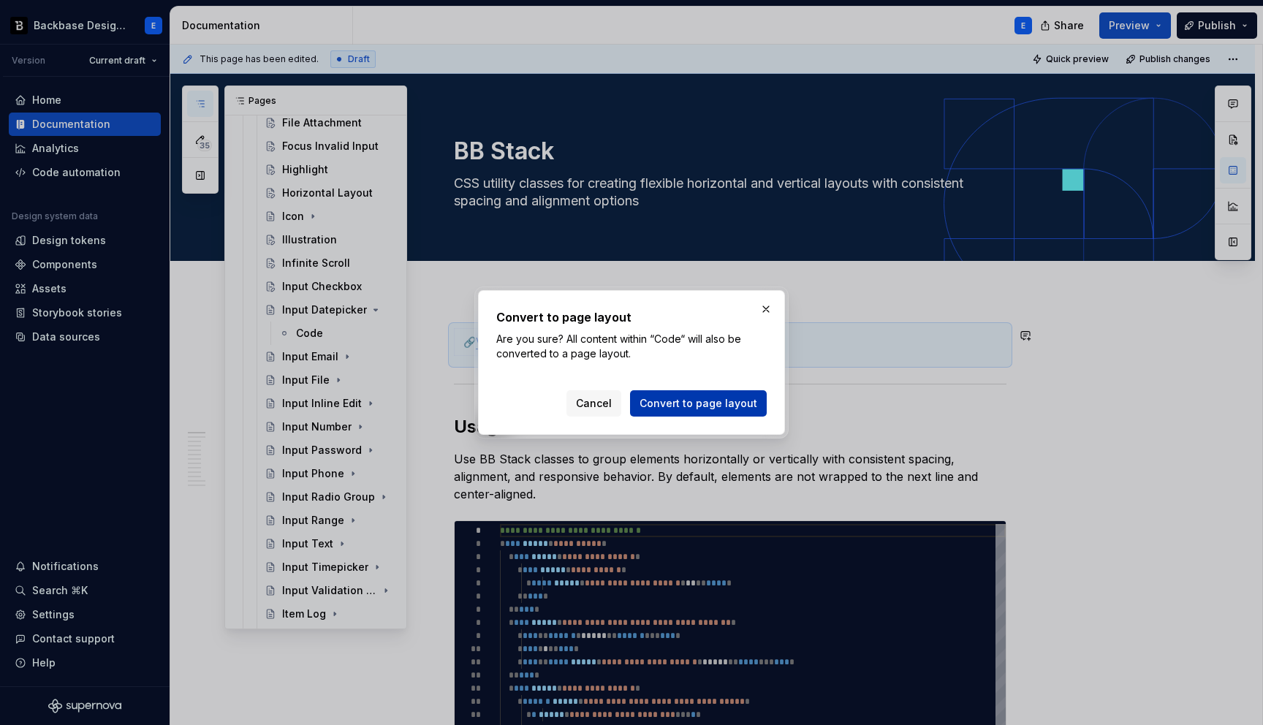
click at [660, 403] on span "Convert to page layout" at bounding box center [698, 403] width 118 height 15
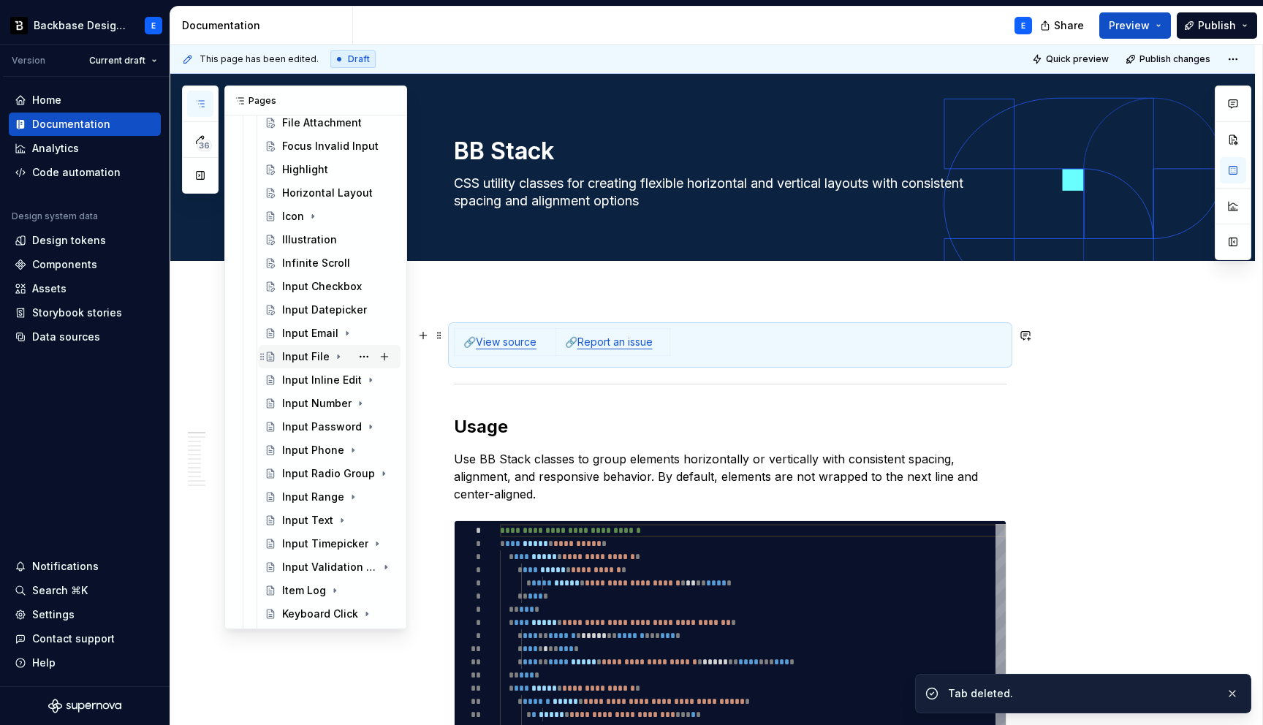
scroll to position [750, 0]
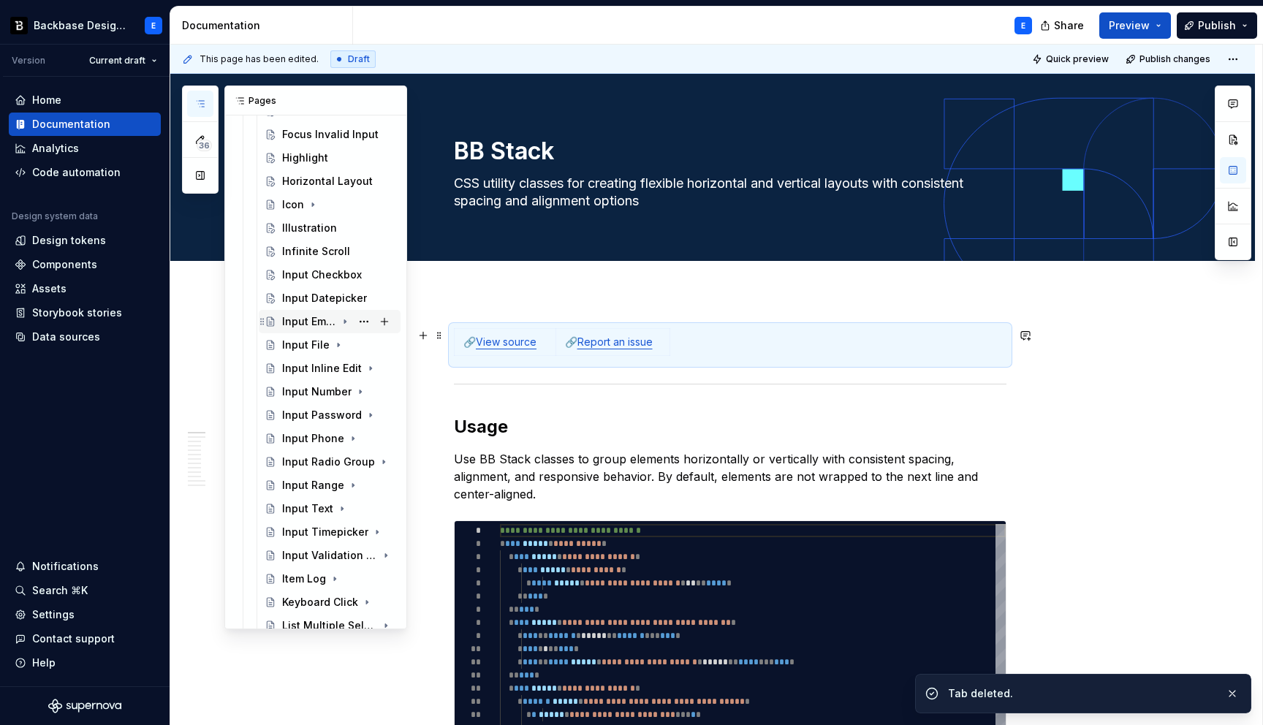
click at [346, 322] on icon "Page tree" at bounding box center [345, 322] width 12 height 12
click at [362, 346] on button "Page tree" at bounding box center [364, 345] width 20 height 20
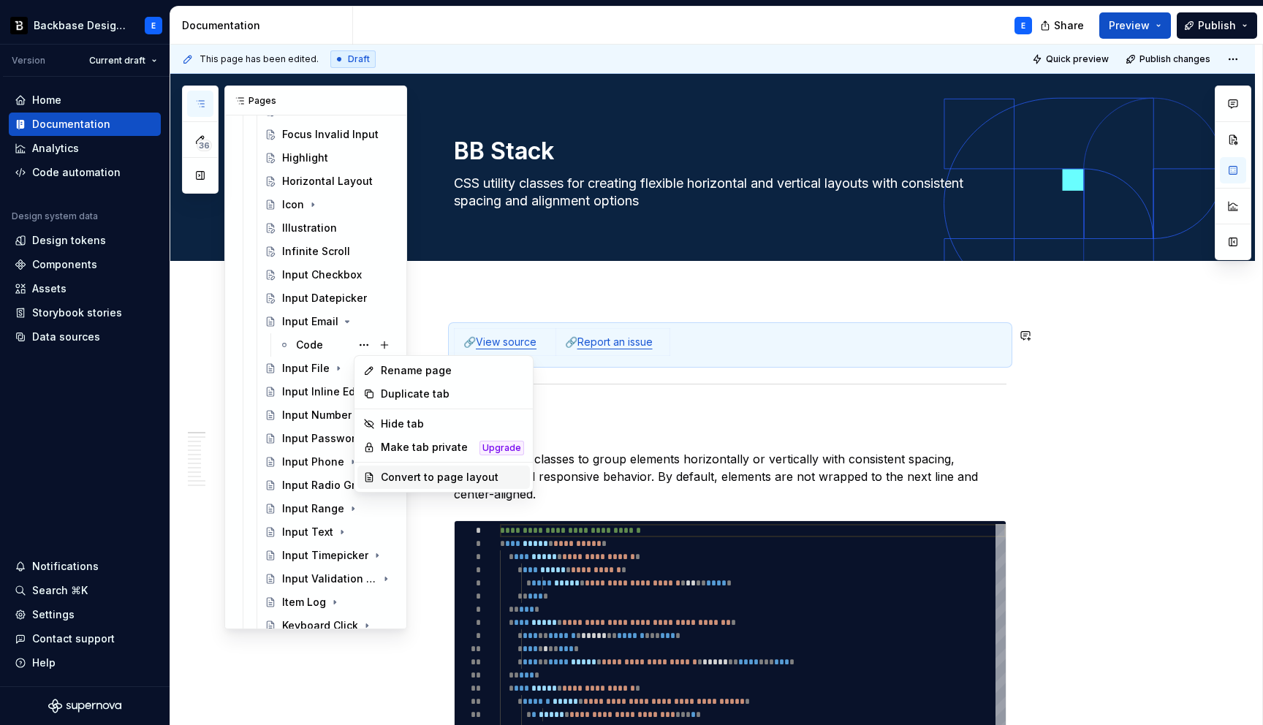
click at [392, 475] on div "Convert to page layout" at bounding box center [452, 477] width 143 height 15
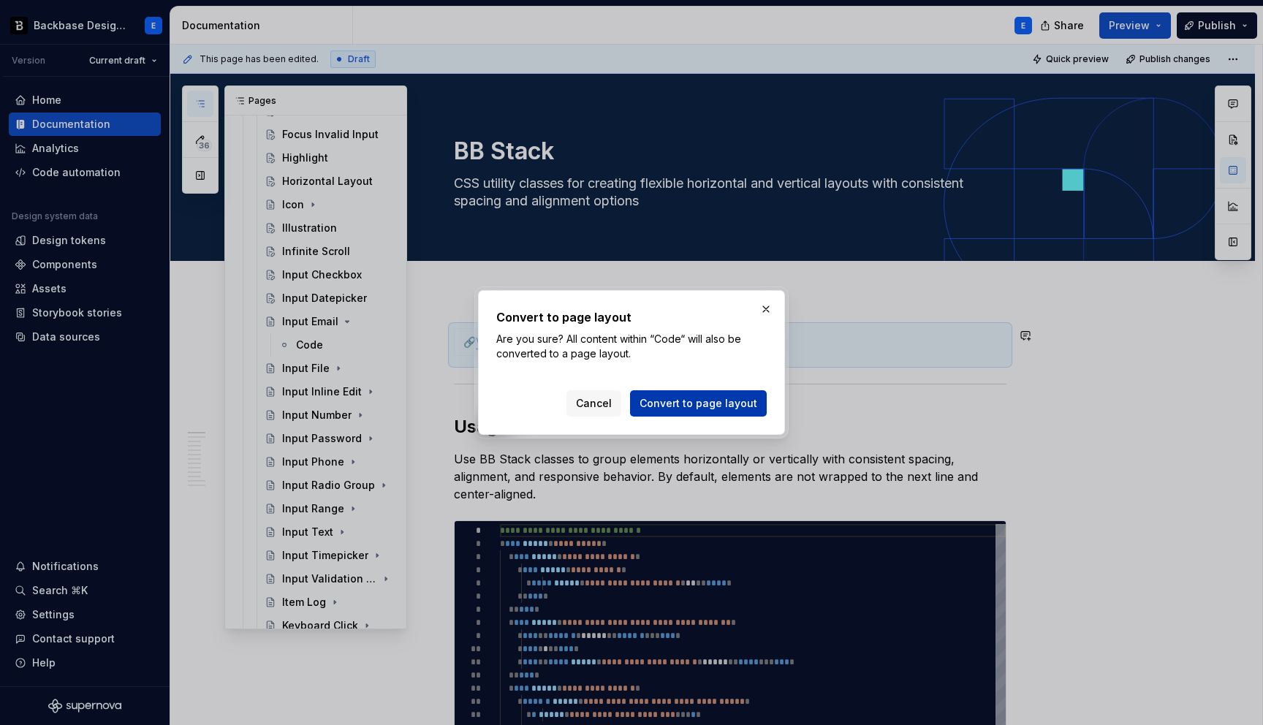
click at [678, 399] on span "Convert to page layout" at bounding box center [698, 403] width 118 height 15
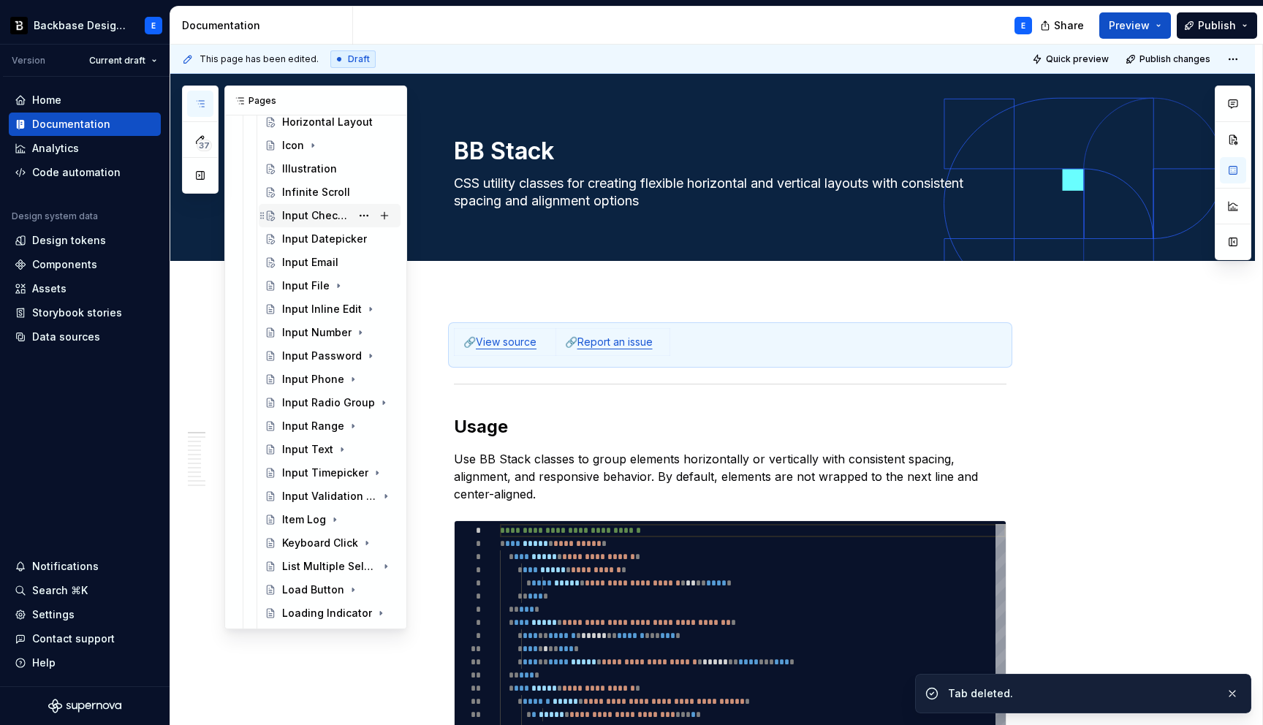
scroll to position [824, 0]
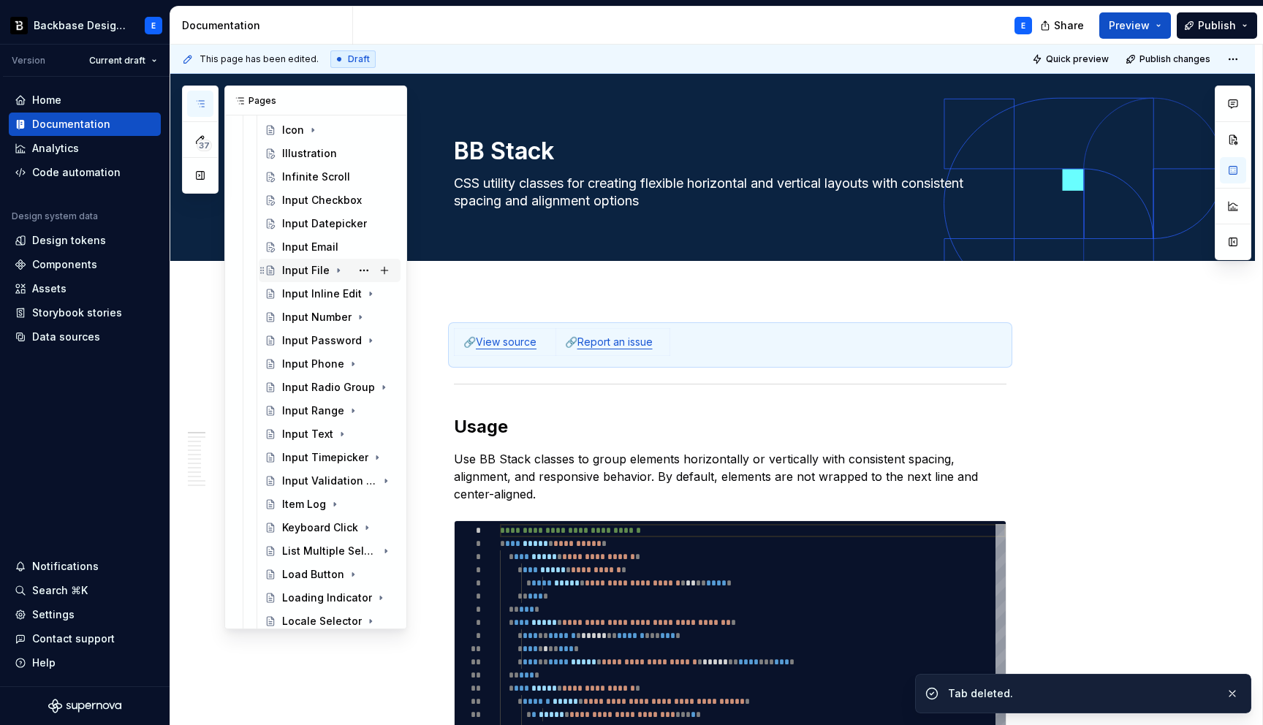
click at [338, 270] on icon "Page tree" at bounding box center [338, 271] width 1 height 4
click at [362, 292] on button "Page tree" at bounding box center [364, 294] width 20 height 20
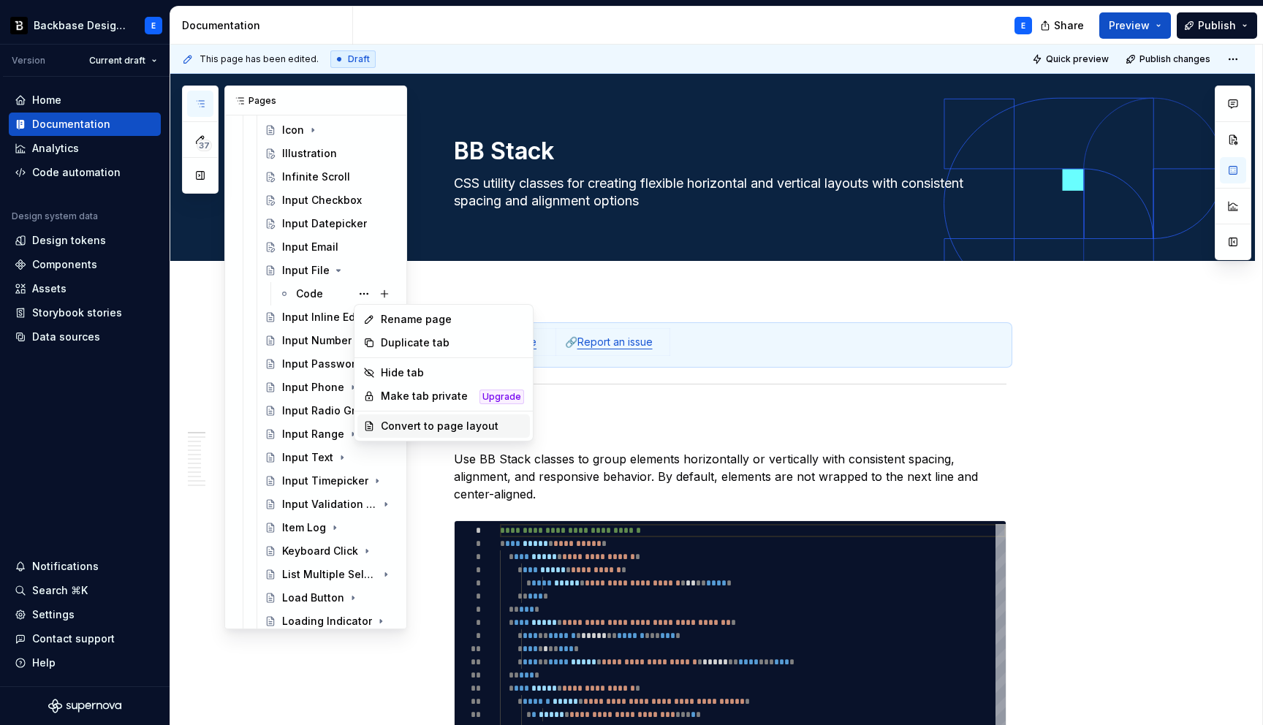
click at [430, 424] on div "Convert to page layout" at bounding box center [452, 426] width 143 height 15
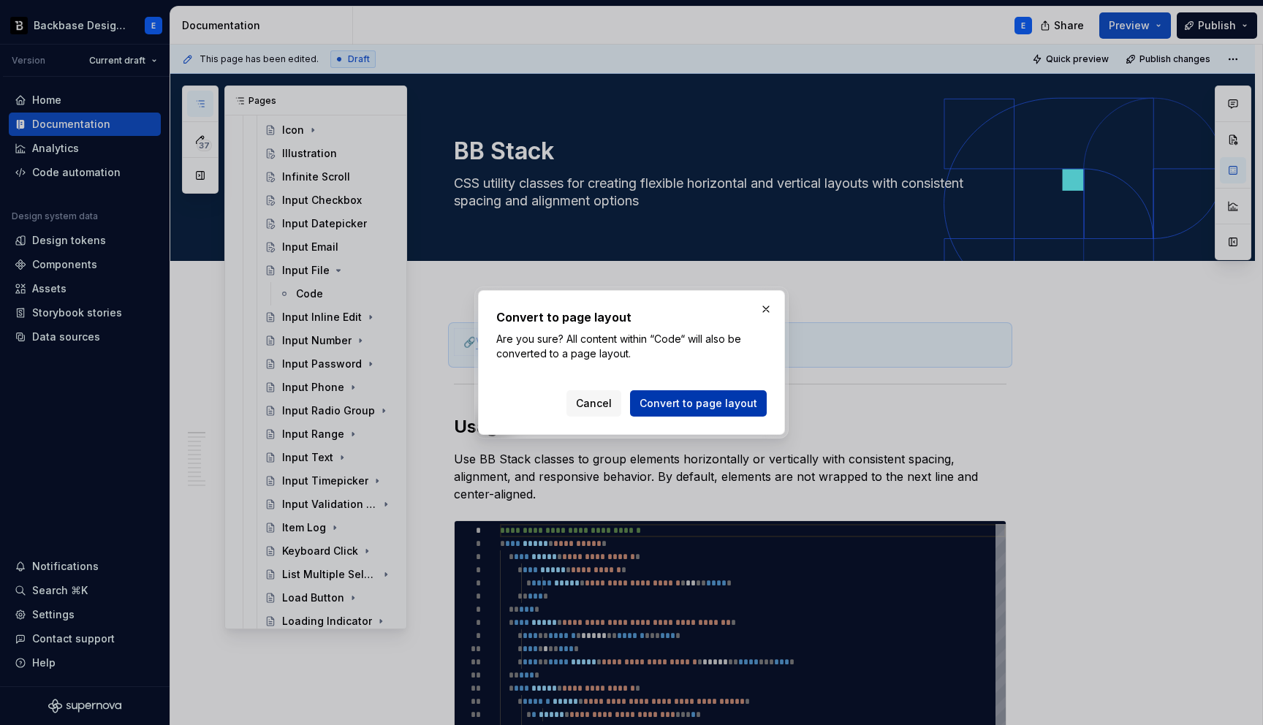
click at [656, 403] on span "Convert to page layout" at bounding box center [698, 403] width 118 height 15
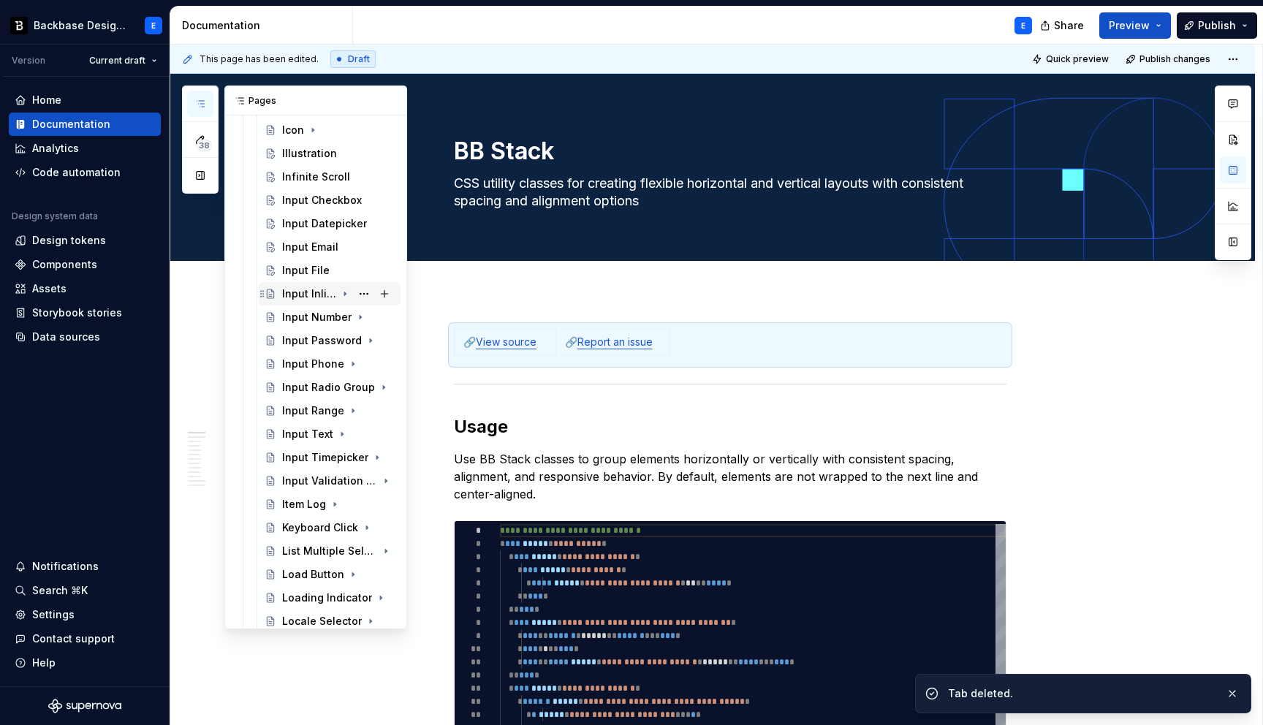
click at [345, 294] on icon "Page tree" at bounding box center [344, 294] width 1 height 4
click at [369, 319] on button "Page tree" at bounding box center [364, 317] width 20 height 20
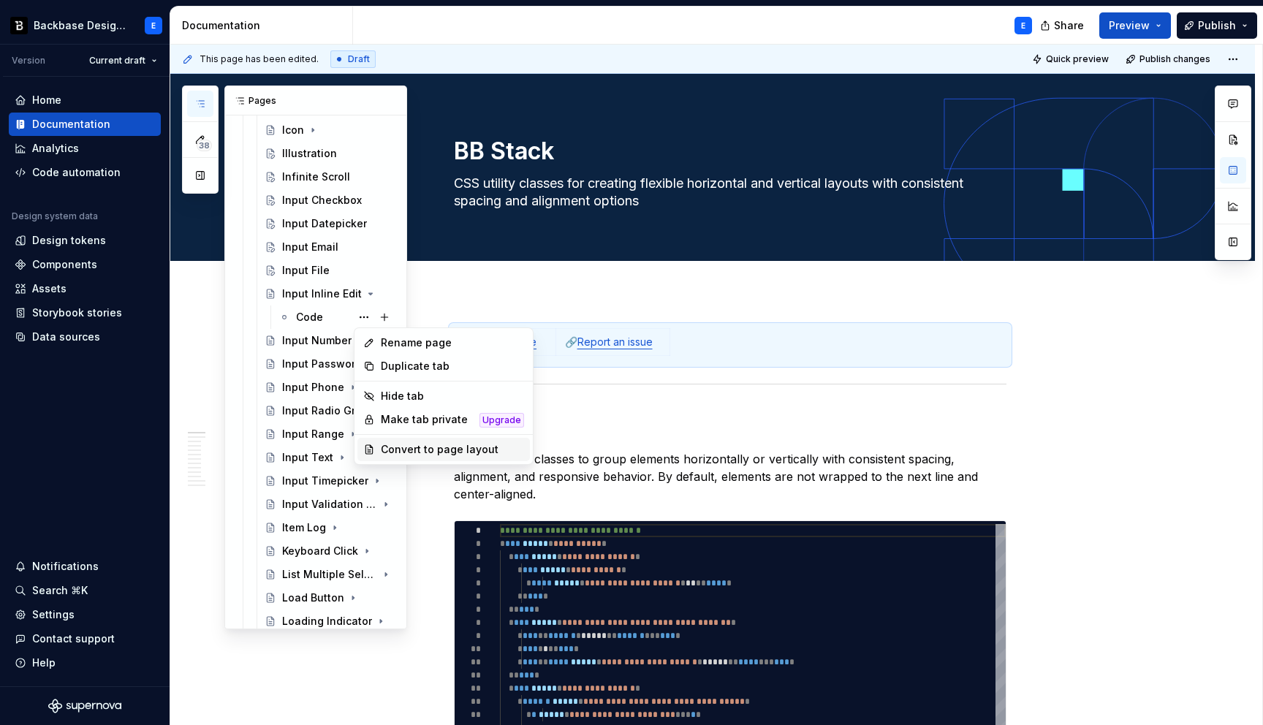
click at [439, 447] on div "Convert to page layout" at bounding box center [452, 449] width 143 height 15
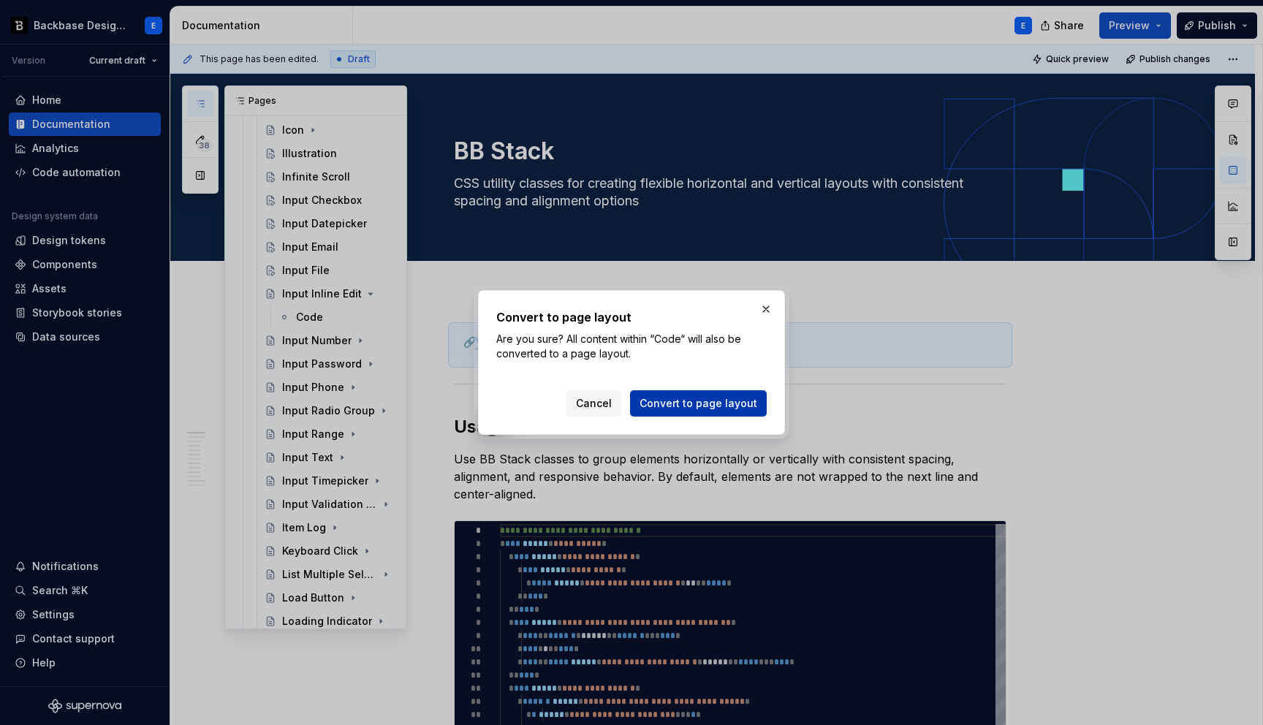
click at [666, 399] on span "Convert to page layout" at bounding box center [698, 403] width 118 height 15
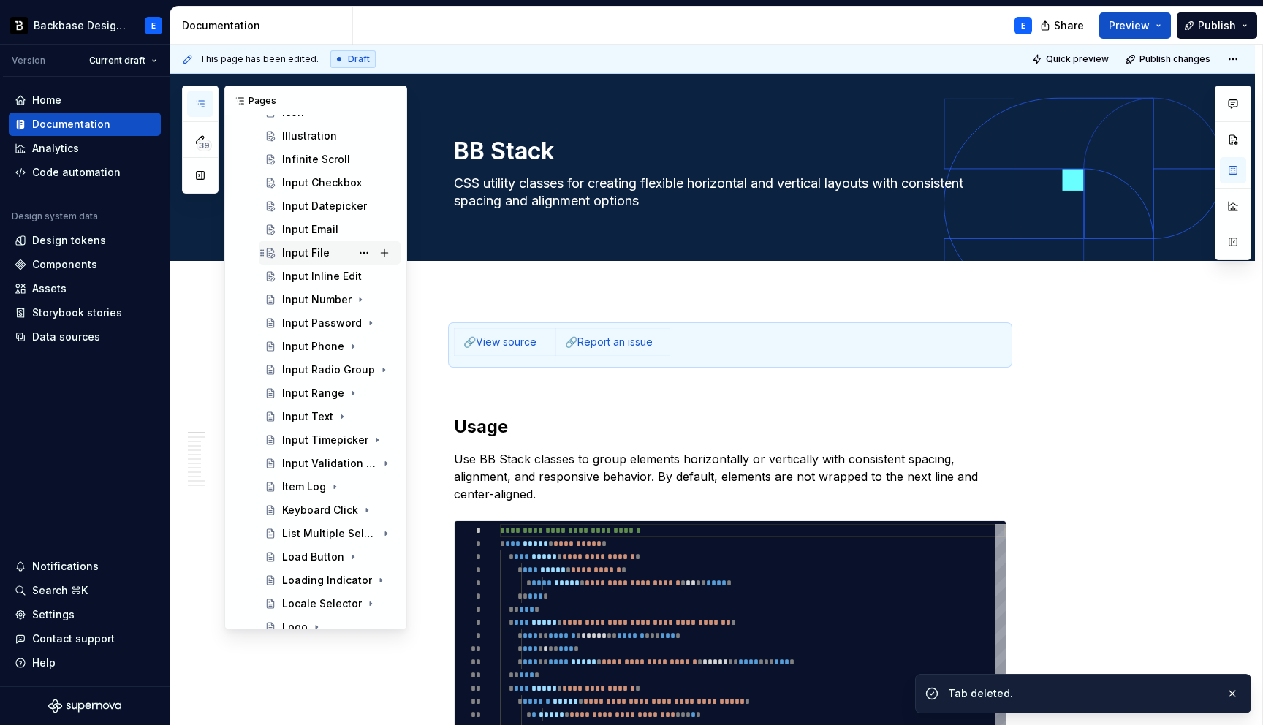
scroll to position [846, 0]
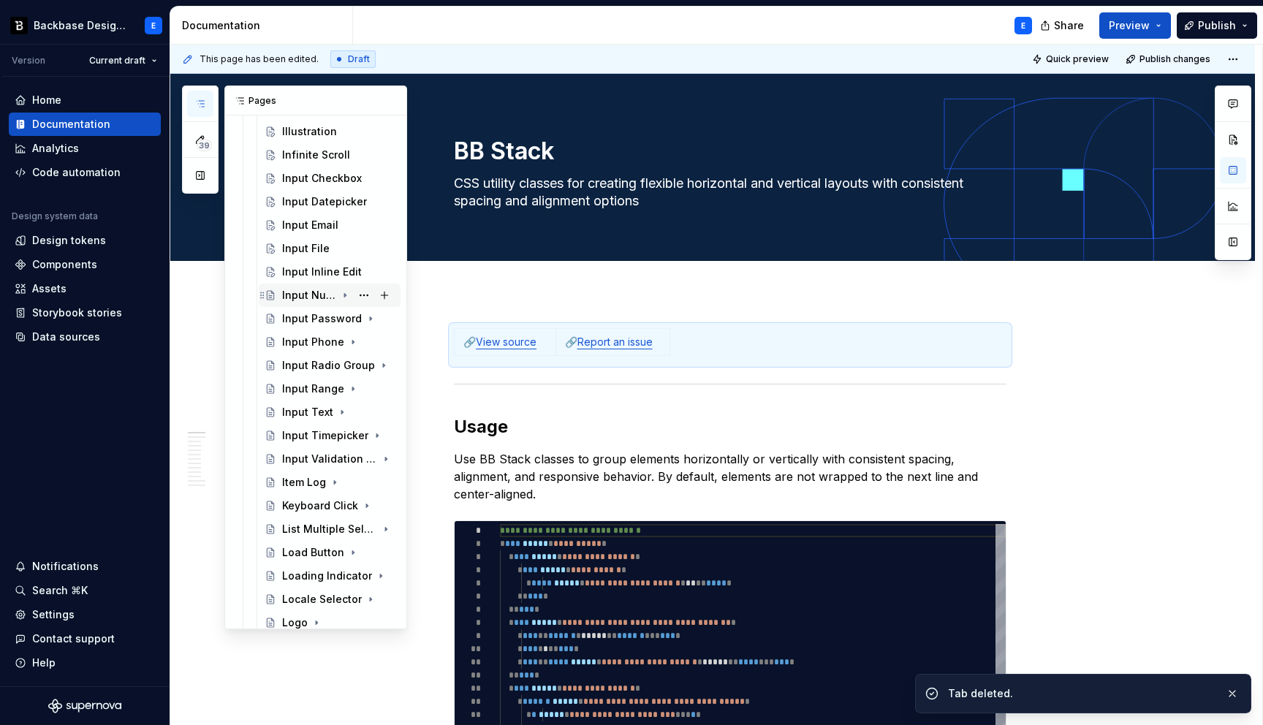
click at [348, 294] on icon "Page tree" at bounding box center [345, 295] width 12 height 12
click at [366, 319] on button "Page tree" at bounding box center [364, 318] width 20 height 20
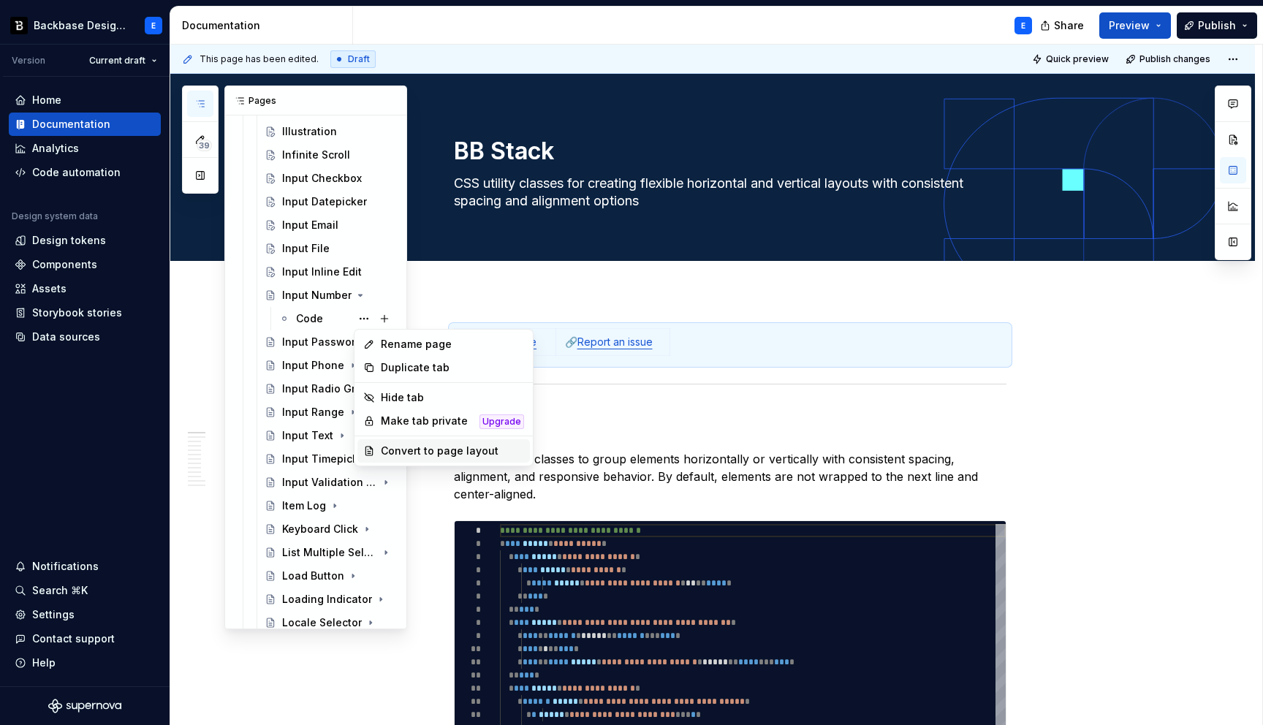
click at [457, 449] on div "Convert to page layout" at bounding box center [452, 451] width 143 height 15
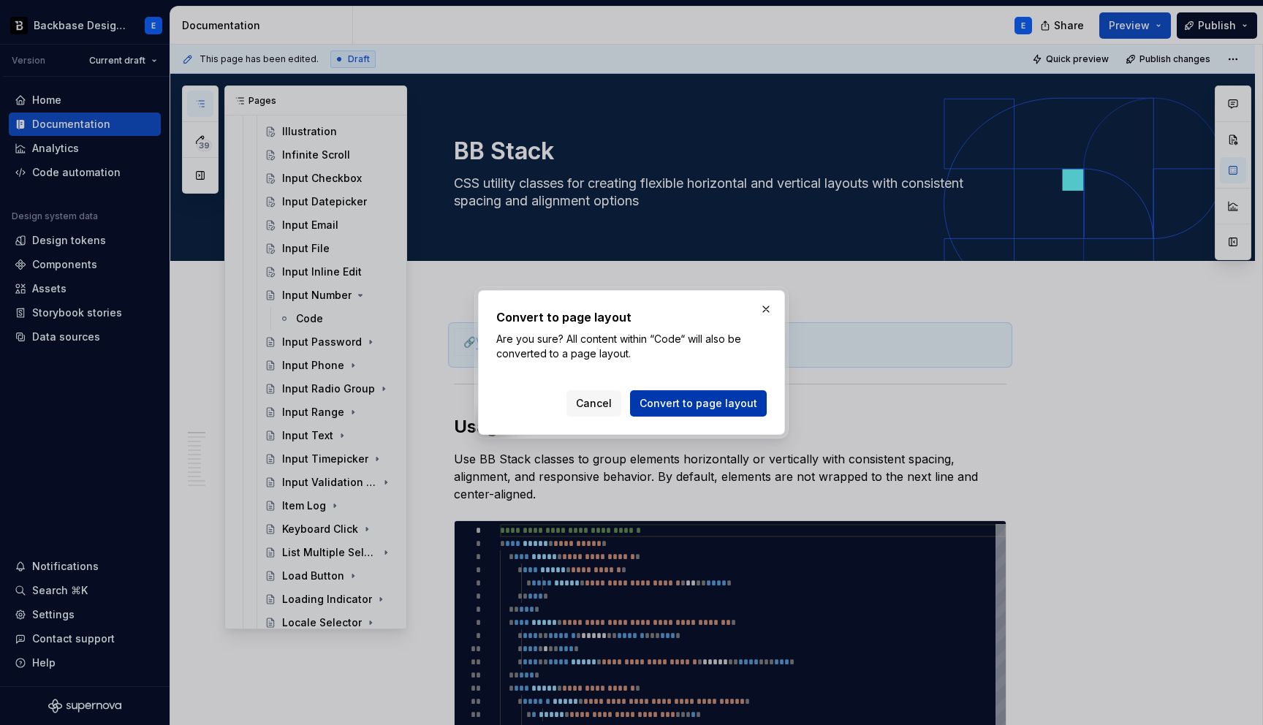
click at [651, 406] on span "Convert to page layout" at bounding box center [698, 403] width 118 height 15
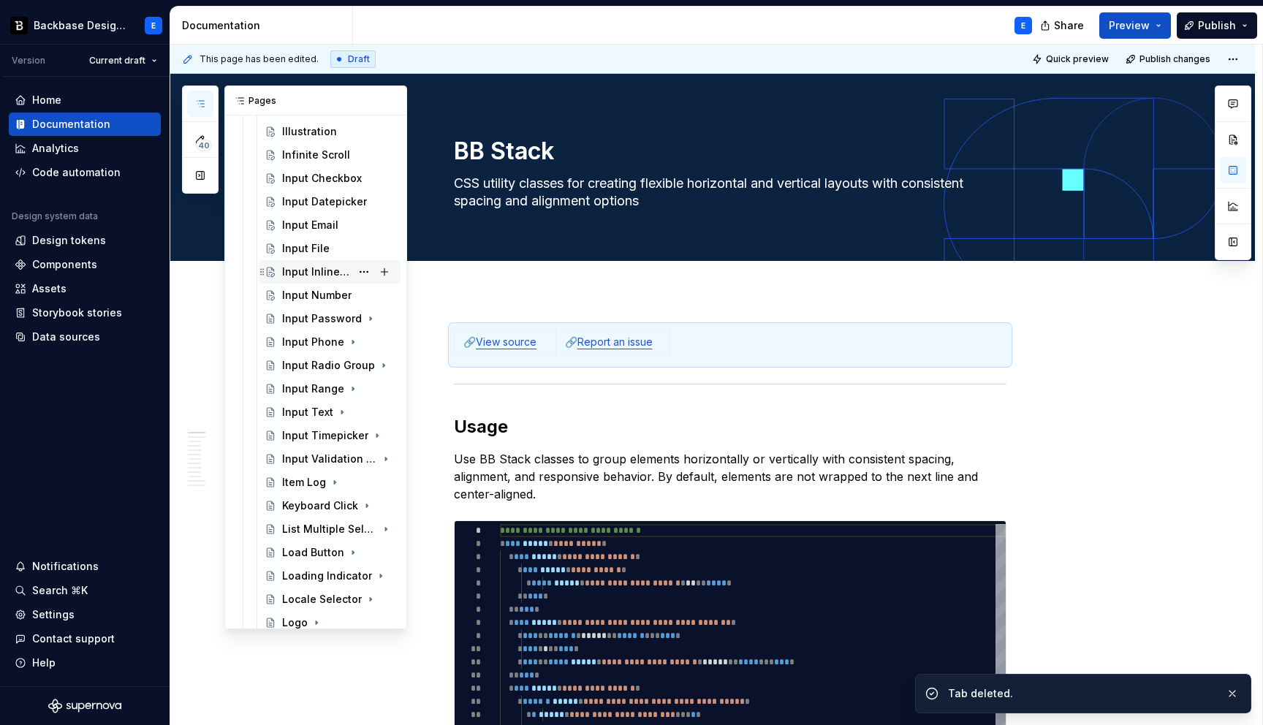
scroll to position [867, 0]
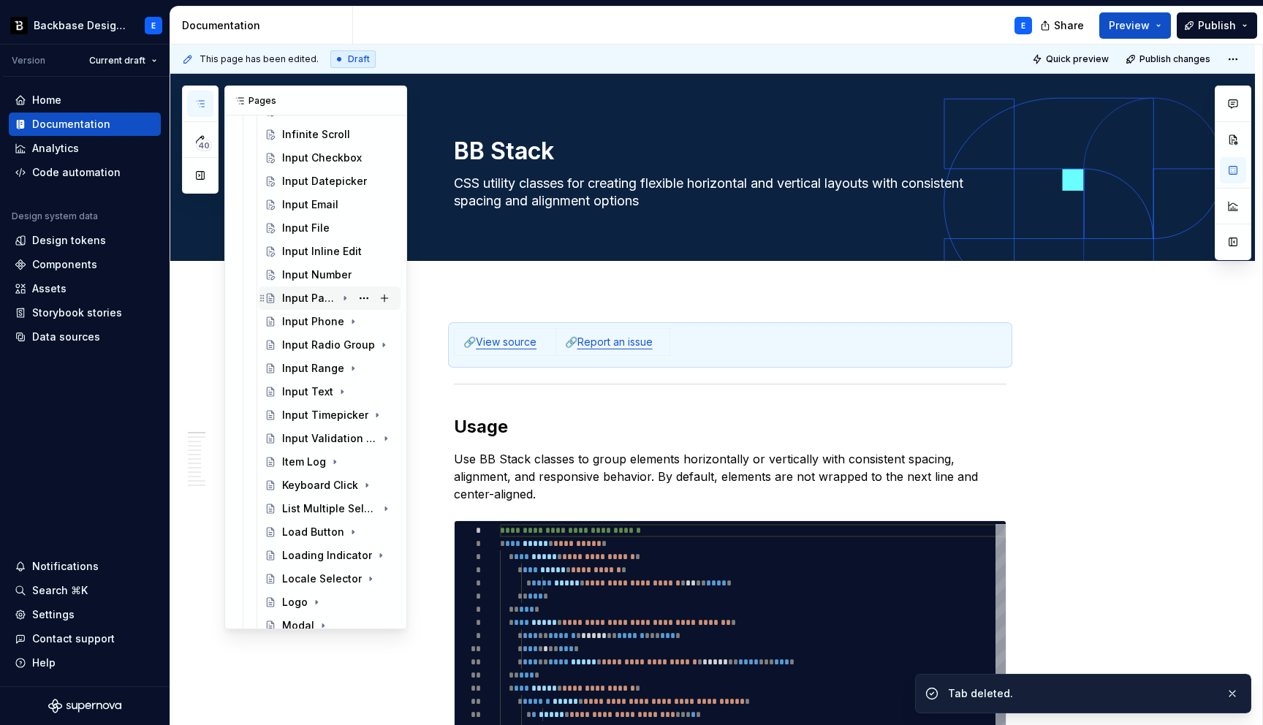
click at [346, 299] on icon "Page tree" at bounding box center [345, 298] width 12 height 12
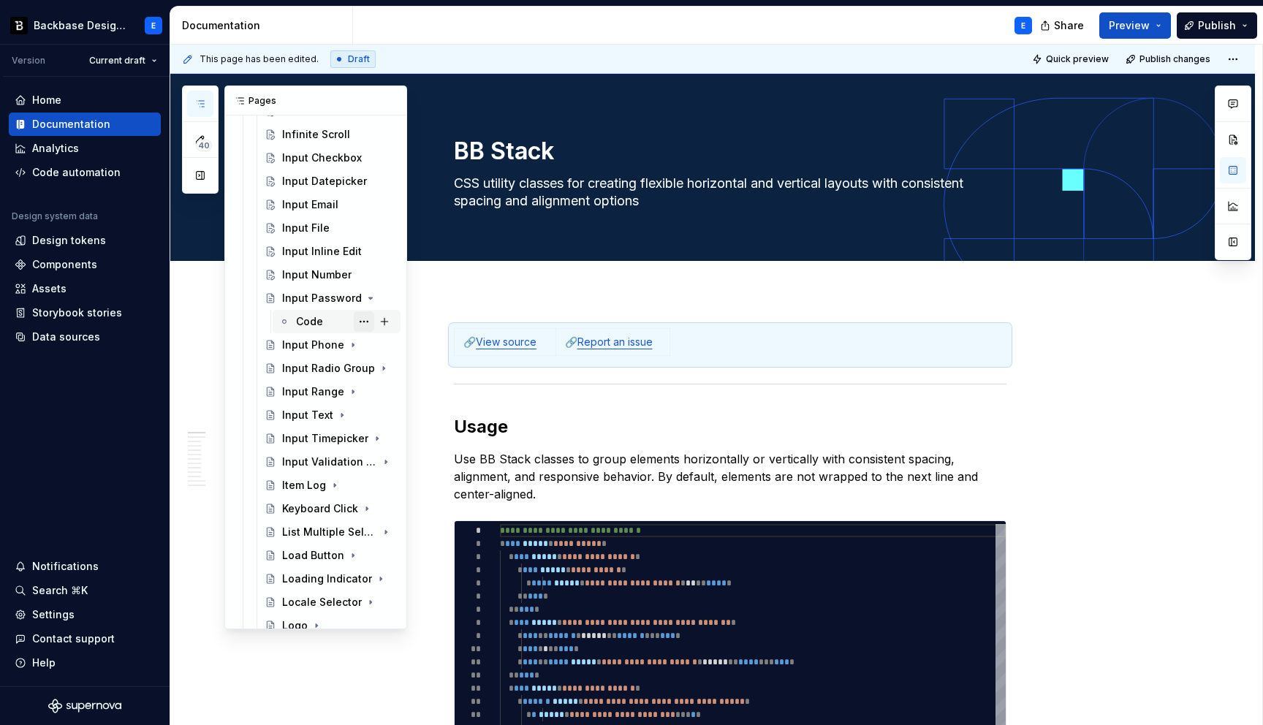
click at [369, 320] on button "Page tree" at bounding box center [364, 321] width 20 height 20
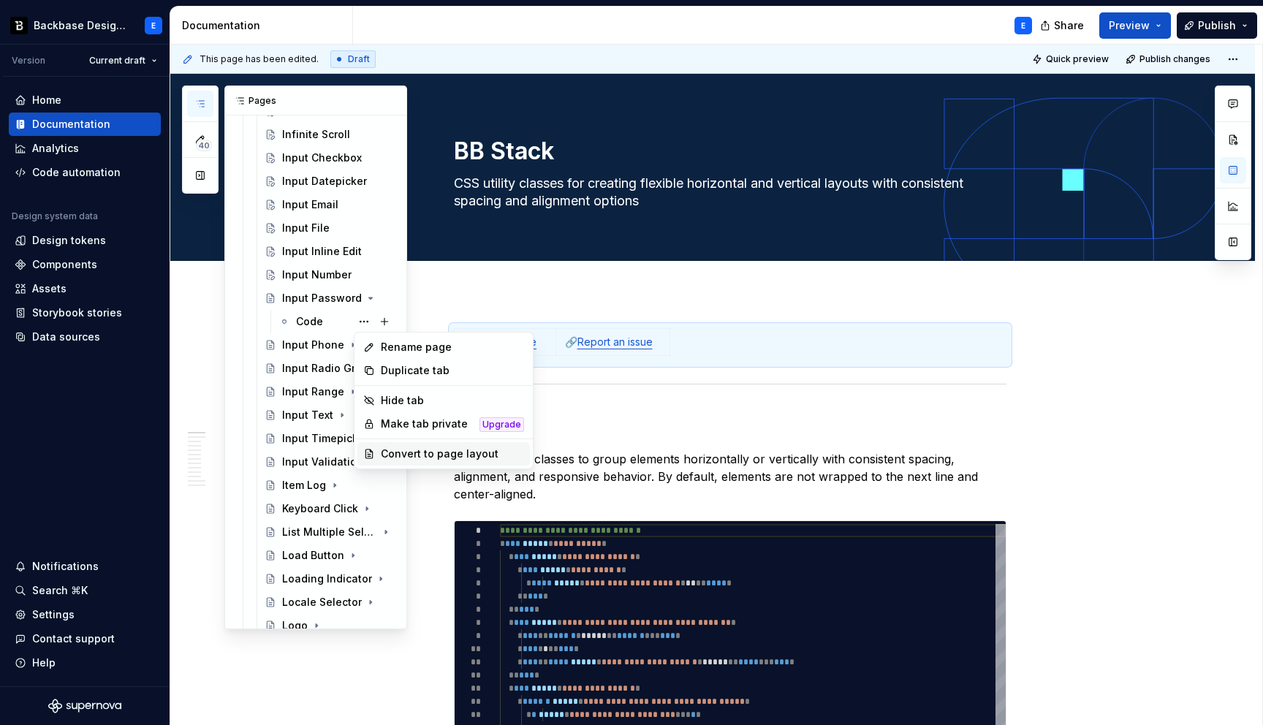
click at [419, 449] on div "Convert to page layout" at bounding box center [452, 454] width 143 height 15
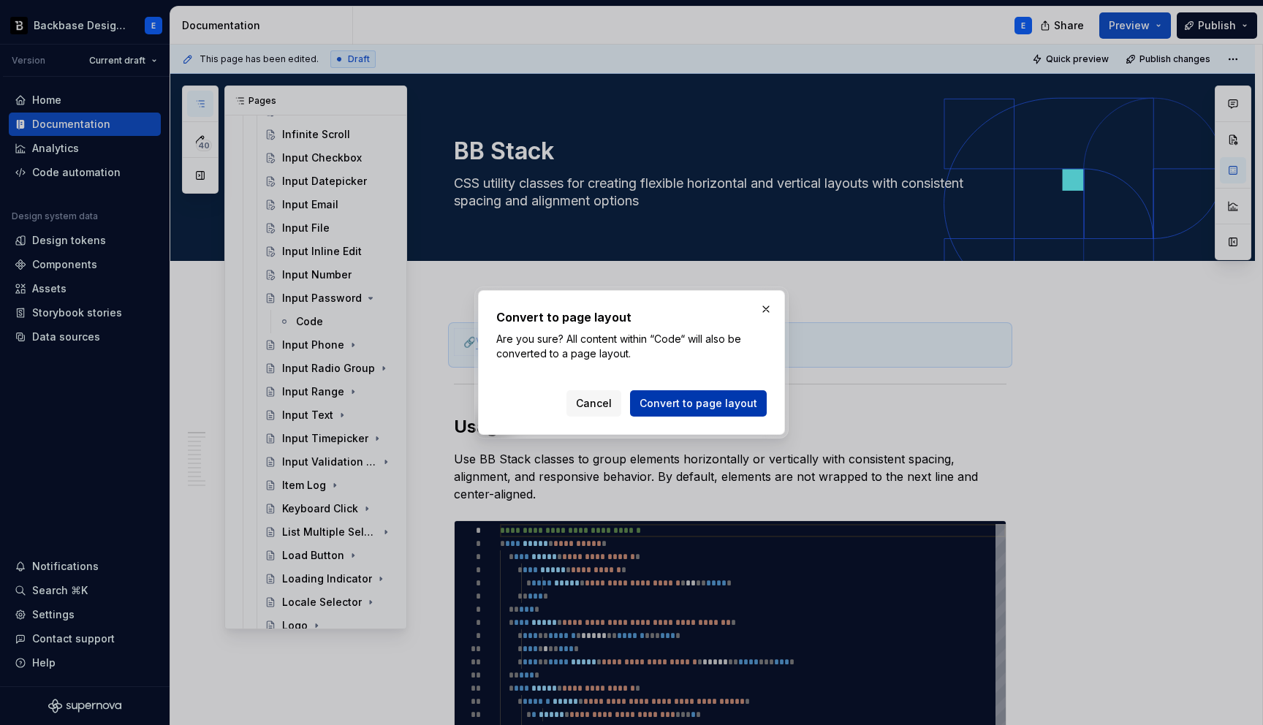
click at [673, 411] on button "Convert to page layout" at bounding box center [698, 403] width 137 height 26
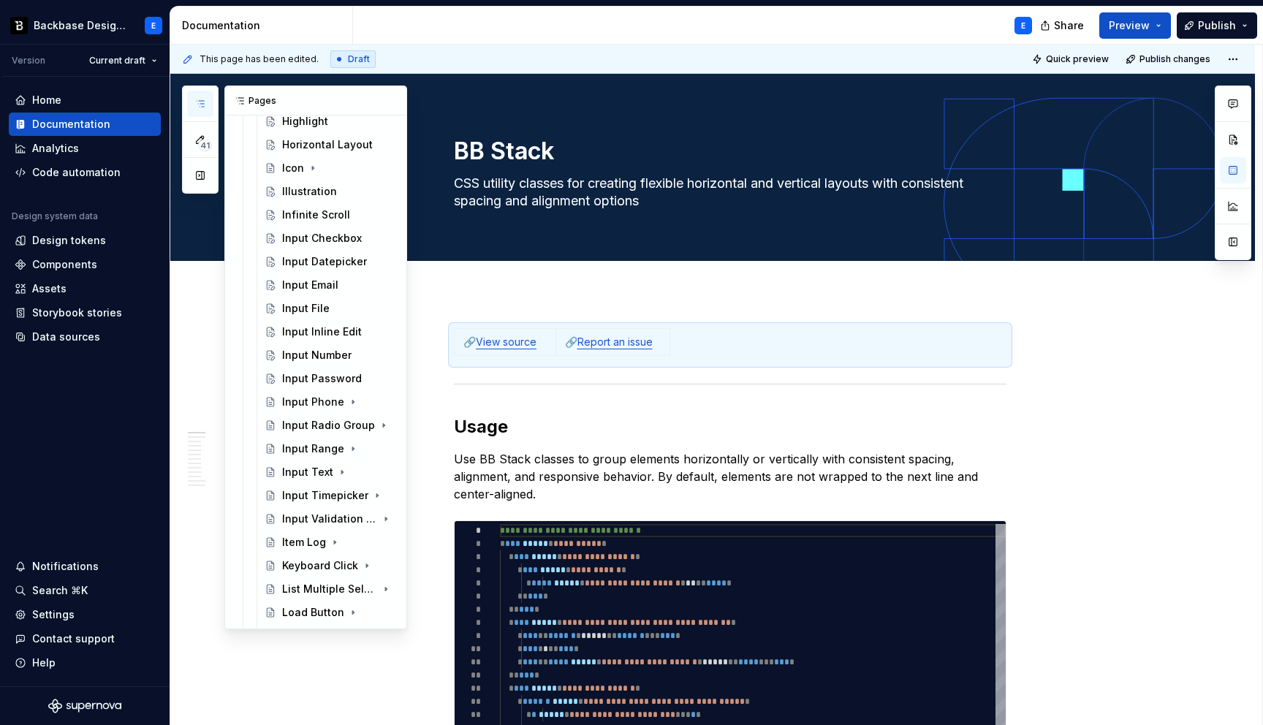
scroll to position [817, 0]
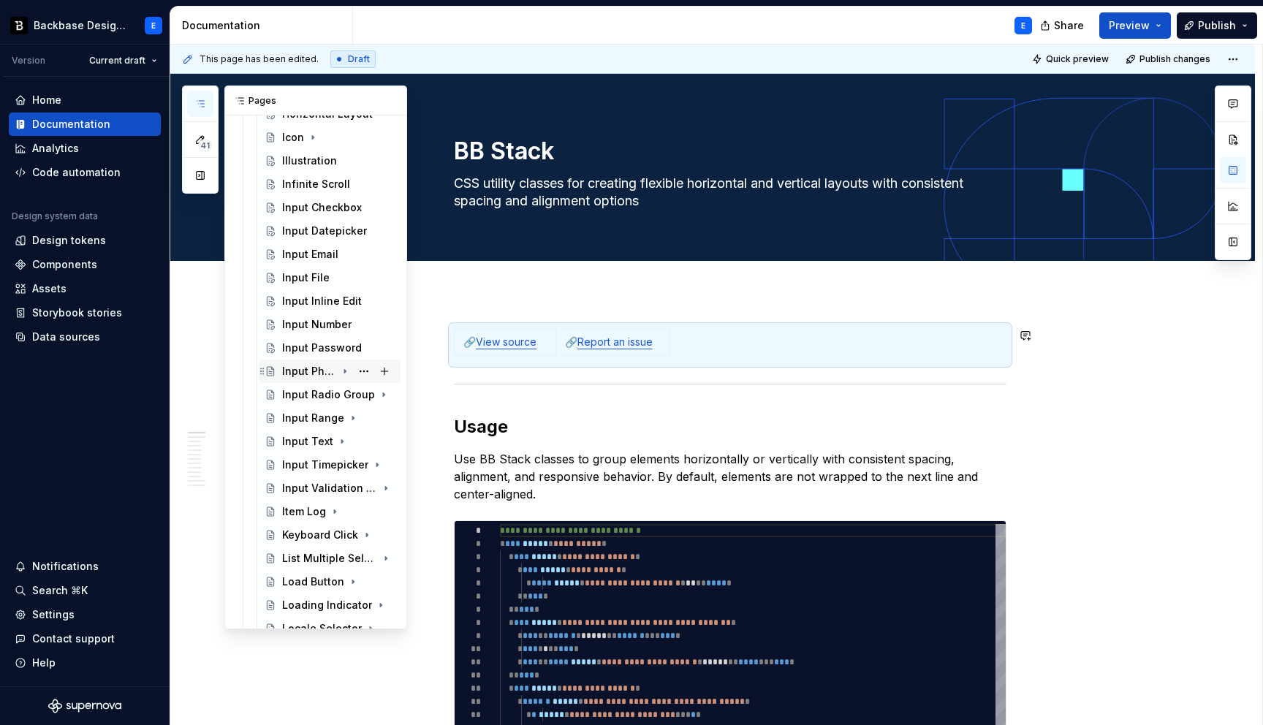
click at [348, 371] on icon "Page tree" at bounding box center [345, 371] width 12 height 12
click at [362, 393] on button "Page tree" at bounding box center [364, 394] width 20 height 20
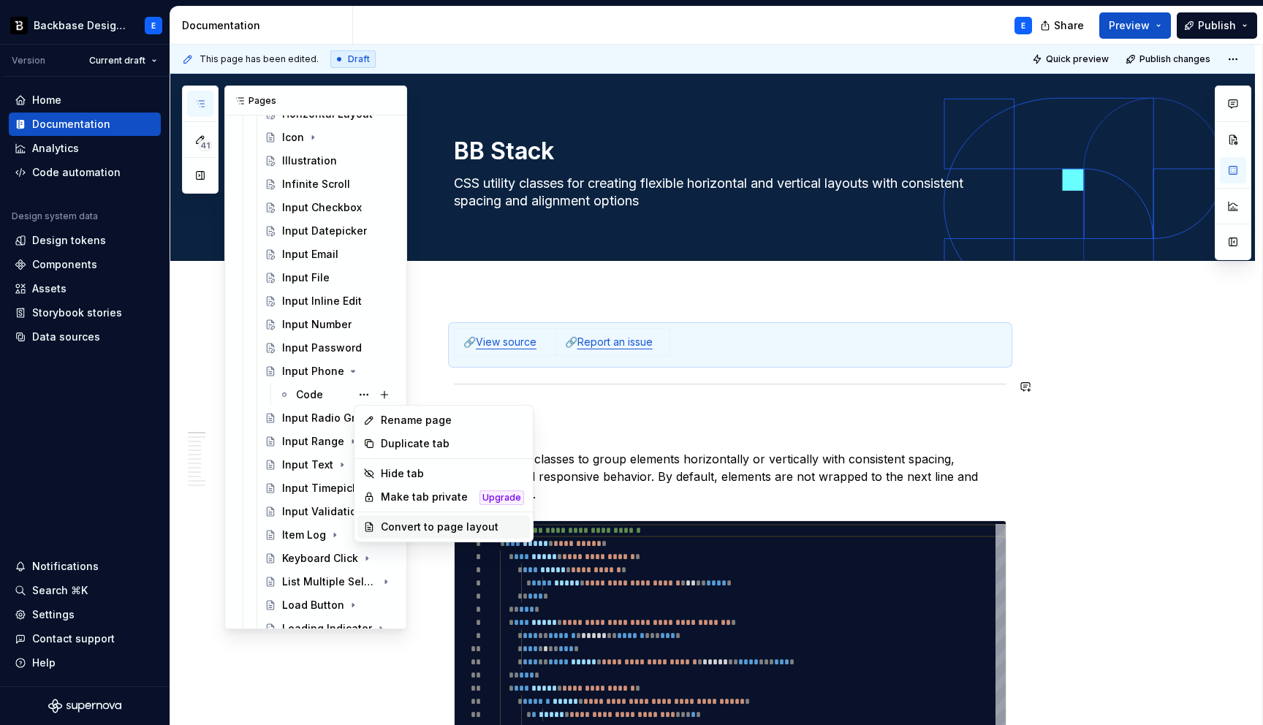
click at [414, 524] on div "Convert to page layout" at bounding box center [452, 527] width 143 height 15
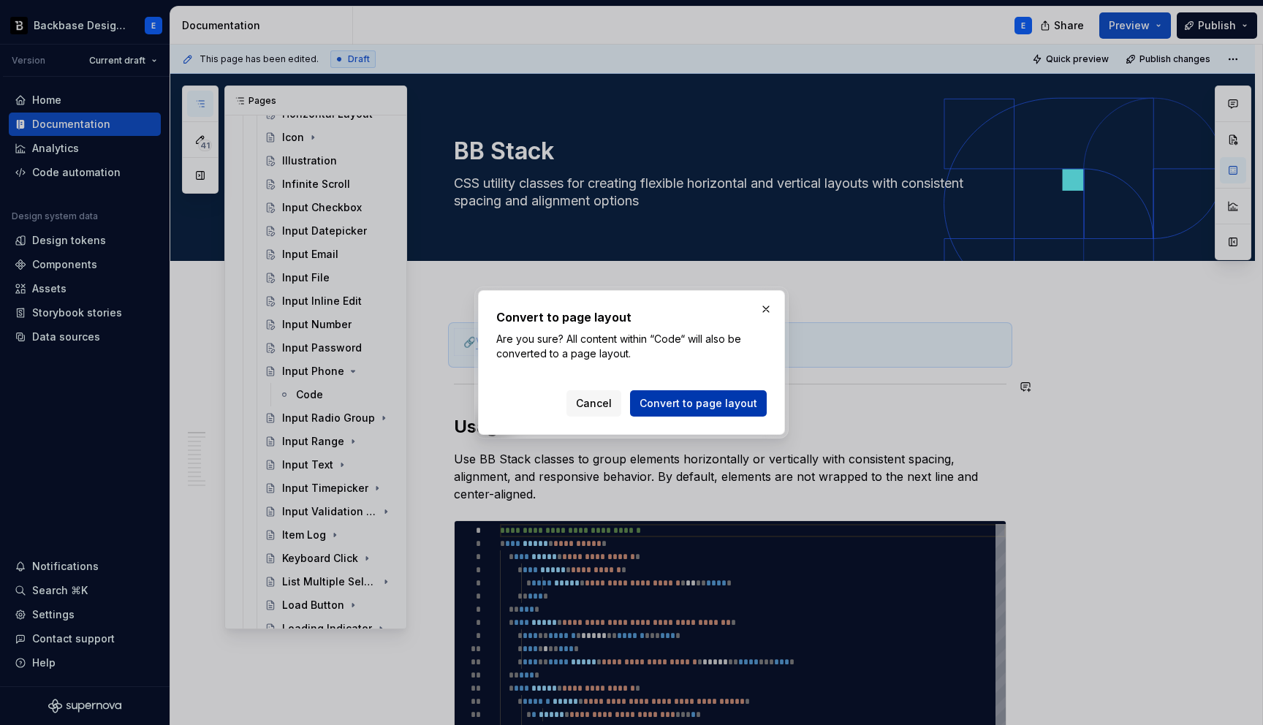
click at [674, 400] on span "Convert to page layout" at bounding box center [698, 403] width 118 height 15
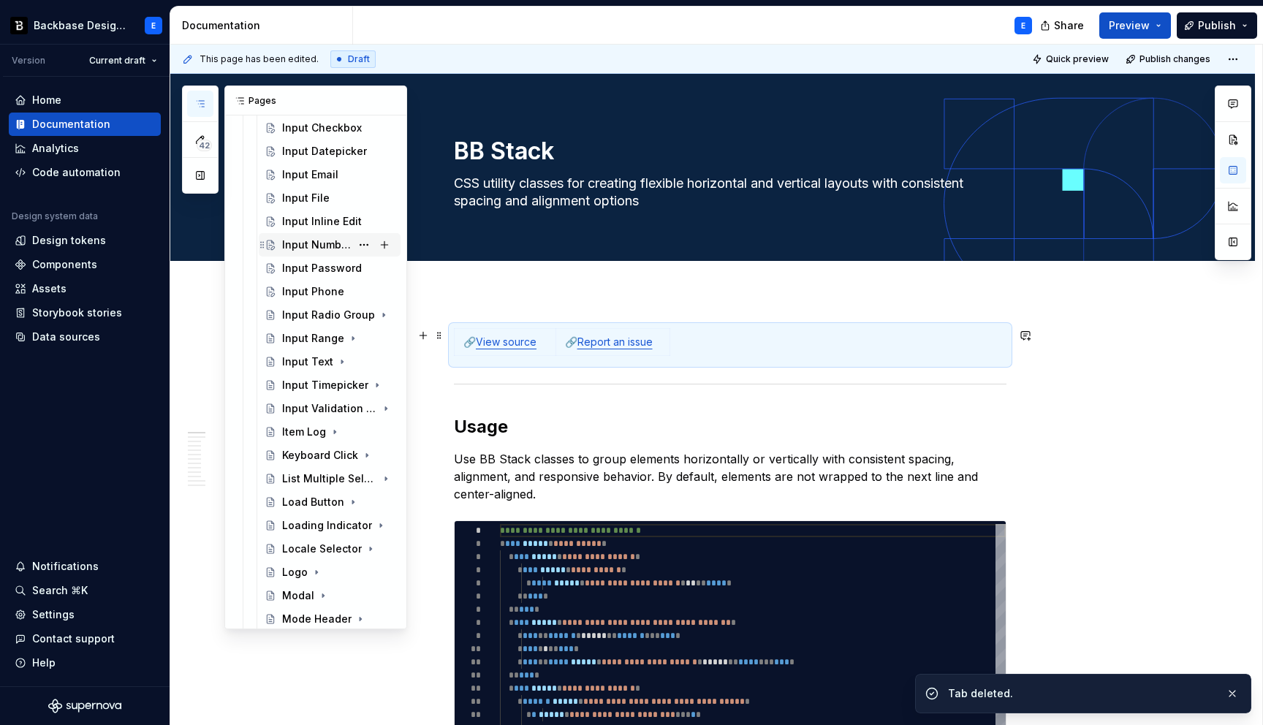
scroll to position [930, 0]
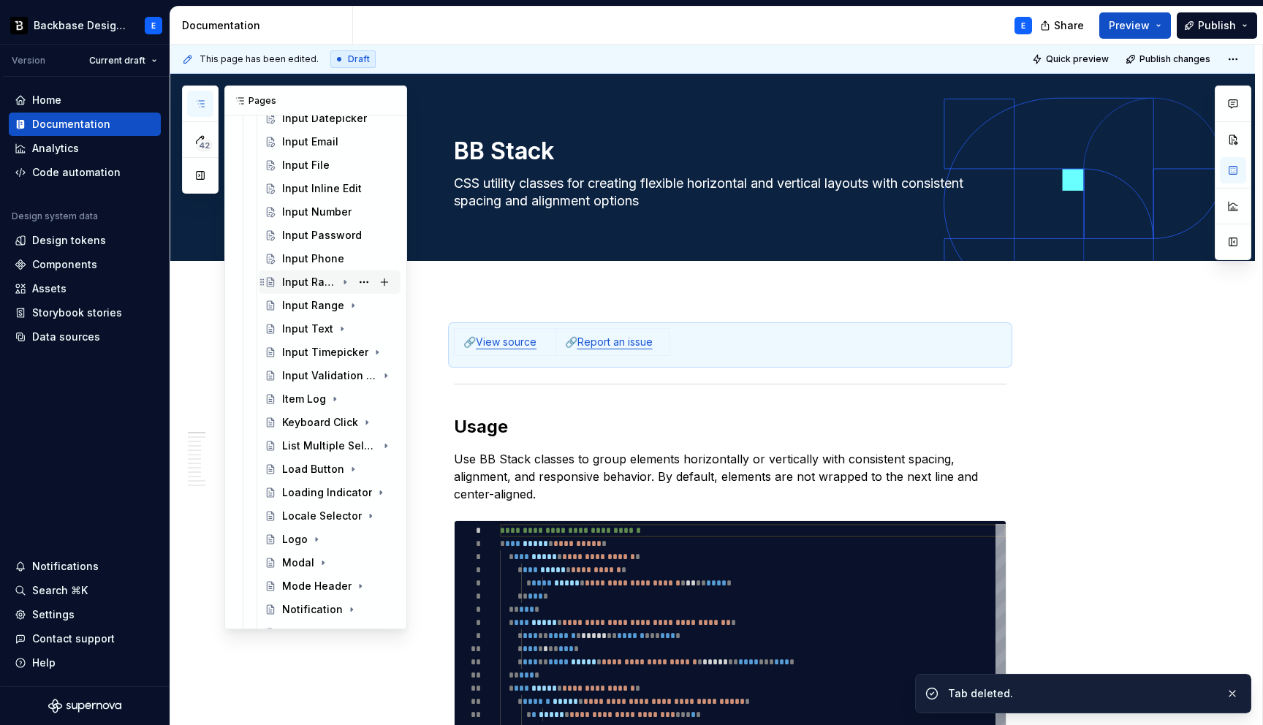
click at [345, 281] on icon "Page tree" at bounding box center [344, 283] width 1 height 4
click at [364, 305] on button "Page tree" at bounding box center [364, 305] width 20 height 20
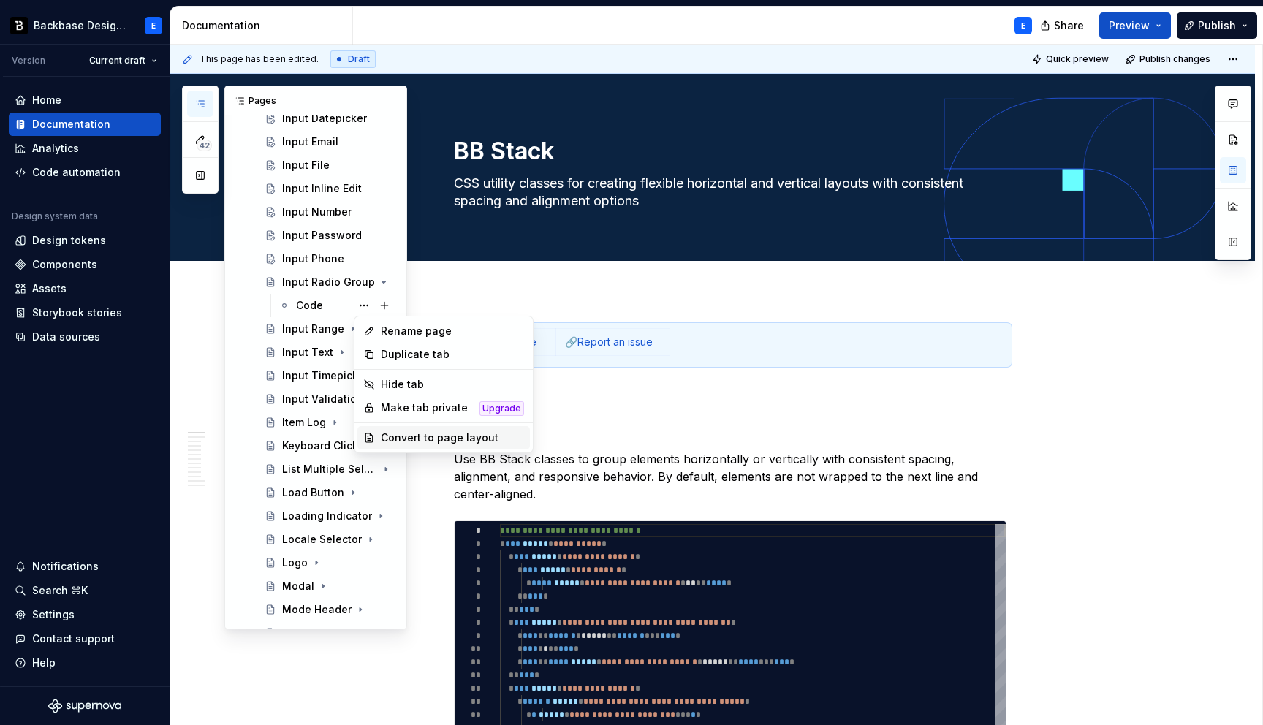
click at [397, 438] on div "Convert to page layout" at bounding box center [452, 437] width 143 height 15
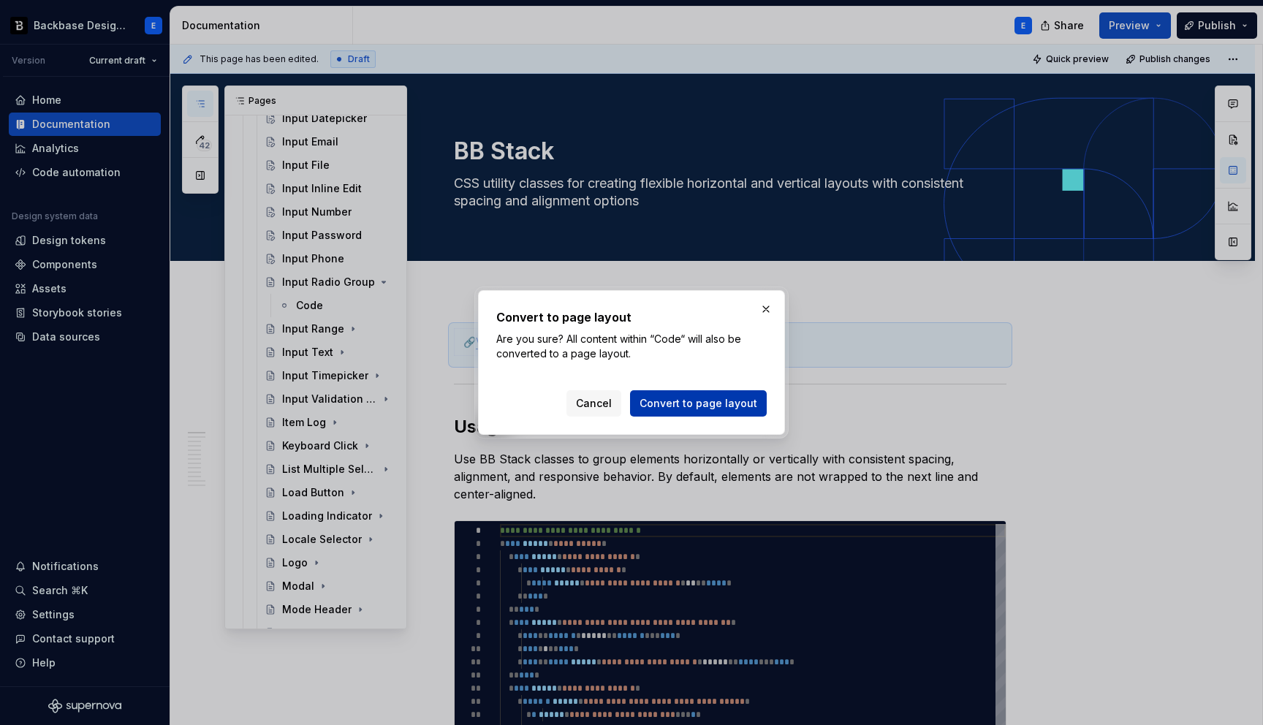
click at [671, 405] on span "Convert to page layout" at bounding box center [698, 403] width 118 height 15
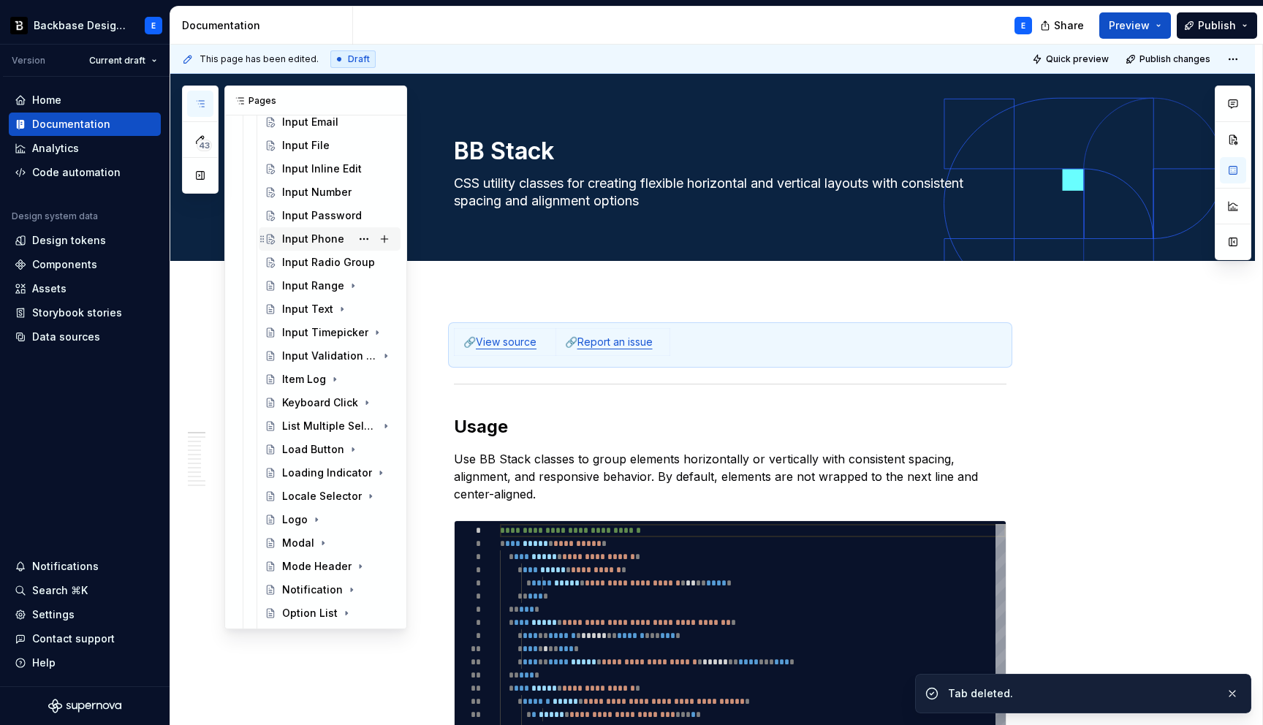
scroll to position [952, 0]
click at [347, 281] on icon "Page tree" at bounding box center [345, 283] width 12 height 12
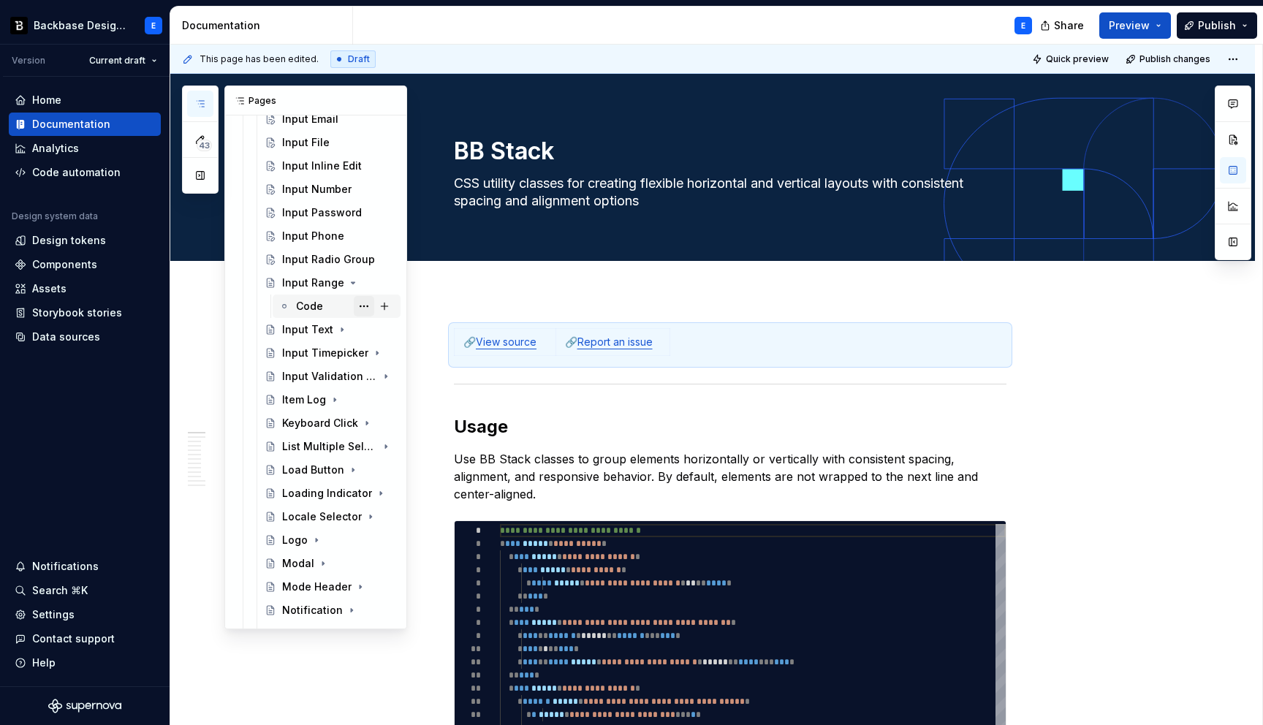
click at [364, 309] on button "Page tree" at bounding box center [364, 306] width 20 height 20
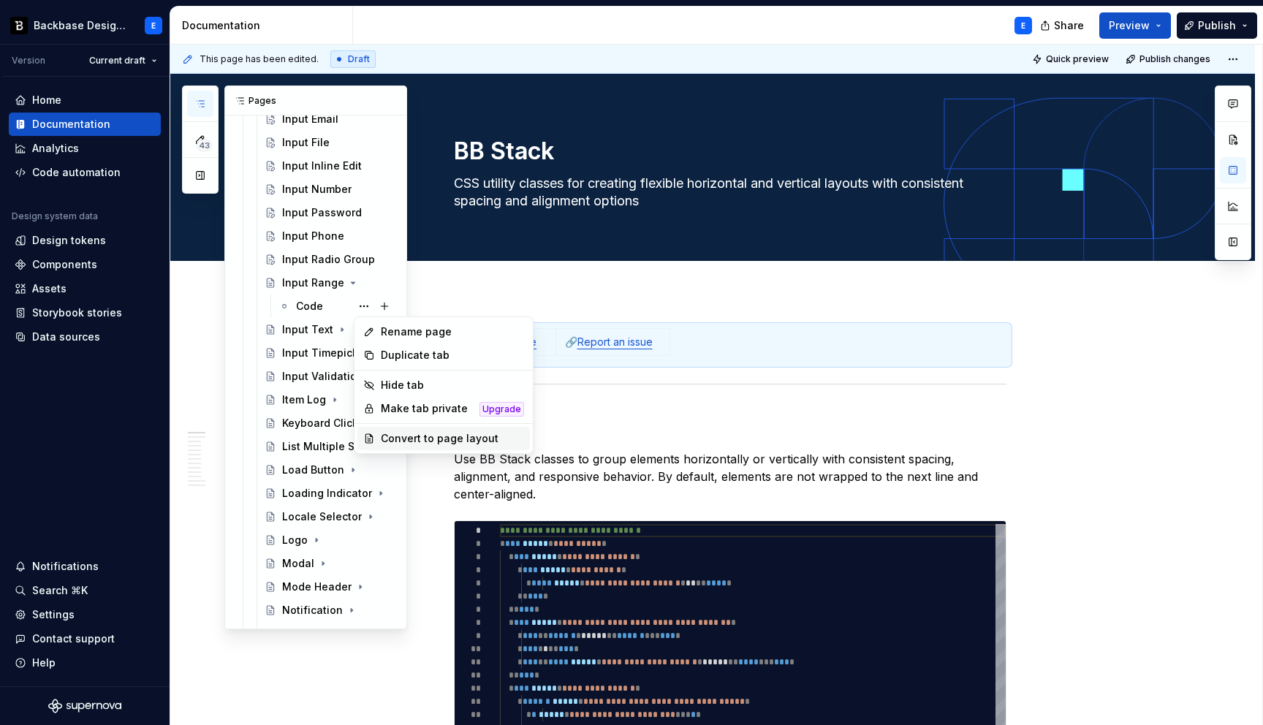
click at [404, 432] on div "Convert to page layout" at bounding box center [452, 438] width 143 height 15
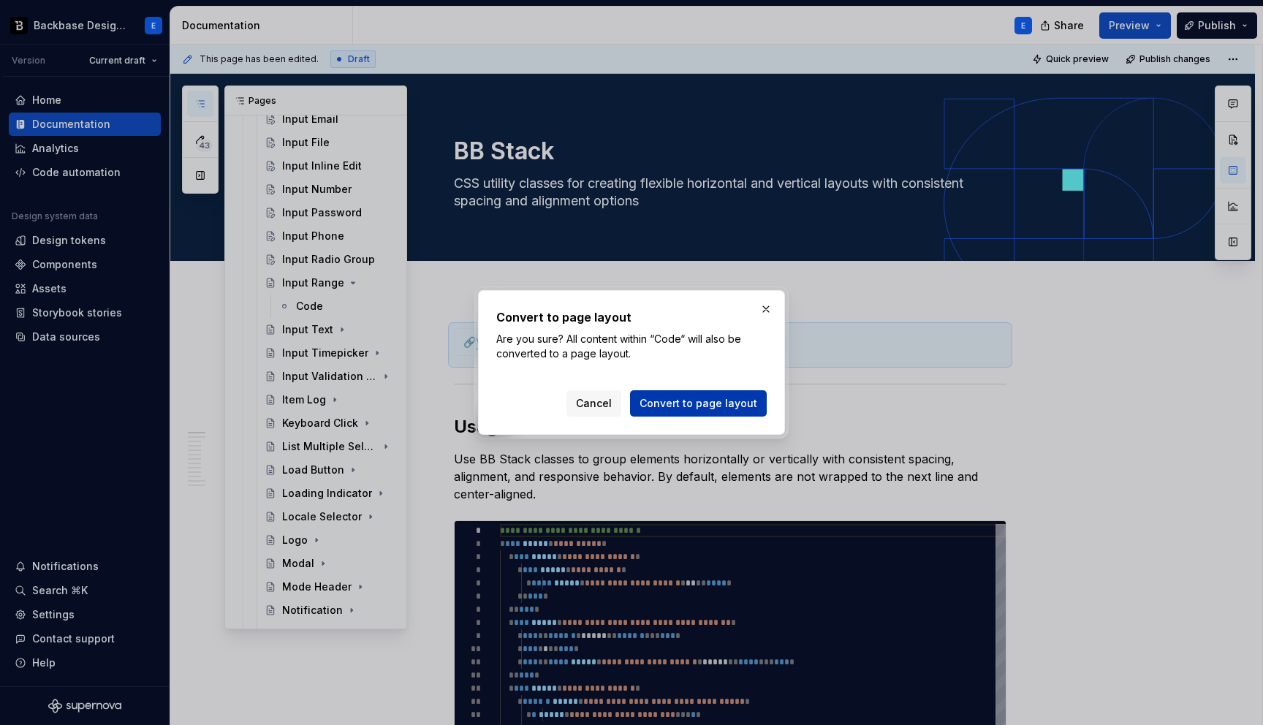
click at [658, 403] on span "Convert to page layout" at bounding box center [698, 403] width 118 height 15
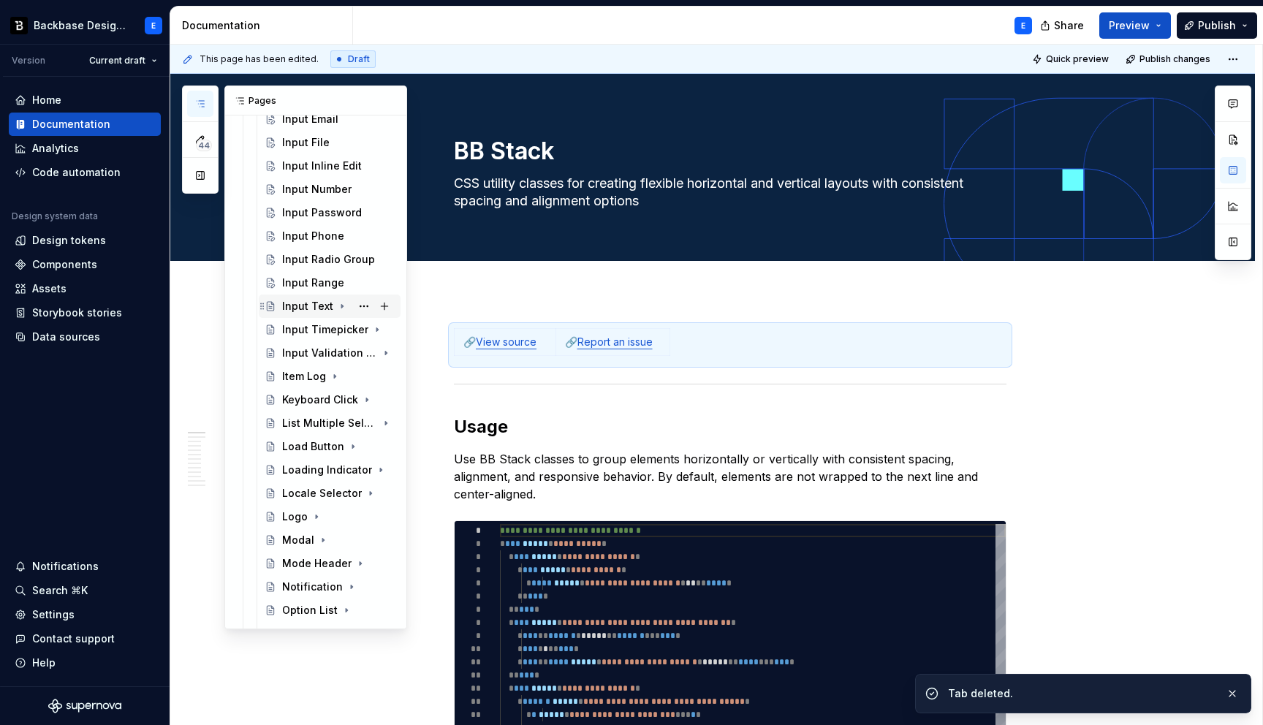
click at [341, 306] on icon "Page tree" at bounding box center [341, 307] width 1 height 4
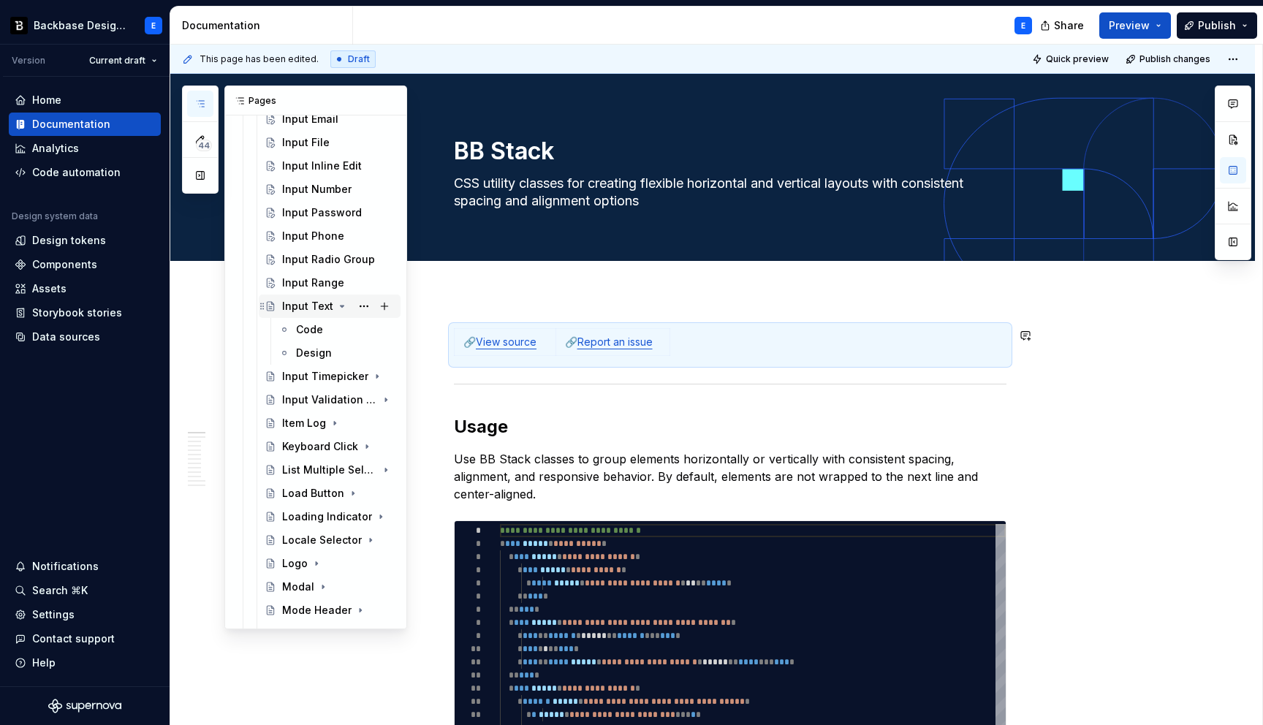
click at [338, 303] on icon "Page tree" at bounding box center [342, 306] width 12 height 12
click at [346, 327] on icon "Page tree" at bounding box center [345, 330] width 12 height 12
click at [366, 352] on button "Page tree" at bounding box center [364, 353] width 20 height 20
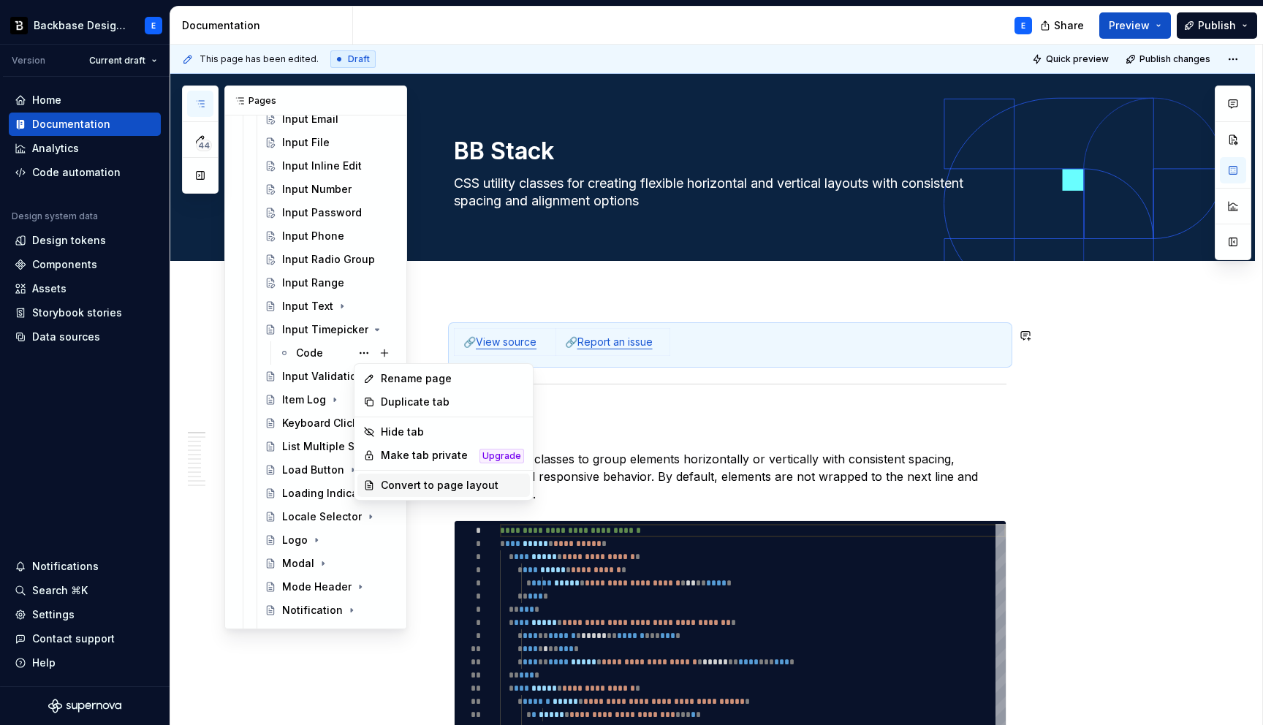
click at [414, 483] on div "Convert to page layout" at bounding box center [452, 485] width 143 height 15
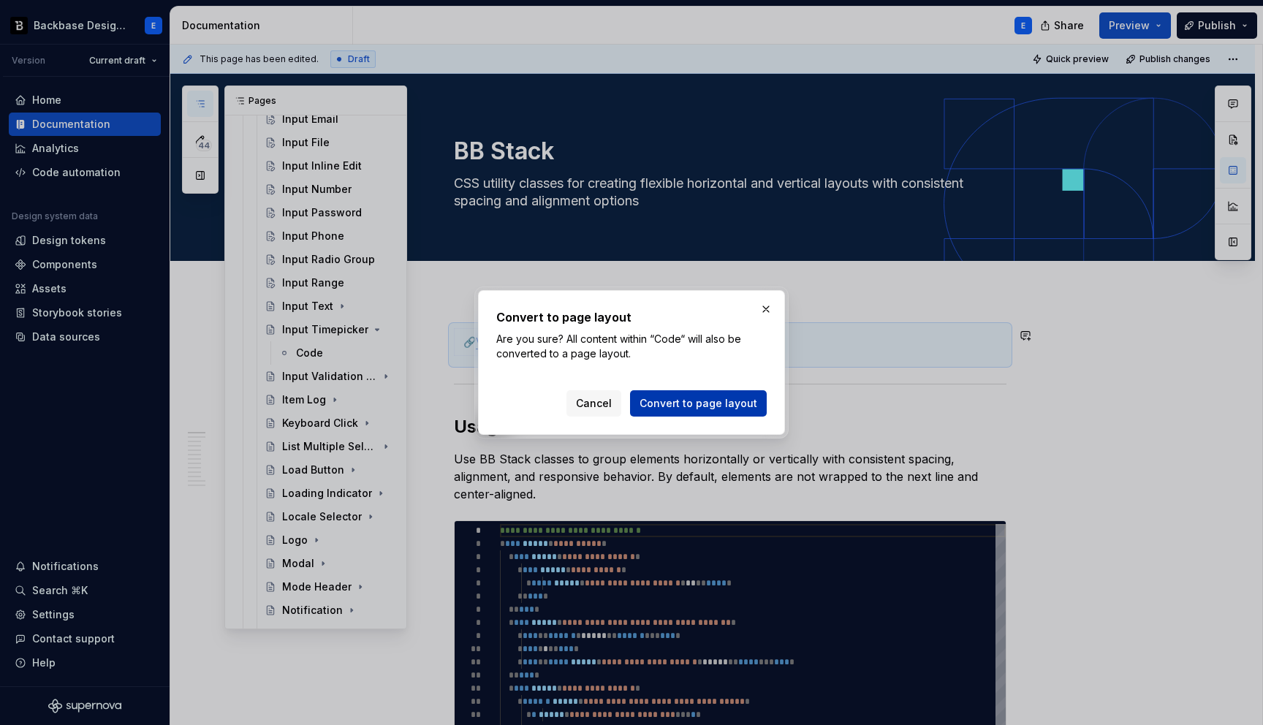
click at [658, 401] on span "Convert to page layout" at bounding box center [698, 403] width 118 height 15
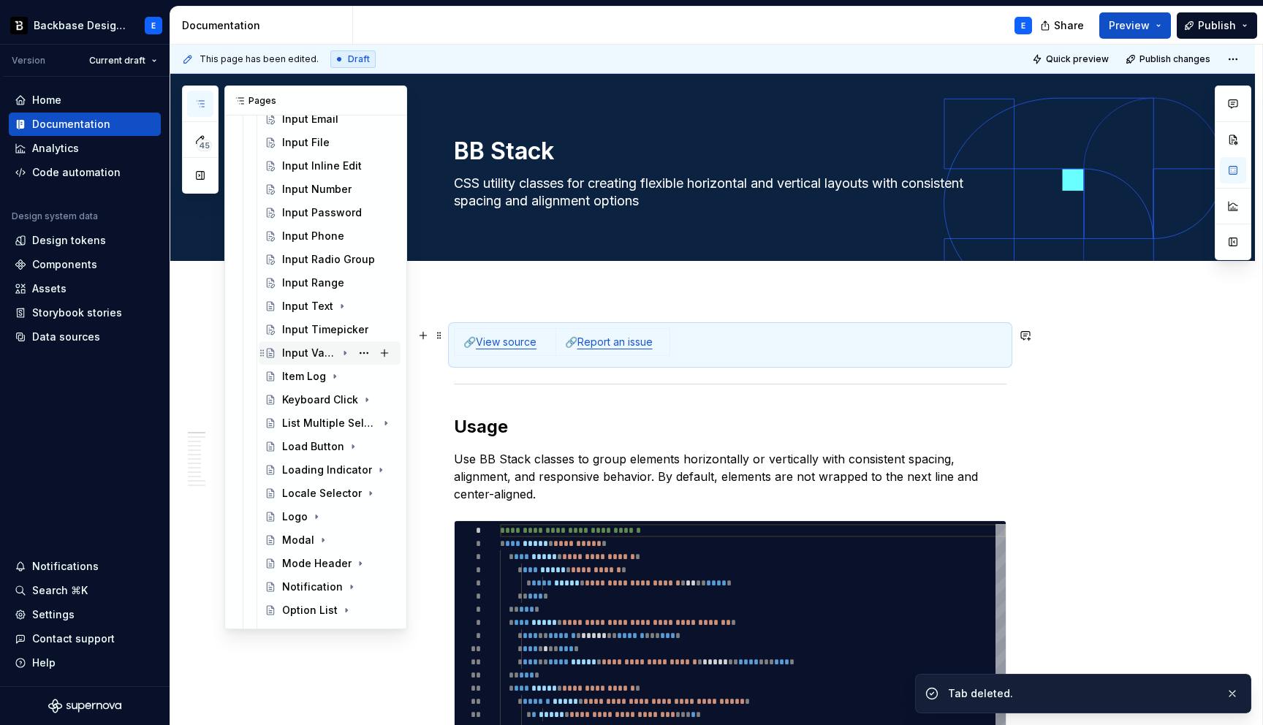
click at [346, 354] on icon "Page tree" at bounding box center [345, 353] width 12 height 12
click at [365, 376] on button "Page tree" at bounding box center [364, 376] width 20 height 20
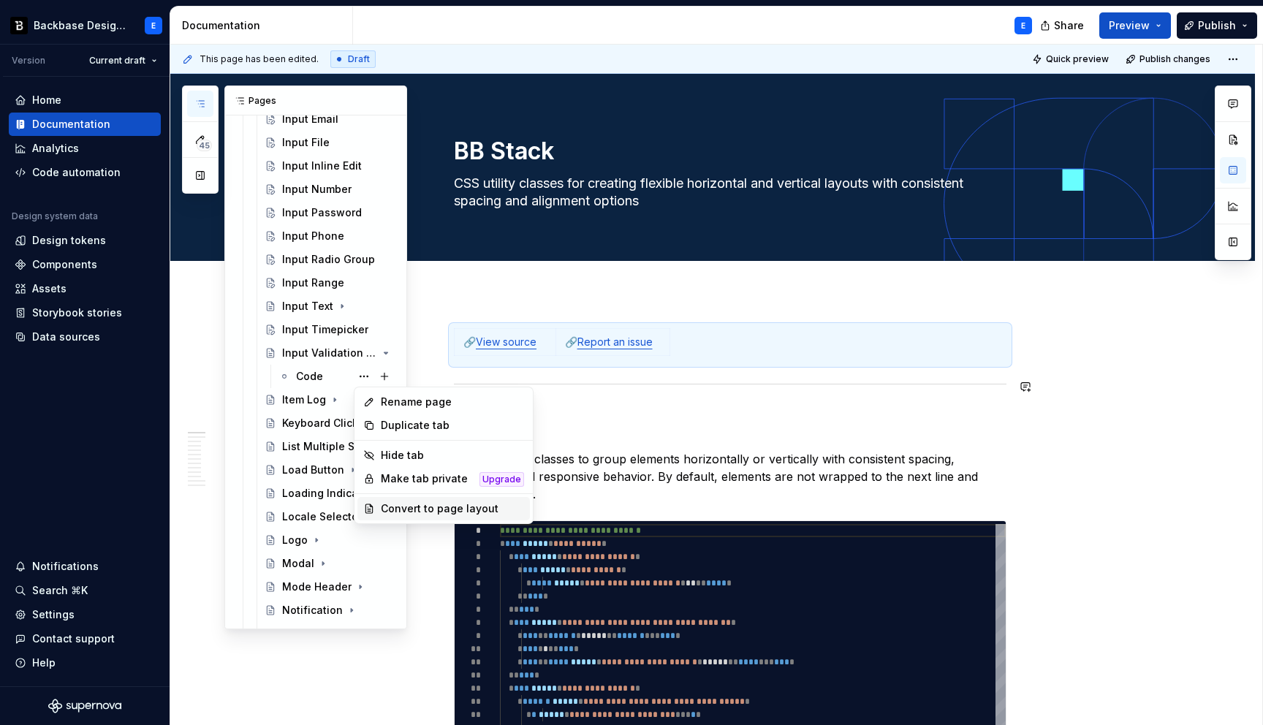
click at [429, 514] on div "Convert to page layout" at bounding box center [452, 508] width 143 height 15
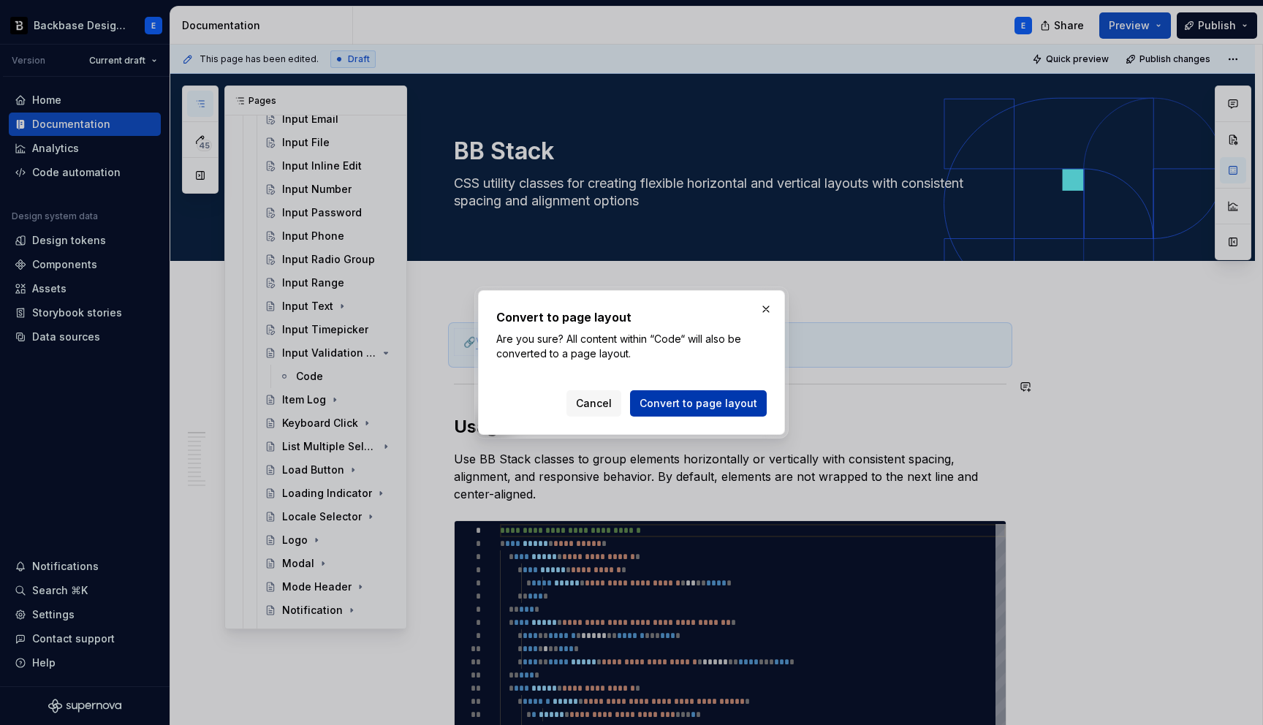
click at [661, 404] on span "Convert to page layout" at bounding box center [698, 403] width 118 height 15
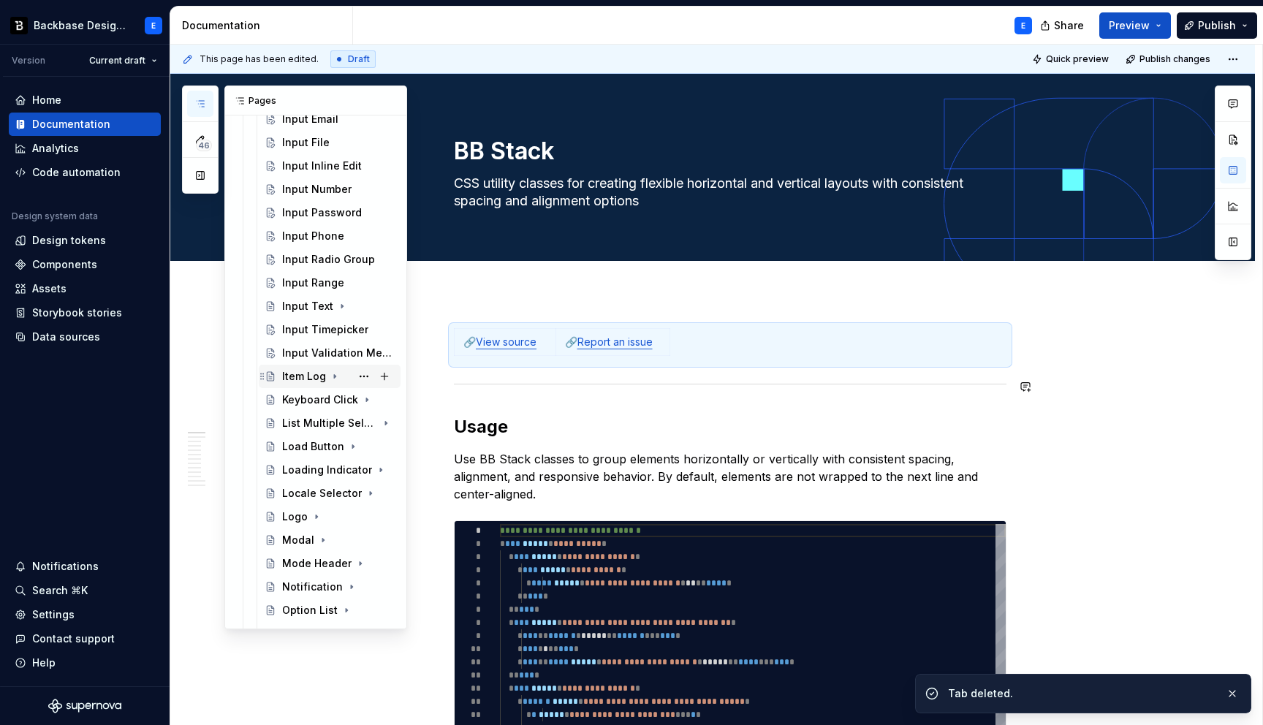
click at [335, 376] on icon "Page tree" at bounding box center [335, 377] width 12 height 12
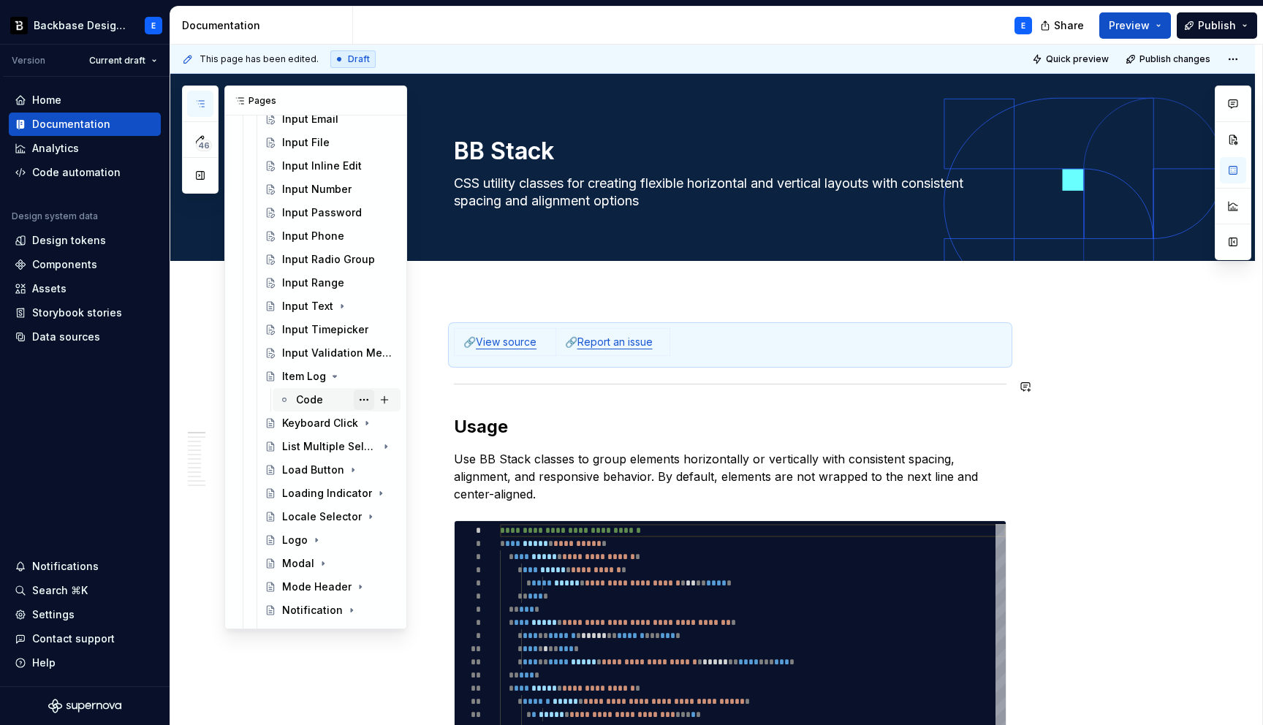
click at [360, 400] on button "Page tree" at bounding box center [364, 400] width 20 height 20
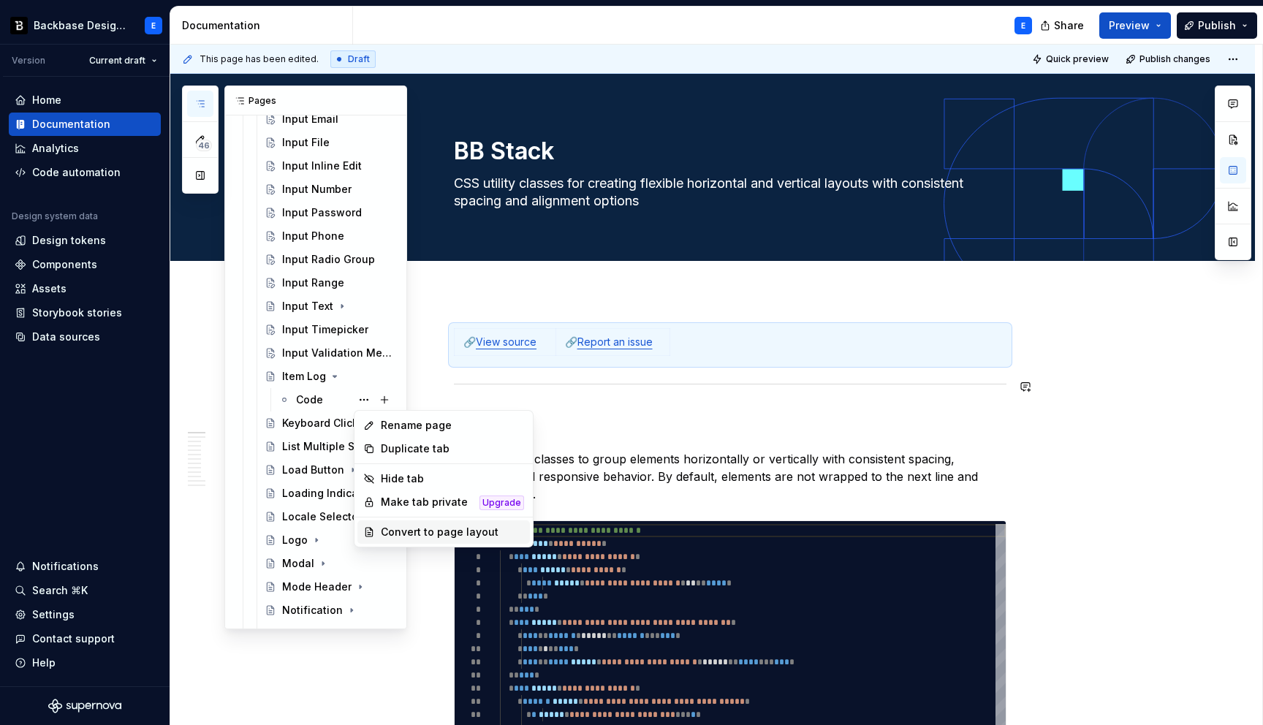
click at [417, 529] on div "Convert to page layout" at bounding box center [452, 532] width 143 height 15
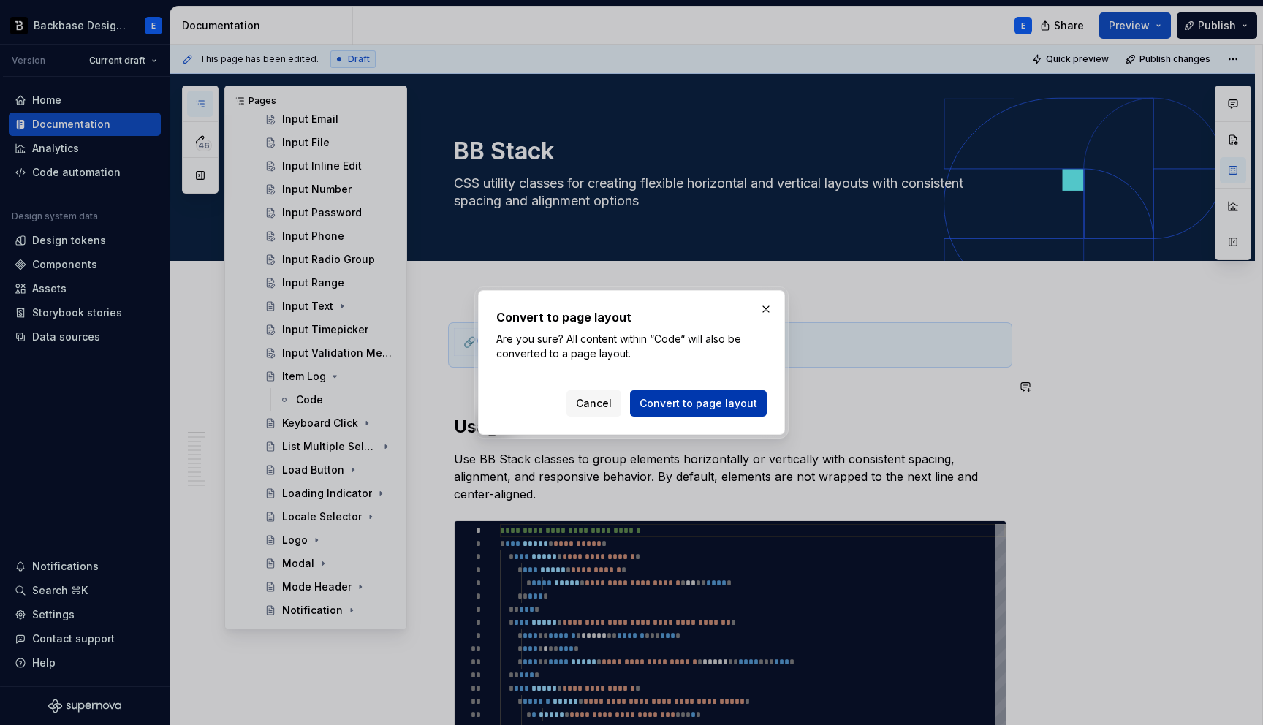
click at [667, 403] on span "Convert to page layout" at bounding box center [698, 403] width 118 height 15
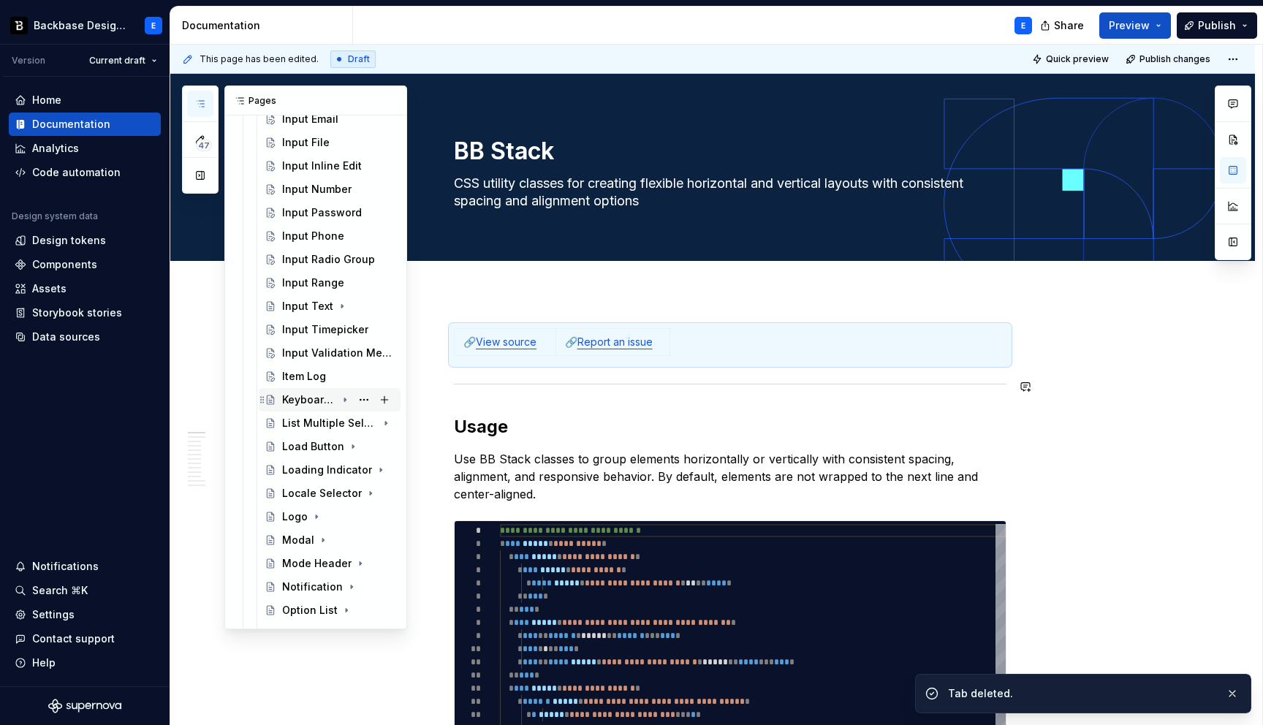
click at [344, 400] on icon "Page tree" at bounding box center [344, 400] width 1 height 4
click at [365, 425] on button "Page tree" at bounding box center [364, 423] width 20 height 20
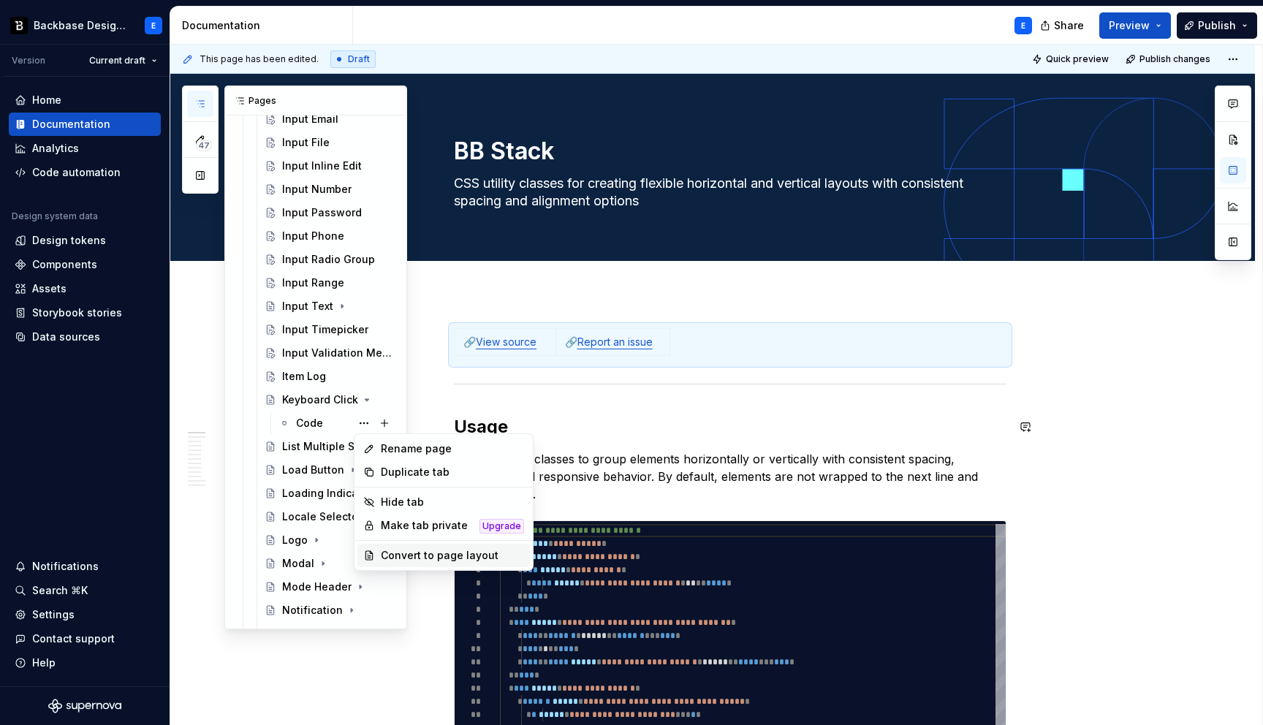
click at [411, 554] on div "Convert to page layout" at bounding box center [452, 555] width 143 height 15
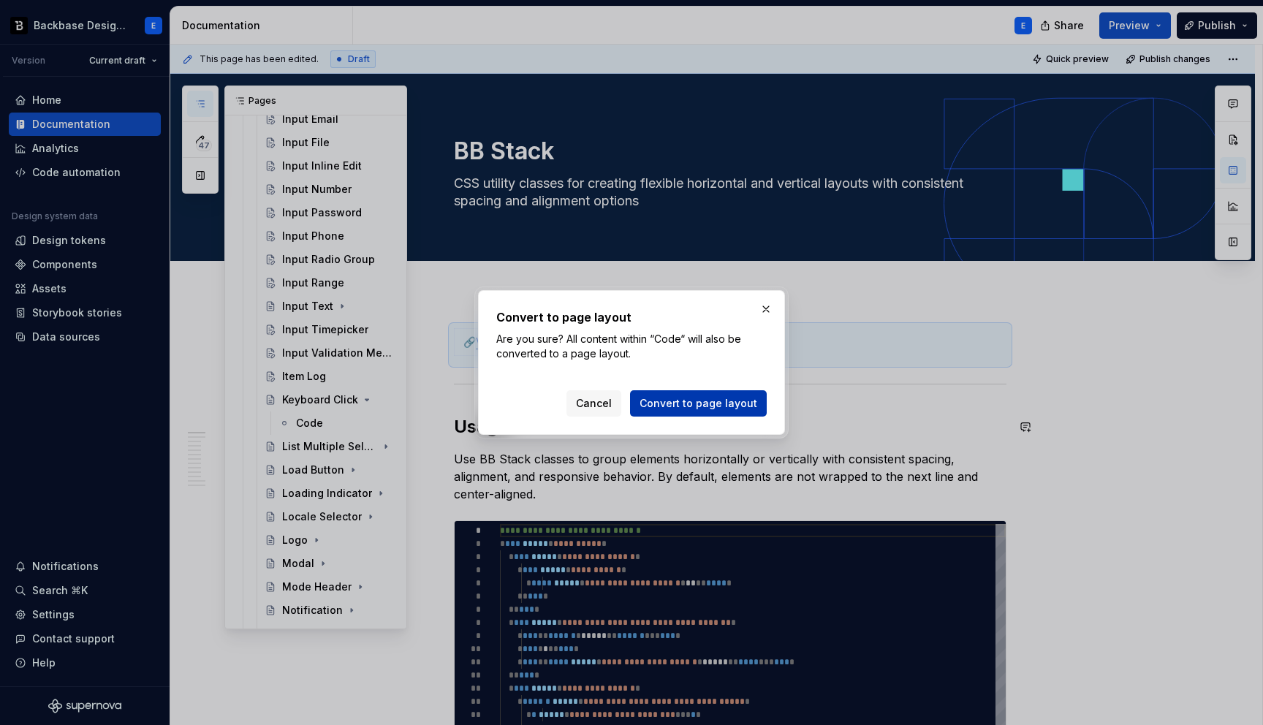
click at [663, 403] on span "Convert to page layout" at bounding box center [698, 403] width 118 height 15
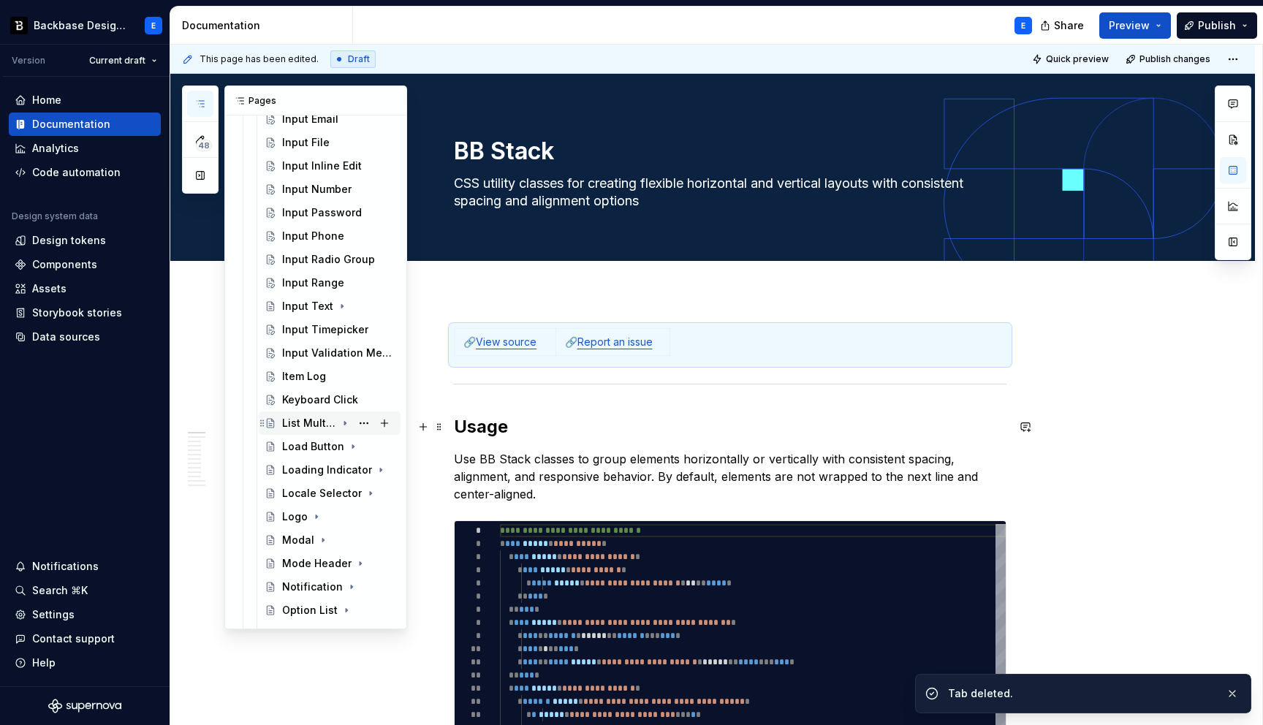
click at [346, 422] on icon "Page tree" at bounding box center [344, 424] width 1 height 4
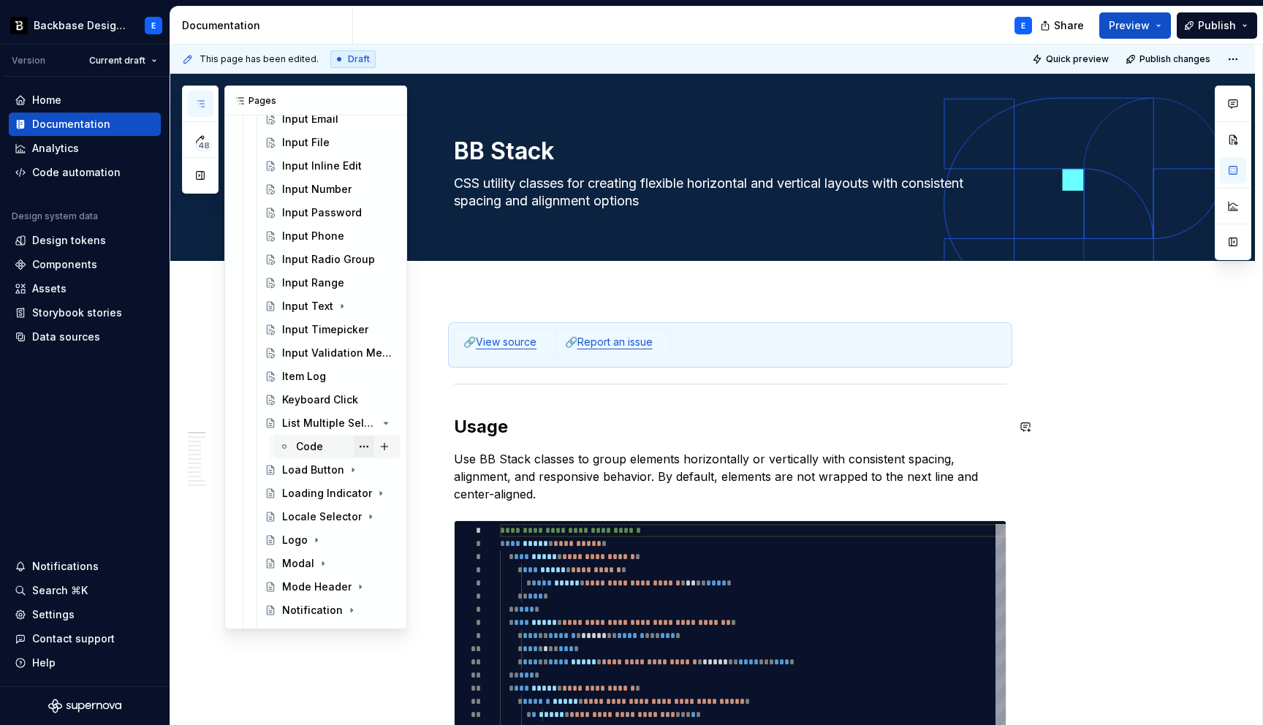
click at [368, 448] on button "Page tree" at bounding box center [364, 446] width 20 height 20
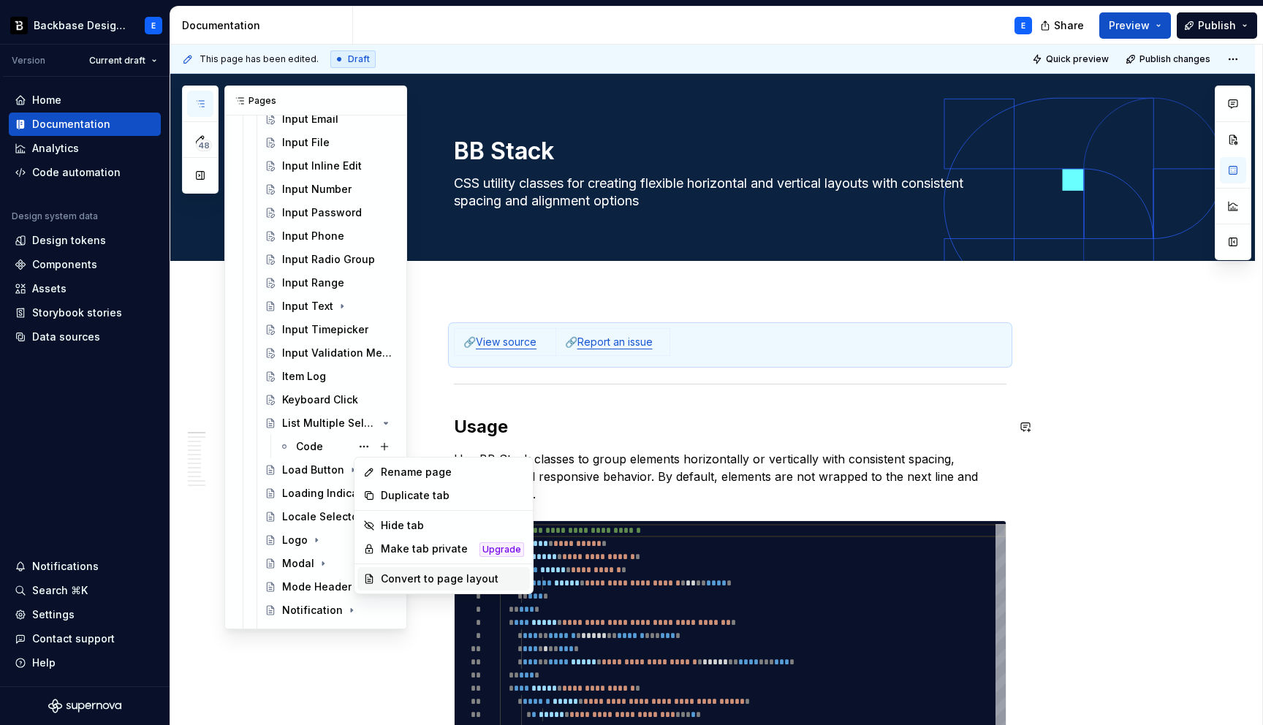
click at [434, 578] on div "Convert to page layout" at bounding box center [452, 578] width 143 height 15
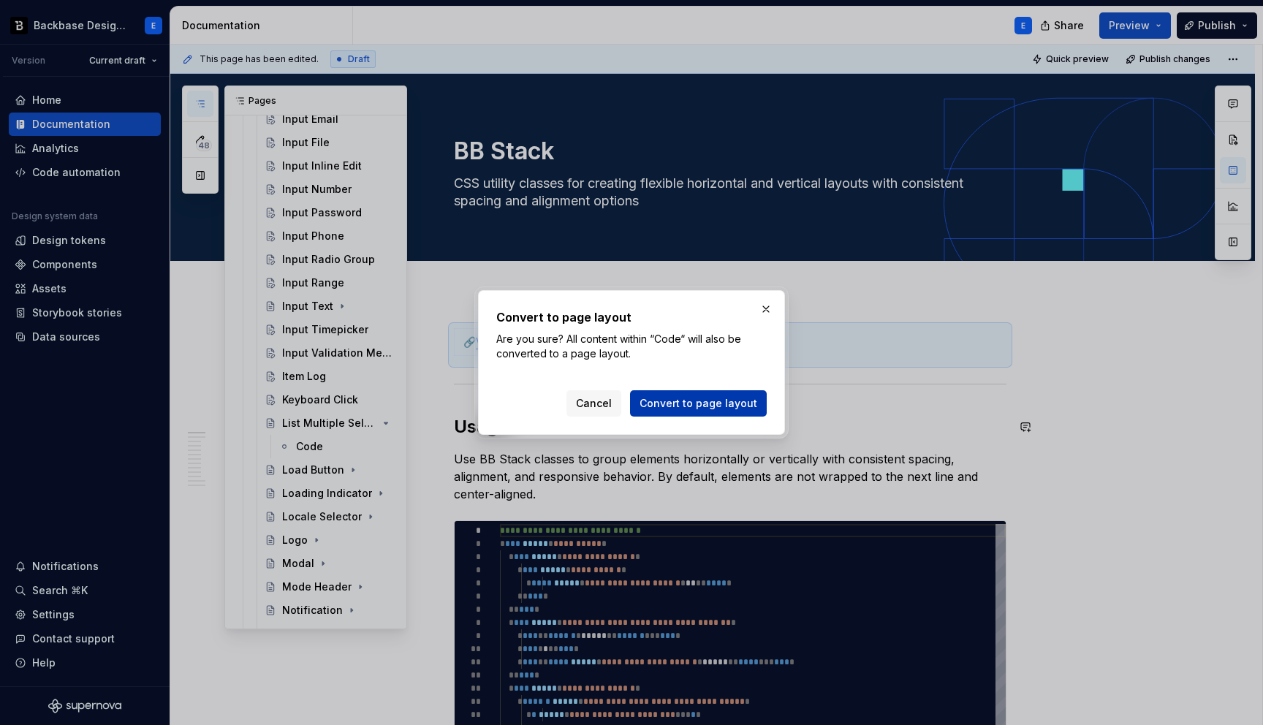
click at [660, 404] on span "Convert to page layout" at bounding box center [698, 403] width 118 height 15
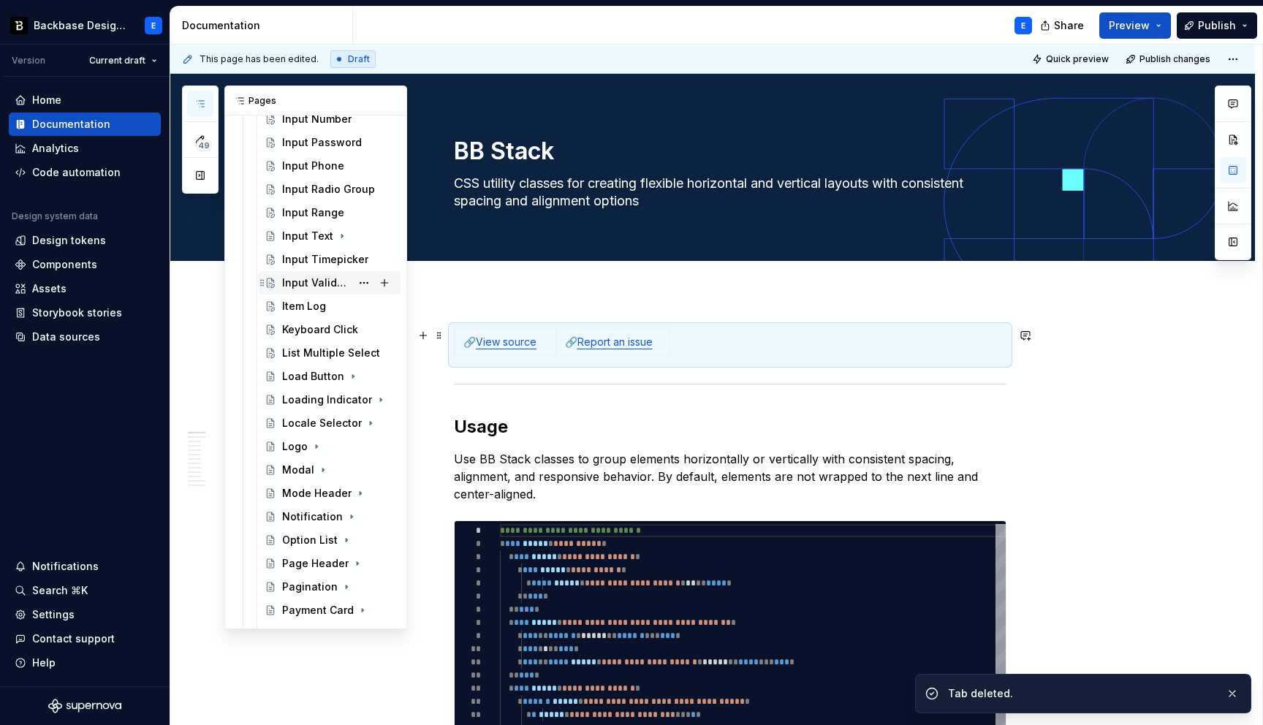
scroll to position [1033, 0]
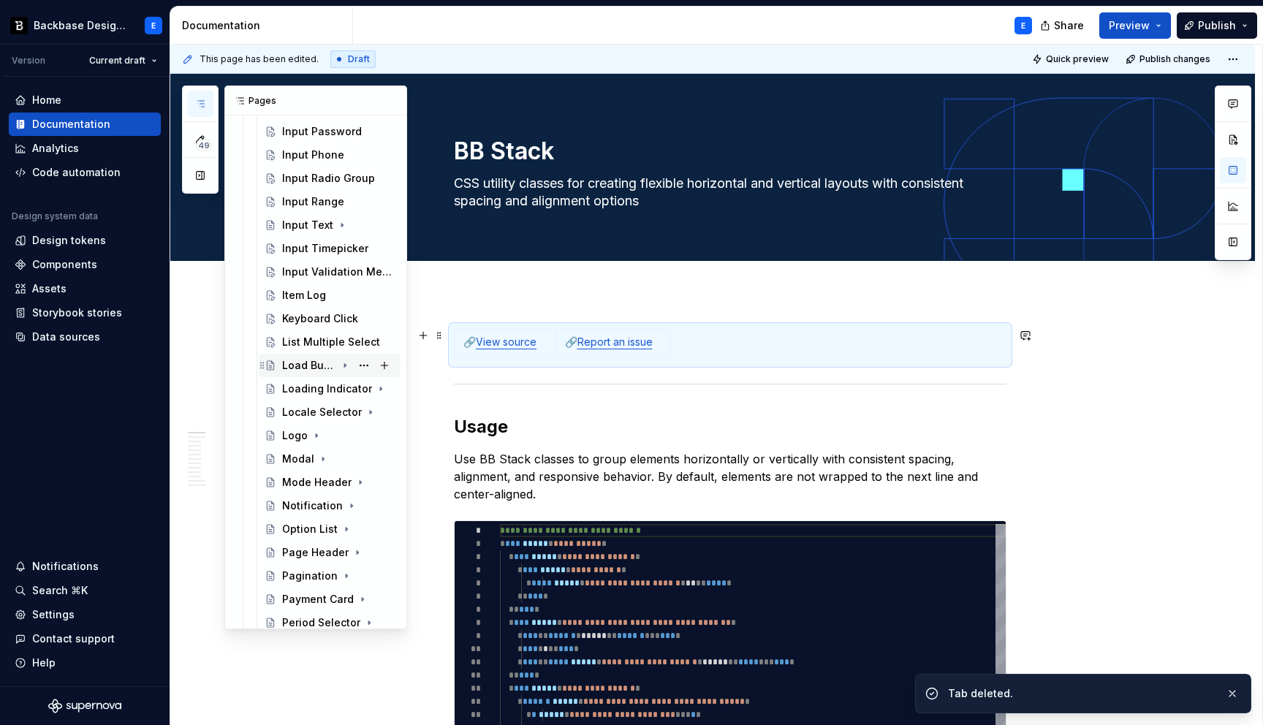
click at [346, 364] on icon "Page tree" at bounding box center [345, 366] width 12 height 12
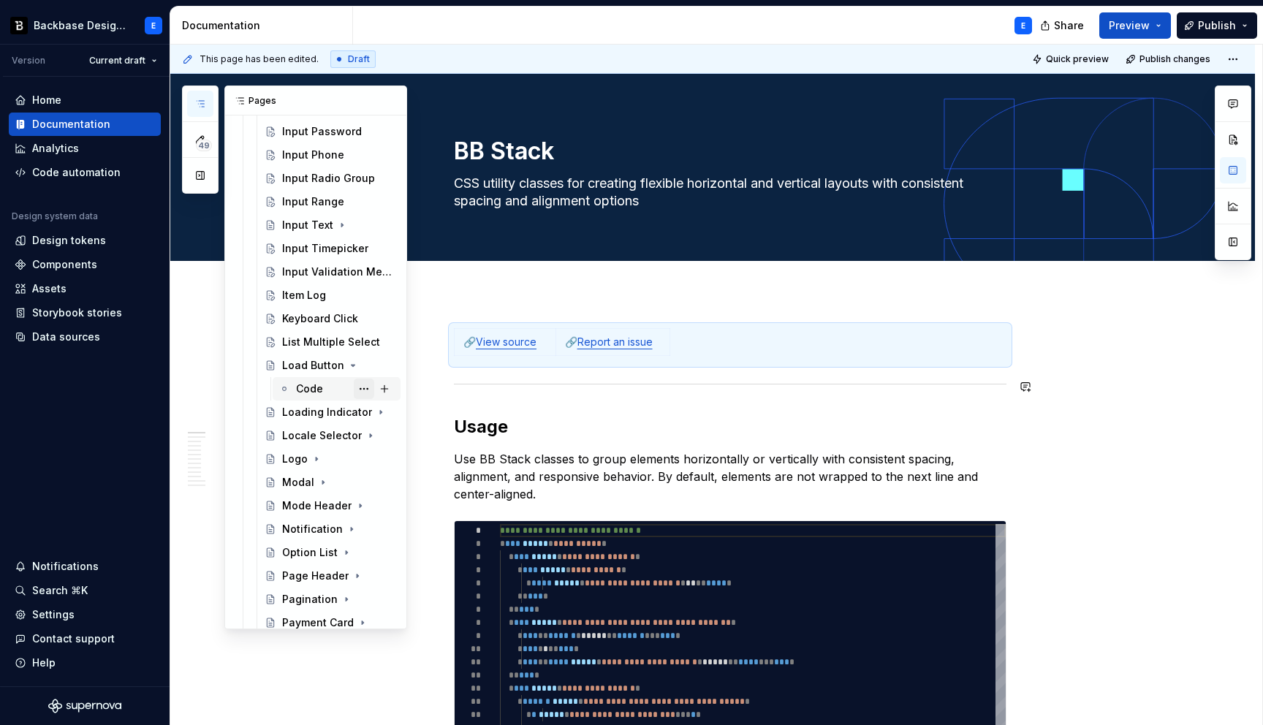
click at [363, 390] on button "Page tree" at bounding box center [364, 389] width 20 height 20
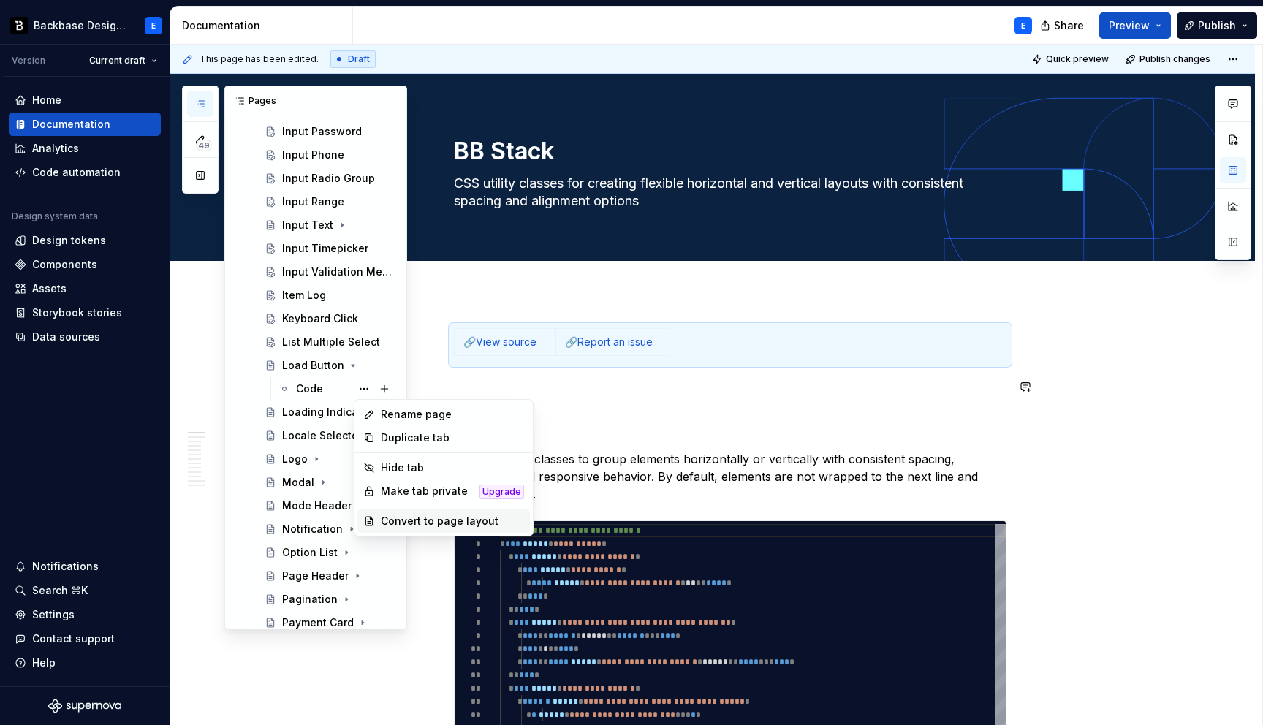
click at [404, 519] on div "Convert to page layout" at bounding box center [452, 521] width 143 height 15
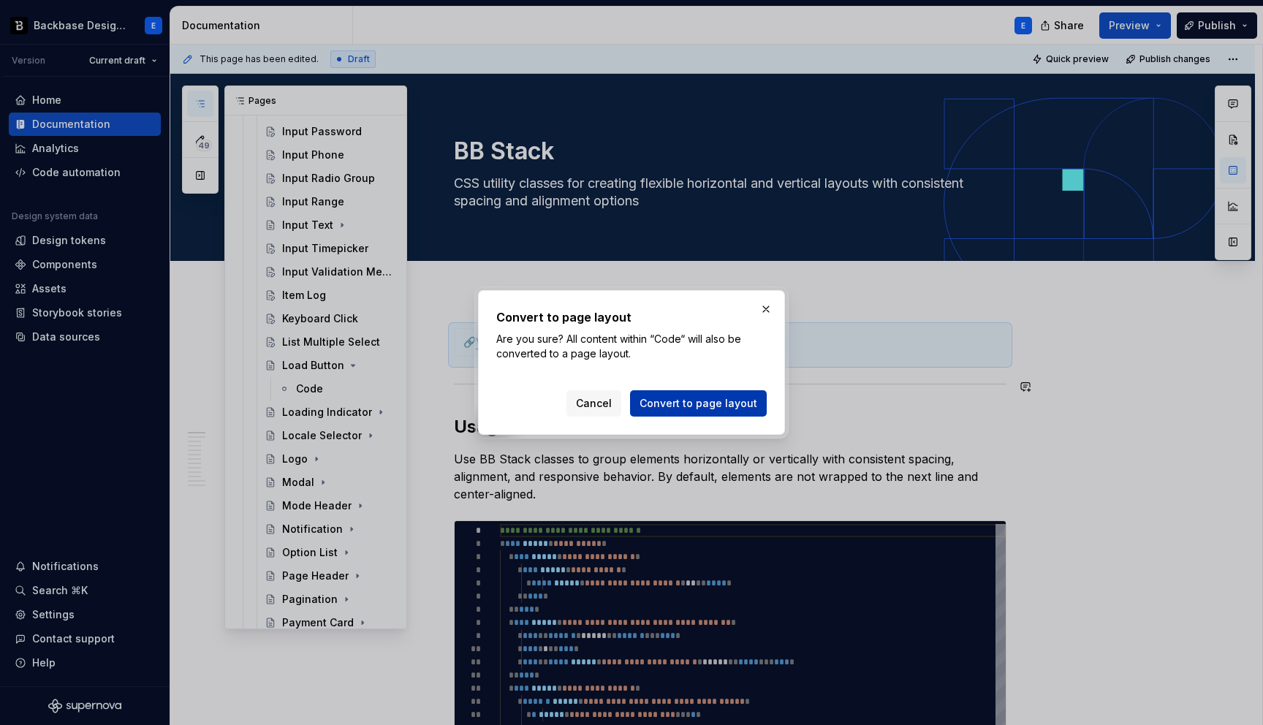
click at [656, 405] on span "Convert to page layout" at bounding box center [698, 403] width 118 height 15
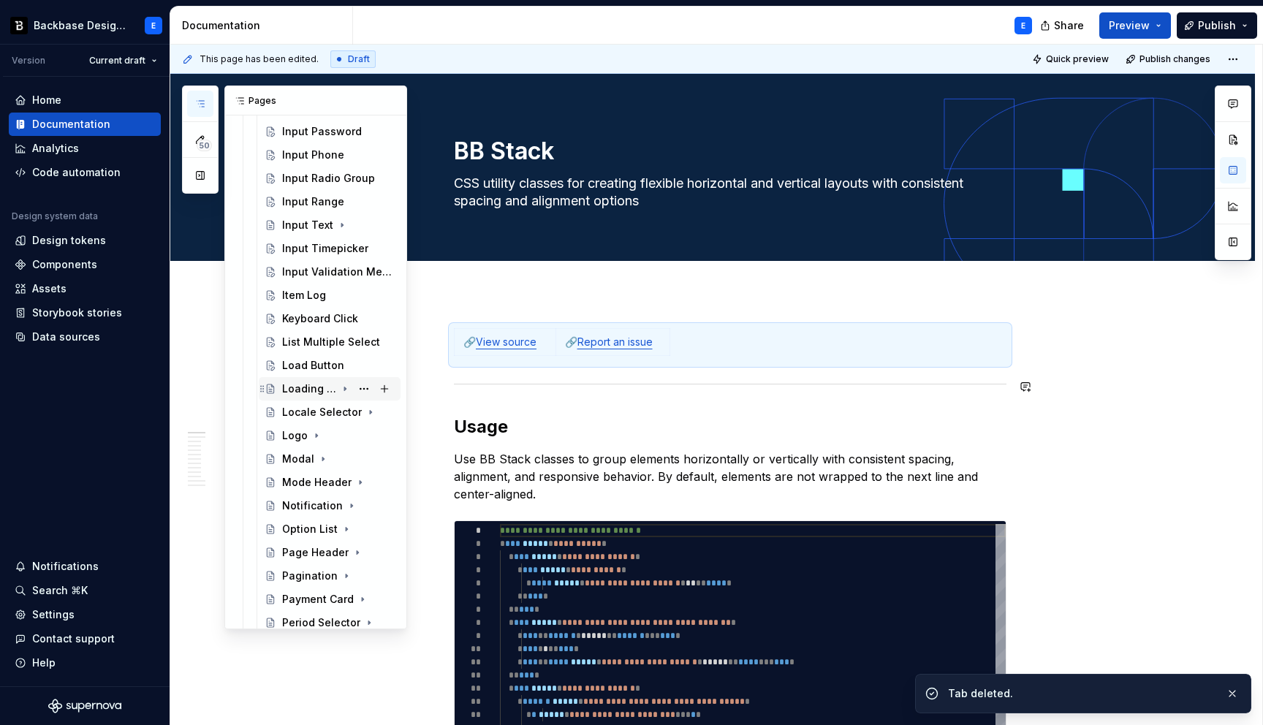
click at [345, 389] on icon "Page tree" at bounding box center [344, 389] width 1 height 4
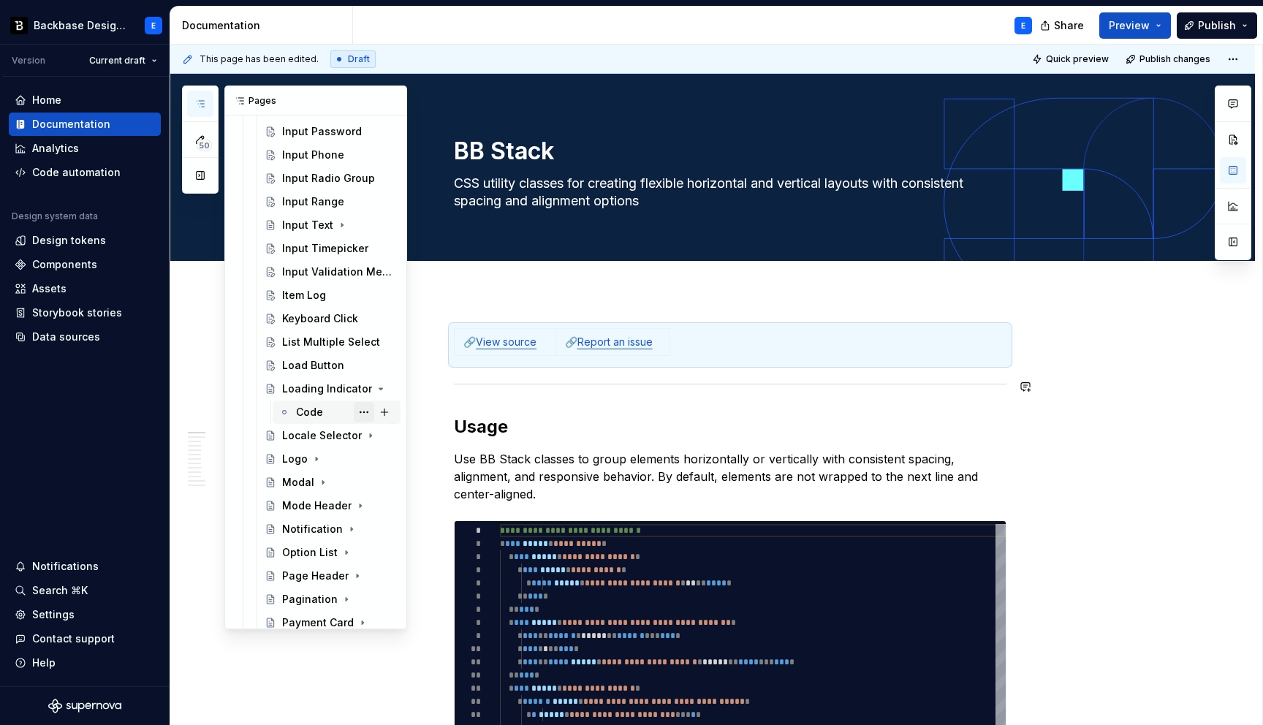
click at [365, 410] on button "Page tree" at bounding box center [364, 412] width 20 height 20
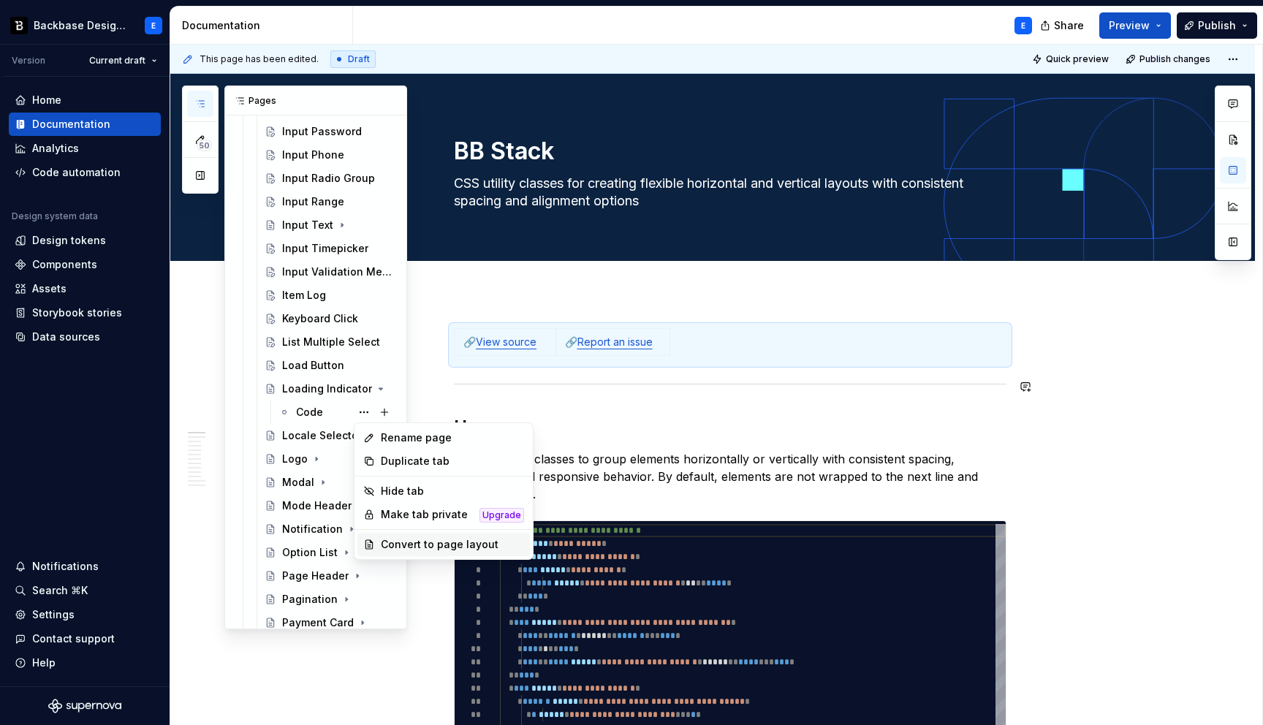
click at [402, 540] on div "Convert to page layout" at bounding box center [452, 544] width 143 height 15
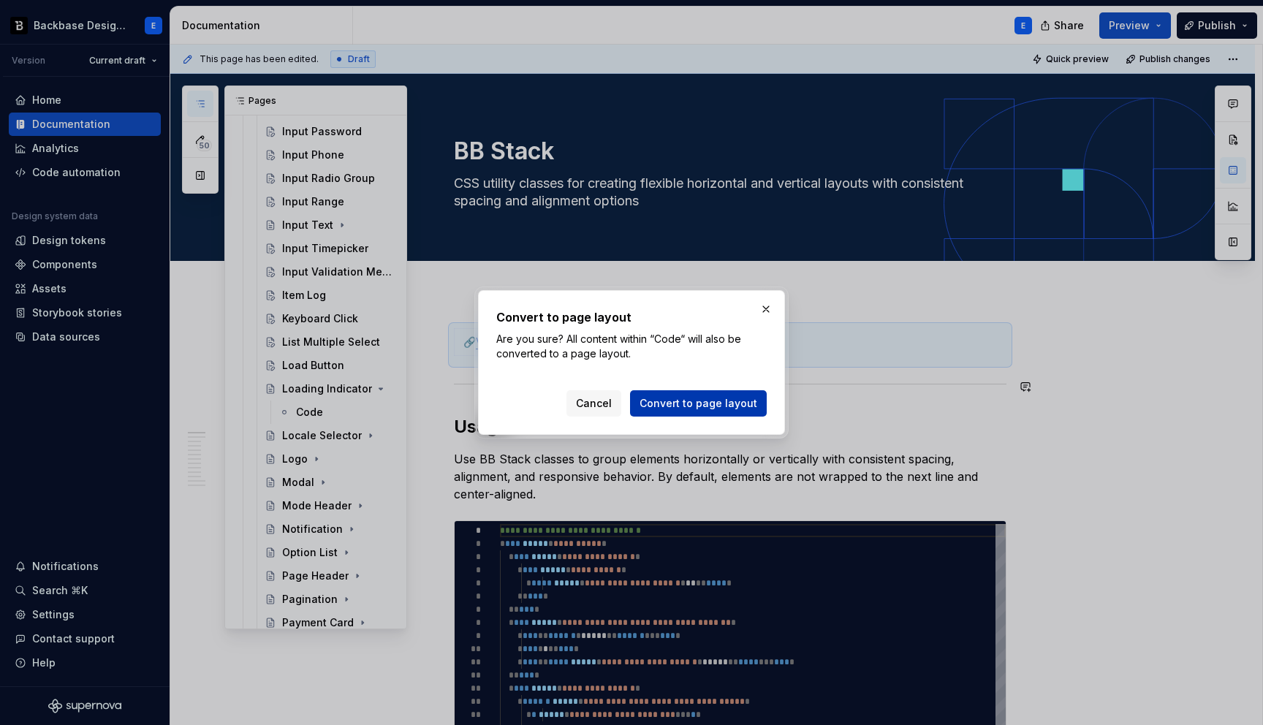
click at [650, 403] on span "Convert to page layout" at bounding box center [698, 403] width 118 height 15
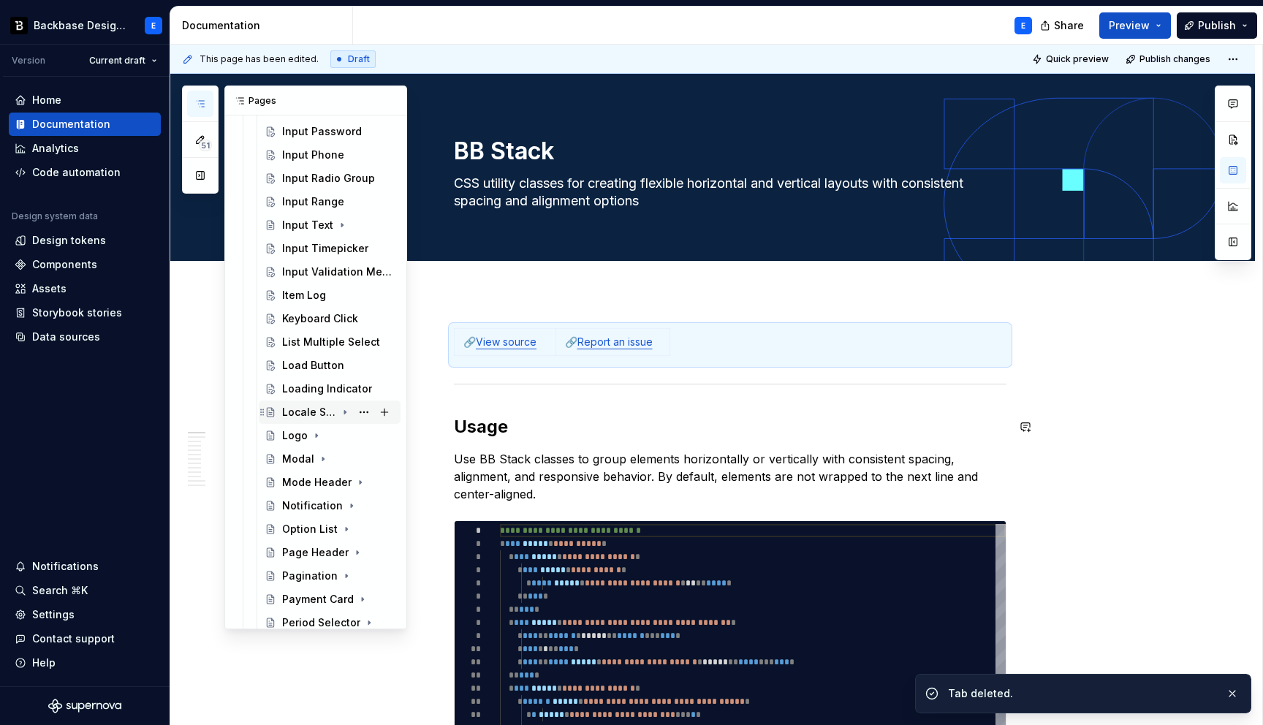
click at [348, 411] on icon "Page tree" at bounding box center [345, 412] width 12 height 12
click at [371, 434] on button "Page tree" at bounding box center [364, 435] width 20 height 20
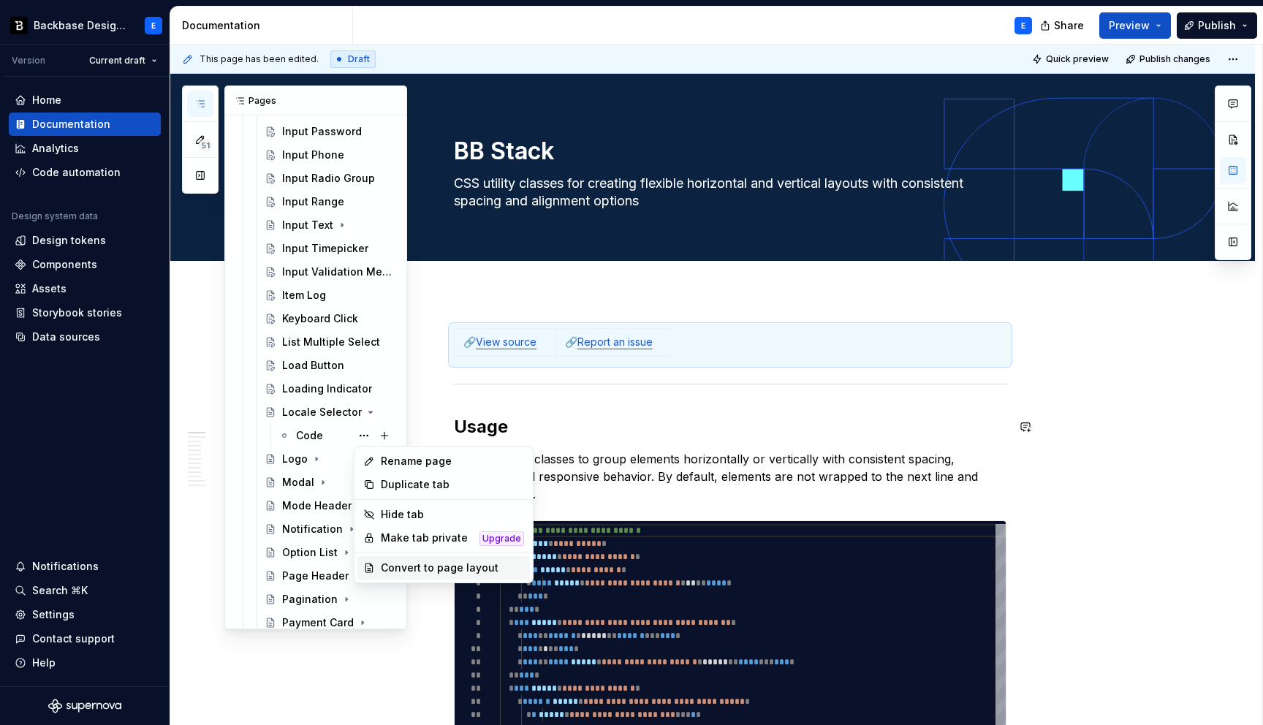
click at [423, 566] on div "Convert to page layout" at bounding box center [452, 568] width 143 height 15
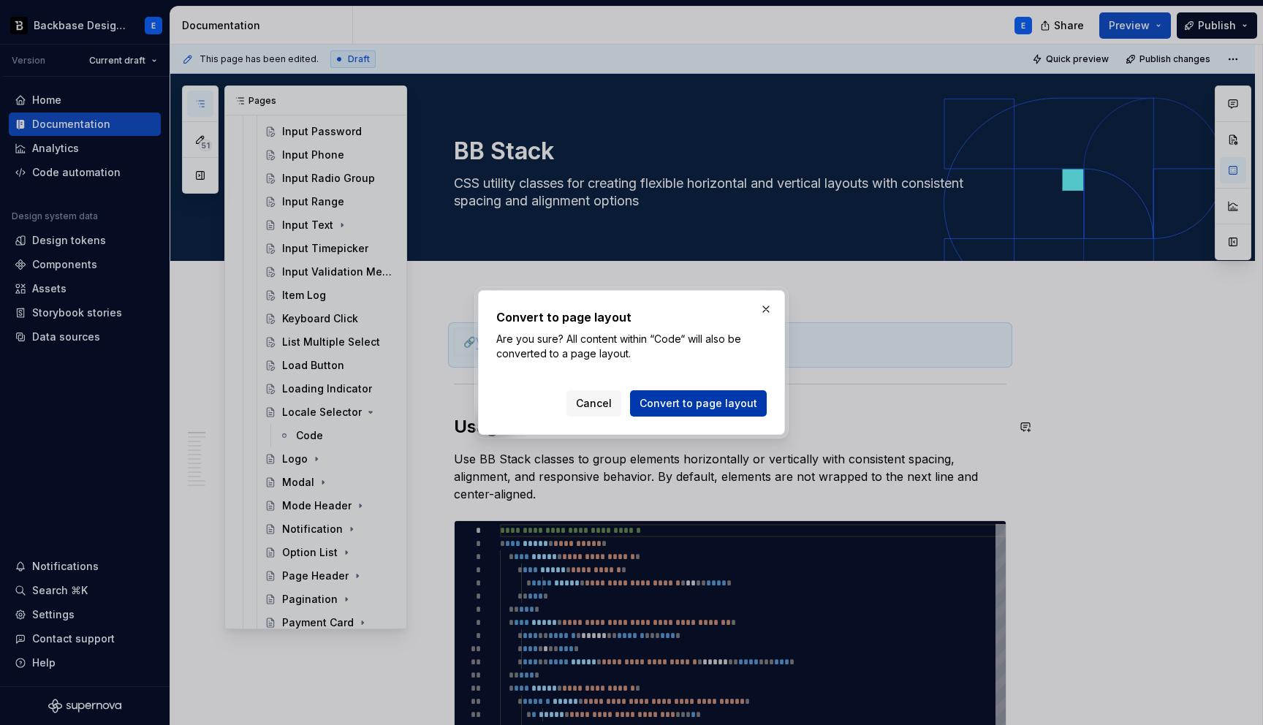
click at [663, 403] on span "Convert to page layout" at bounding box center [698, 403] width 118 height 15
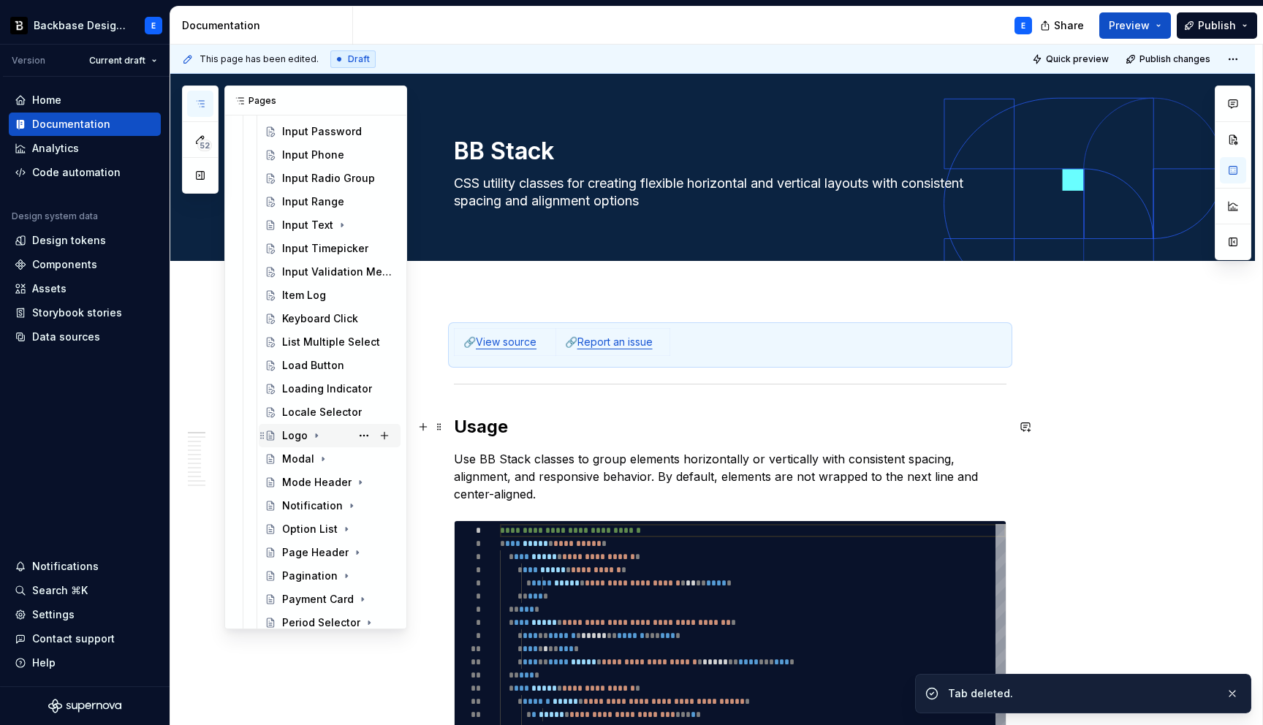
click at [316, 436] on icon "Page tree" at bounding box center [316, 436] width 1 height 4
click at [365, 460] on button "Page tree" at bounding box center [364, 459] width 20 height 20
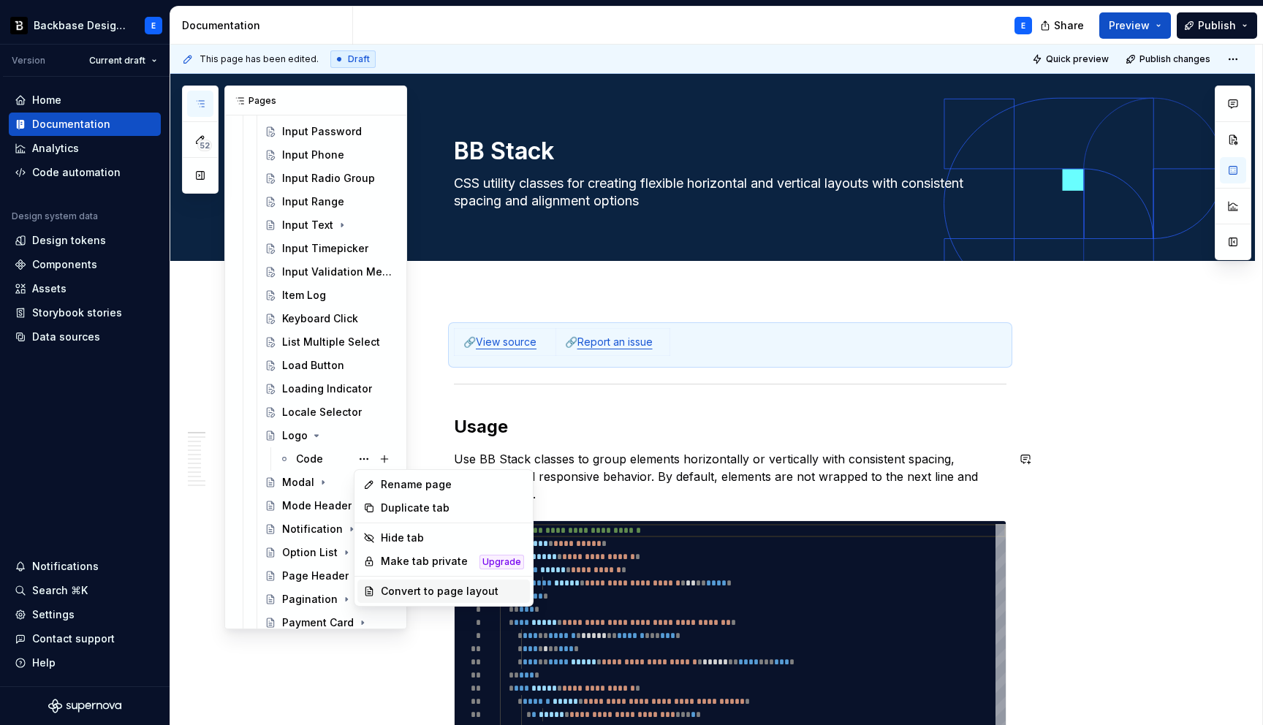
click at [422, 587] on div "Convert to page layout" at bounding box center [452, 591] width 143 height 15
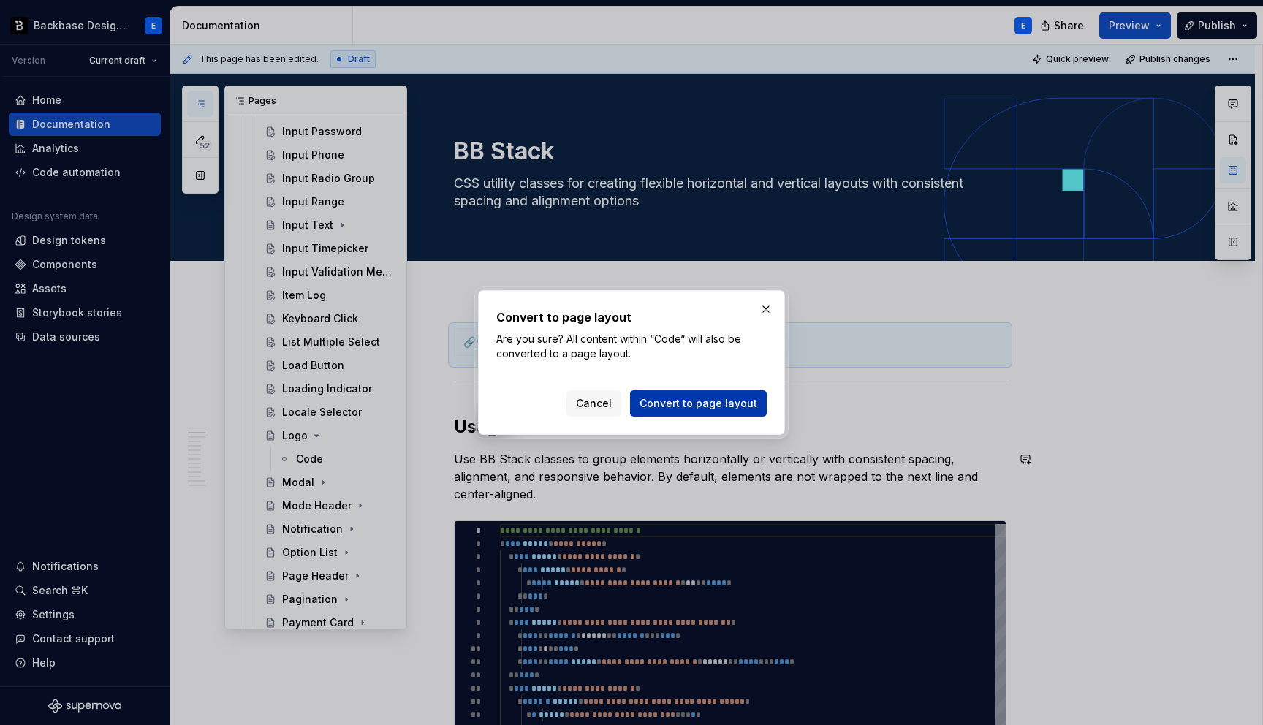
click at [673, 403] on span "Convert to page layout" at bounding box center [698, 403] width 118 height 15
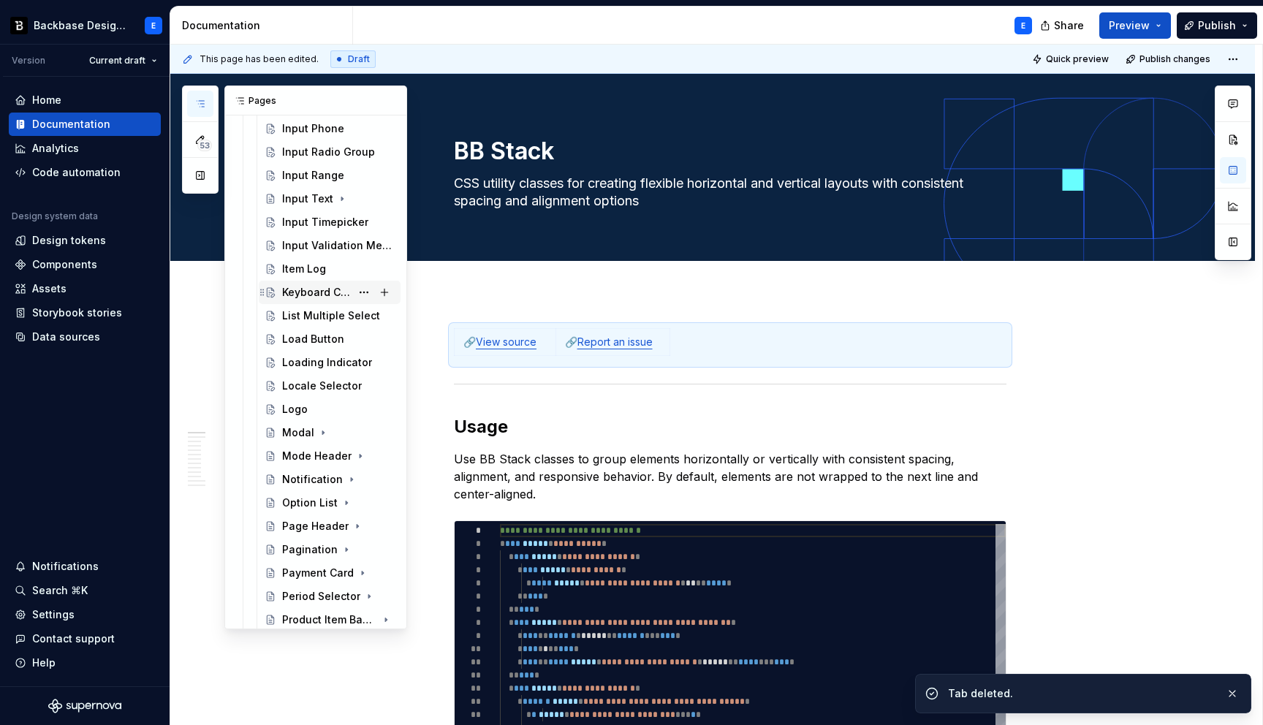
scroll to position [1106, 0]
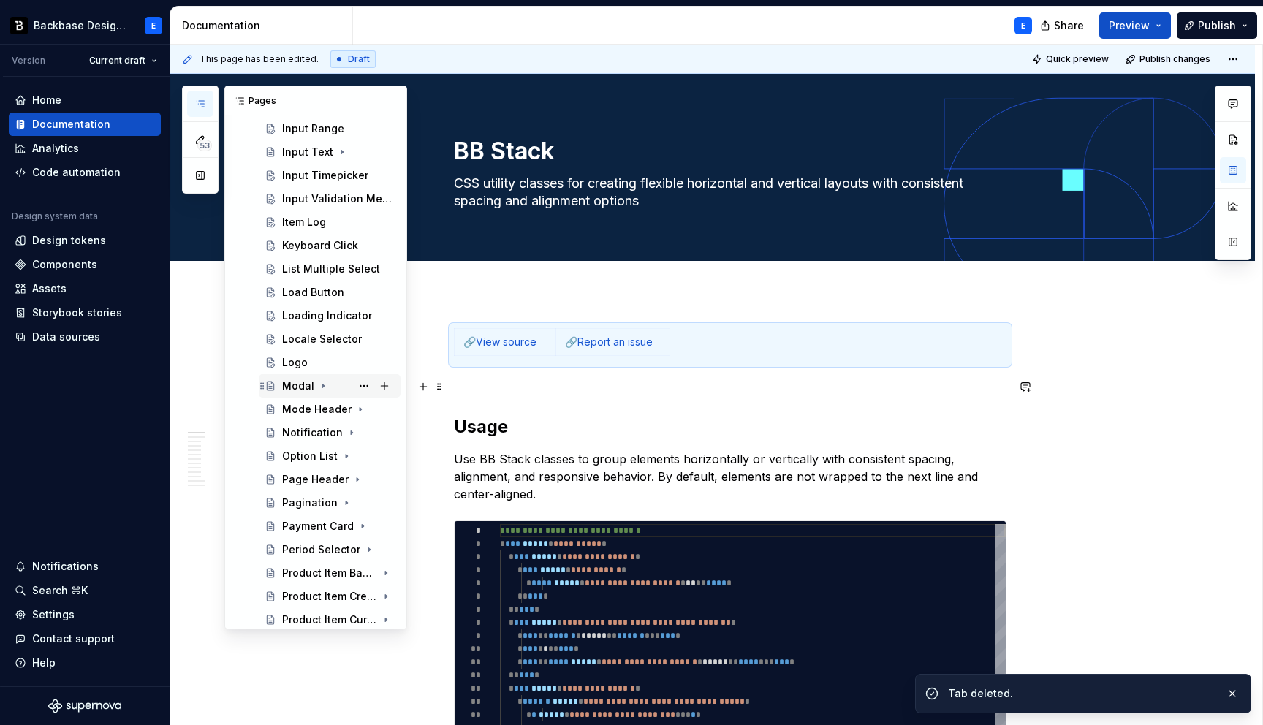
click at [322, 383] on icon "Page tree" at bounding box center [323, 386] width 12 height 12
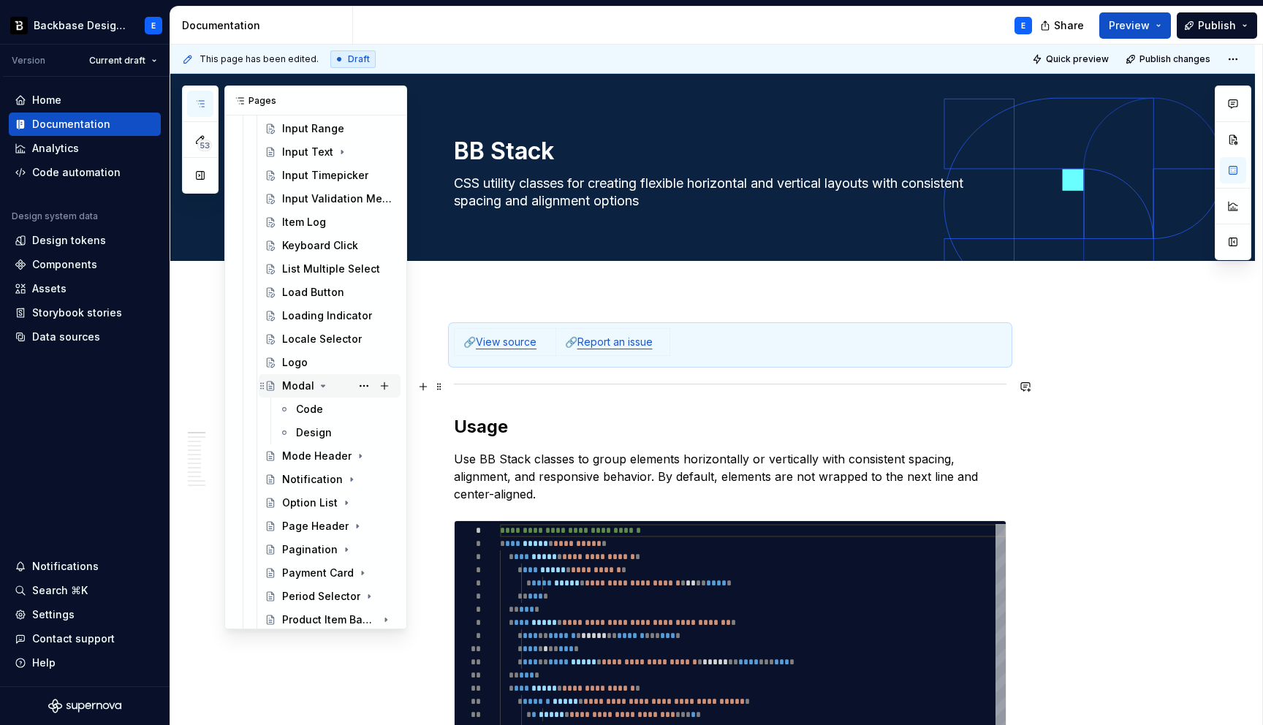
click at [322, 384] on icon "Page tree" at bounding box center [323, 386] width 12 height 12
click at [347, 408] on icon "Page tree" at bounding box center [345, 409] width 12 height 12
click at [365, 435] on button "Page tree" at bounding box center [364, 432] width 20 height 20
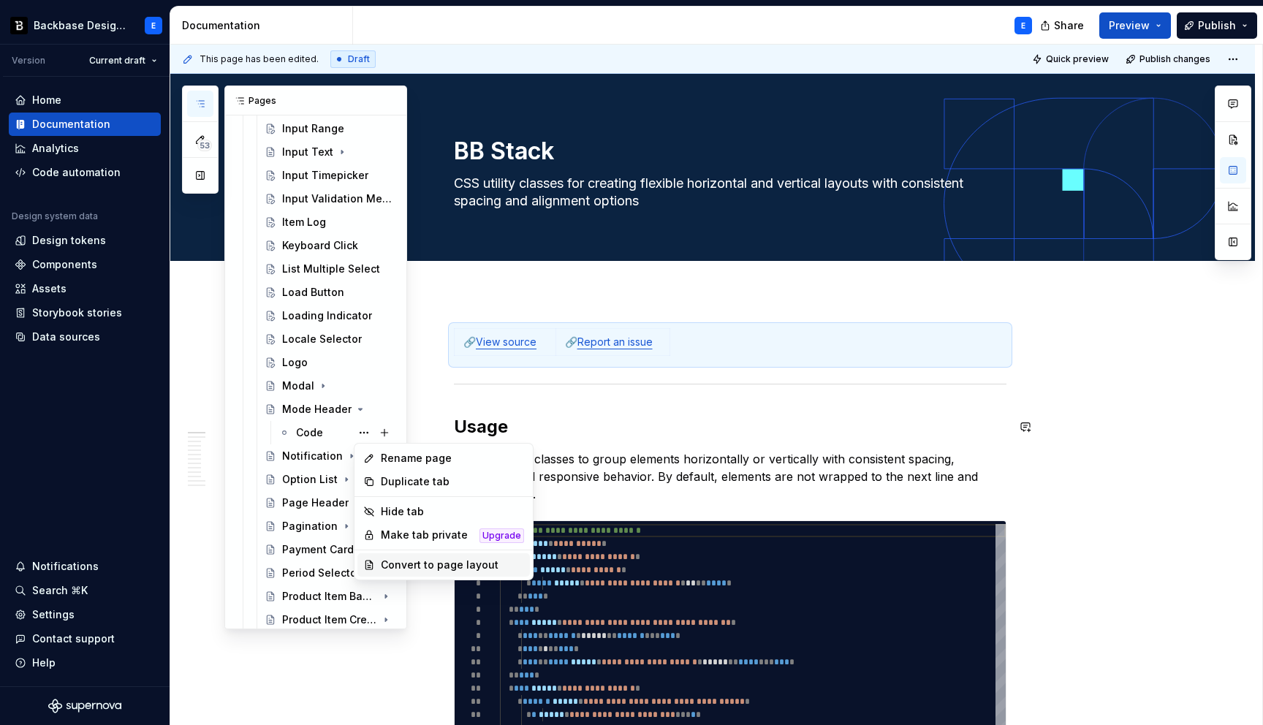
click at [427, 561] on div "Convert to page layout" at bounding box center [452, 565] width 143 height 15
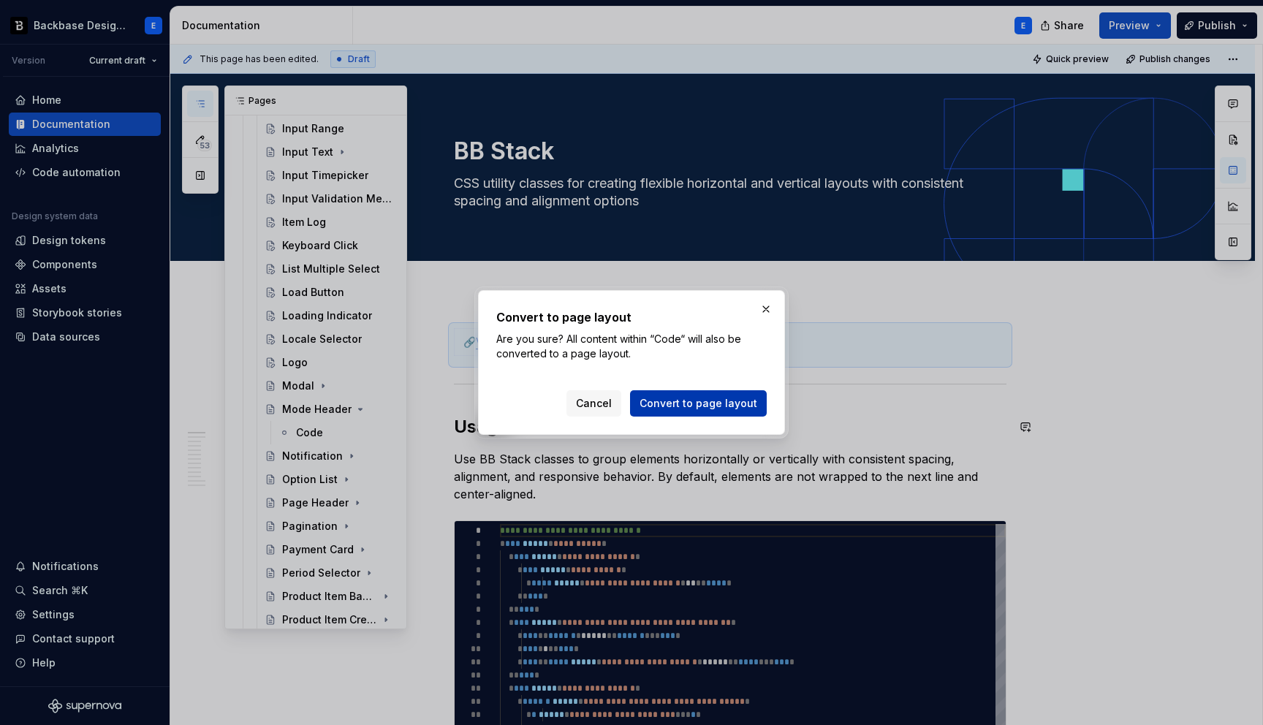
click at [676, 406] on span "Convert to page layout" at bounding box center [698, 403] width 118 height 15
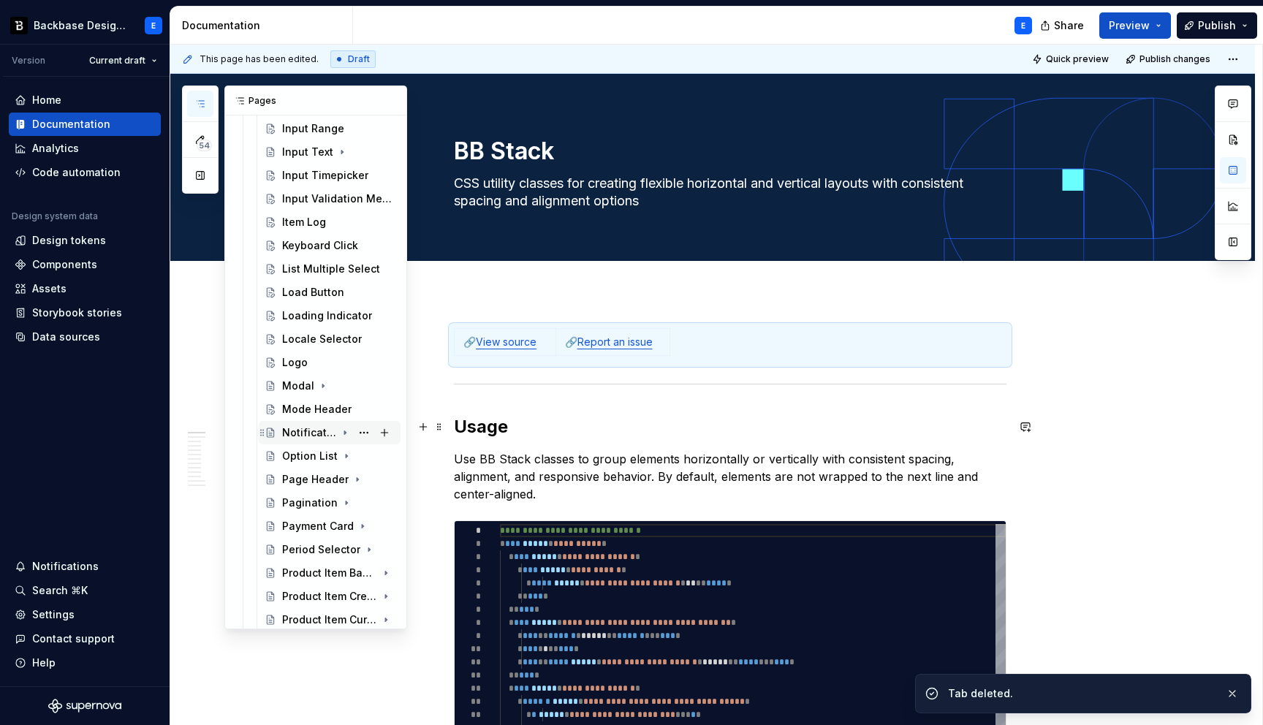
click at [344, 433] on icon "Page tree" at bounding box center [344, 433] width 1 height 4
click at [360, 455] on button "Page tree" at bounding box center [364, 456] width 20 height 20
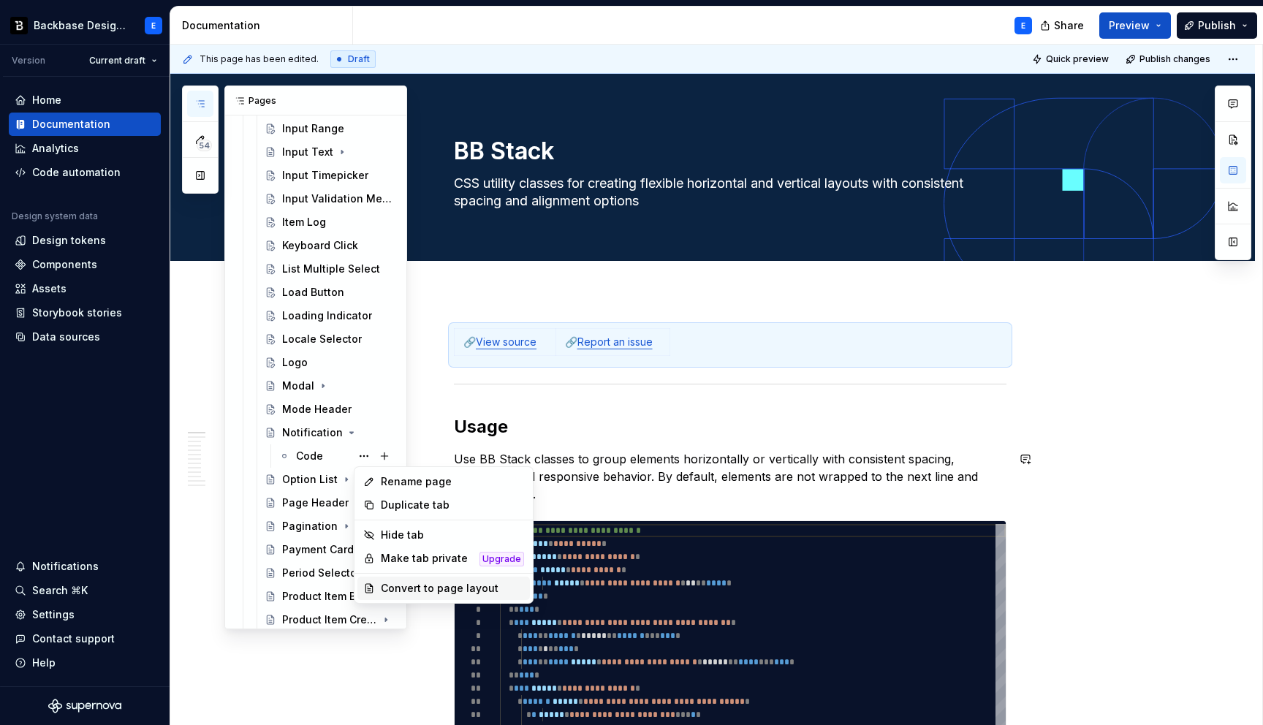
click at [406, 590] on div "Convert to page layout" at bounding box center [452, 588] width 143 height 15
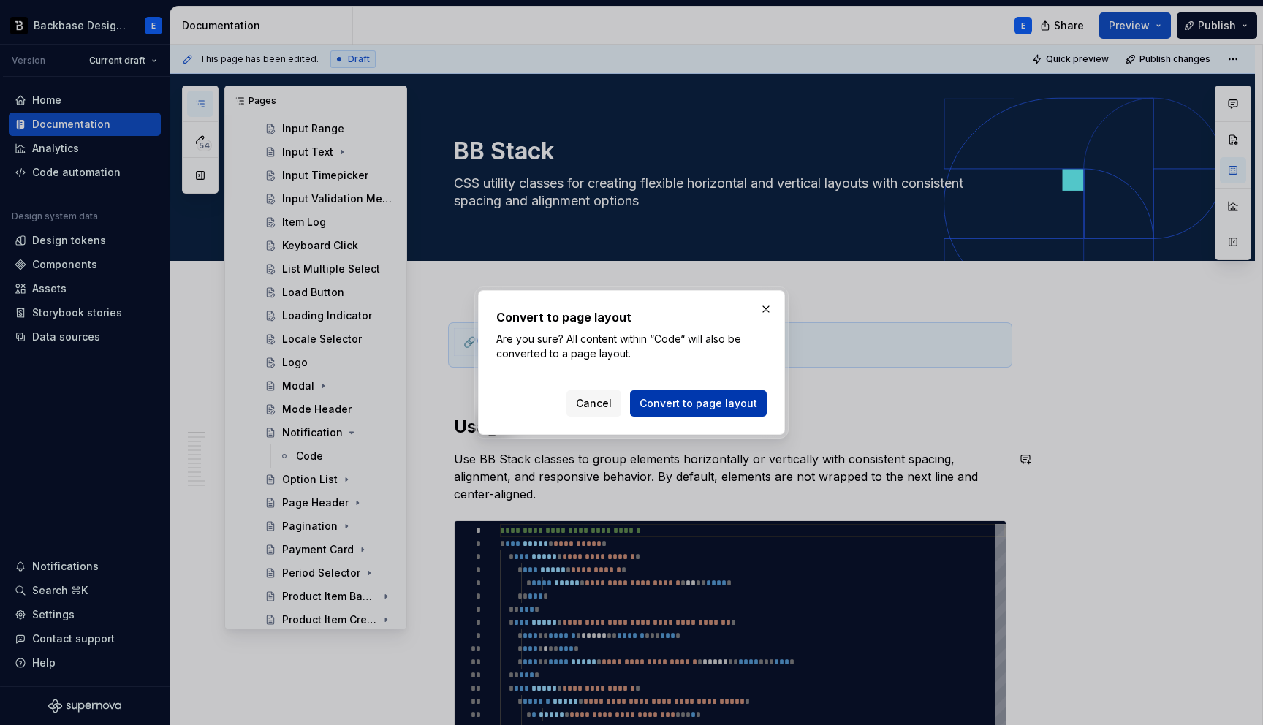
click at [669, 403] on span "Convert to page layout" at bounding box center [698, 403] width 118 height 15
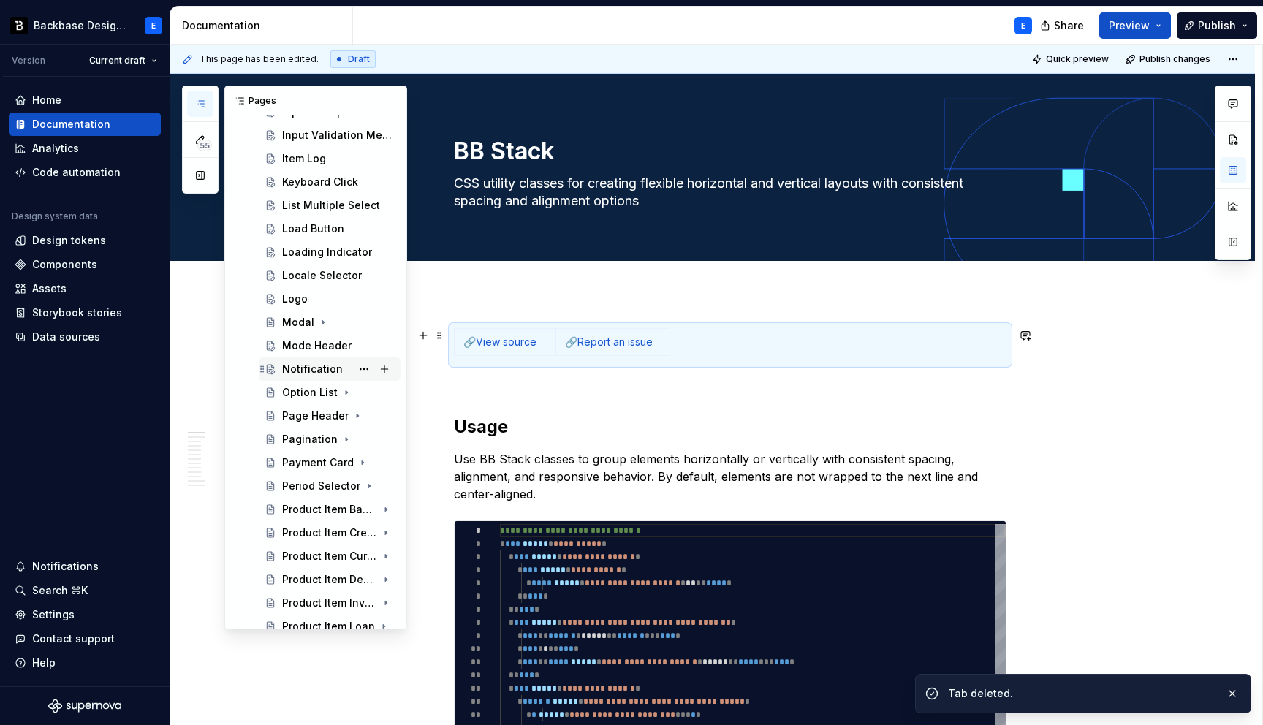
scroll to position [1186, 0]
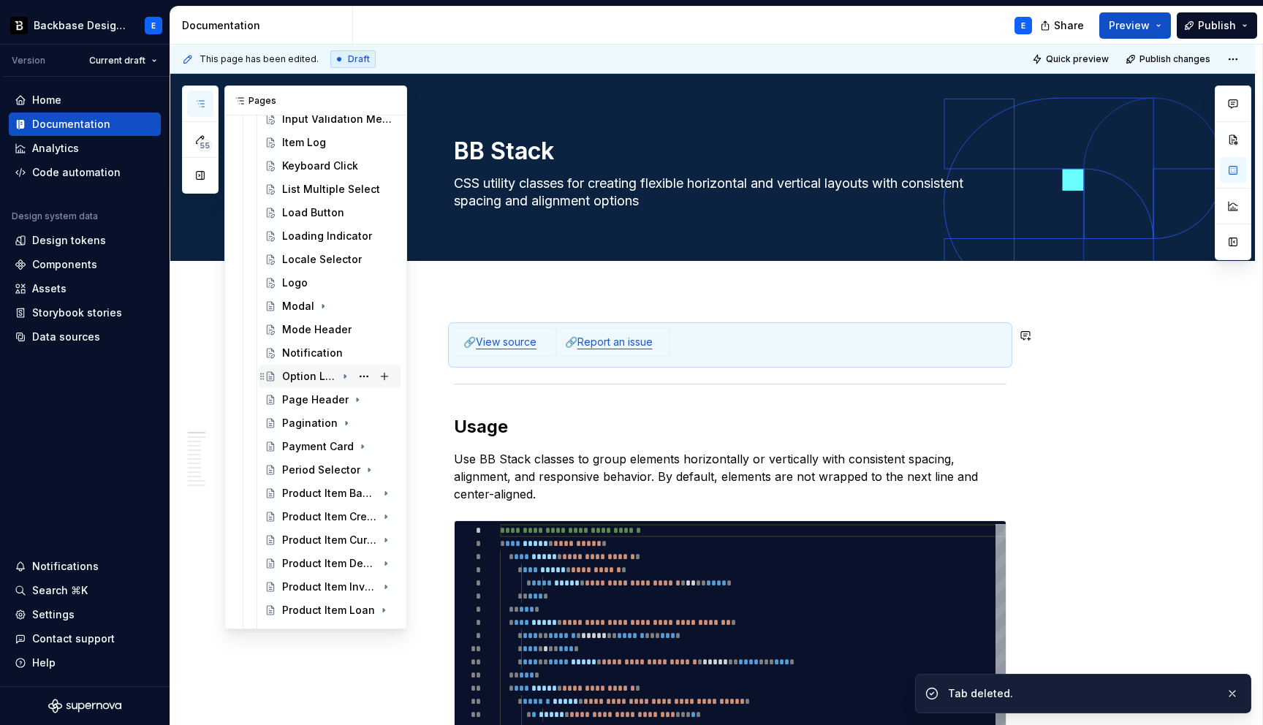
click at [345, 376] on icon "Page tree" at bounding box center [345, 377] width 12 height 12
click at [360, 397] on button "Page tree" at bounding box center [364, 400] width 20 height 20
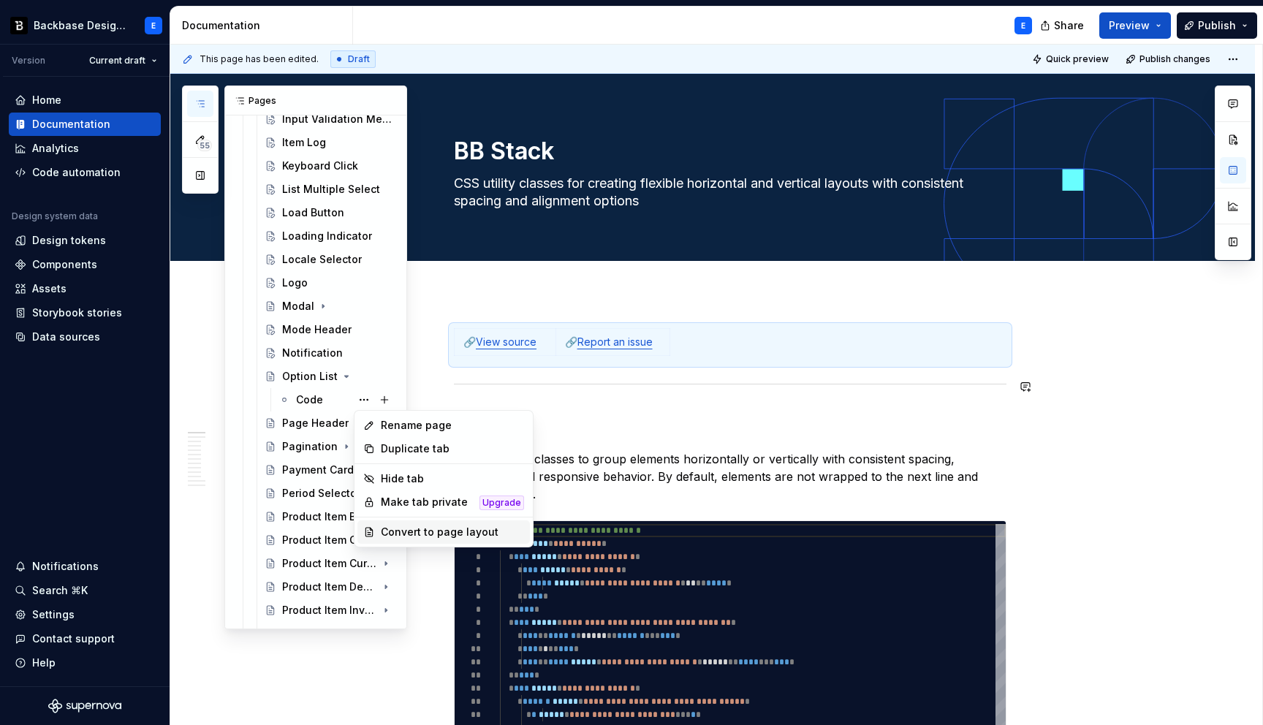
click at [405, 528] on div "Convert to page layout" at bounding box center [452, 532] width 143 height 15
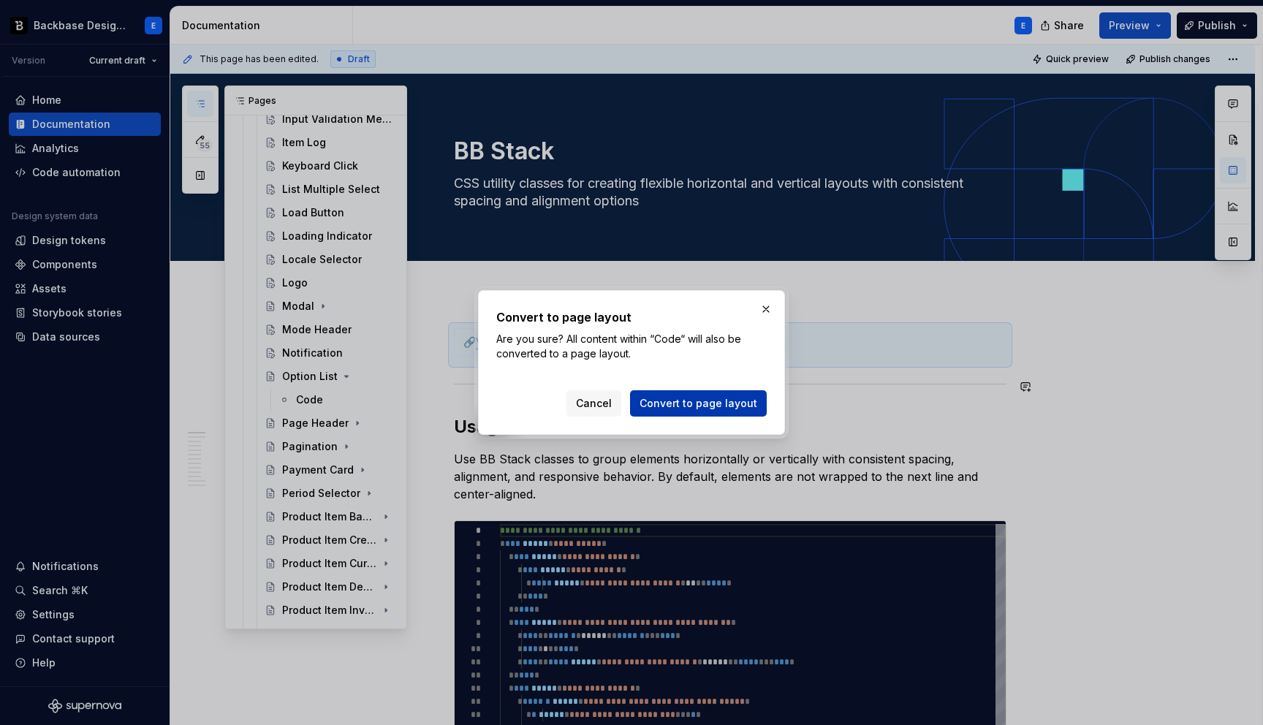
click at [673, 398] on span "Convert to page layout" at bounding box center [698, 403] width 118 height 15
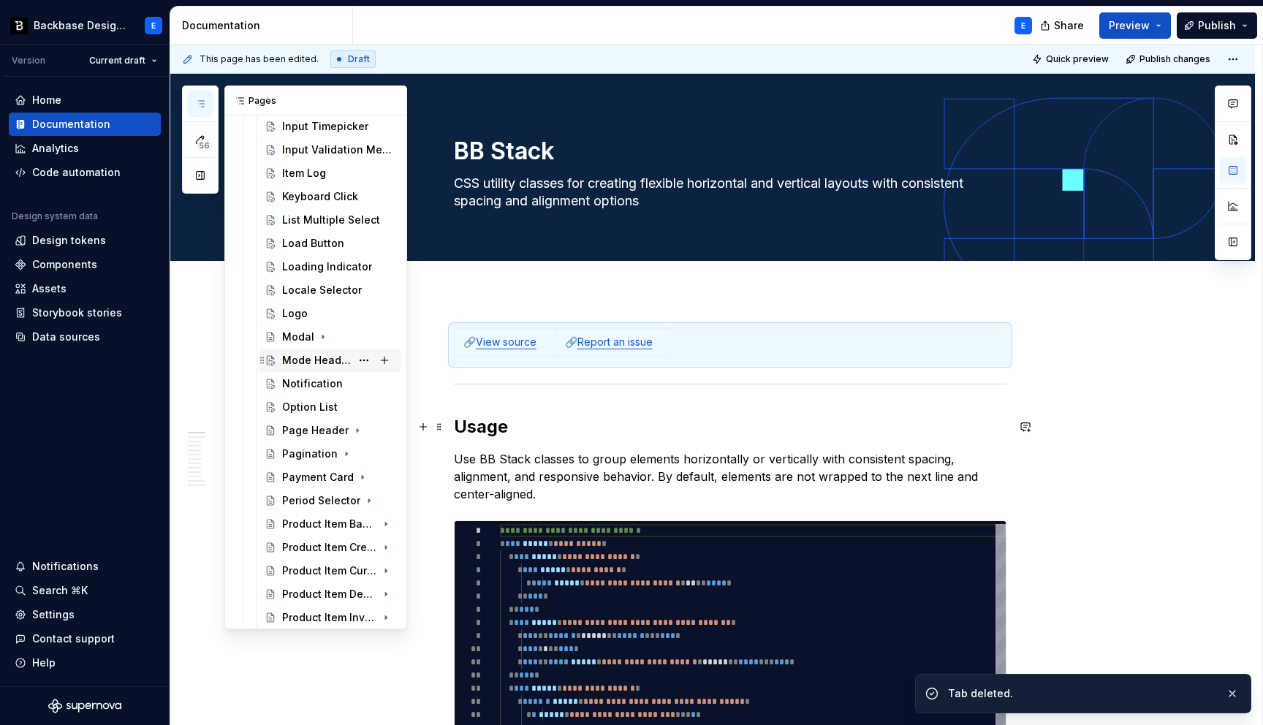
scroll to position [1171, 0]
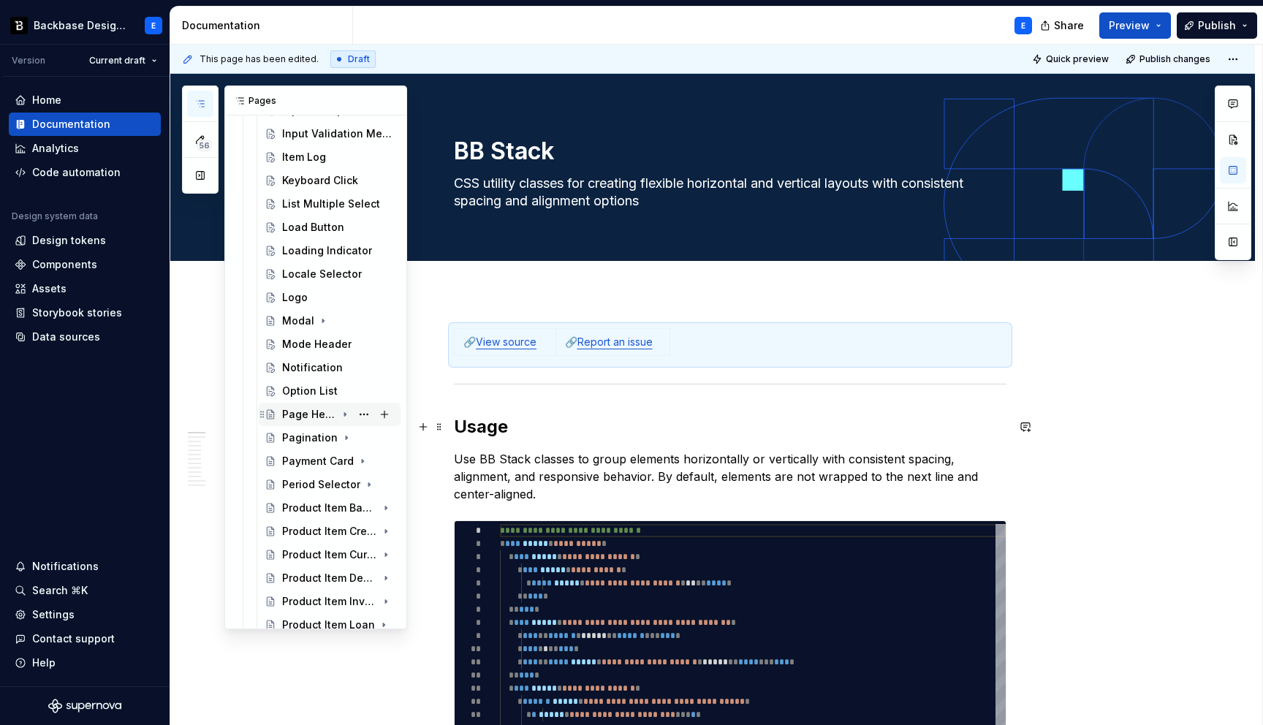
click at [345, 415] on icon "Page tree" at bounding box center [344, 415] width 1 height 4
click at [361, 438] on button "Page tree" at bounding box center [364, 438] width 20 height 20
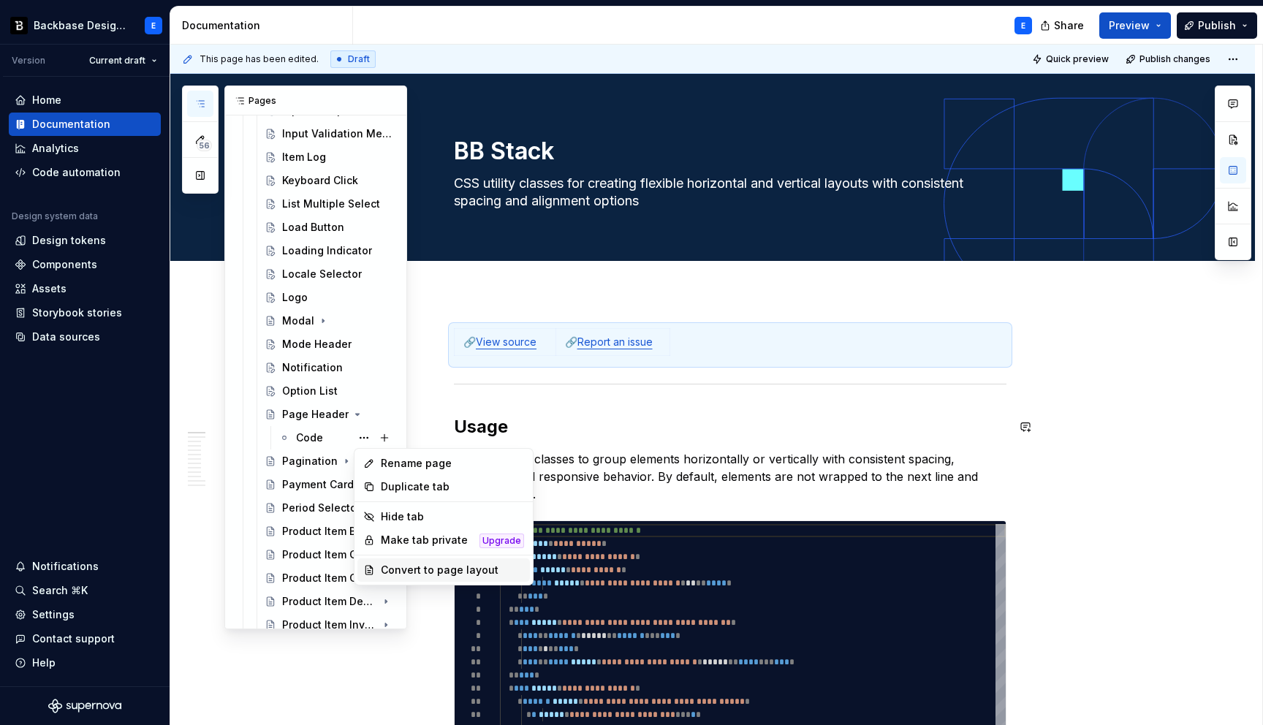
click at [421, 571] on div "Convert to page layout" at bounding box center [452, 570] width 143 height 15
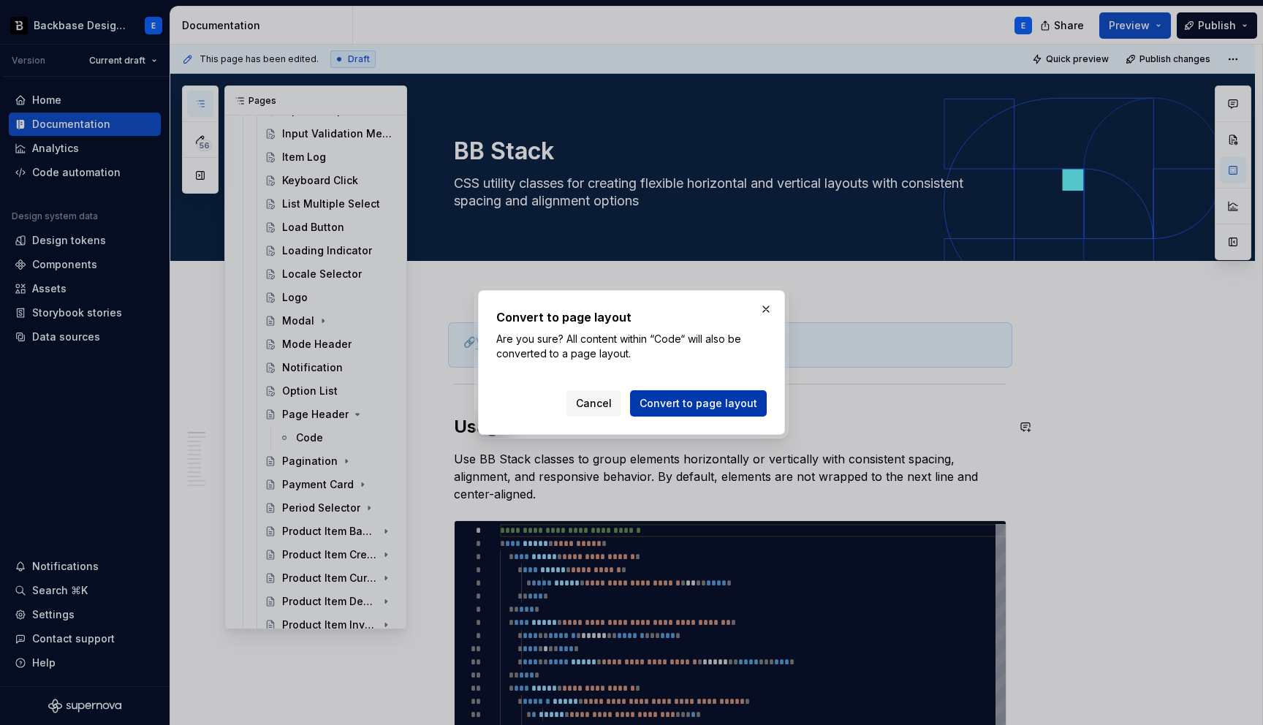
click at [691, 405] on span "Convert to page layout" at bounding box center [698, 403] width 118 height 15
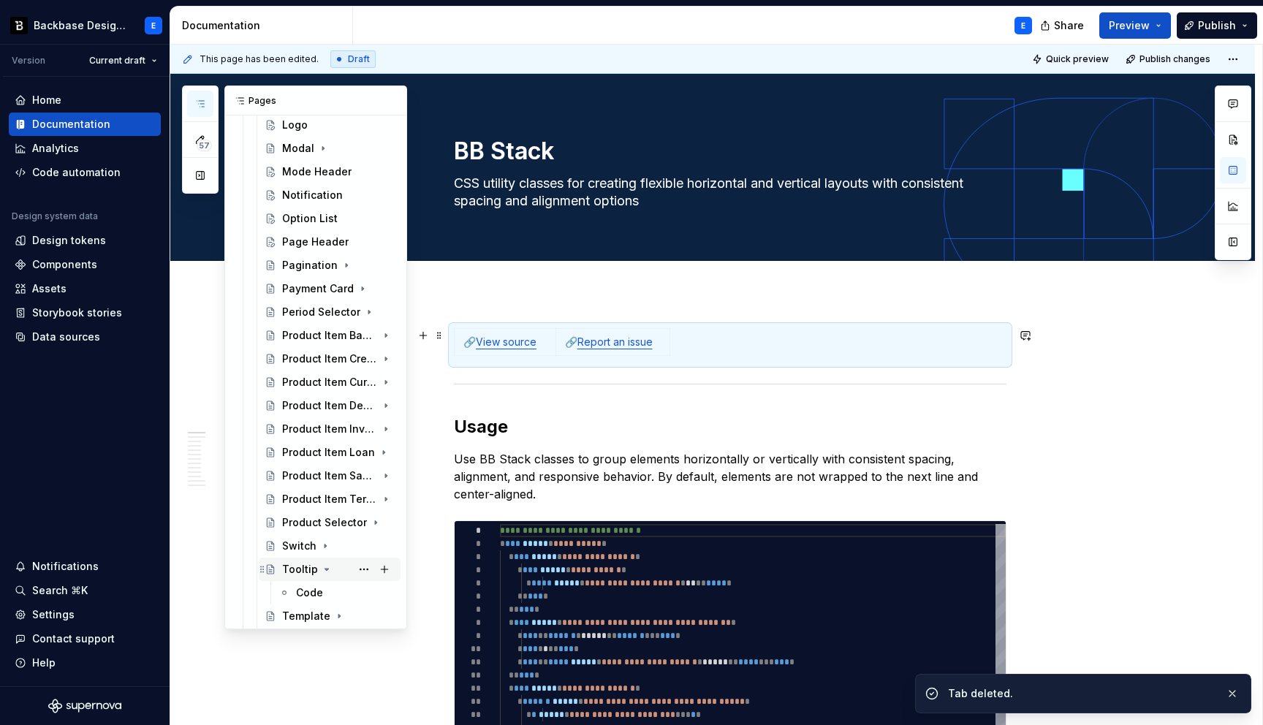
scroll to position [1343, 0]
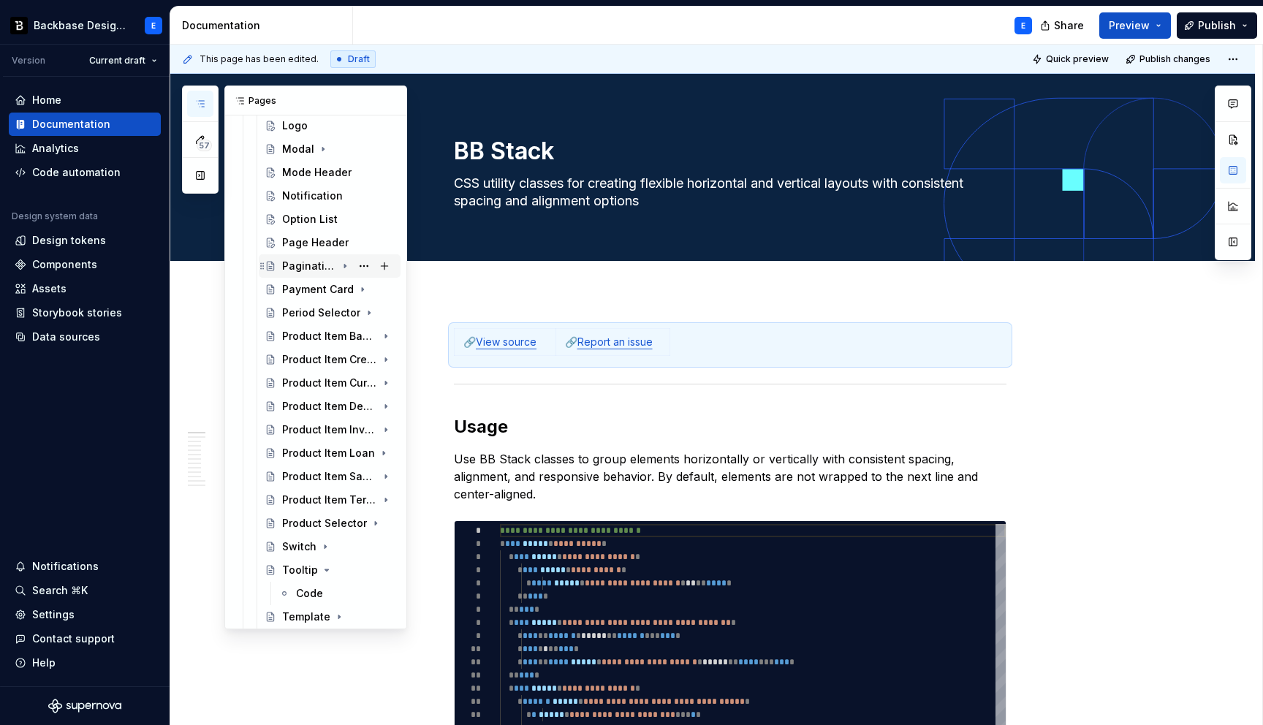
click at [342, 267] on icon "Page tree" at bounding box center [345, 266] width 12 height 12
click at [364, 286] on button "Page tree" at bounding box center [364, 289] width 20 height 20
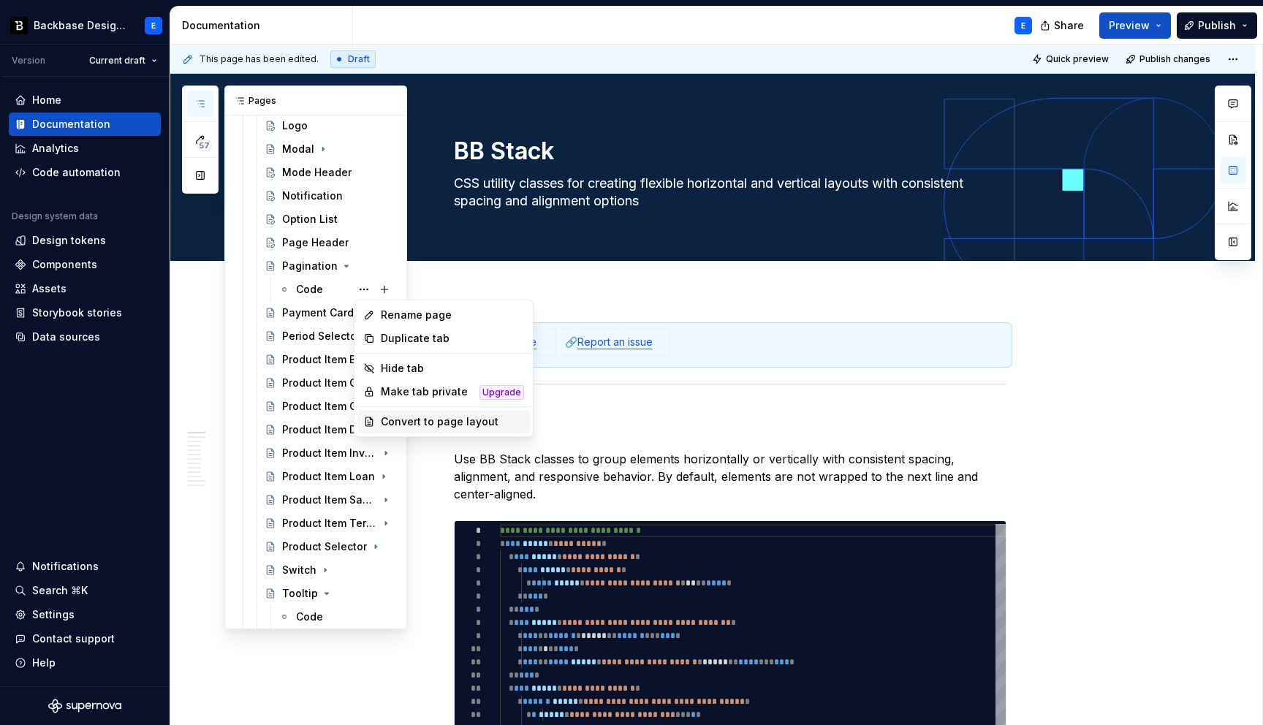
click at [419, 425] on div "Convert to page layout" at bounding box center [452, 421] width 143 height 15
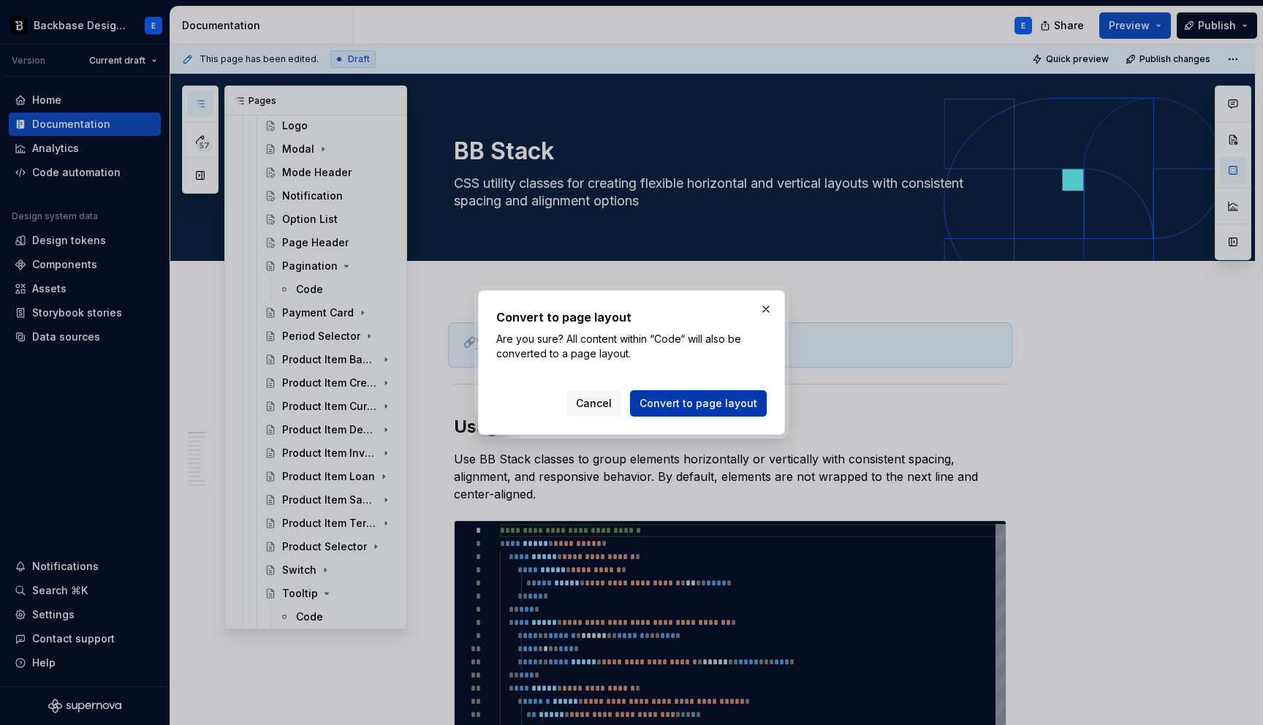
click at [661, 406] on span "Convert to page layout" at bounding box center [698, 403] width 118 height 15
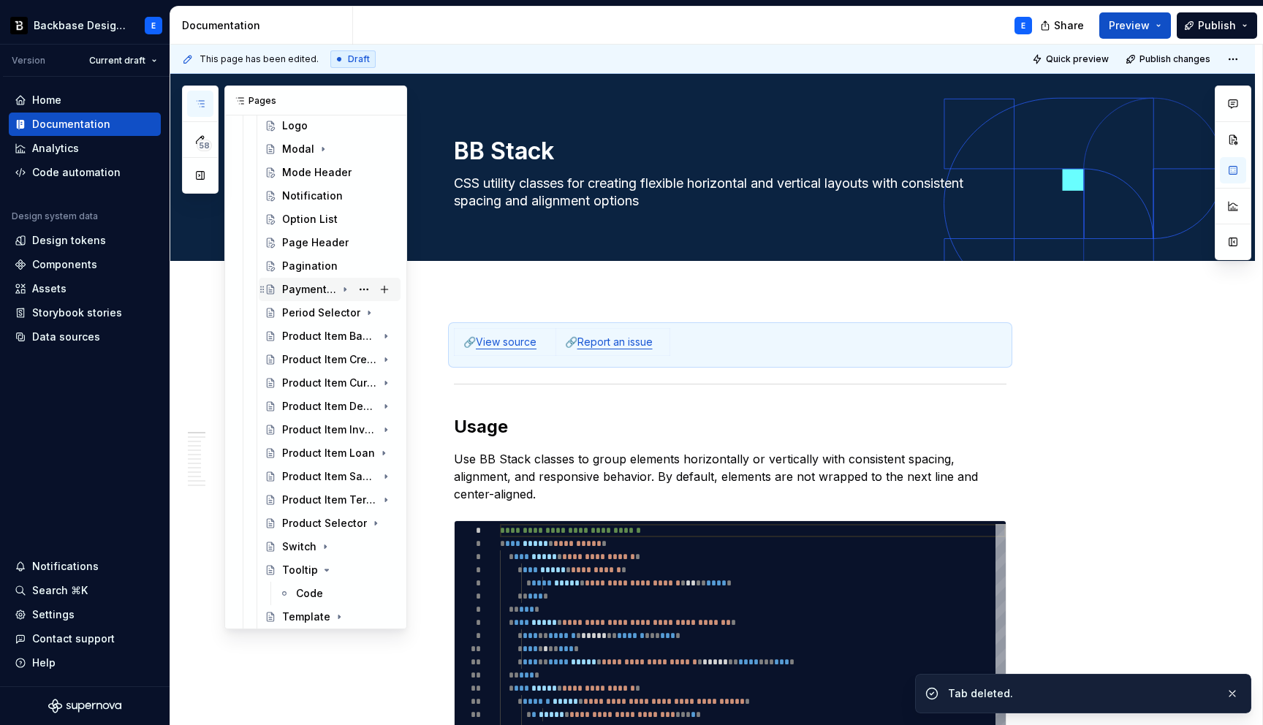
click at [346, 288] on icon "Page tree" at bounding box center [345, 290] width 12 height 12
click at [362, 312] on button "Page tree" at bounding box center [364, 313] width 20 height 20
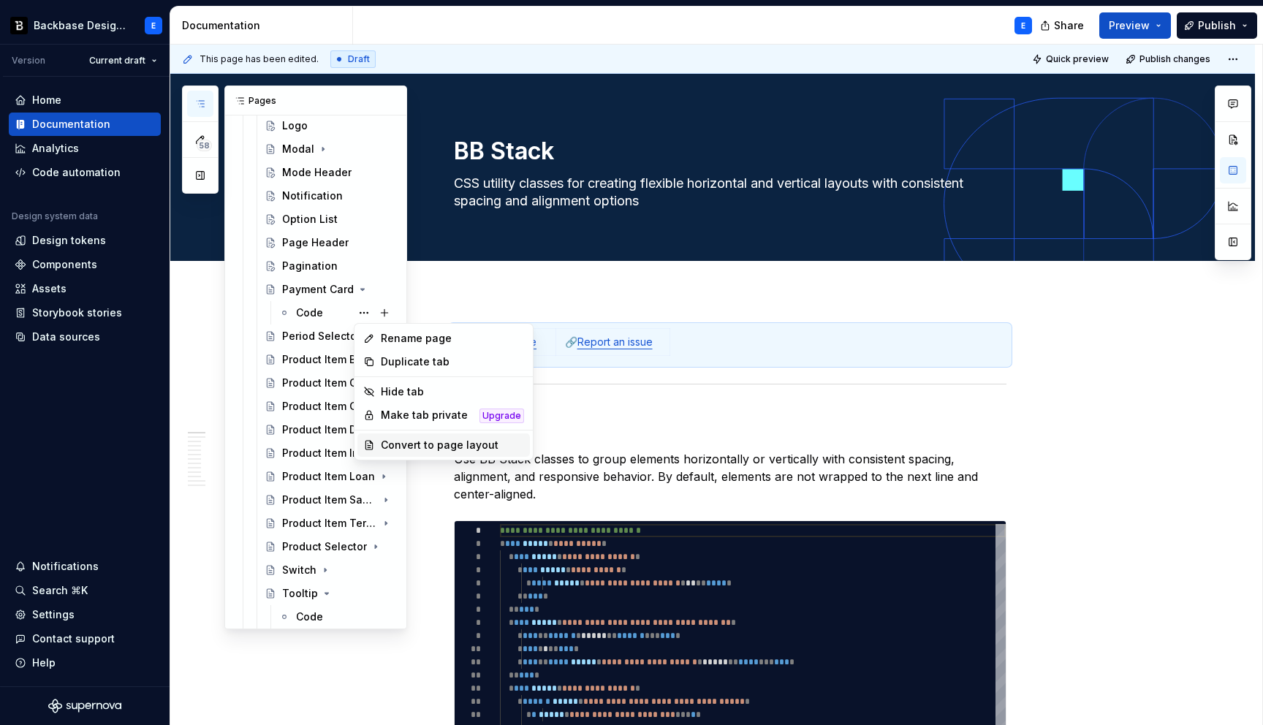
click at [406, 441] on div "Convert to page layout" at bounding box center [452, 445] width 143 height 15
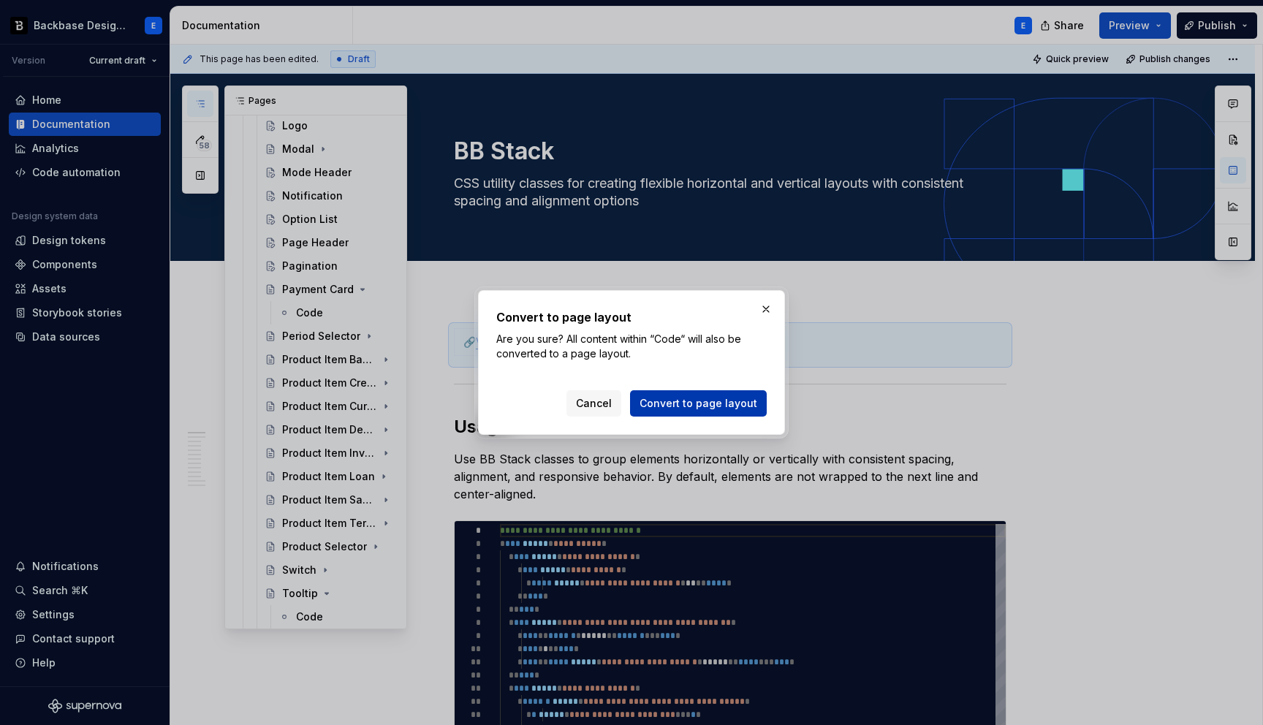
click at [650, 399] on span "Convert to page layout" at bounding box center [698, 403] width 118 height 15
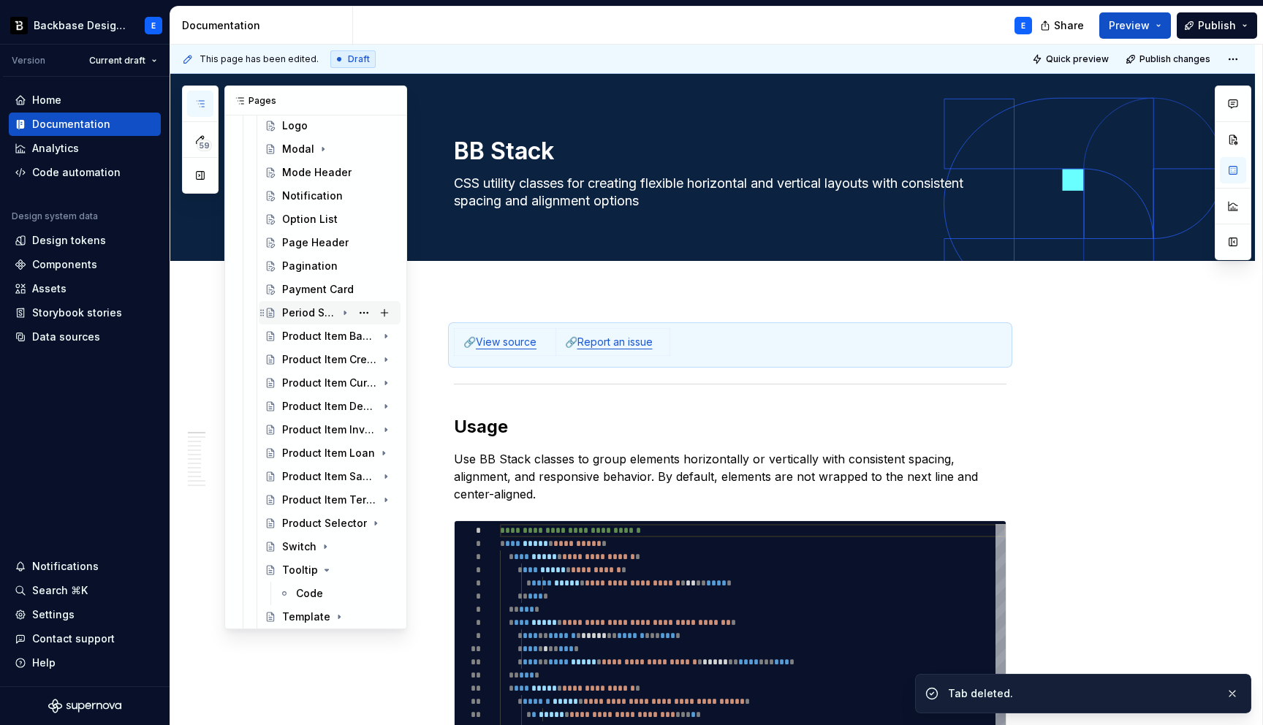
click at [346, 312] on icon "Page tree" at bounding box center [345, 313] width 12 height 12
click at [367, 338] on button "Page tree" at bounding box center [364, 336] width 20 height 20
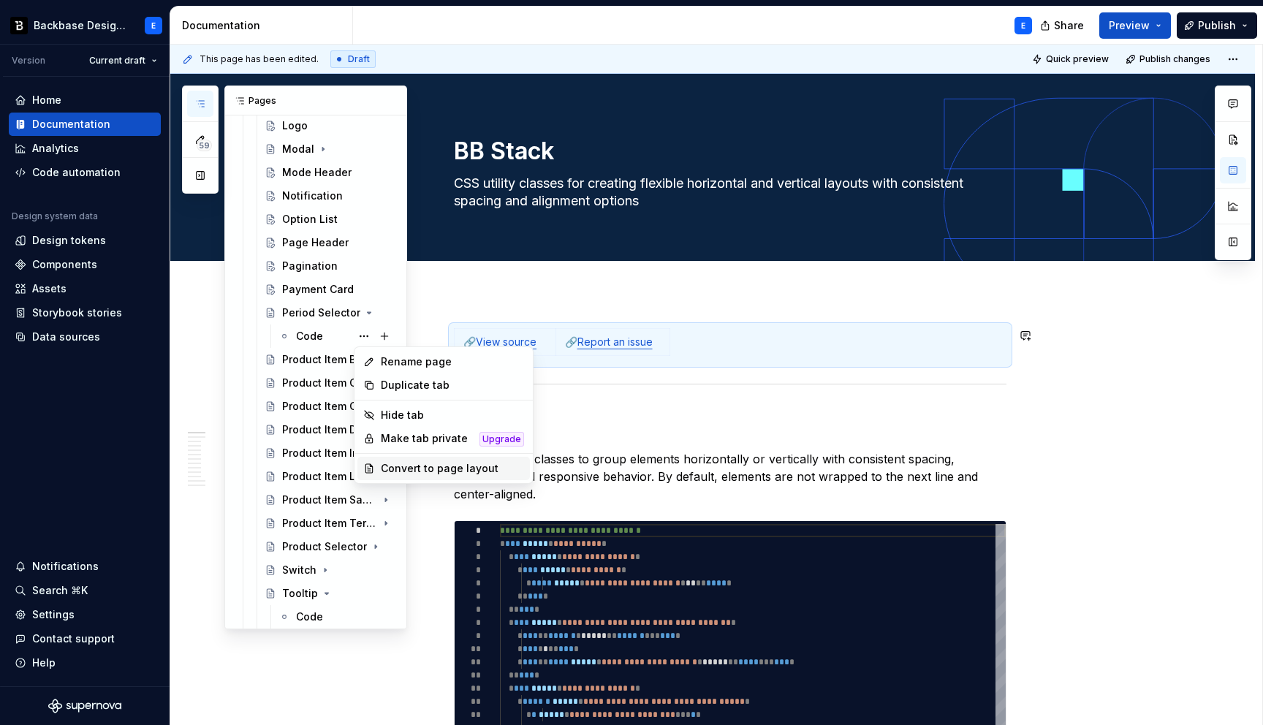
click at [420, 467] on div "Convert to page layout" at bounding box center [452, 468] width 143 height 15
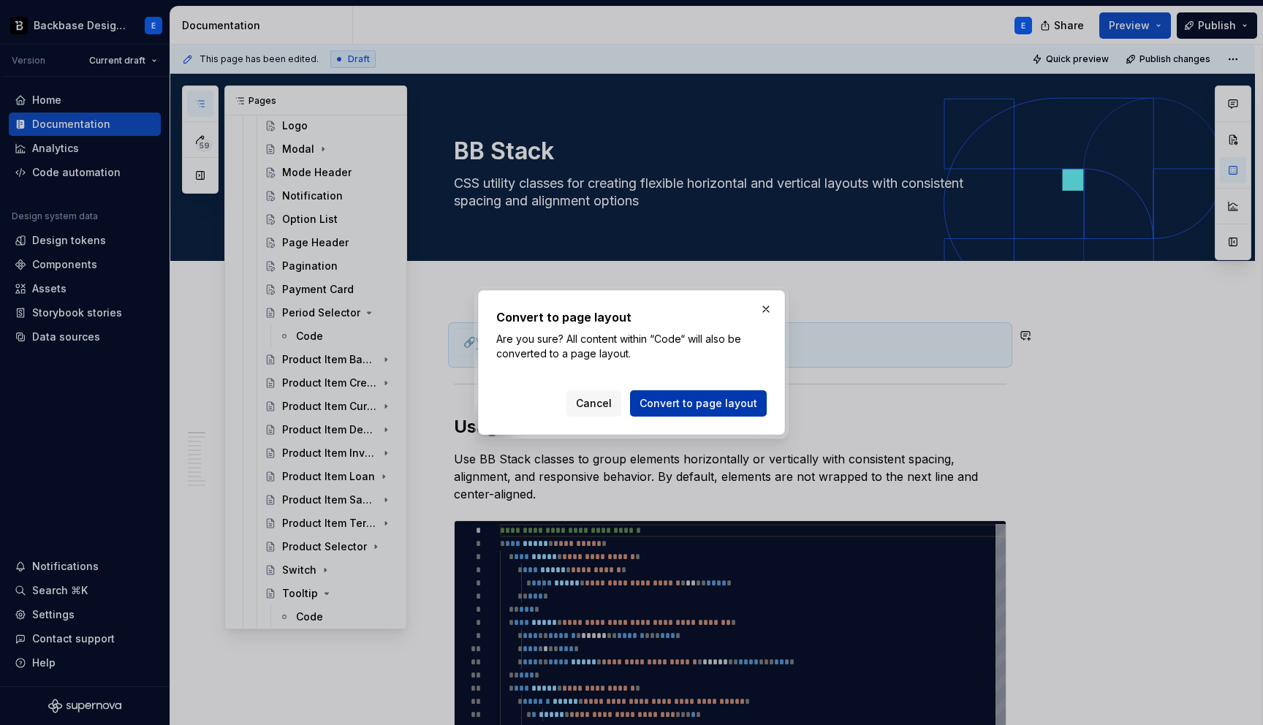
click at [656, 406] on span "Convert to page layout" at bounding box center [698, 403] width 118 height 15
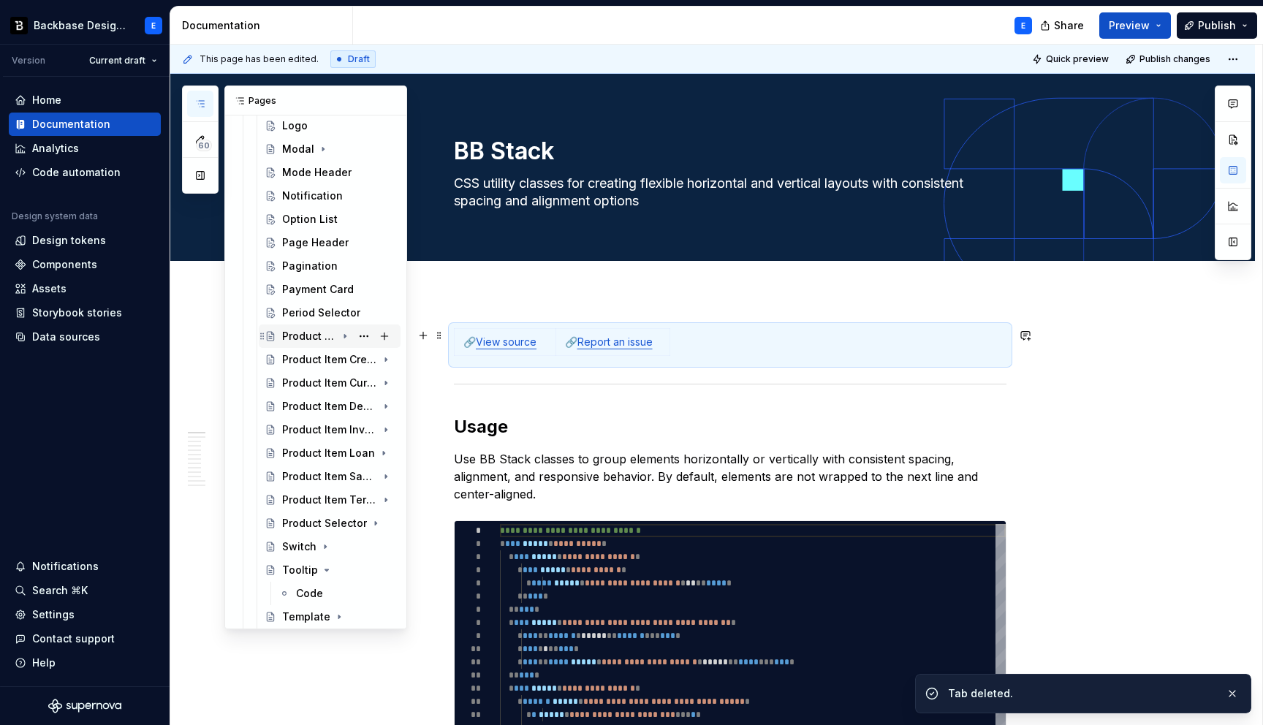
click at [346, 336] on icon "Page tree" at bounding box center [344, 337] width 1 height 4
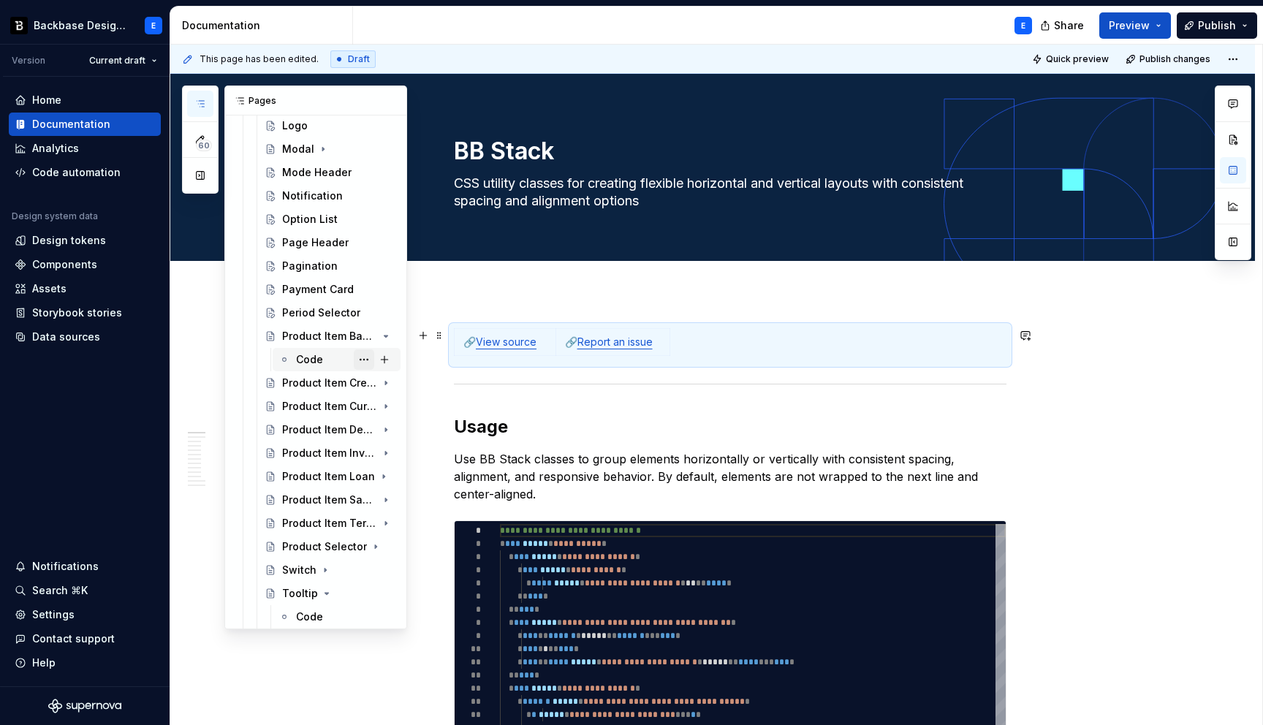
click at [367, 362] on button "Page tree" at bounding box center [364, 359] width 20 height 20
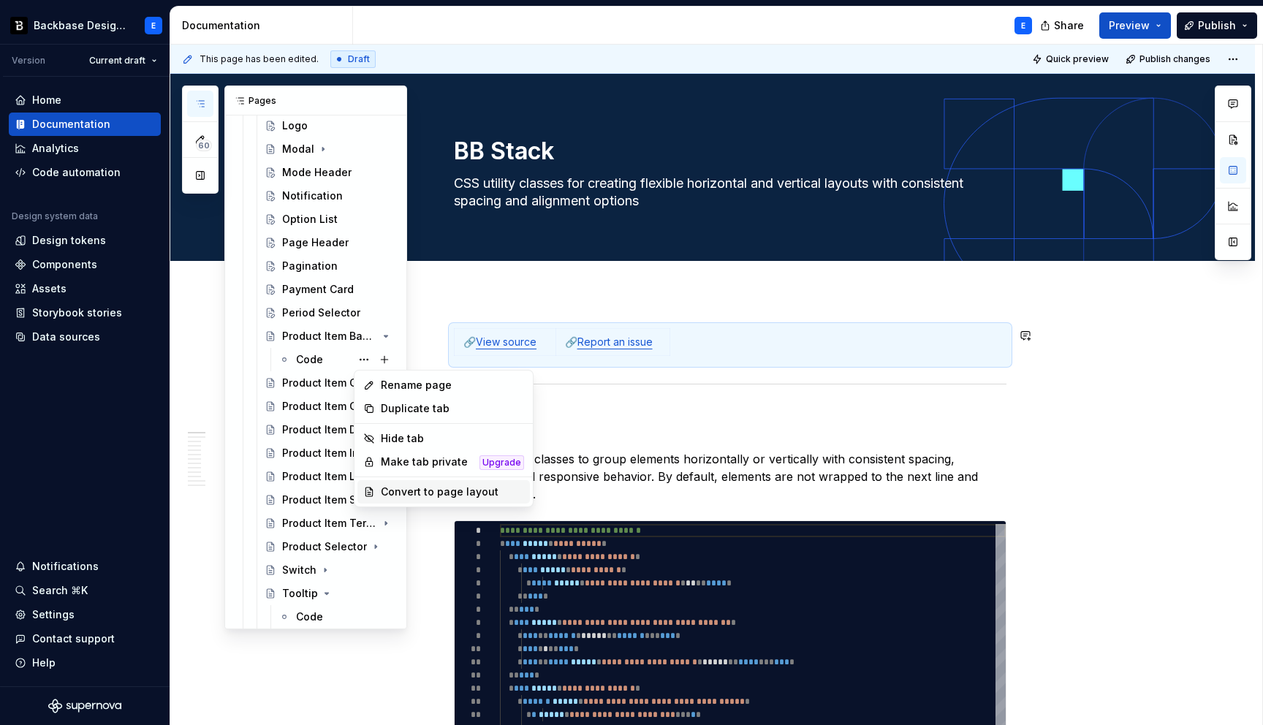
click at [450, 490] on div "Convert to page layout" at bounding box center [452, 492] width 143 height 15
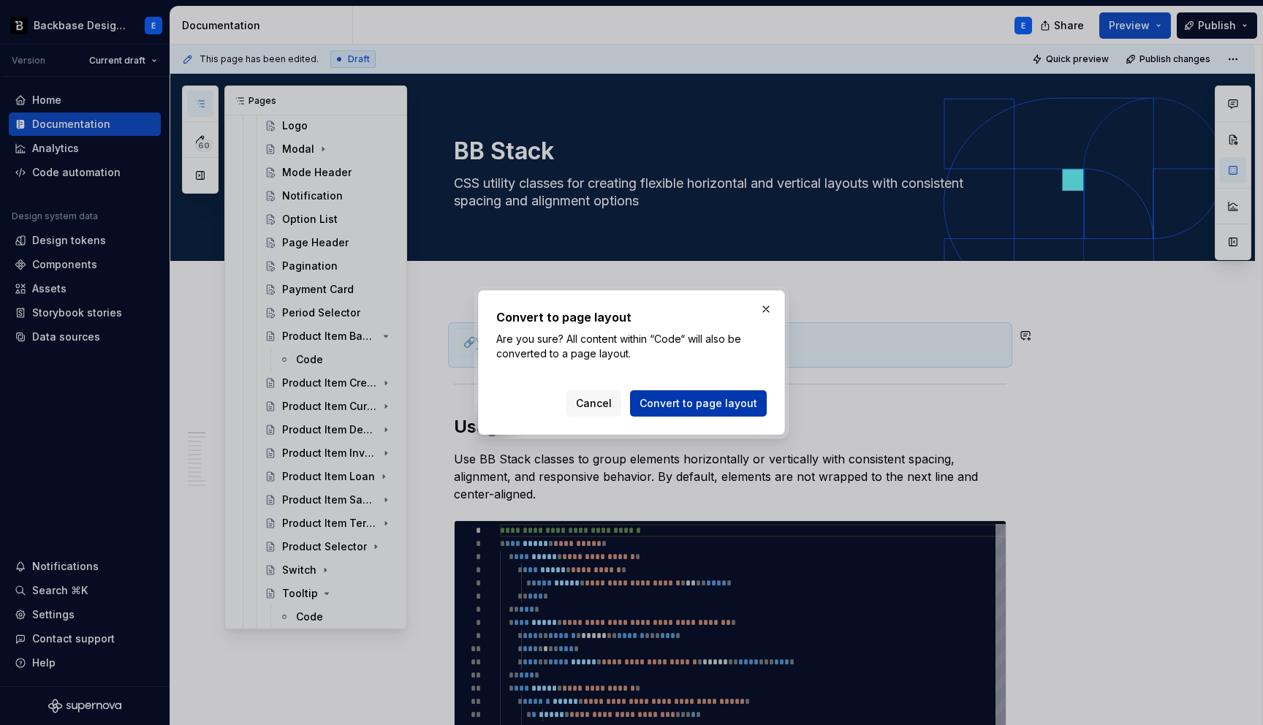
click at [656, 399] on span "Convert to page layout" at bounding box center [698, 403] width 118 height 15
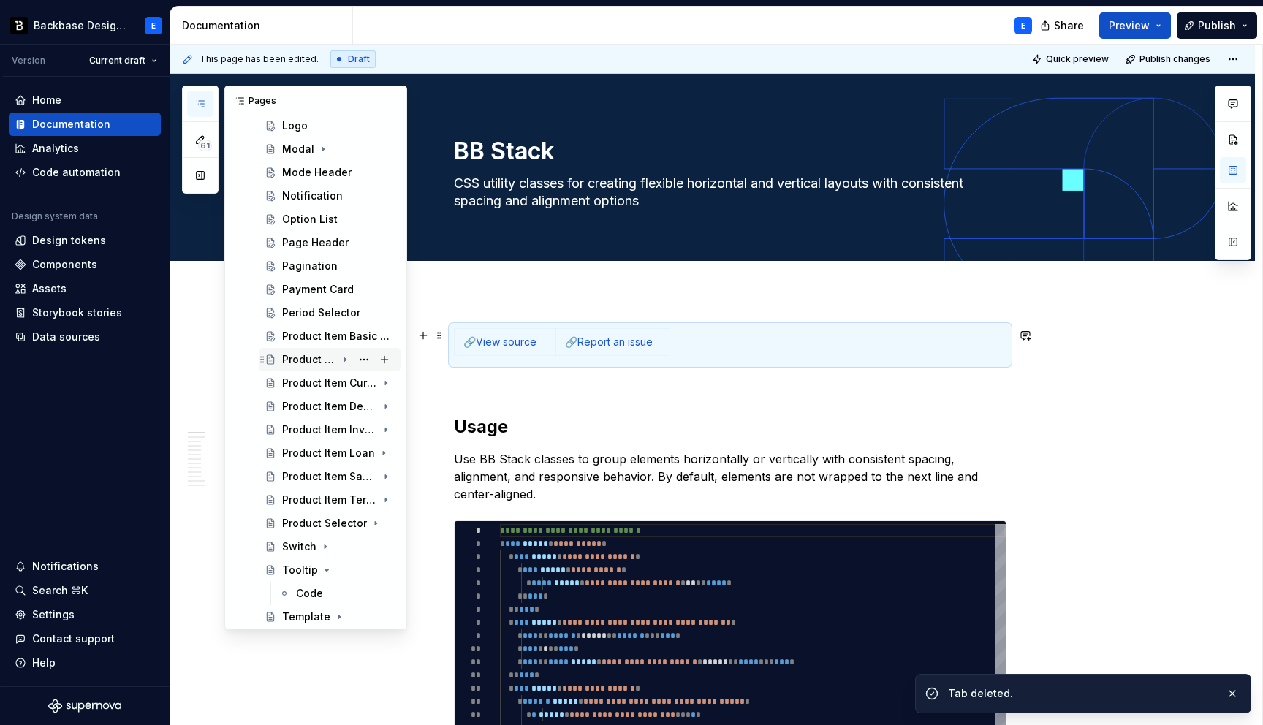
click at [347, 359] on icon "Page tree" at bounding box center [345, 360] width 12 height 12
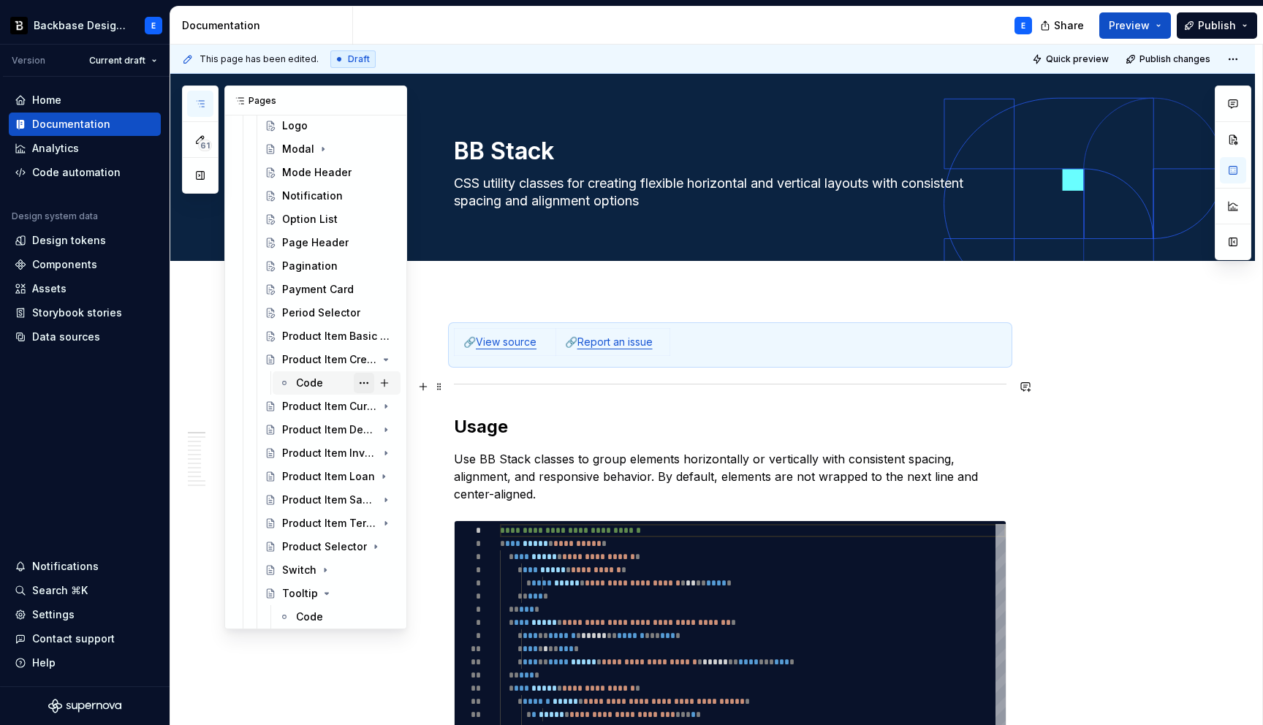
click at [368, 386] on button "Page tree" at bounding box center [364, 383] width 20 height 20
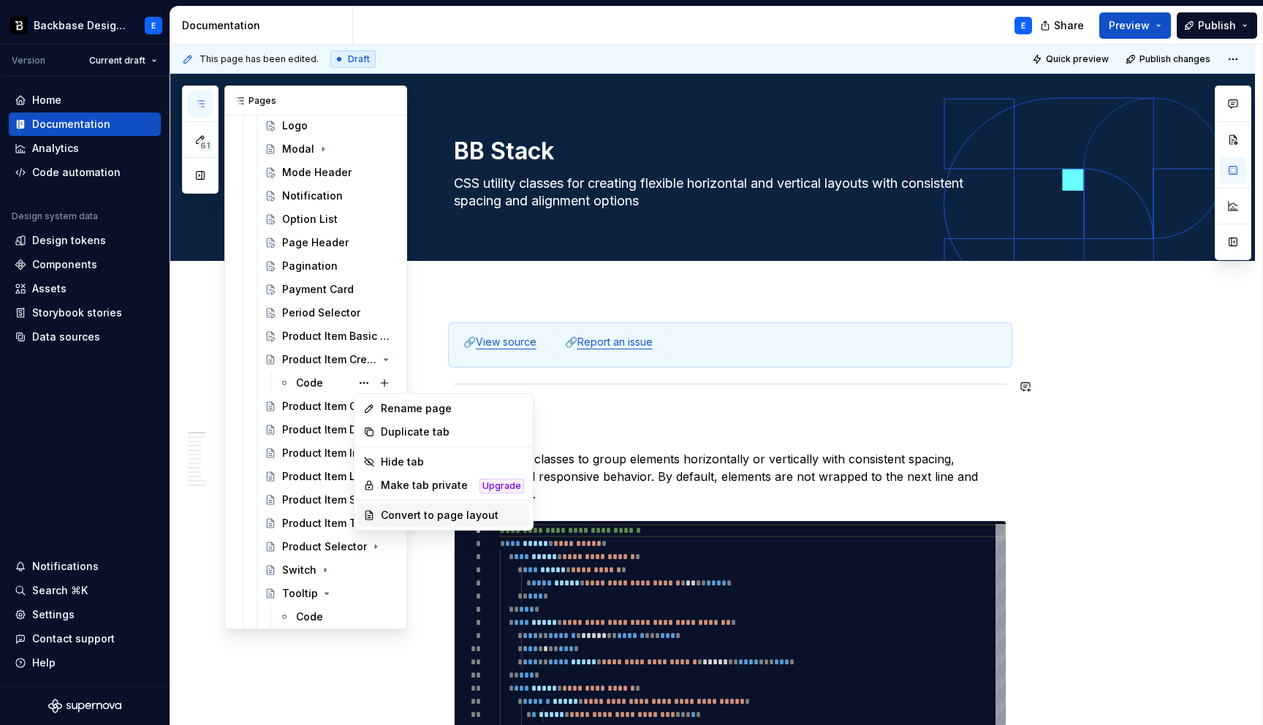
click at [467, 514] on div "Convert to page layout" at bounding box center [452, 515] width 143 height 15
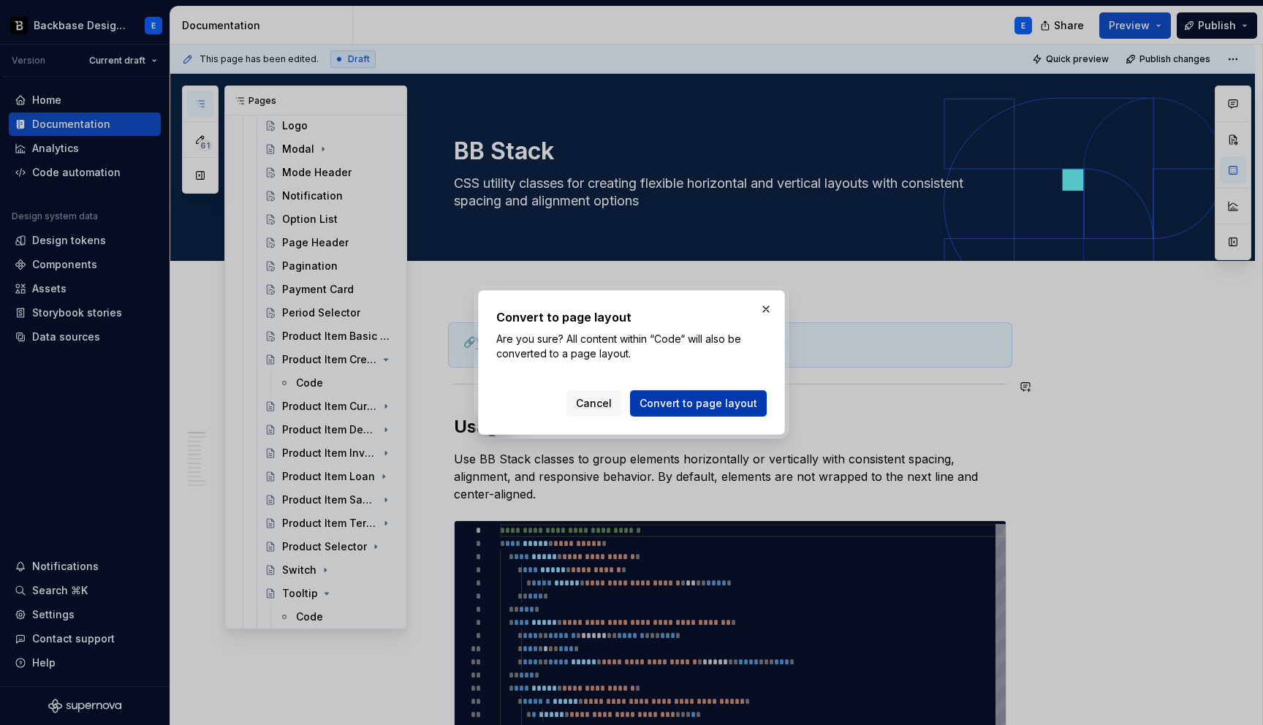
click at [662, 407] on span "Convert to page layout" at bounding box center [698, 403] width 118 height 15
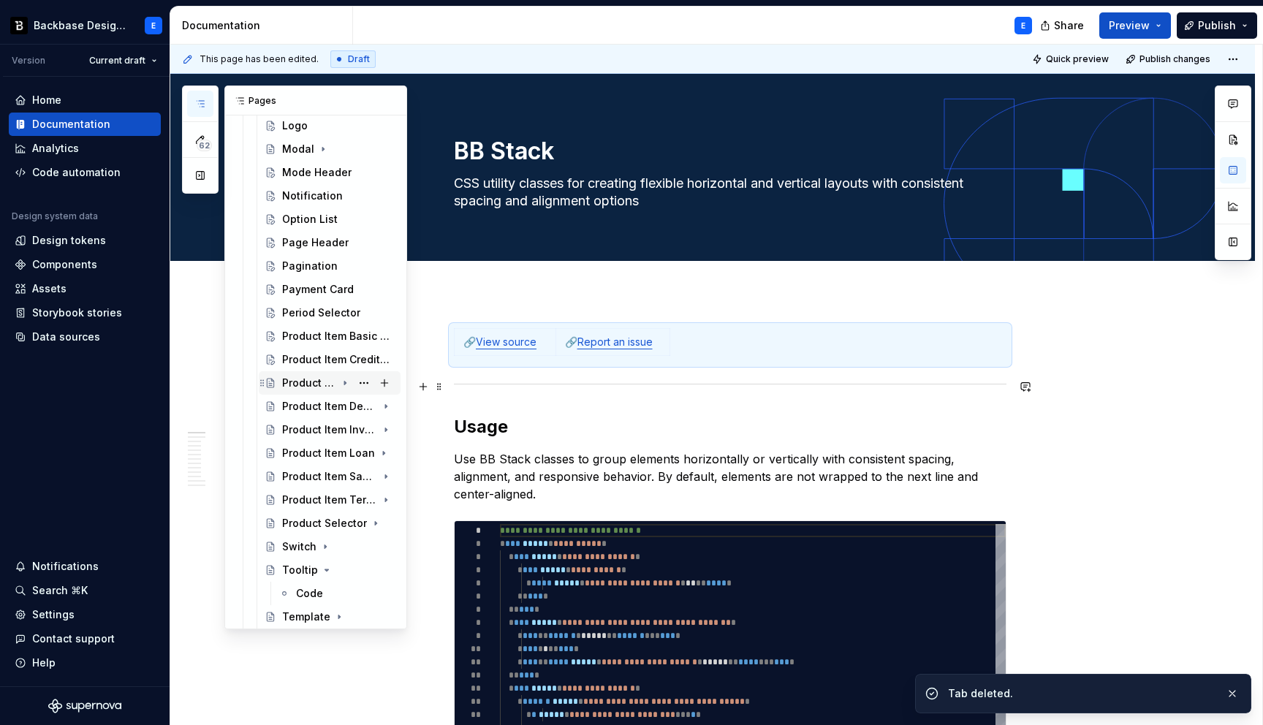
click at [347, 381] on icon "Page tree" at bounding box center [345, 383] width 12 height 12
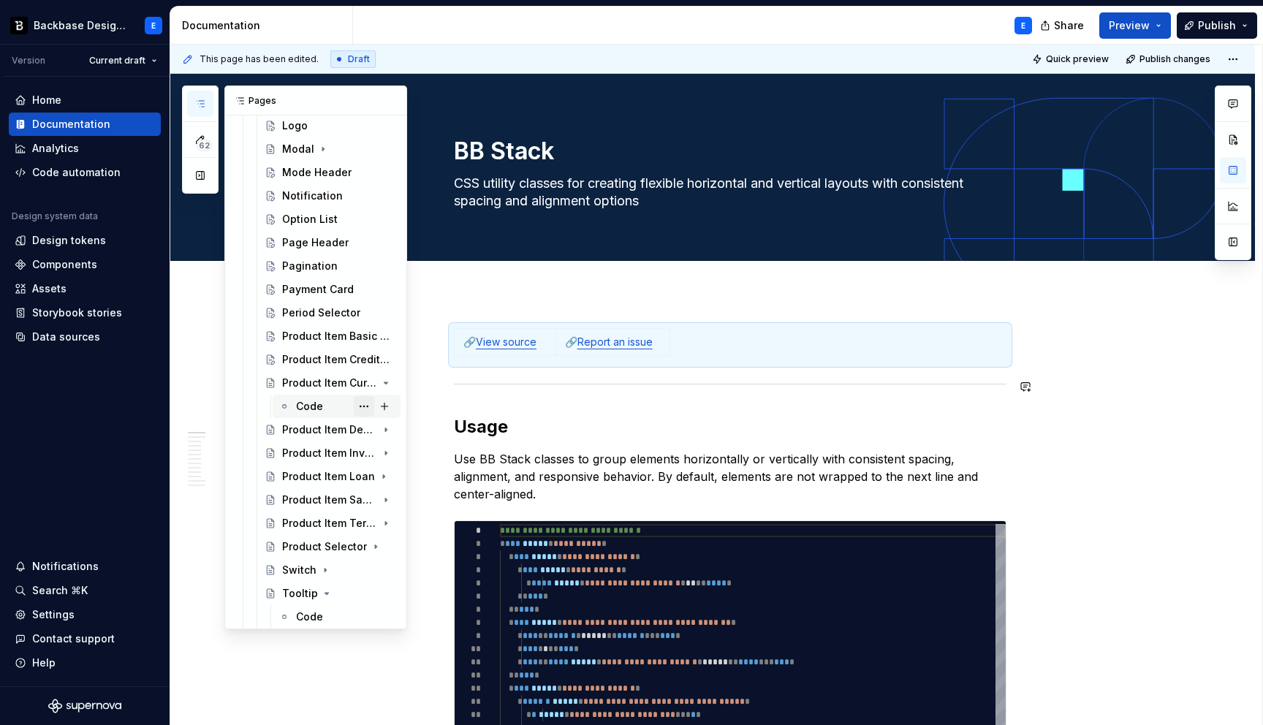
click at [361, 408] on button "Page tree" at bounding box center [364, 406] width 20 height 20
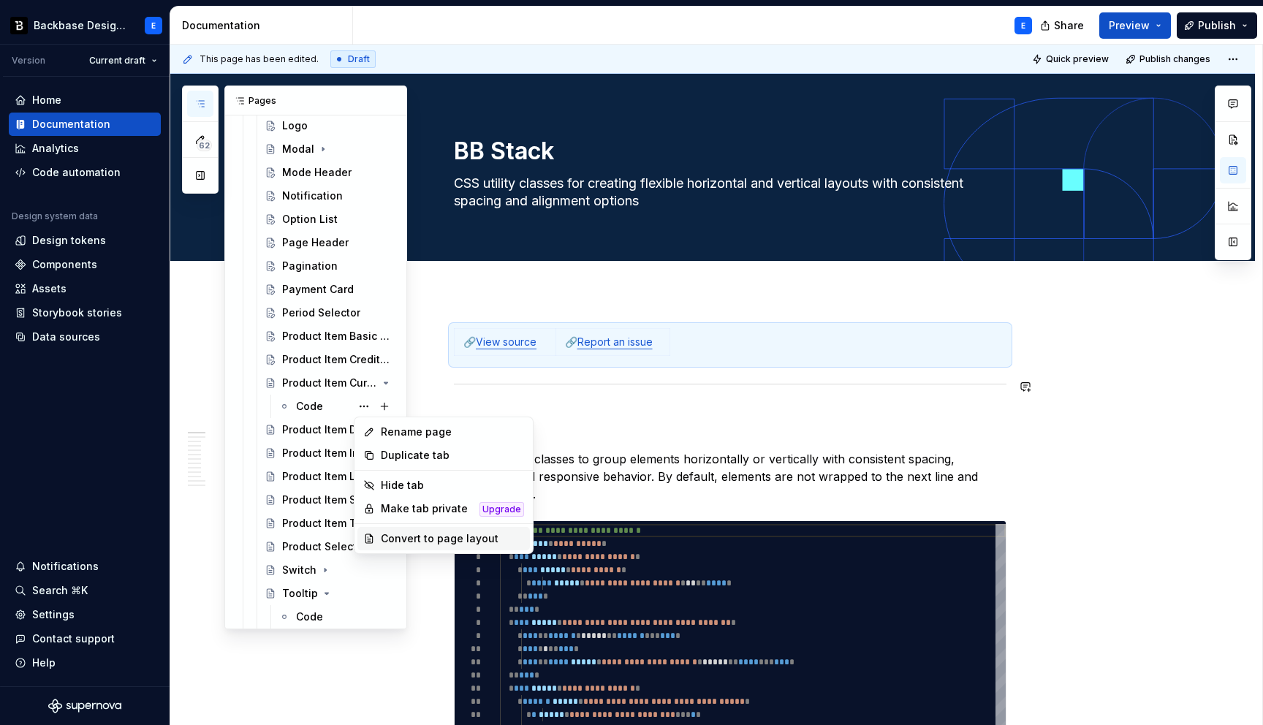
click at [405, 533] on div "Convert to page layout" at bounding box center [452, 538] width 143 height 15
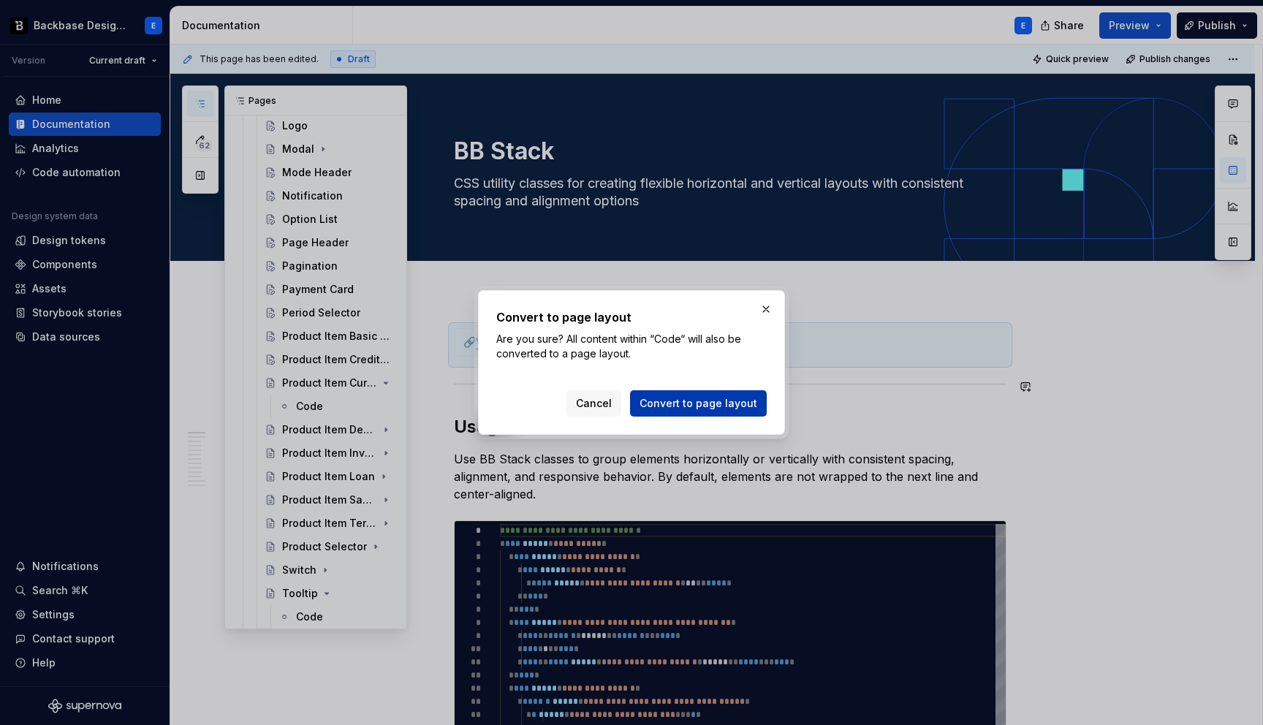
click at [659, 404] on span "Convert to page layout" at bounding box center [698, 403] width 118 height 15
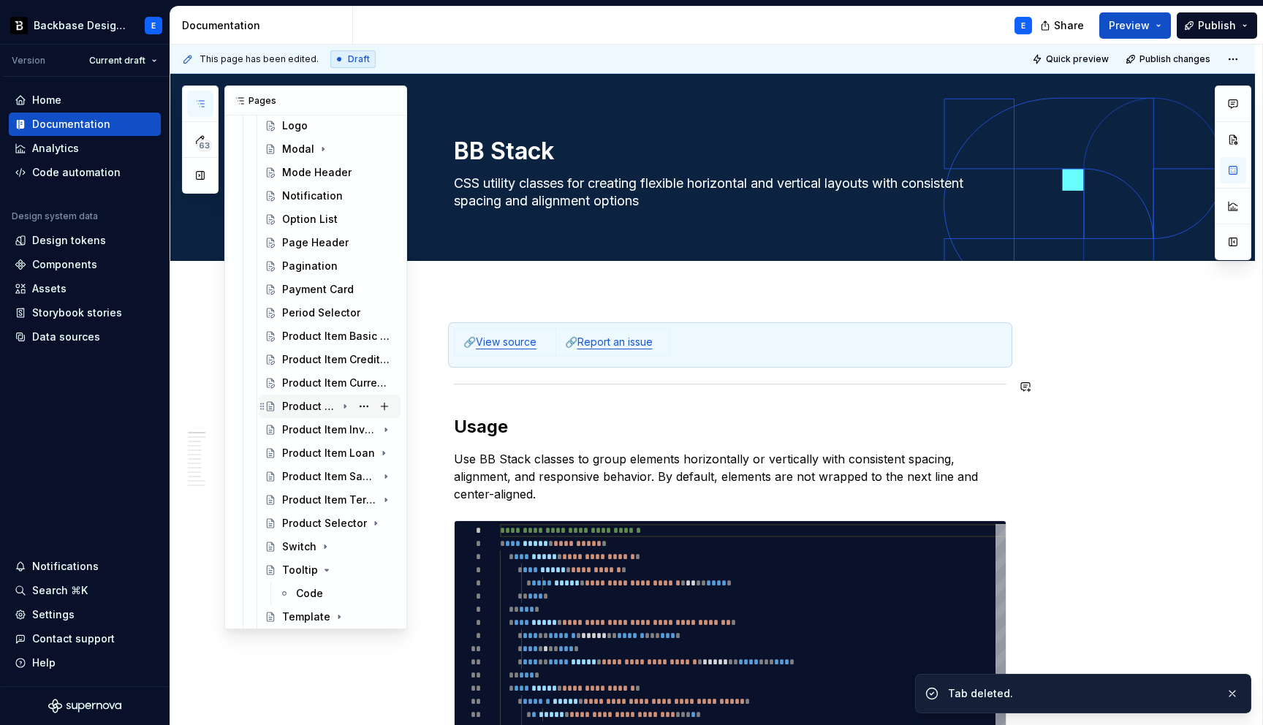
click at [346, 406] on icon "Page tree" at bounding box center [344, 407] width 1 height 4
click at [364, 430] on button "Page tree" at bounding box center [364, 429] width 20 height 20
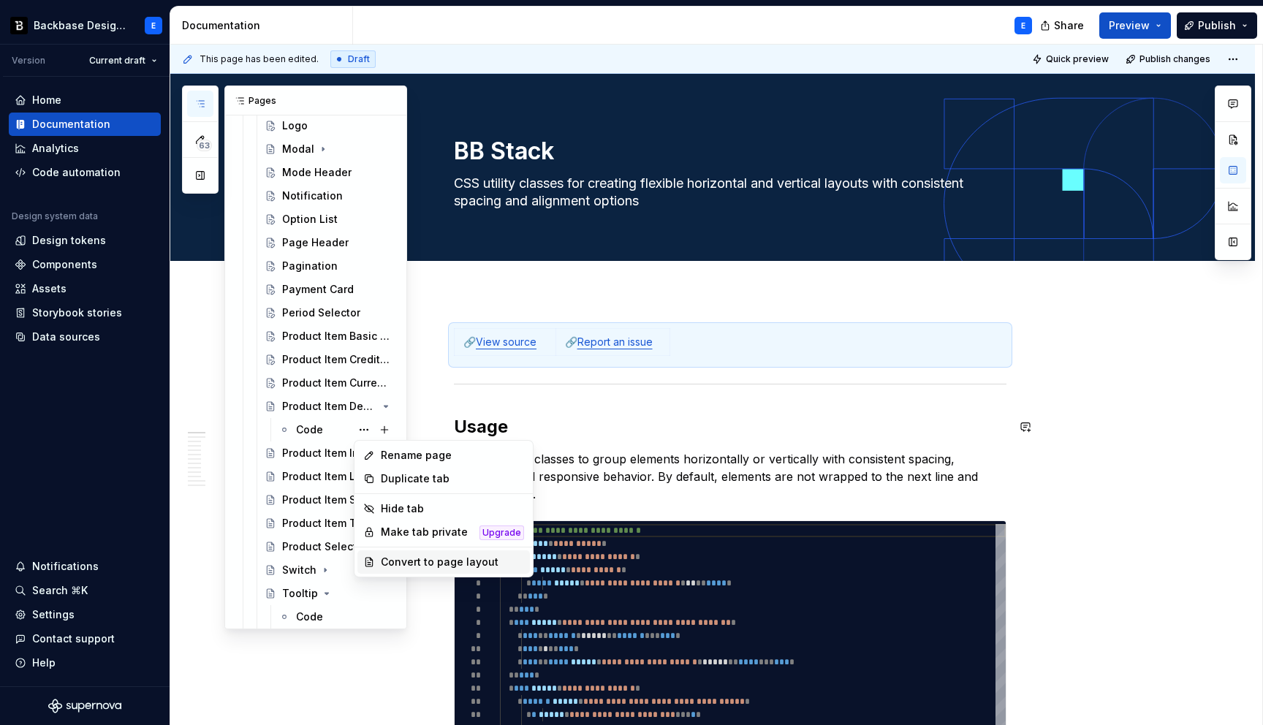
click at [413, 557] on div "Convert to page layout" at bounding box center [452, 562] width 143 height 15
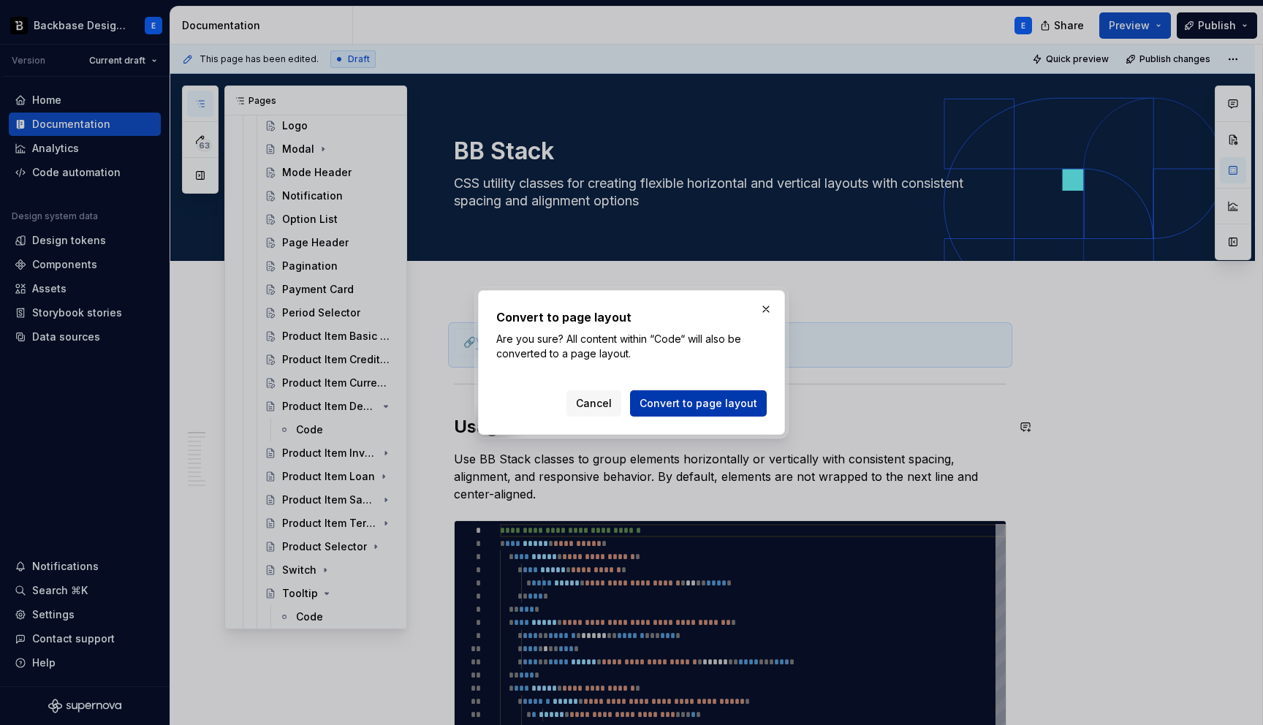
click at [673, 406] on span "Convert to page layout" at bounding box center [698, 403] width 118 height 15
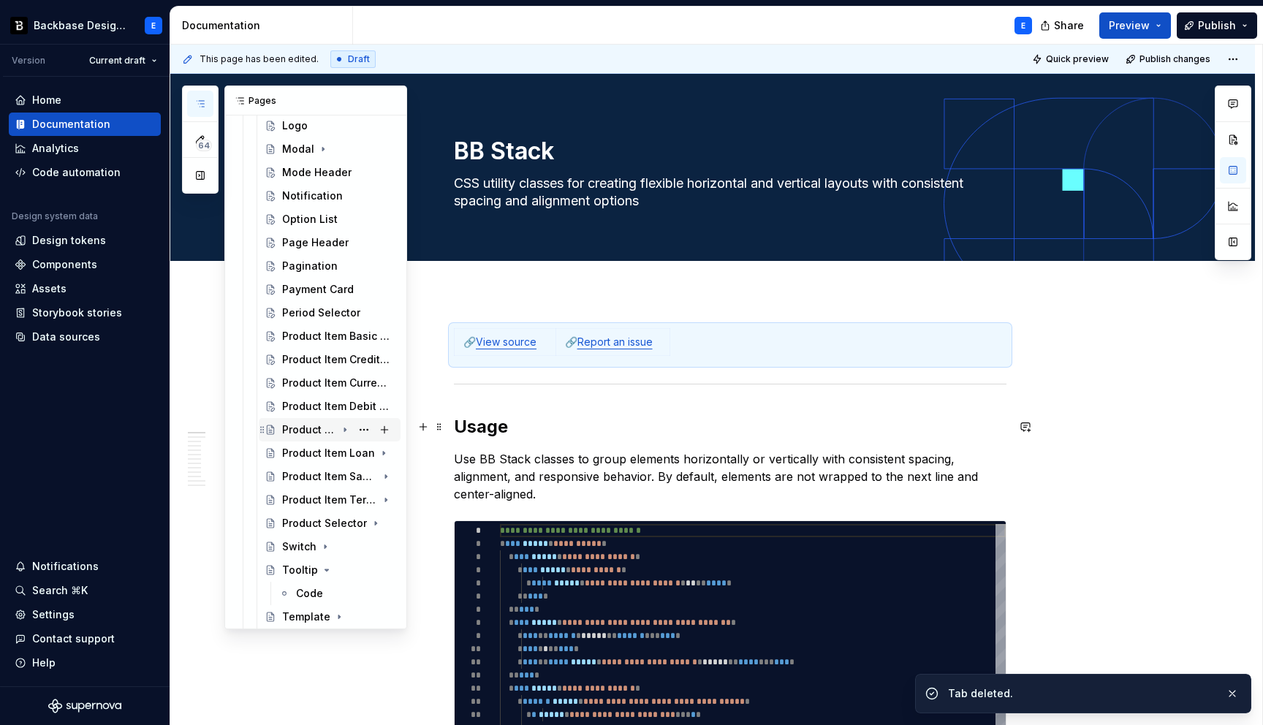
click at [344, 427] on icon "Page tree" at bounding box center [345, 430] width 12 height 12
click at [365, 450] on button "Page tree" at bounding box center [364, 453] width 20 height 20
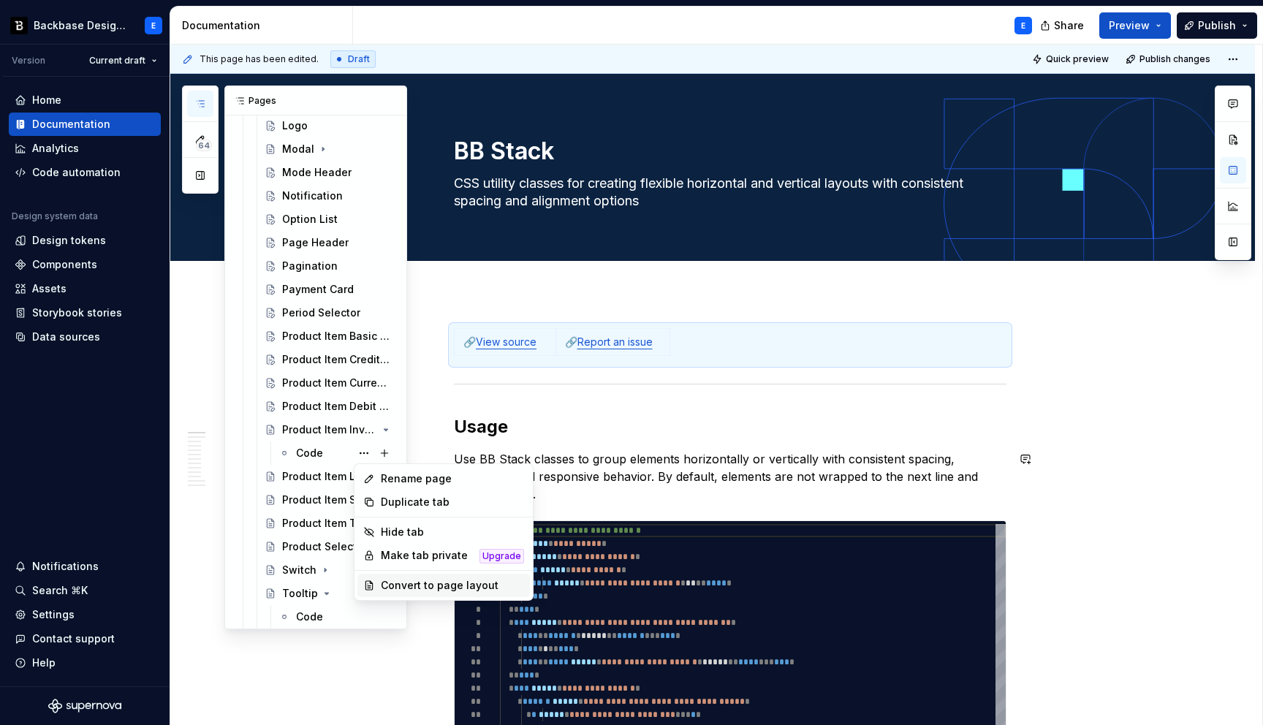
click at [438, 582] on div "Convert to page layout" at bounding box center [452, 585] width 143 height 15
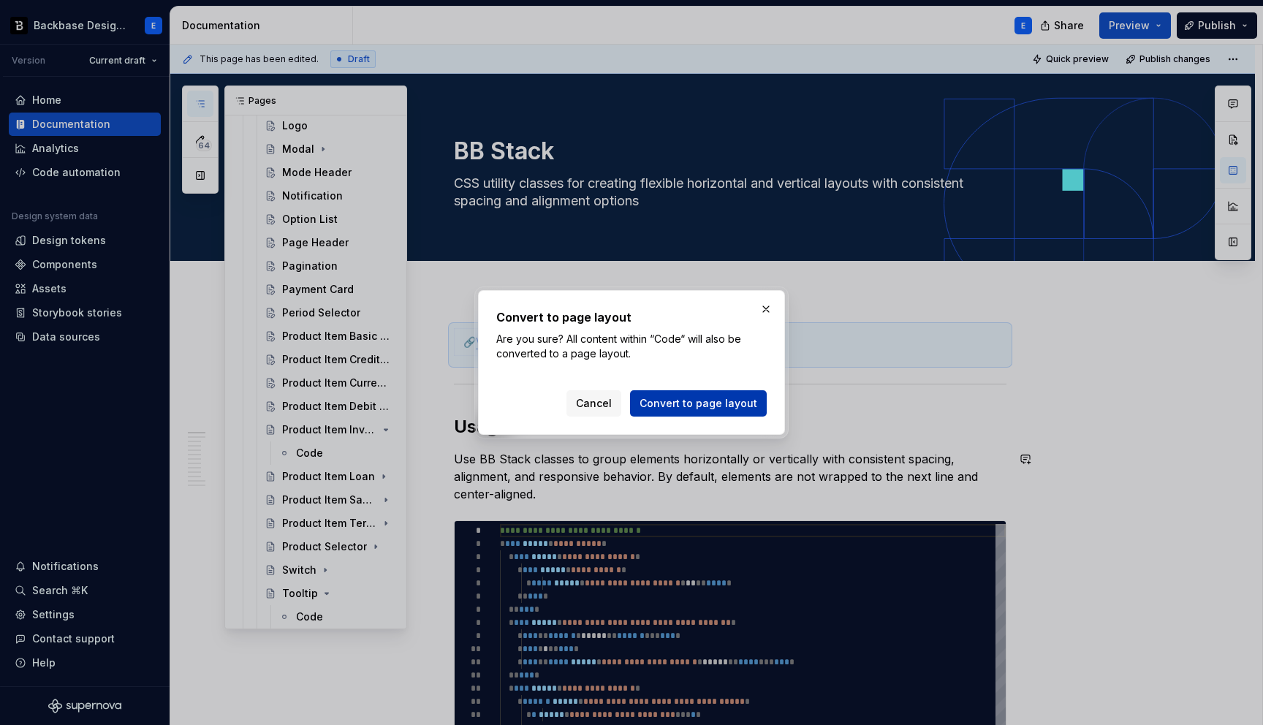
click at [663, 402] on span "Convert to page layout" at bounding box center [698, 403] width 118 height 15
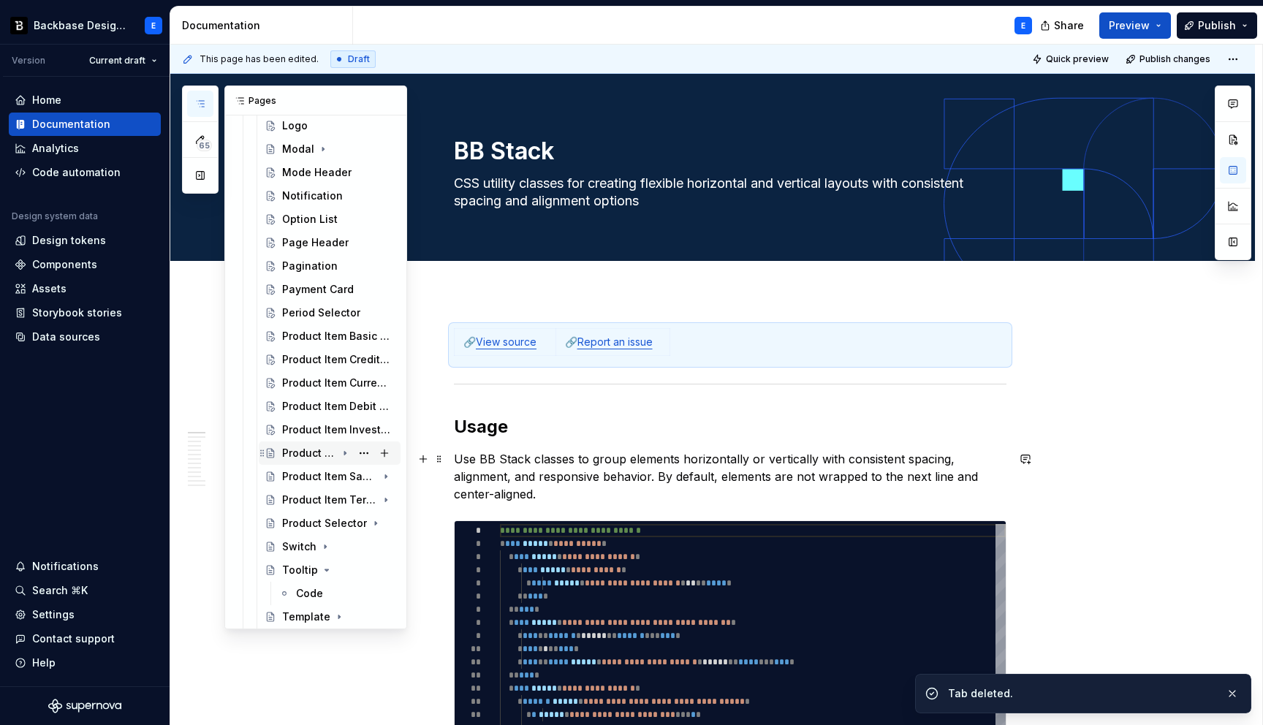
click at [346, 451] on icon "Page tree" at bounding box center [345, 453] width 12 height 12
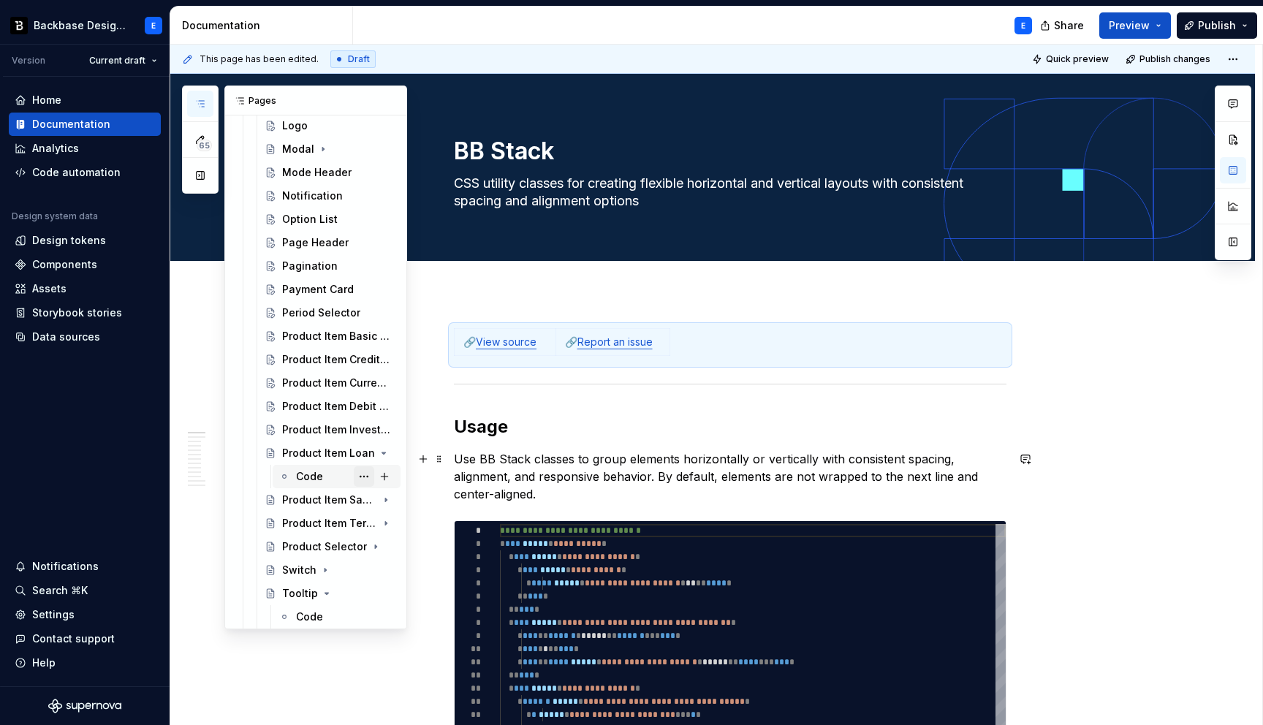
click at [366, 474] on button "Page tree" at bounding box center [364, 476] width 20 height 20
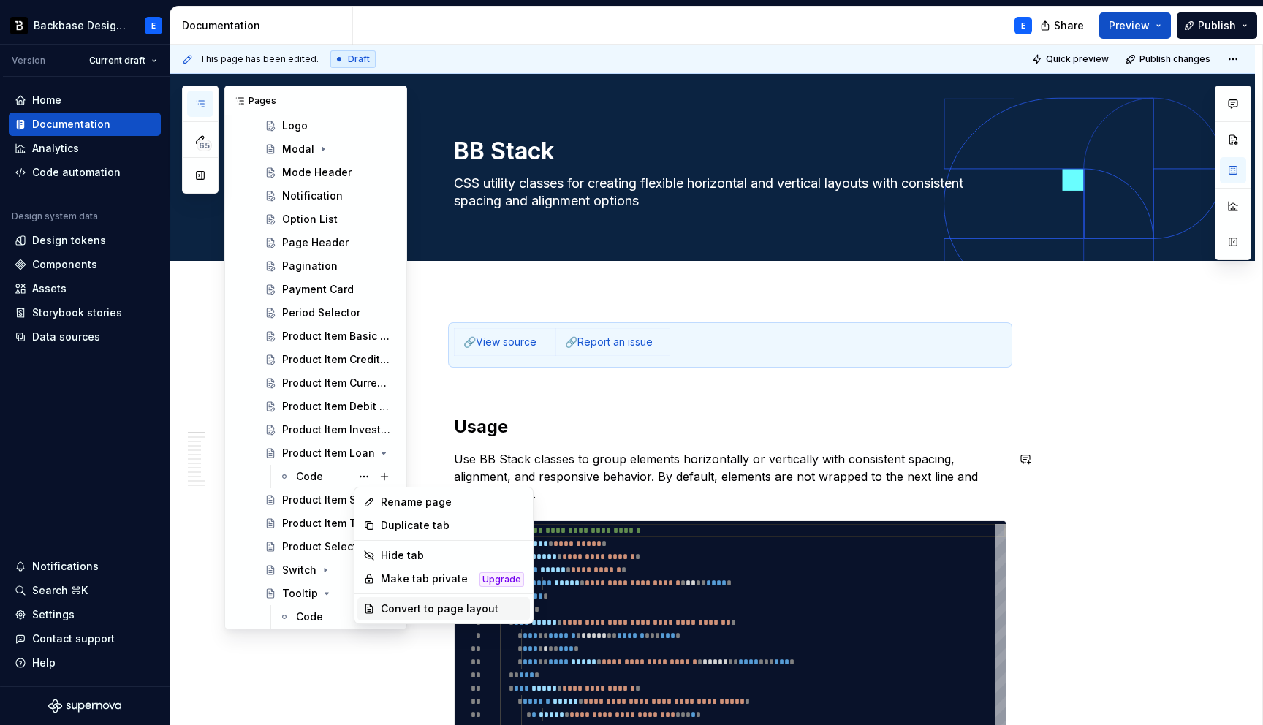
click at [422, 605] on div "Convert to page layout" at bounding box center [452, 608] width 143 height 15
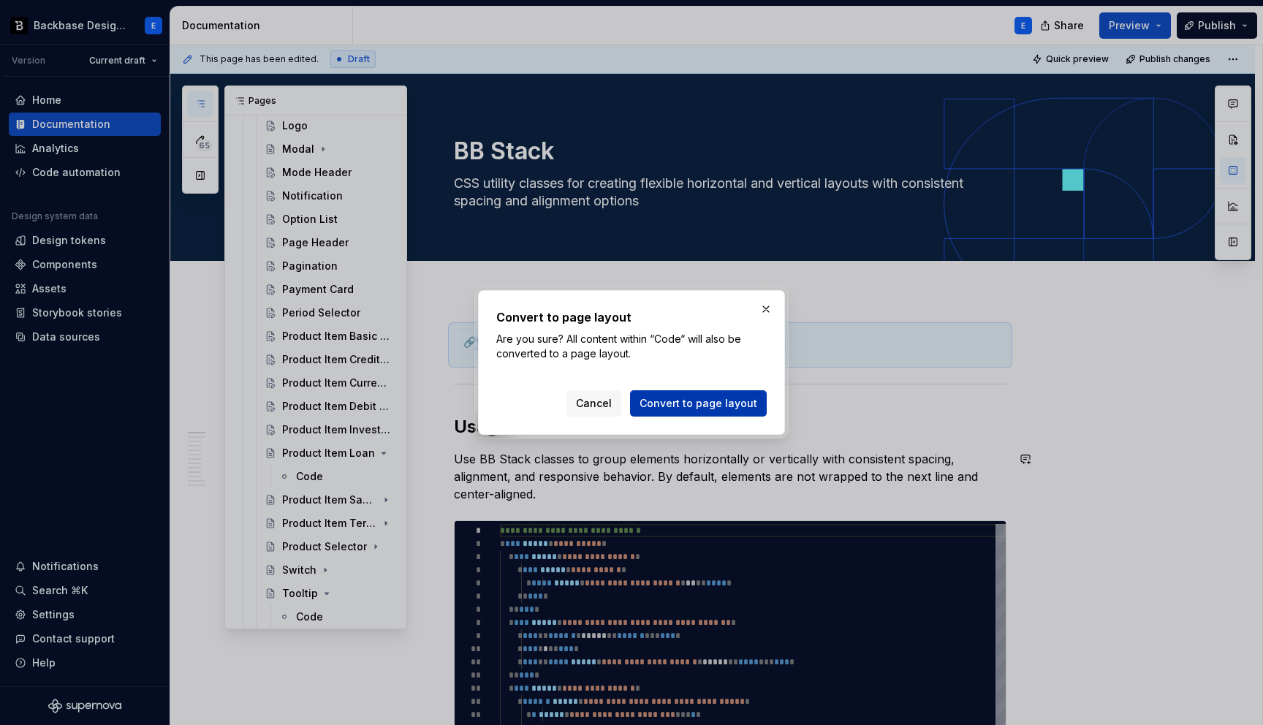
click at [678, 398] on span "Convert to page layout" at bounding box center [698, 403] width 118 height 15
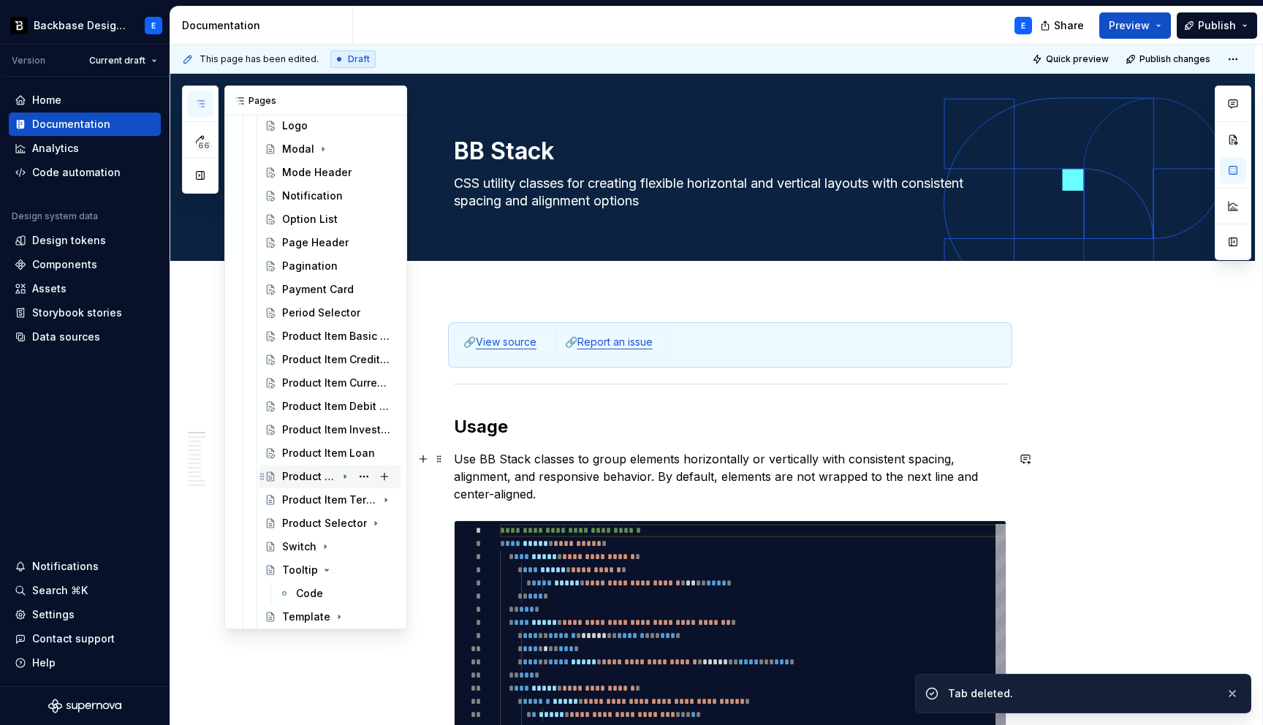
click at [347, 477] on icon "Page tree" at bounding box center [345, 477] width 12 height 12
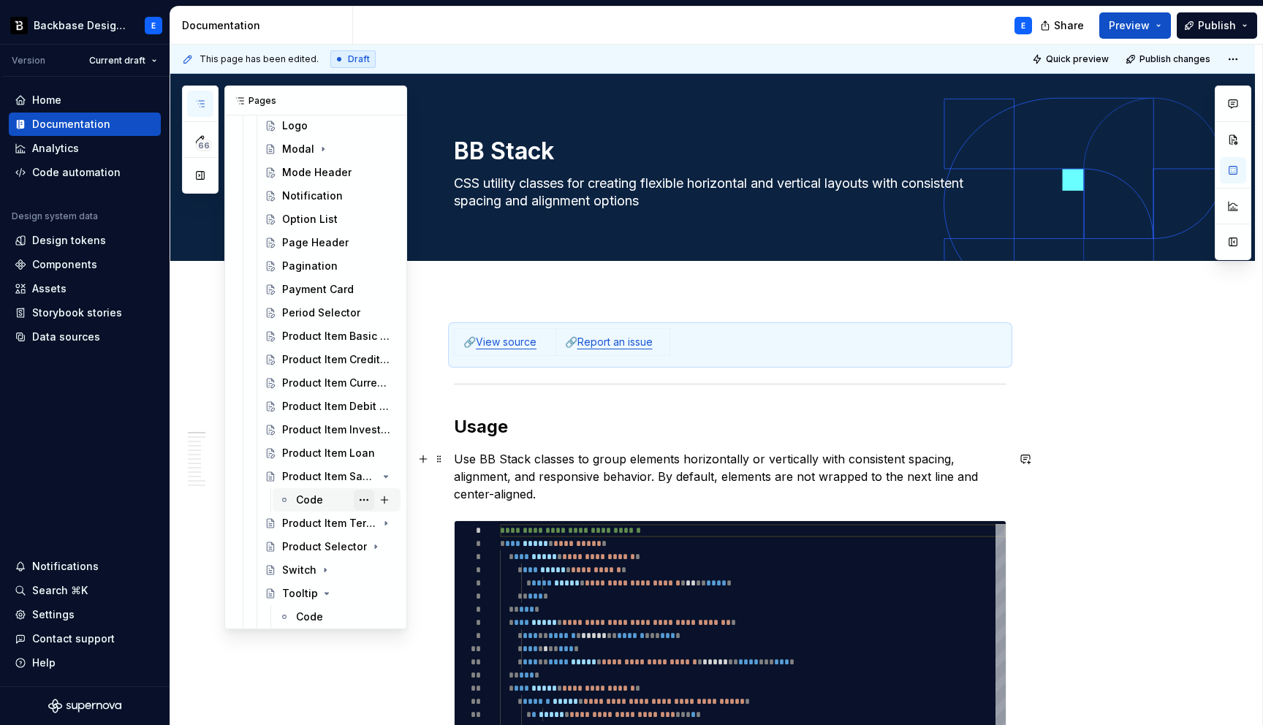
click at [365, 500] on button "Page tree" at bounding box center [364, 500] width 20 height 20
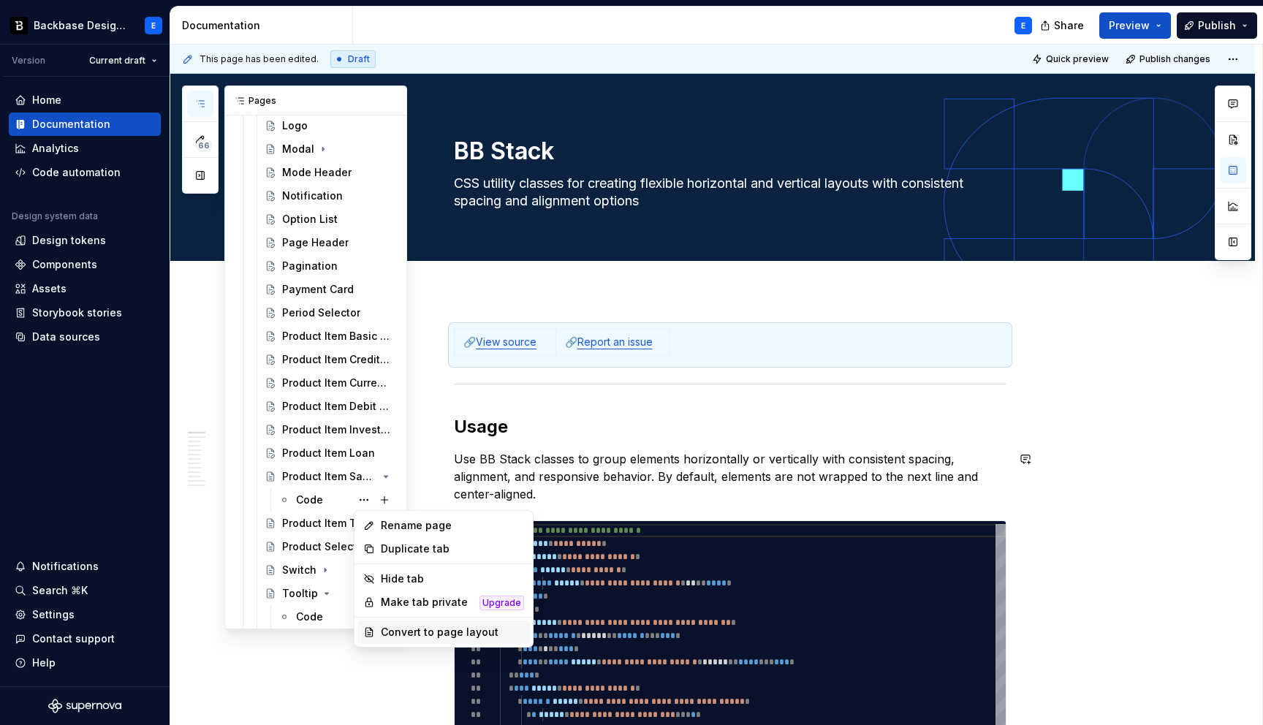
click at [447, 634] on div "Convert to page layout" at bounding box center [452, 632] width 143 height 15
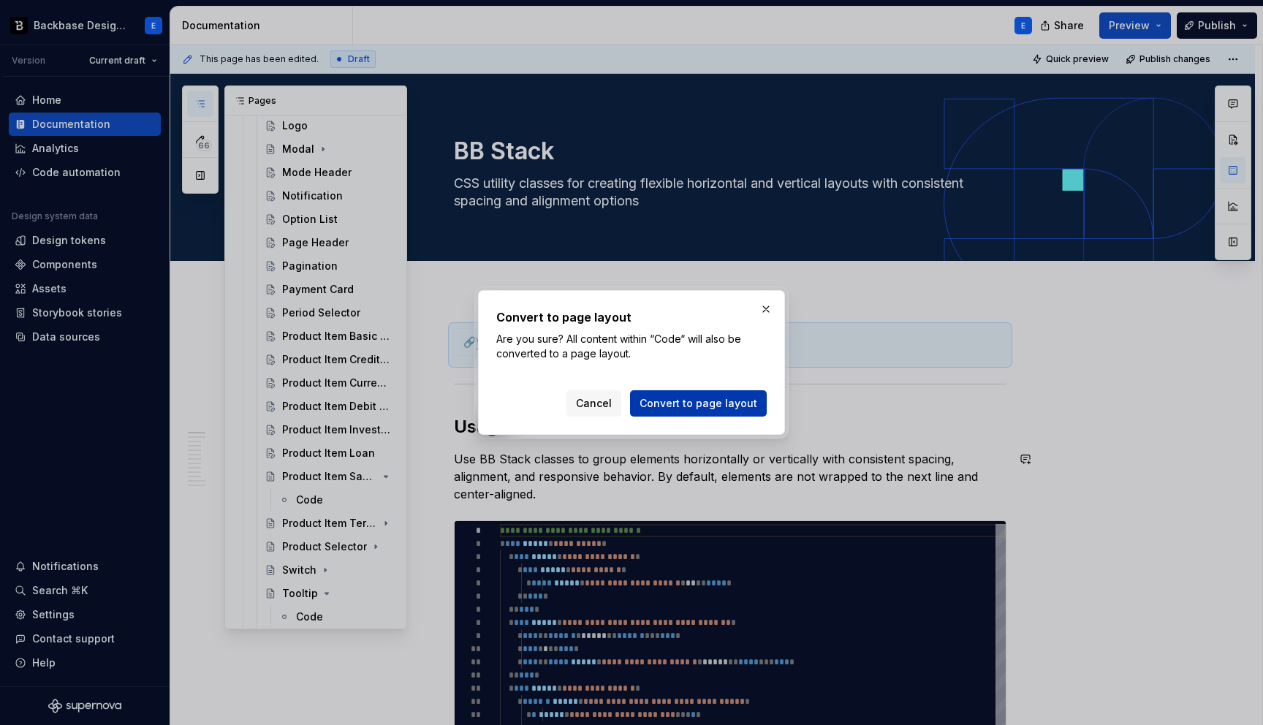
click at [664, 398] on span "Convert to page layout" at bounding box center [698, 403] width 118 height 15
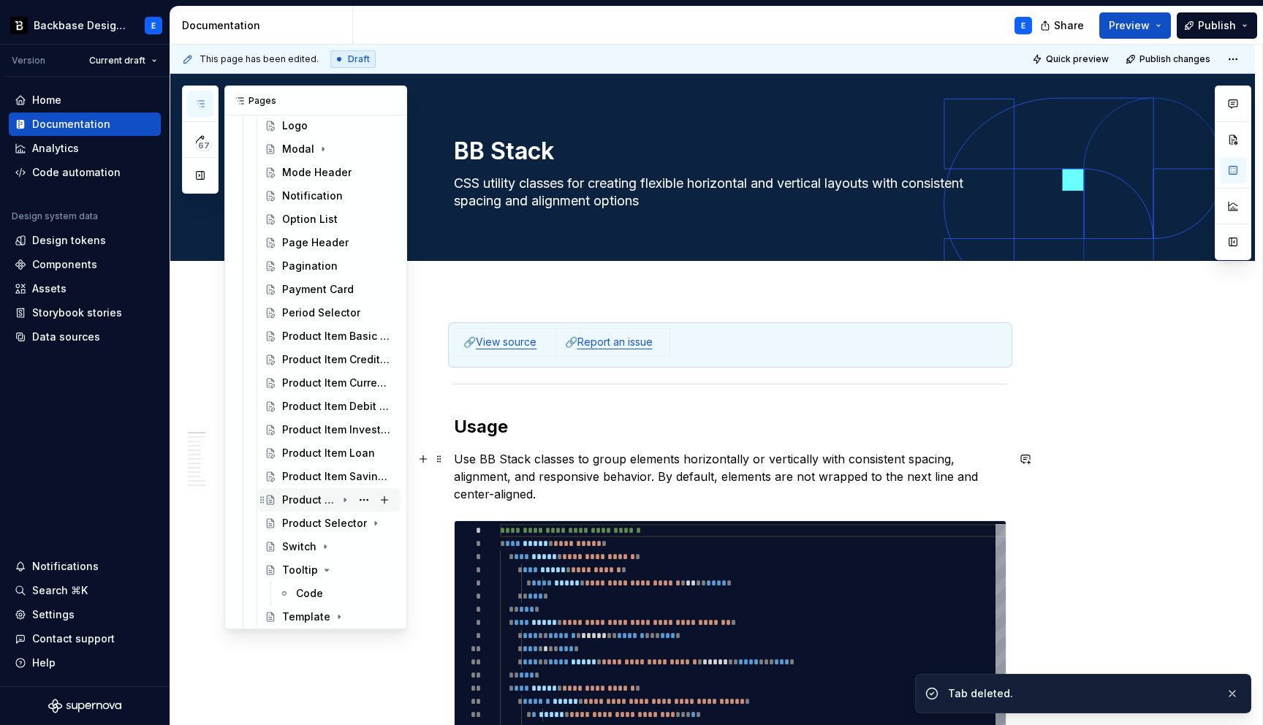
click at [348, 500] on icon "Page tree" at bounding box center [345, 500] width 12 height 12
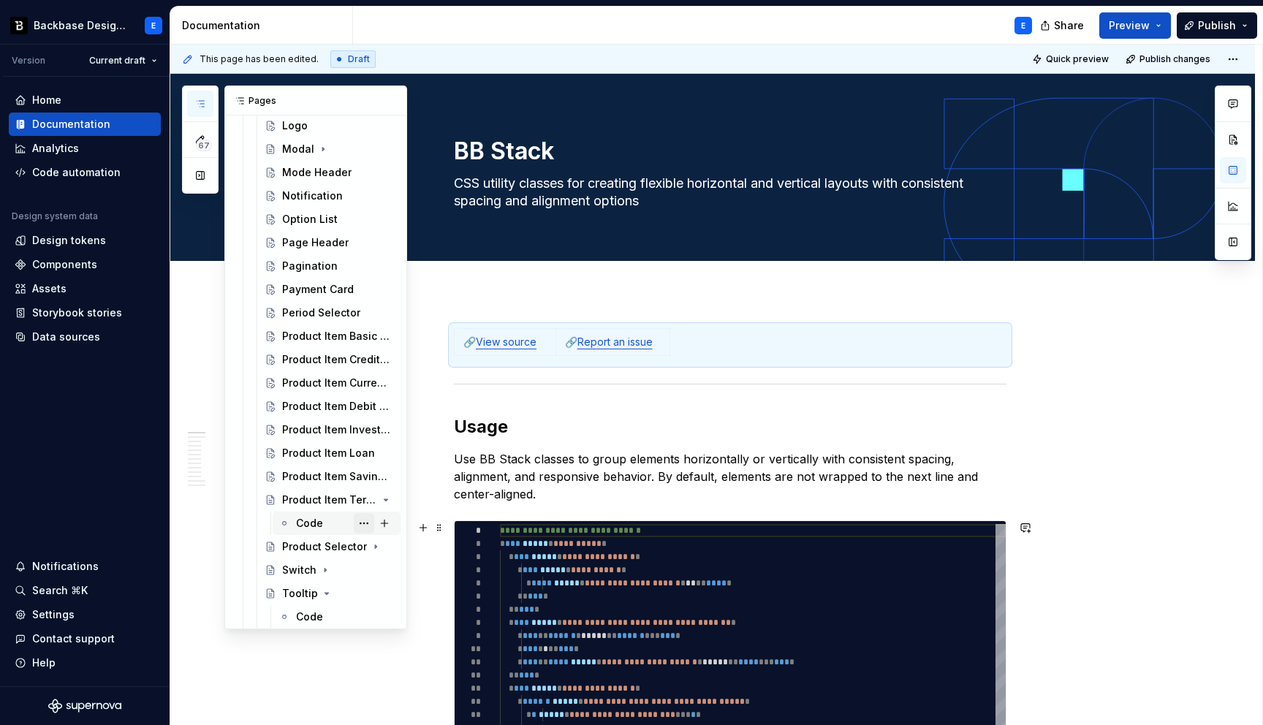
click at [367, 522] on button "Page tree" at bounding box center [364, 523] width 20 height 20
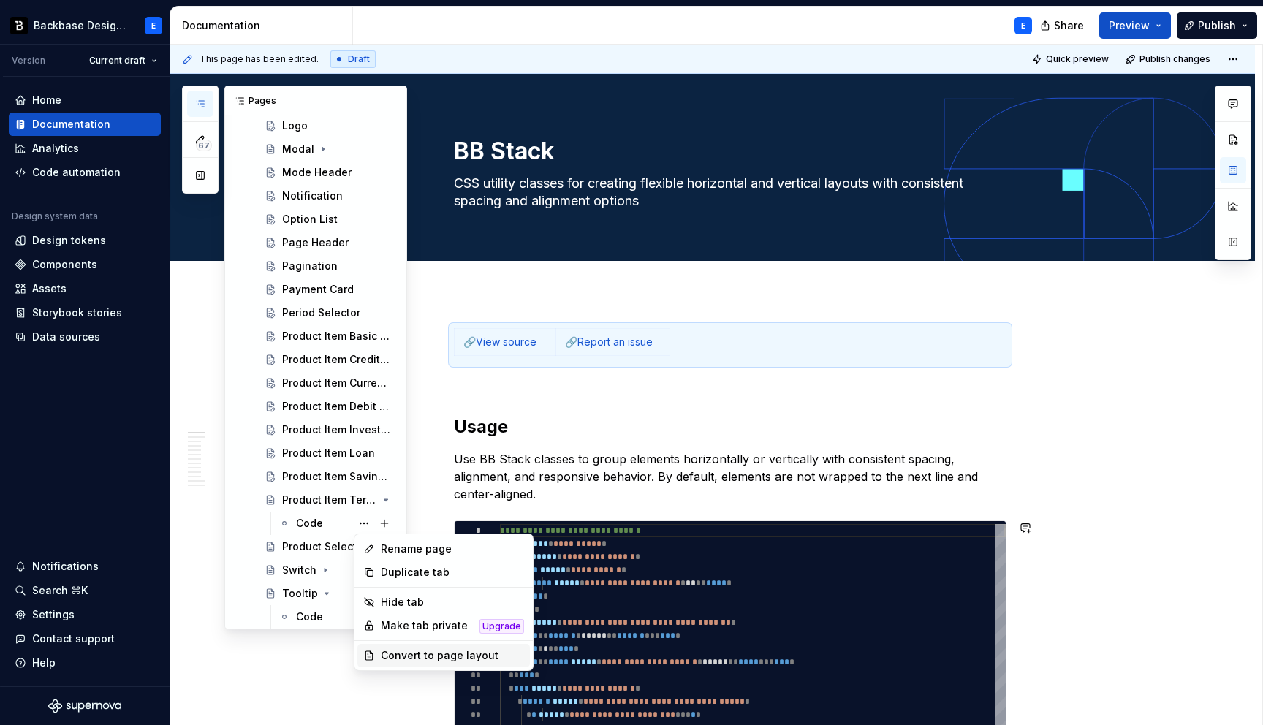
click at [419, 653] on div "Convert to page layout" at bounding box center [452, 655] width 143 height 15
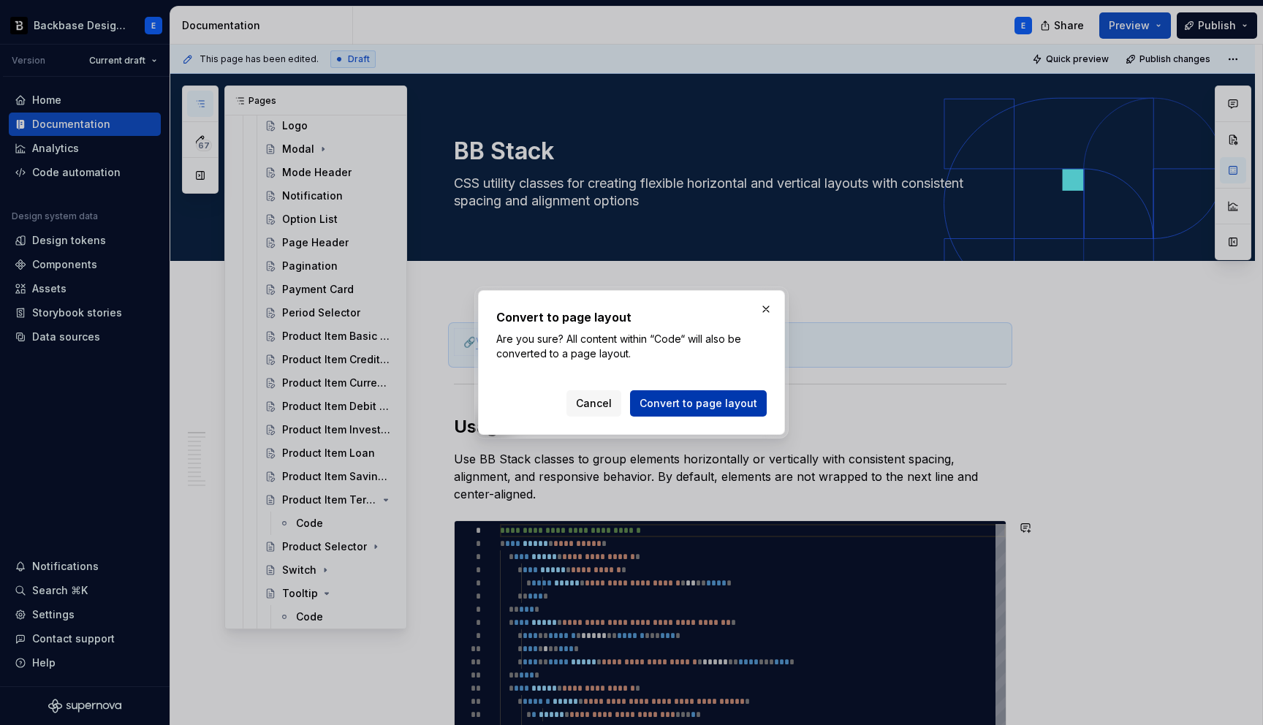
click at [688, 403] on span "Convert to page layout" at bounding box center [698, 403] width 118 height 15
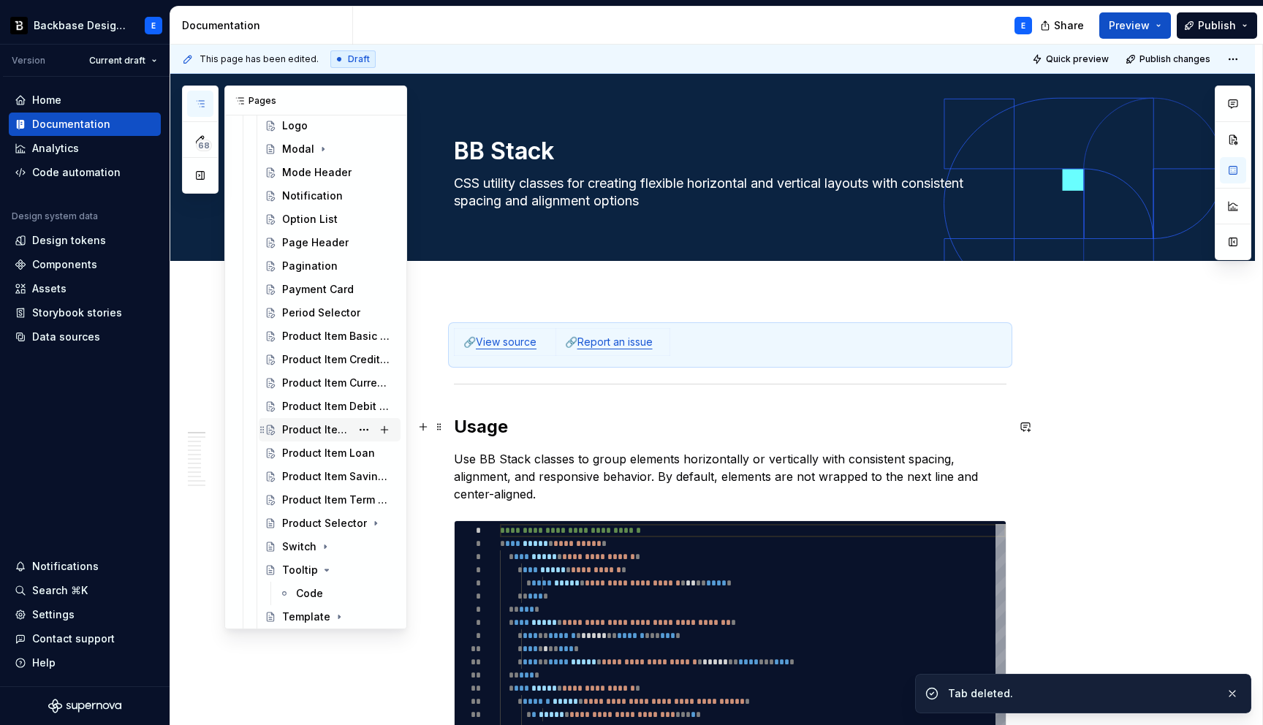
scroll to position [1373, 0]
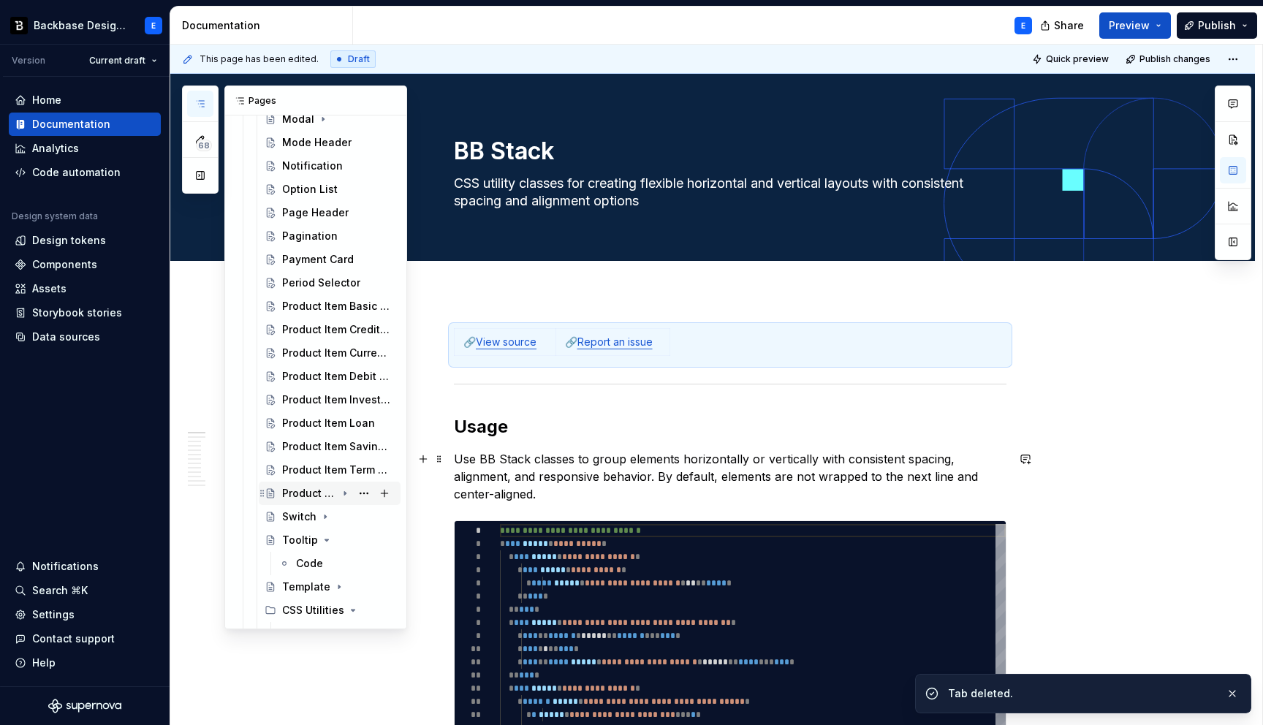
click at [347, 493] on icon "Page tree" at bounding box center [345, 493] width 12 height 12
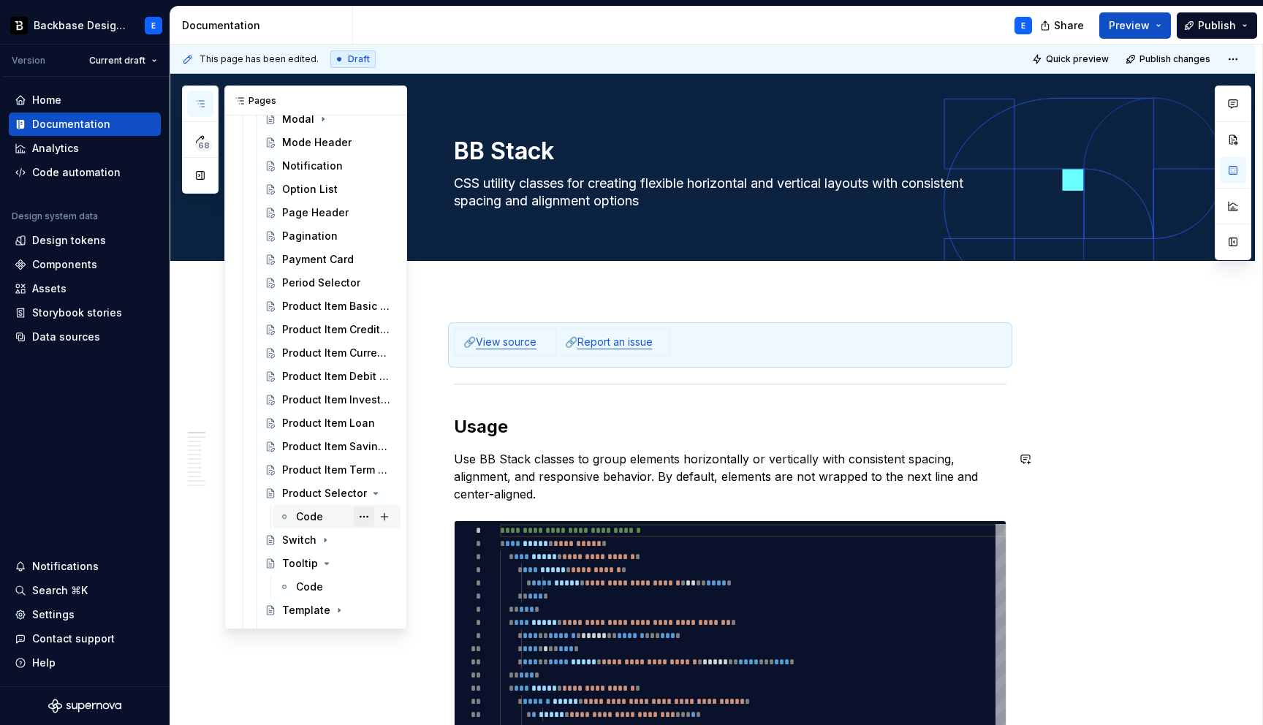
click at [360, 515] on button "Page tree" at bounding box center [364, 516] width 20 height 20
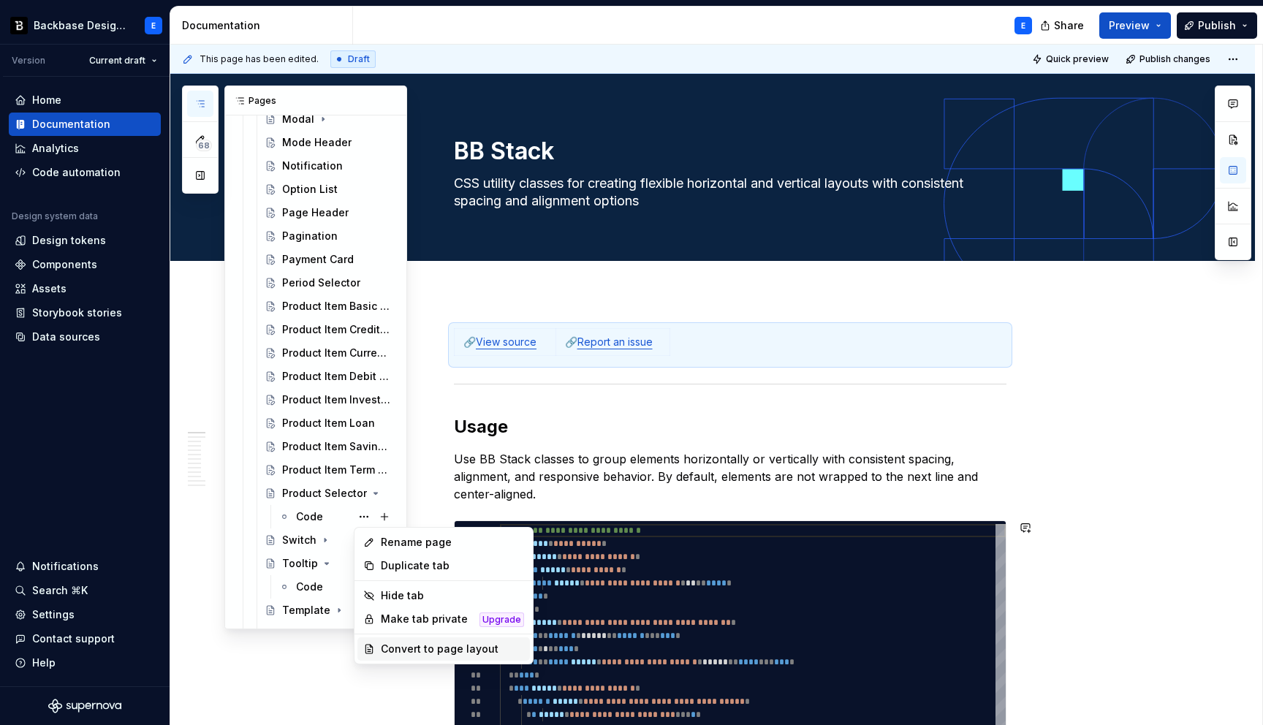
click at [415, 642] on div "Convert to page layout" at bounding box center [452, 649] width 143 height 15
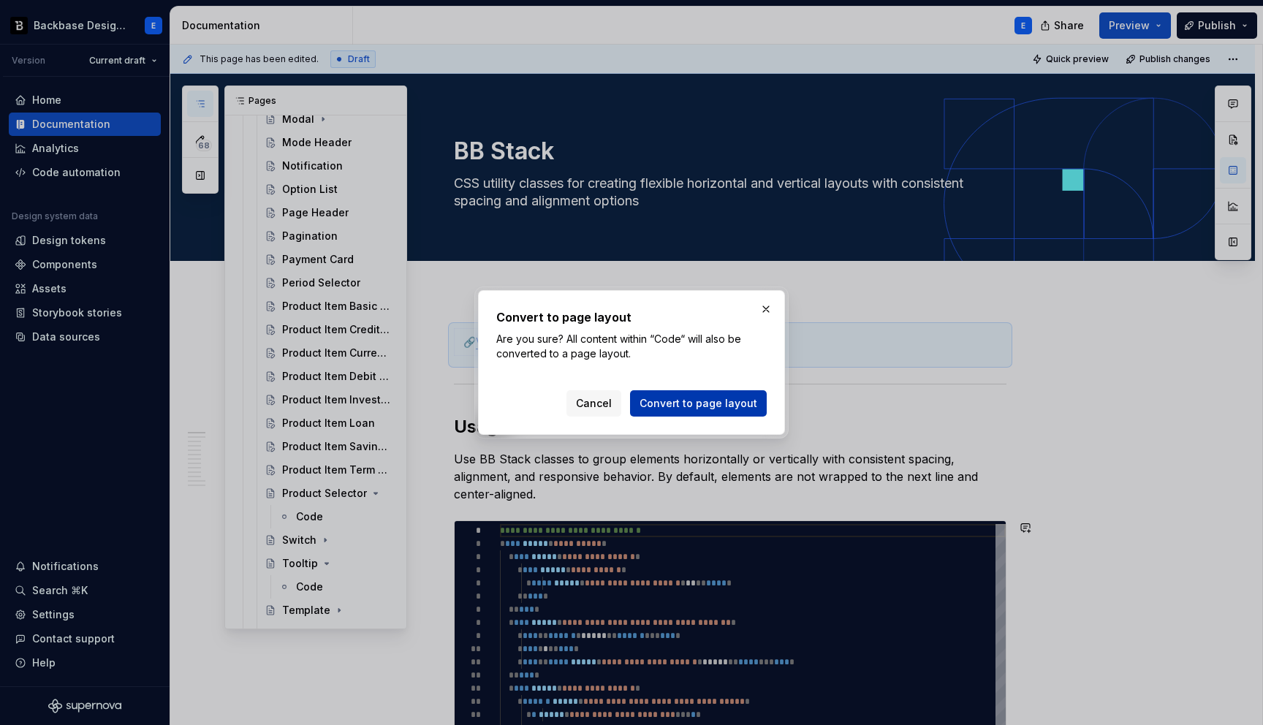
click at [662, 401] on span "Convert to page layout" at bounding box center [698, 403] width 118 height 15
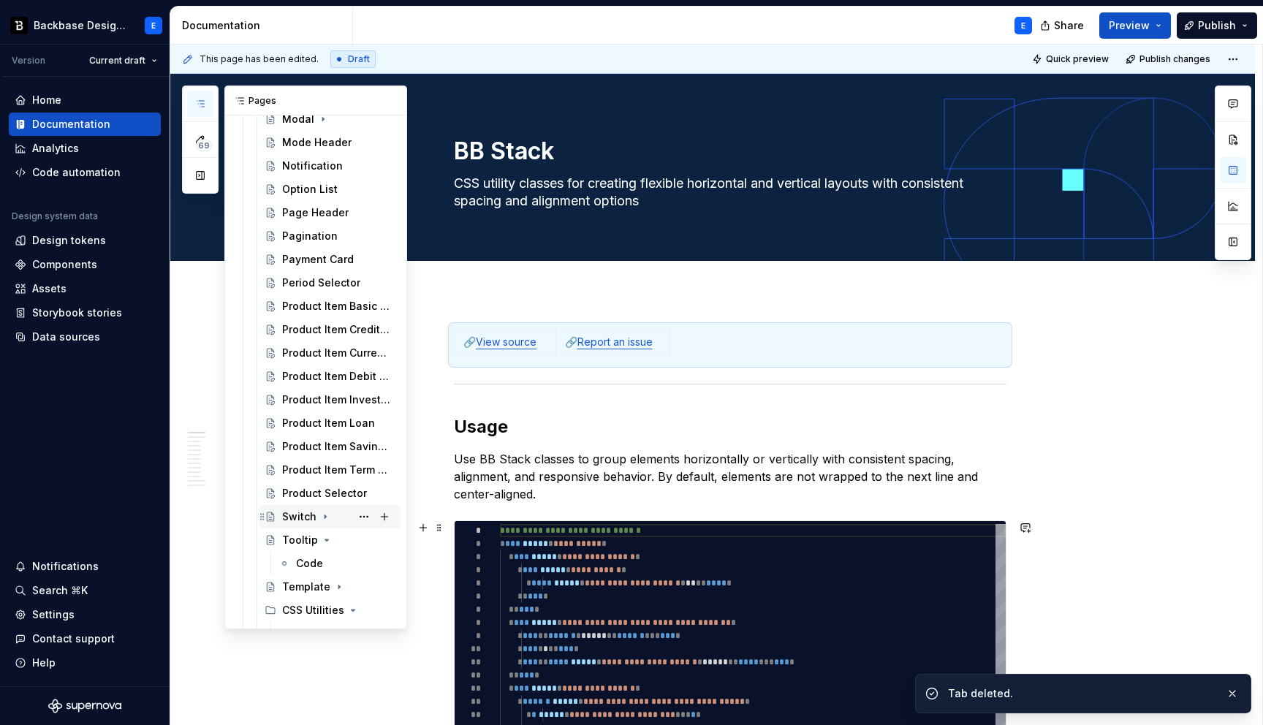
click at [324, 517] on icon "Page tree" at bounding box center [324, 517] width 1 height 4
click at [364, 536] on button "Page tree" at bounding box center [364, 540] width 20 height 20
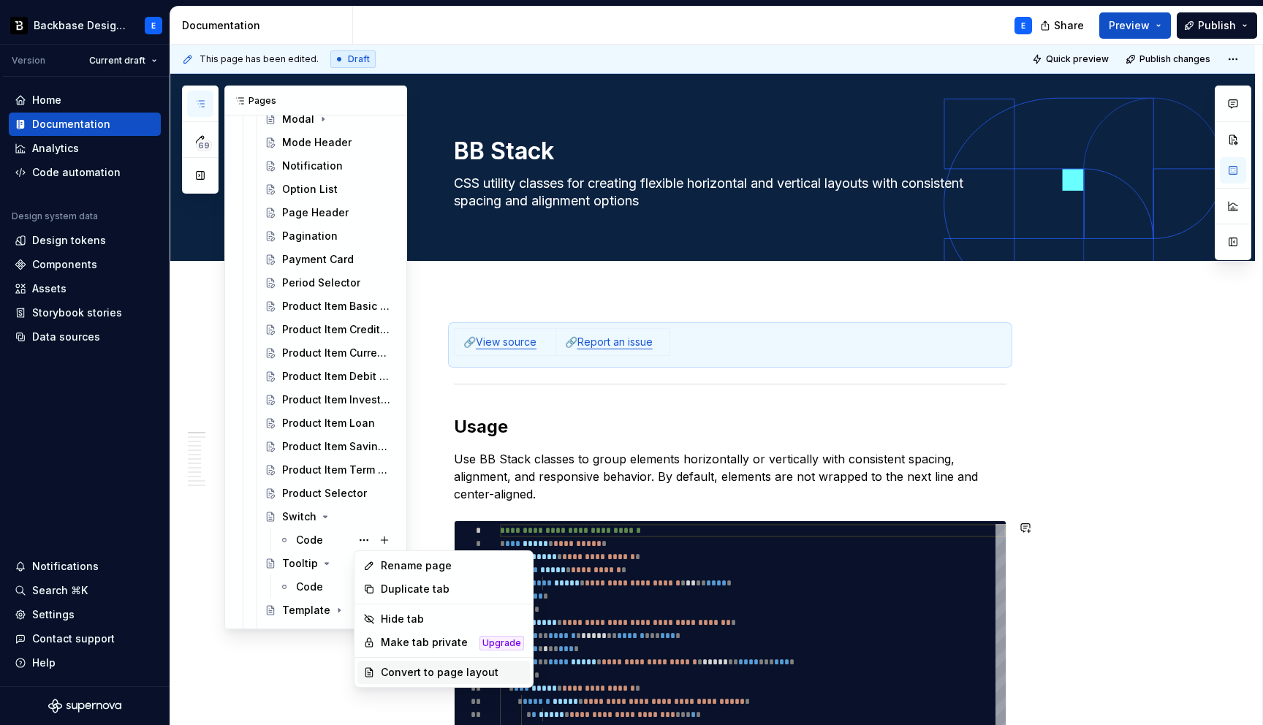
click at [411, 670] on div "Convert to page layout" at bounding box center [452, 672] width 143 height 15
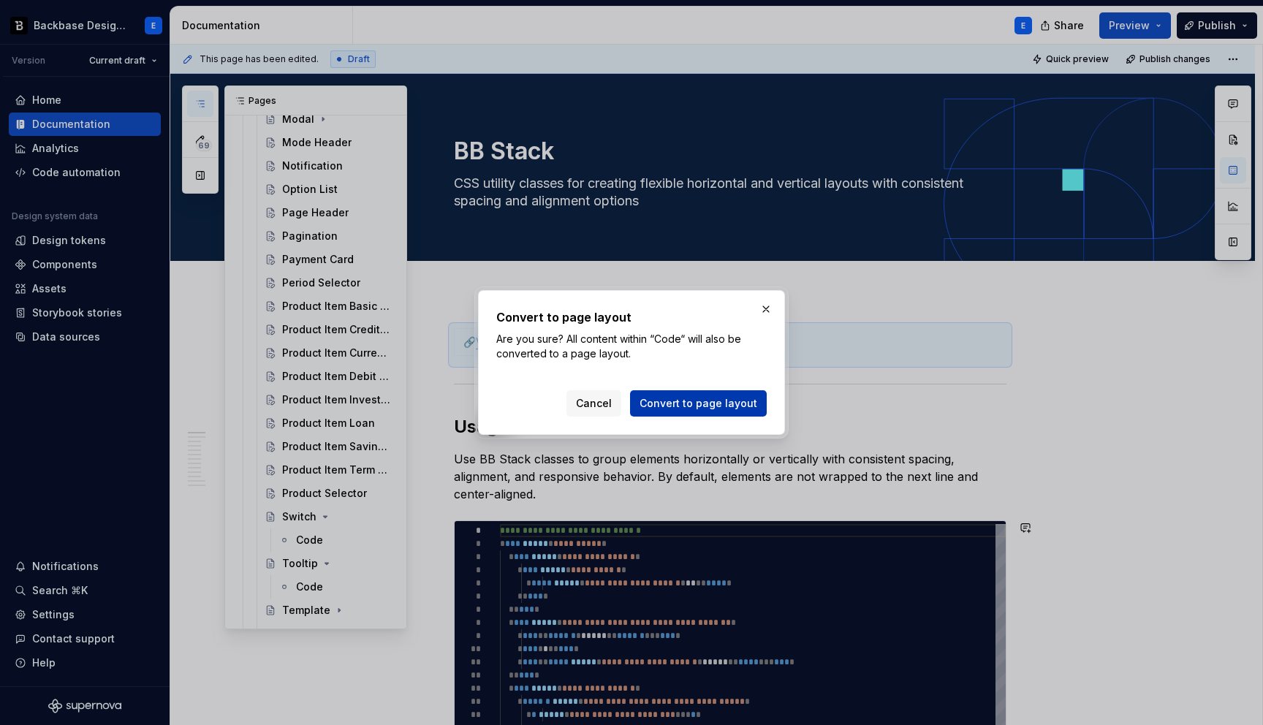
click at [670, 402] on span "Convert to page layout" at bounding box center [698, 403] width 118 height 15
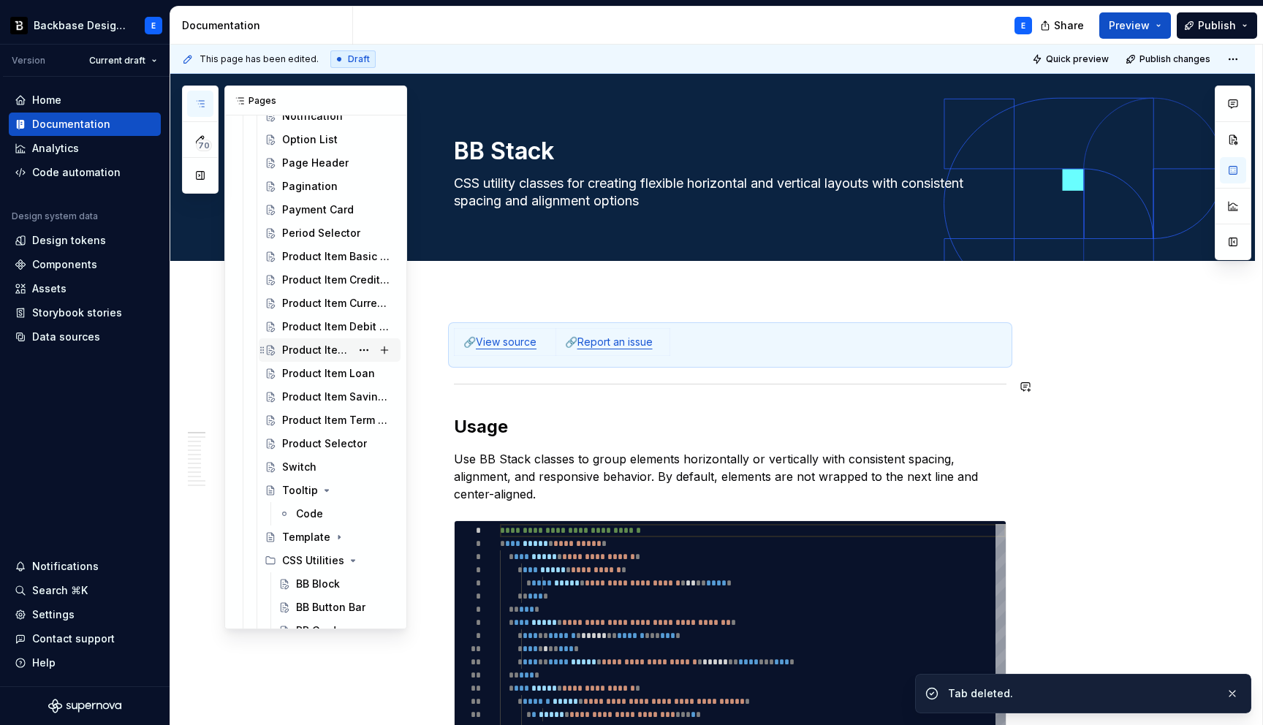
scroll to position [1446, 0]
click at [365, 490] on button "Page tree" at bounding box center [364, 491] width 20 height 20
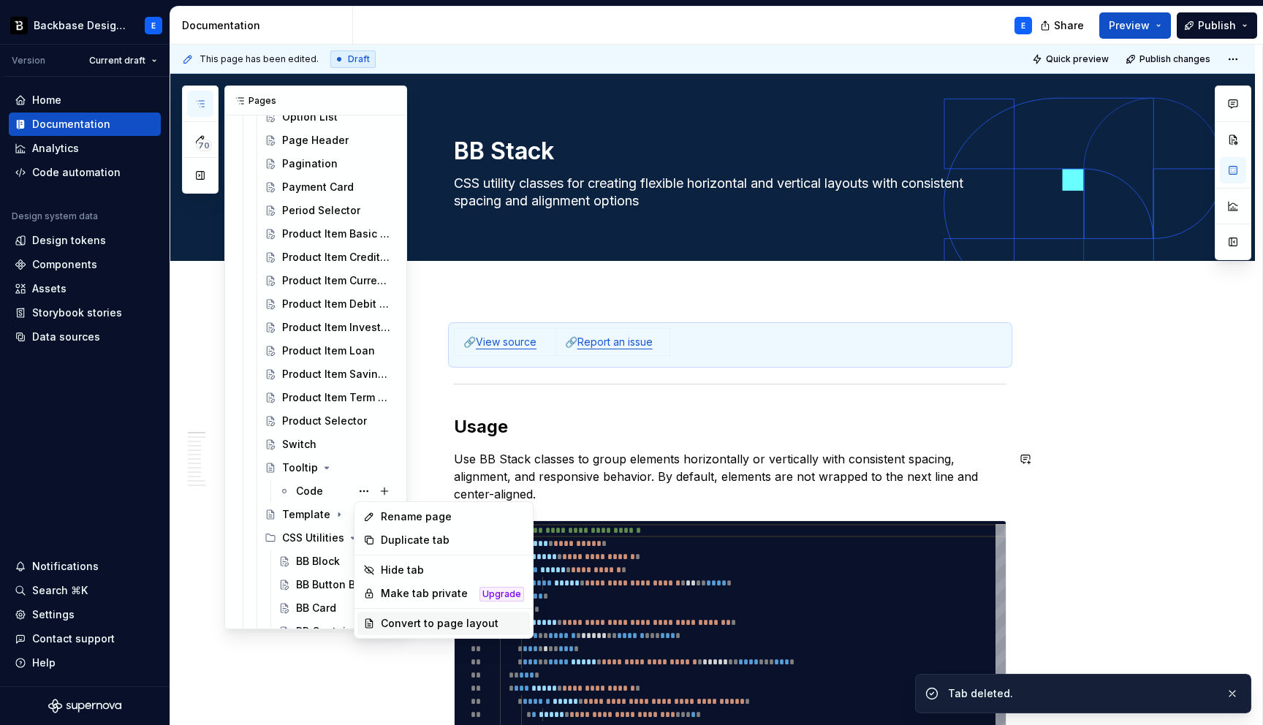
click at [430, 622] on div "Convert to page layout" at bounding box center [452, 623] width 143 height 15
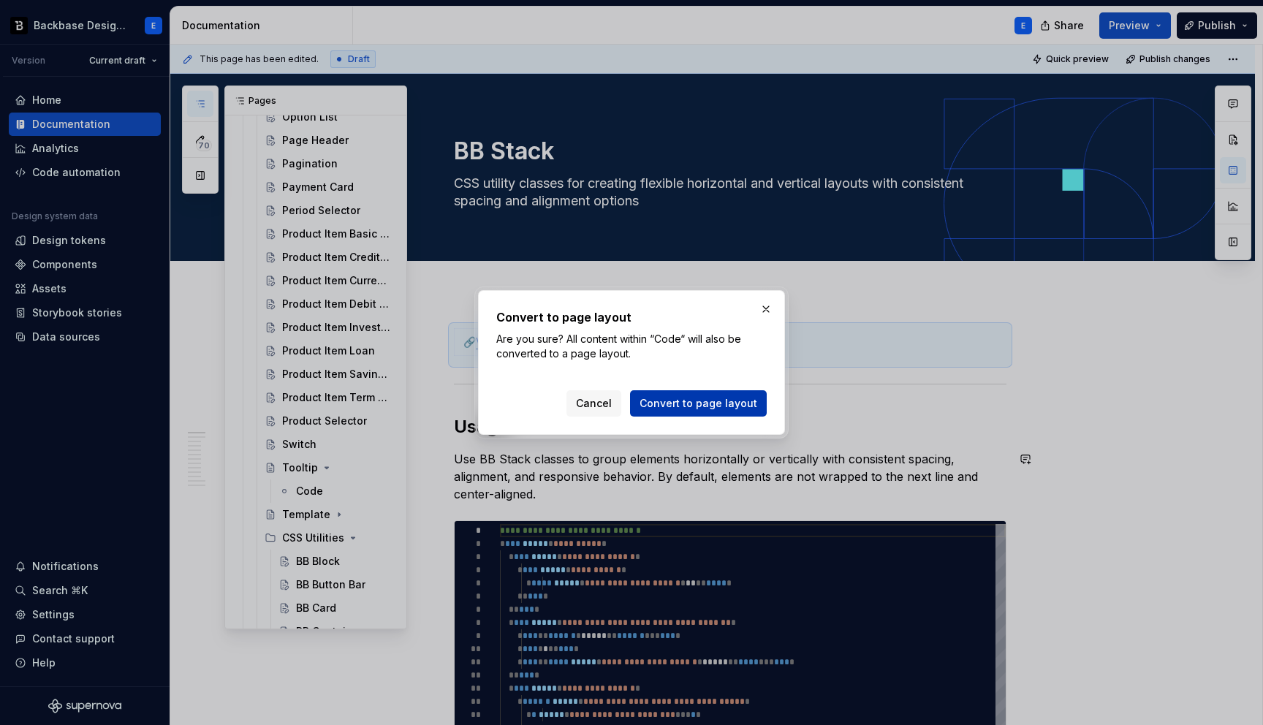
click at [709, 405] on span "Convert to page layout" at bounding box center [698, 403] width 118 height 15
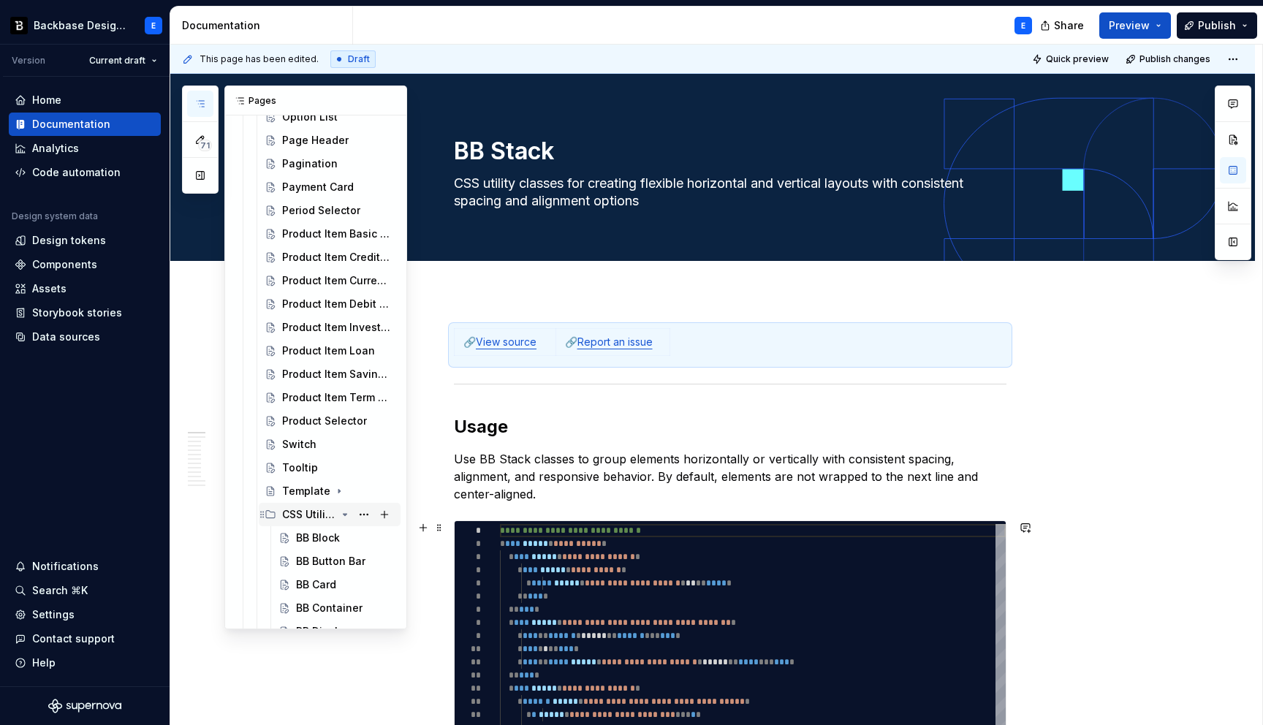
click at [347, 514] on icon "Page tree" at bounding box center [345, 515] width 12 height 12
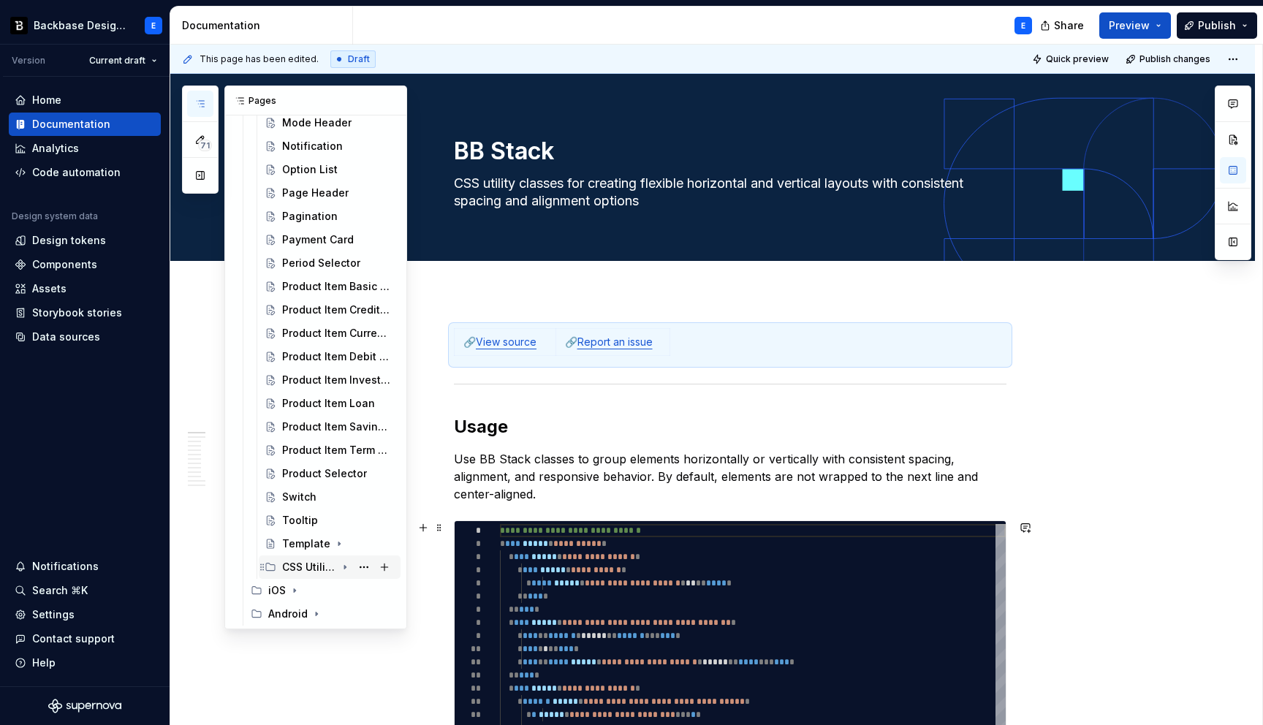
scroll to position [1393, 0]
click at [362, 543] on button "Page tree" at bounding box center [364, 543] width 20 height 20
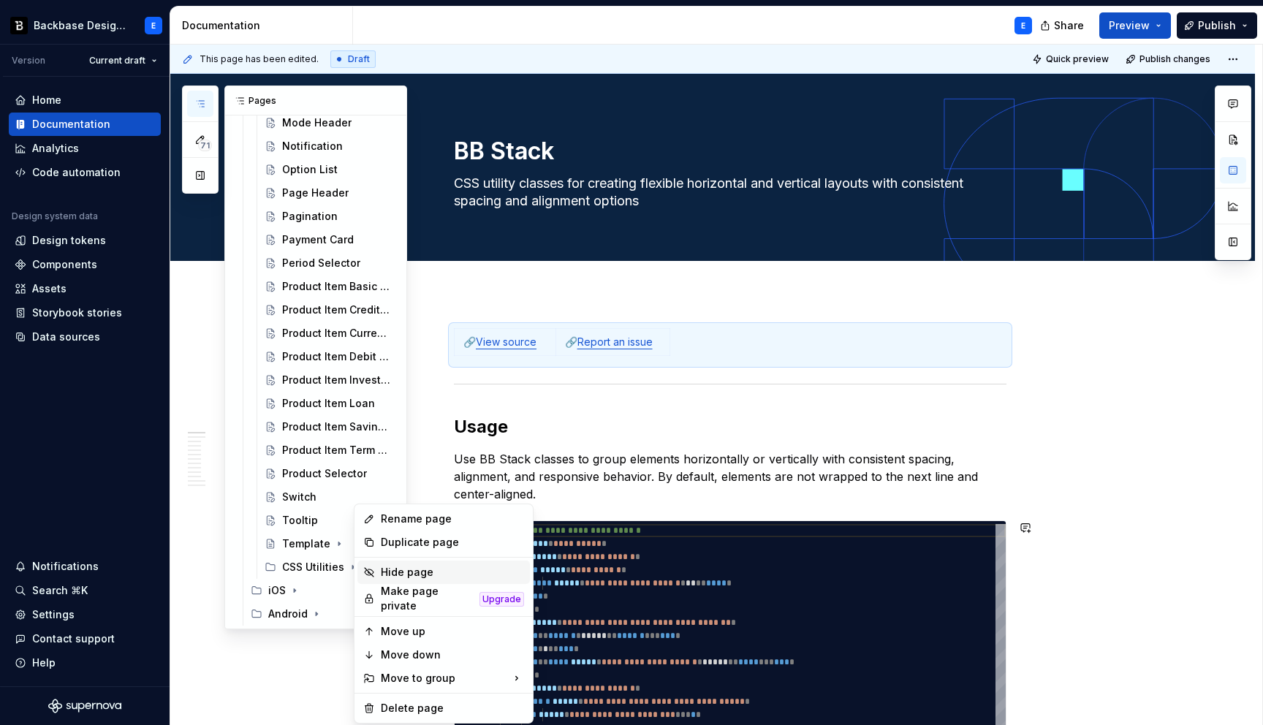
click at [395, 570] on div "Hide page" at bounding box center [452, 572] width 143 height 15
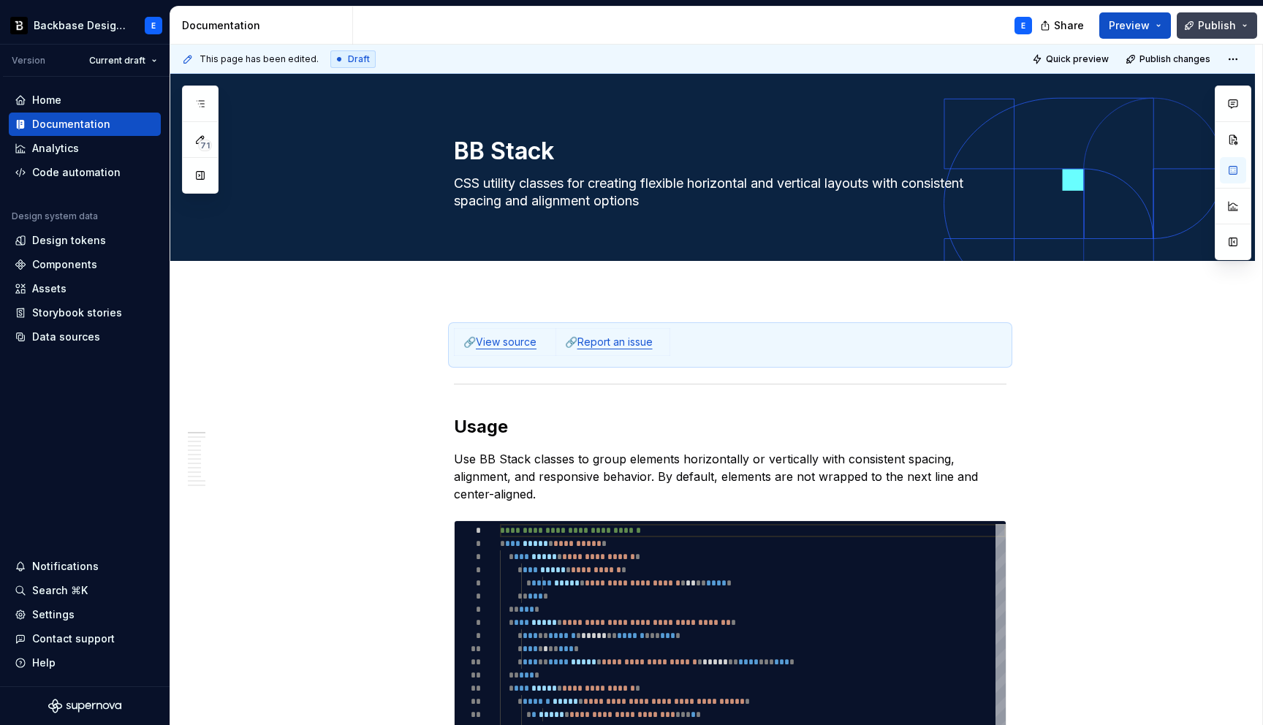
click at [1234, 23] on span "Publish" at bounding box center [1217, 25] width 38 height 15
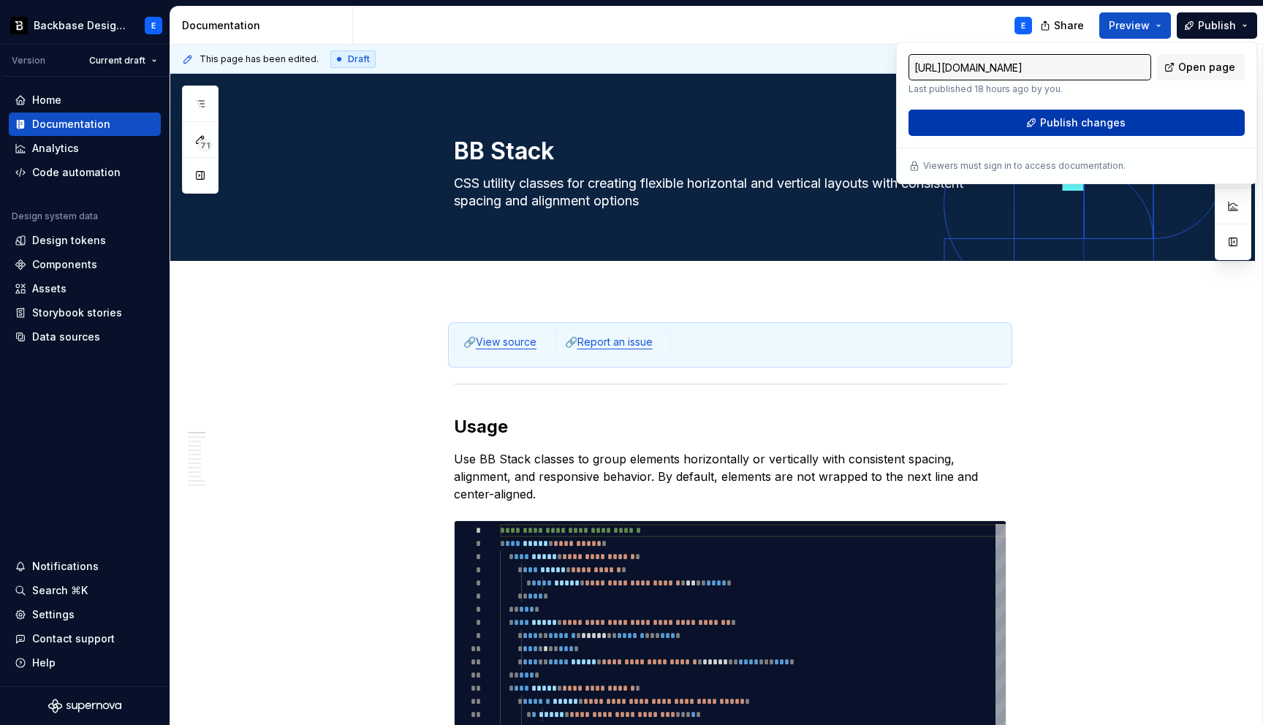
click at [1106, 128] on span "Publish changes" at bounding box center [1083, 122] width 86 height 15
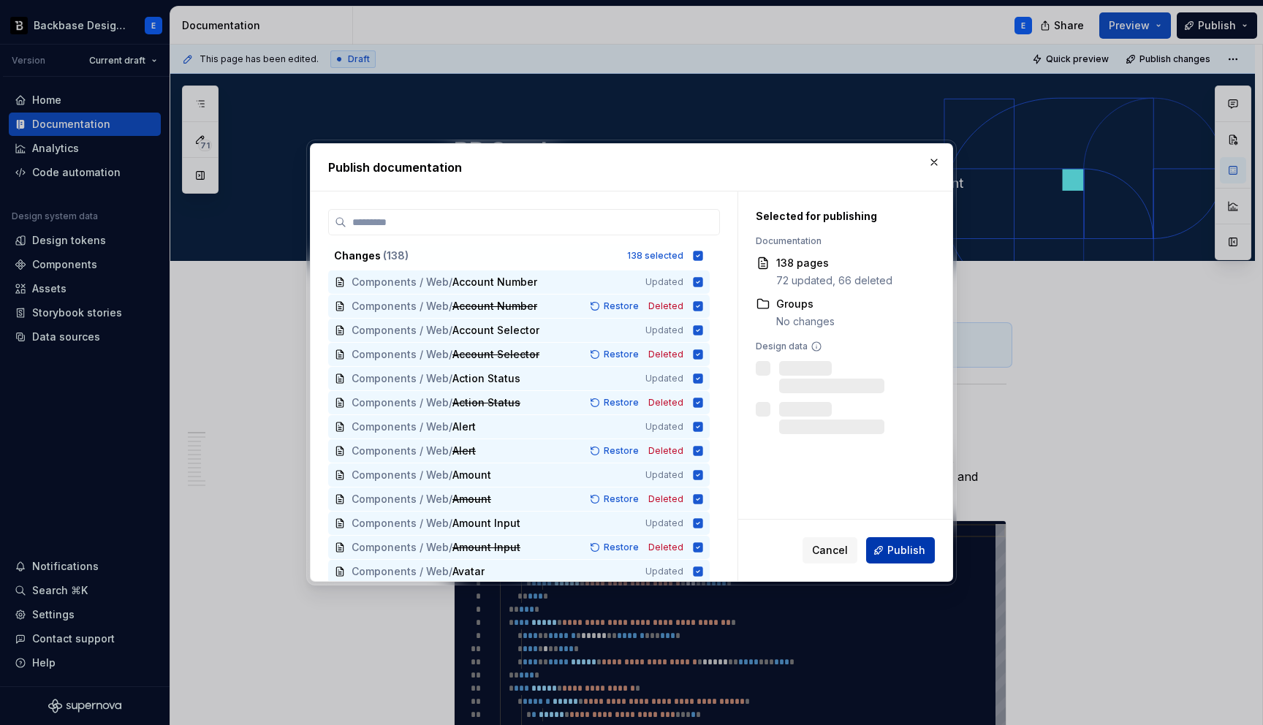
click at [895, 551] on span "Publish" at bounding box center [906, 550] width 38 height 15
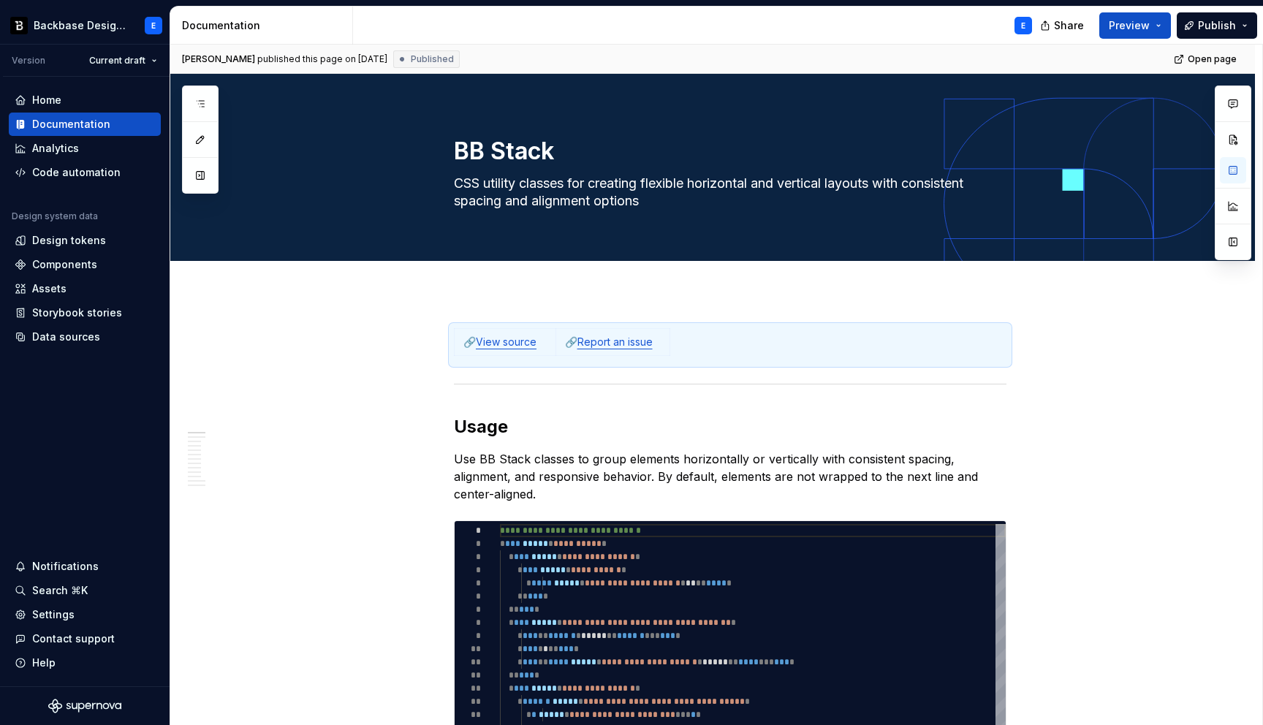
type textarea "*"
